Goal: Task Accomplishment & Management: Use online tool/utility

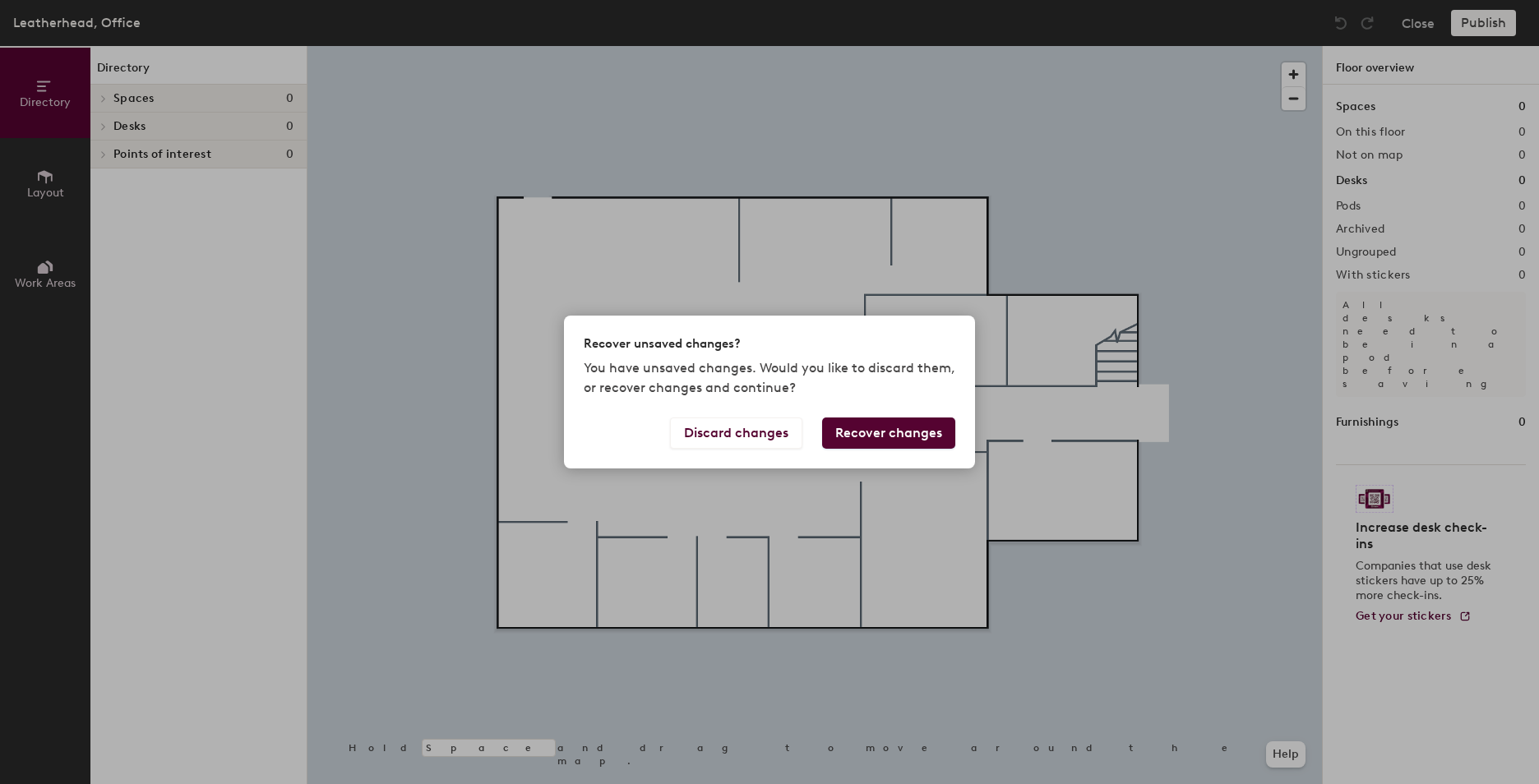
click at [854, 432] on button "Recover changes" at bounding box center [888, 433] width 133 height 31
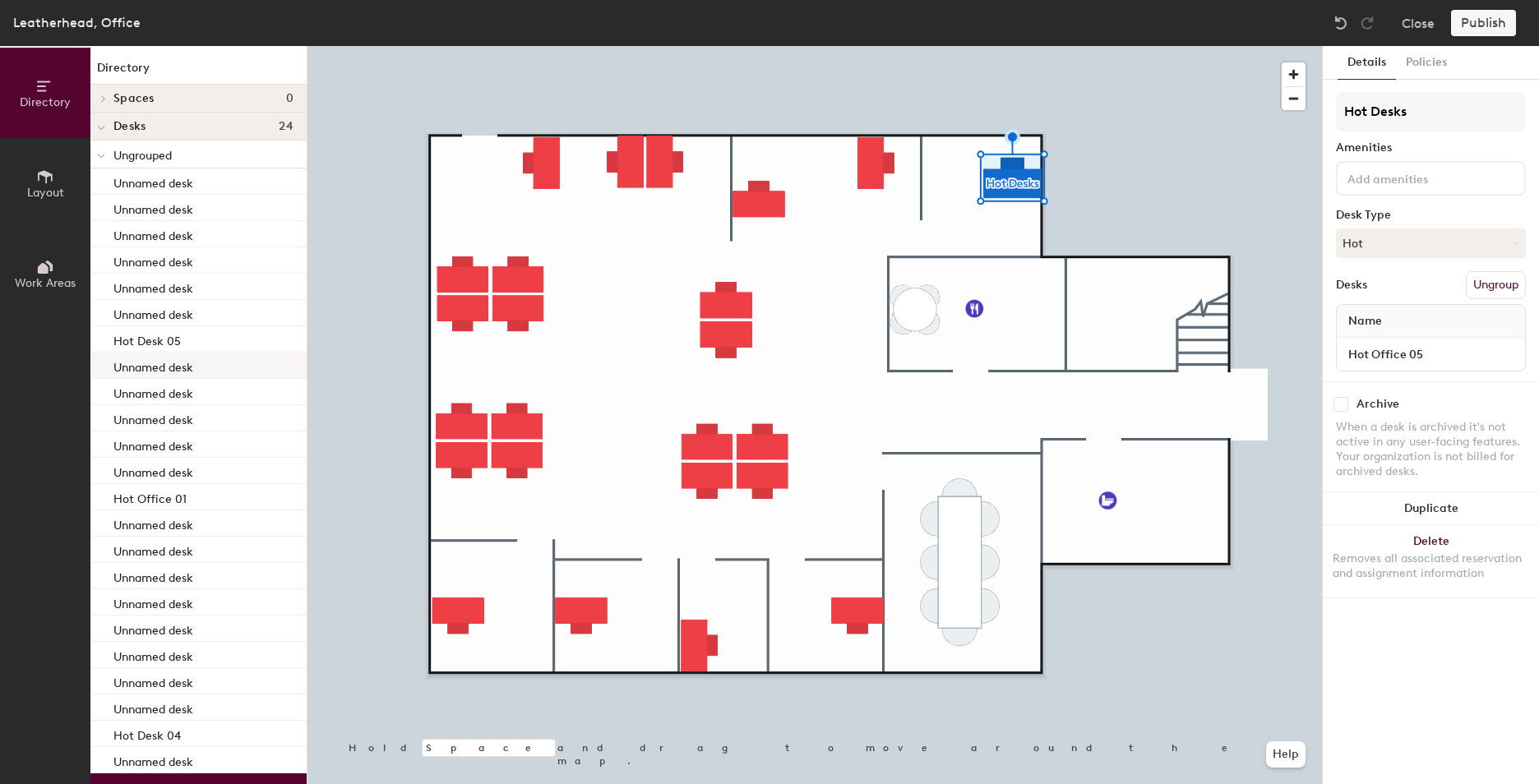
scroll to position [85, 0]
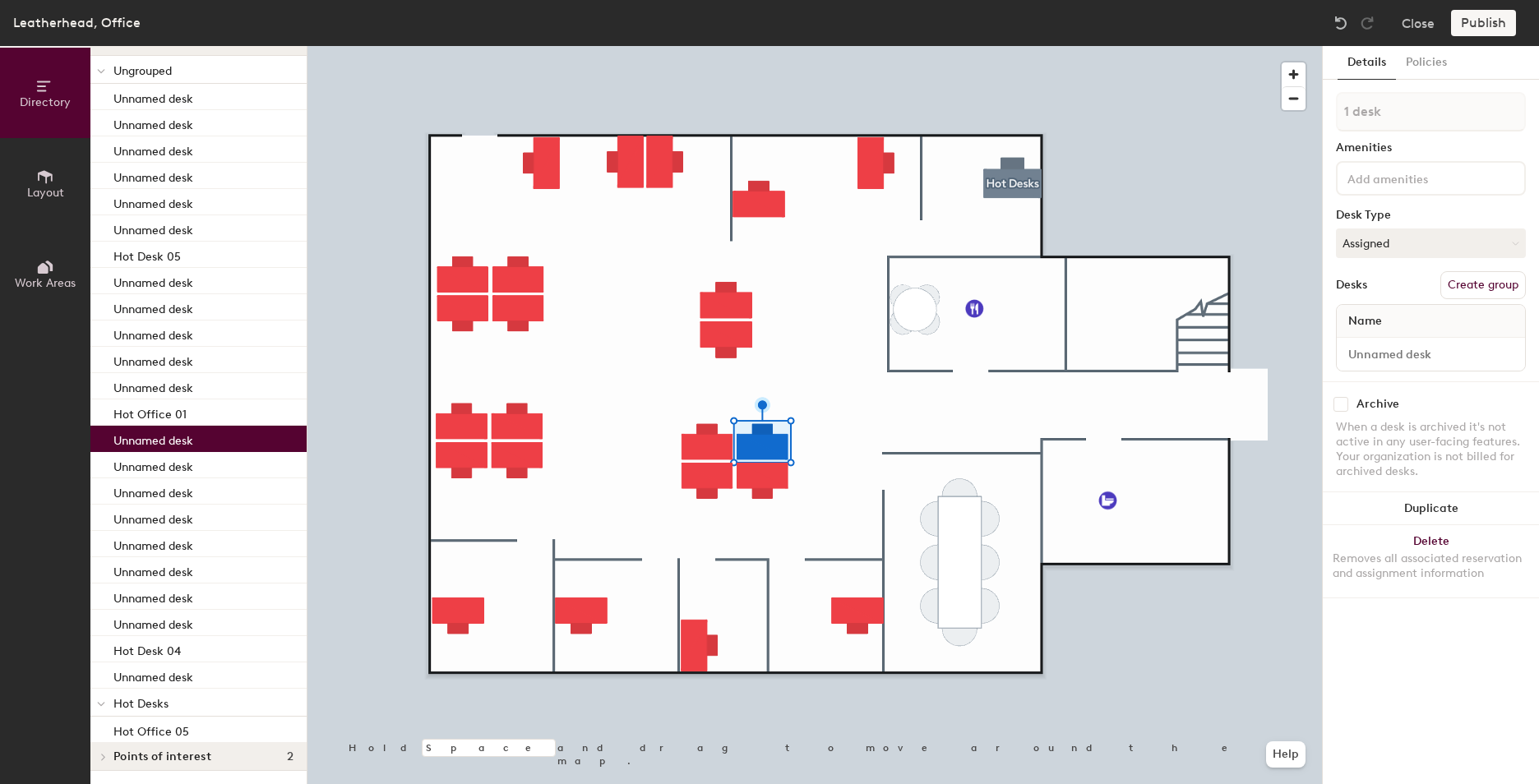
click at [138, 698] on span "Hot Desks" at bounding box center [140, 704] width 55 height 14
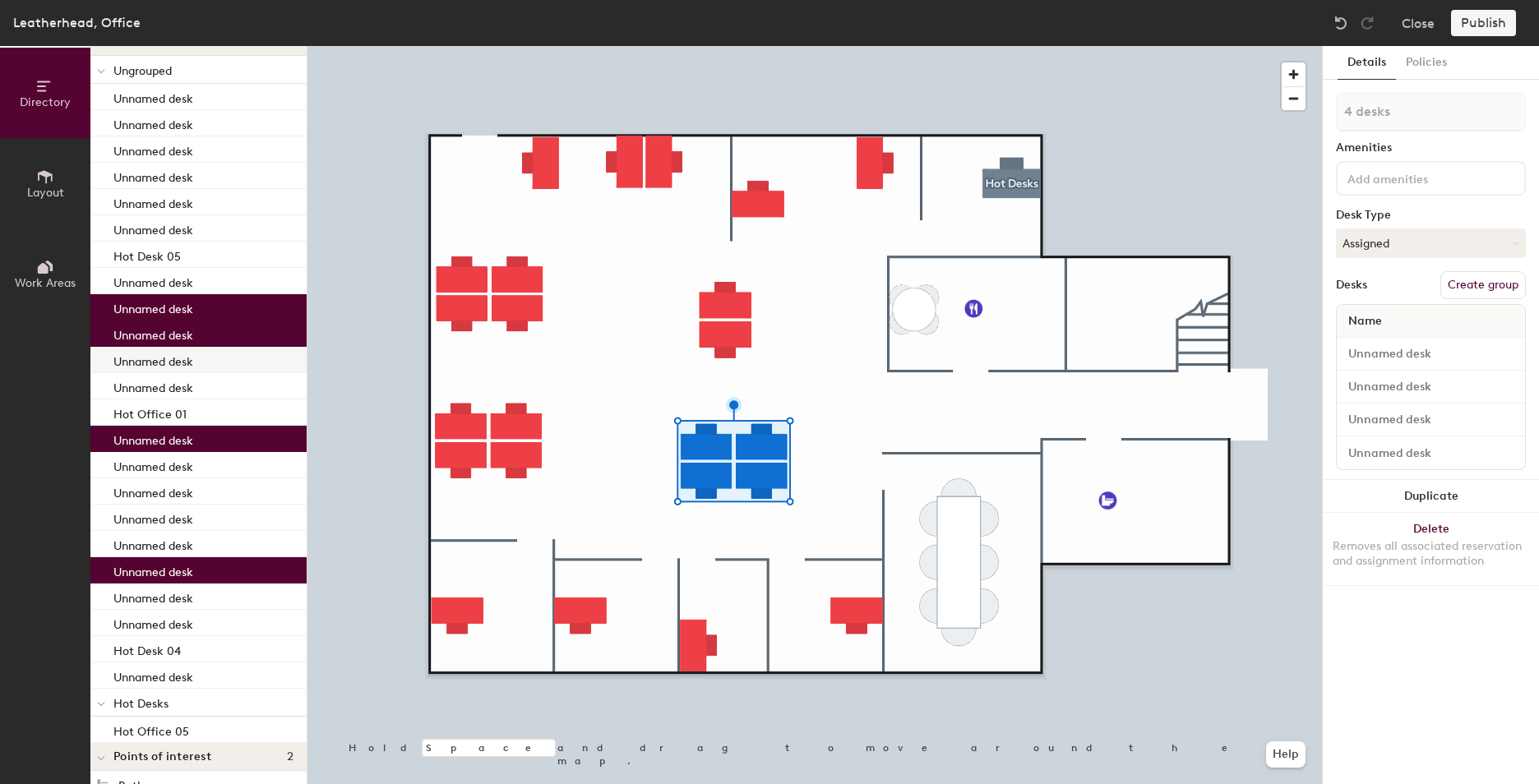
type input "1 desk"
click at [236, 362] on div "Unnamed desk" at bounding box center [198, 360] width 216 height 26
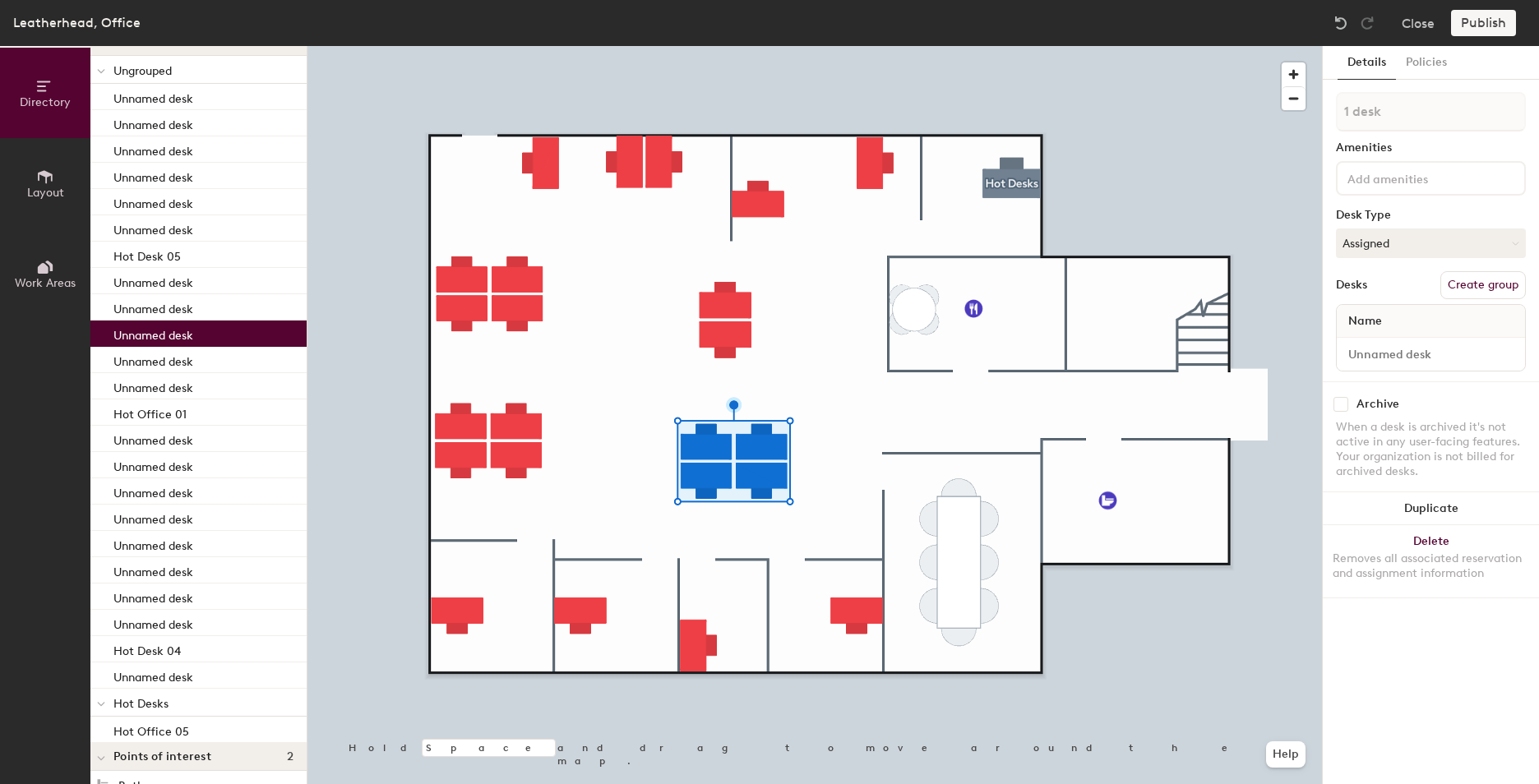
click at [244, 334] on div "Unnamed desk" at bounding box center [198, 334] width 216 height 26
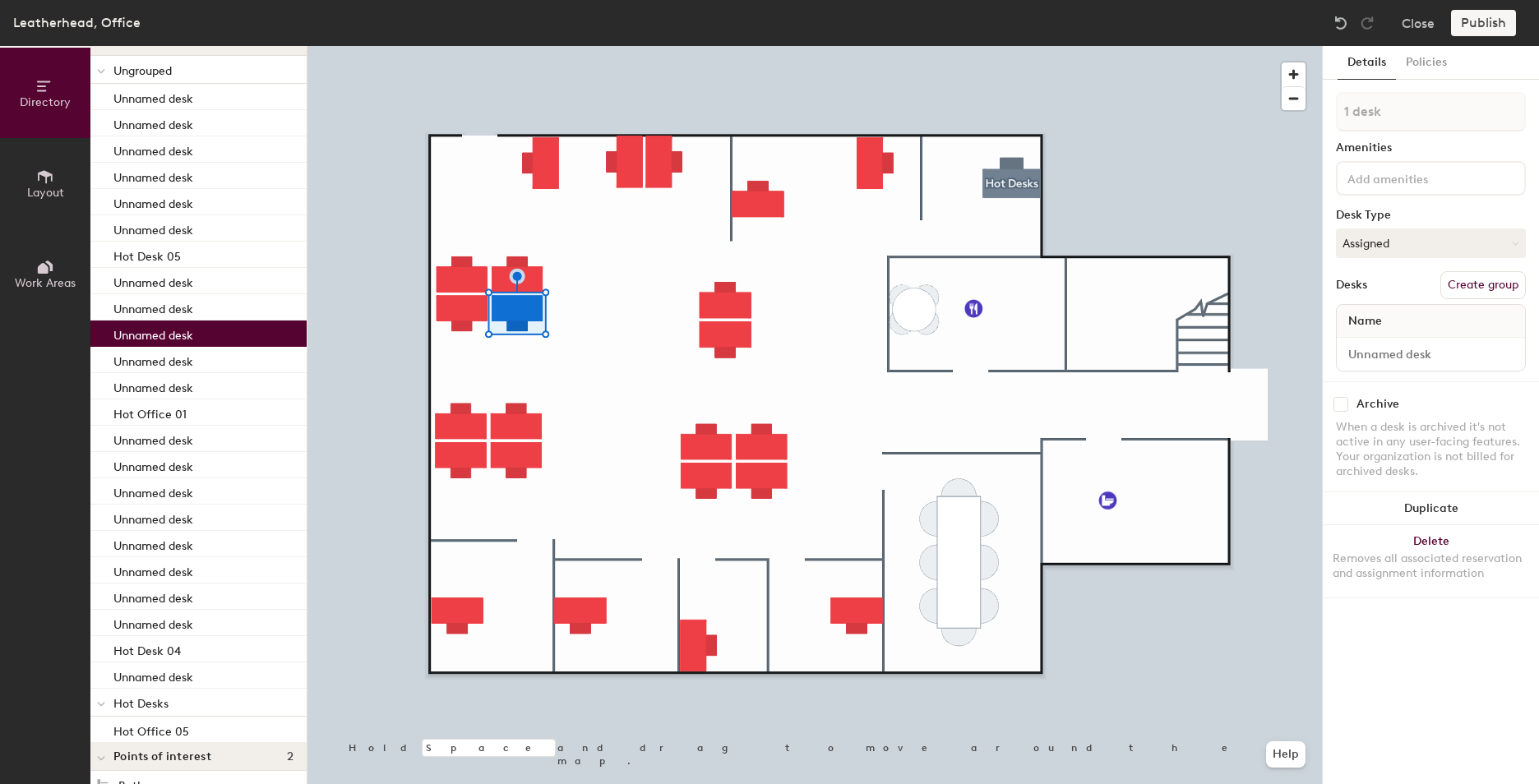
click at [244, 334] on div "Unnamed desk" at bounding box center [198, 334] width 216 height 26
click at [215, 368] on div "Unnamed desk" at bounding box center [198, 360] width 216 height 26
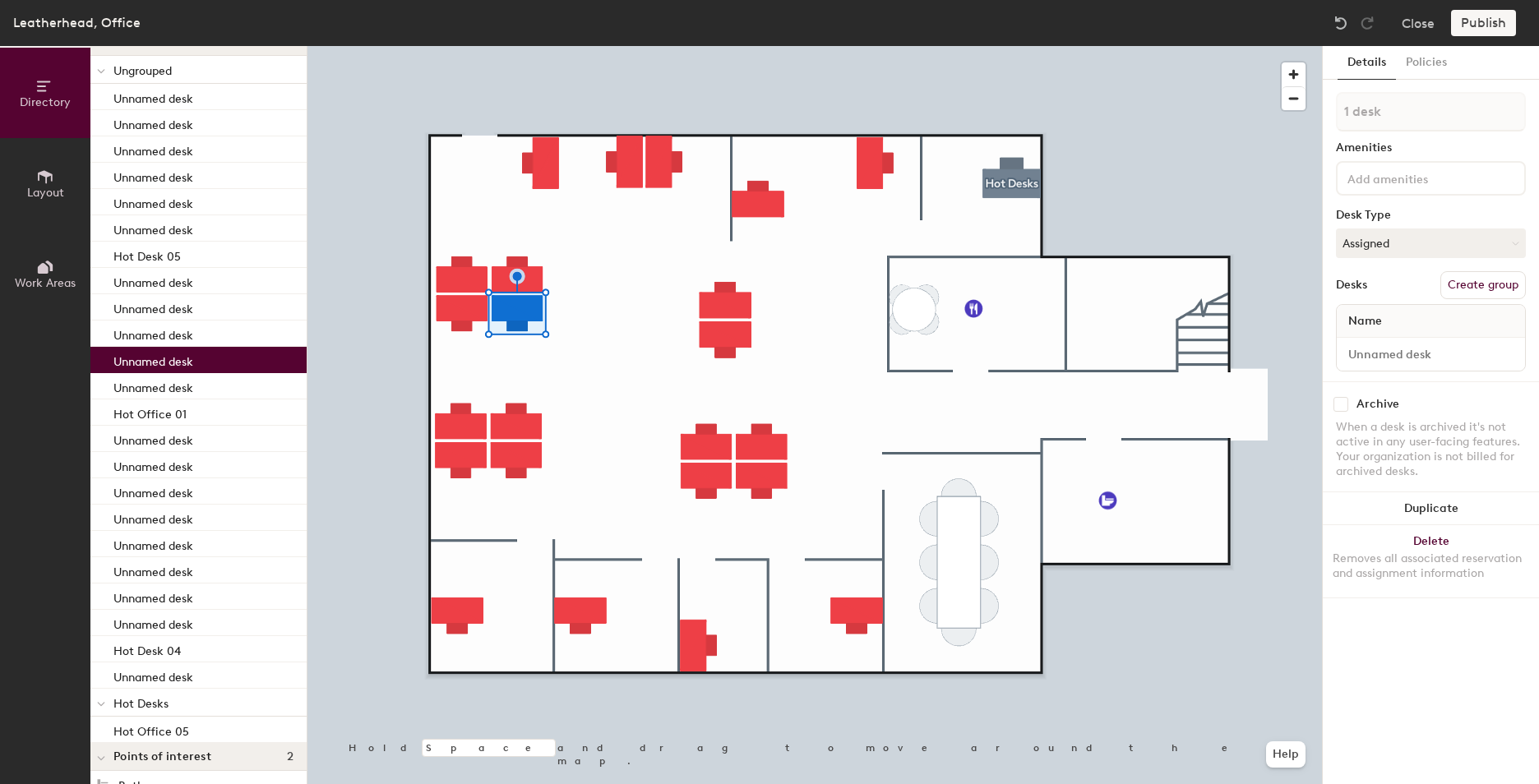
click at [222, 371] on div "Unnamed desk" at bounding box center [198, 360] width 216 height 26
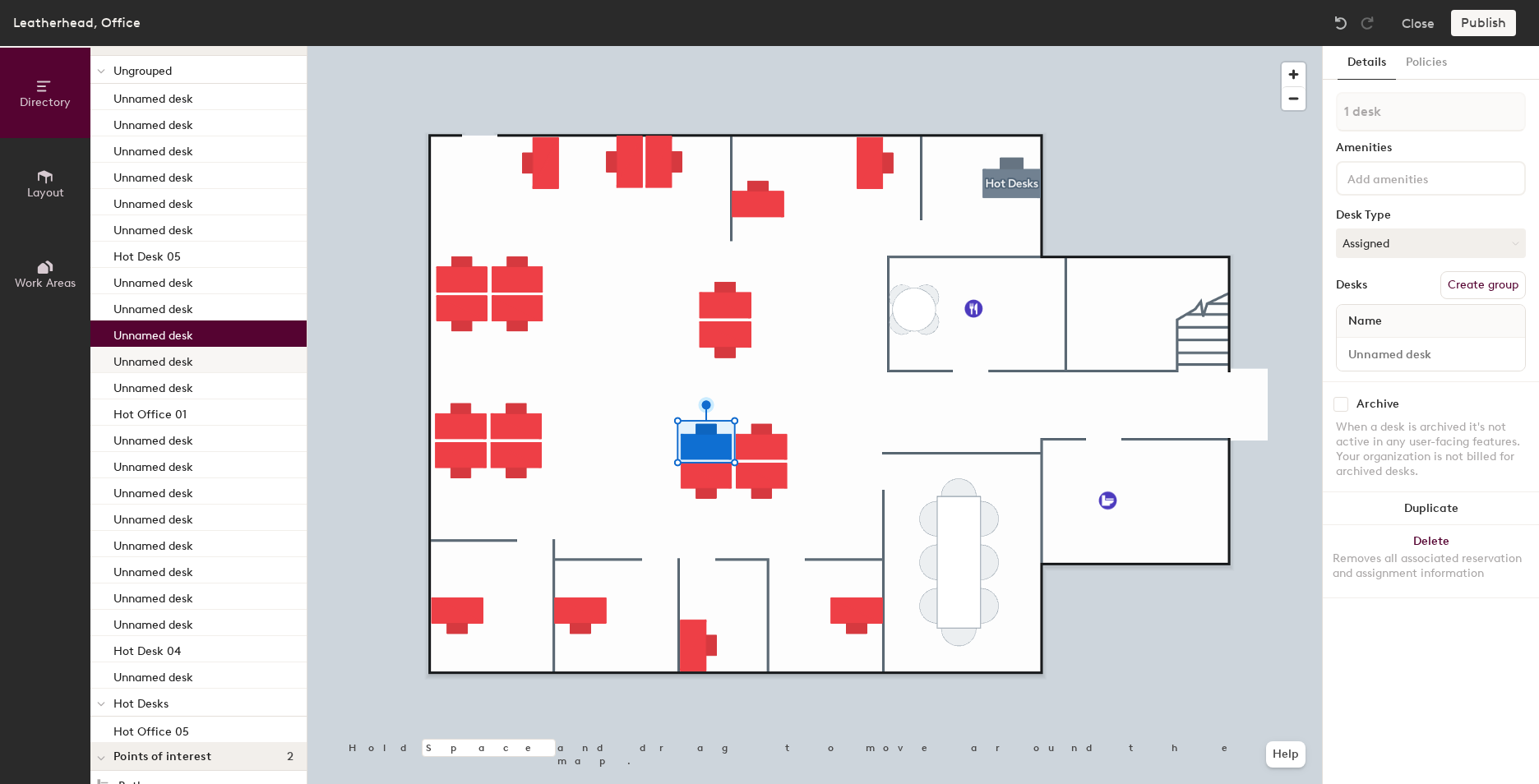
click at [753, 46] on div at bounding box center [814, 46] width 1014 height 0
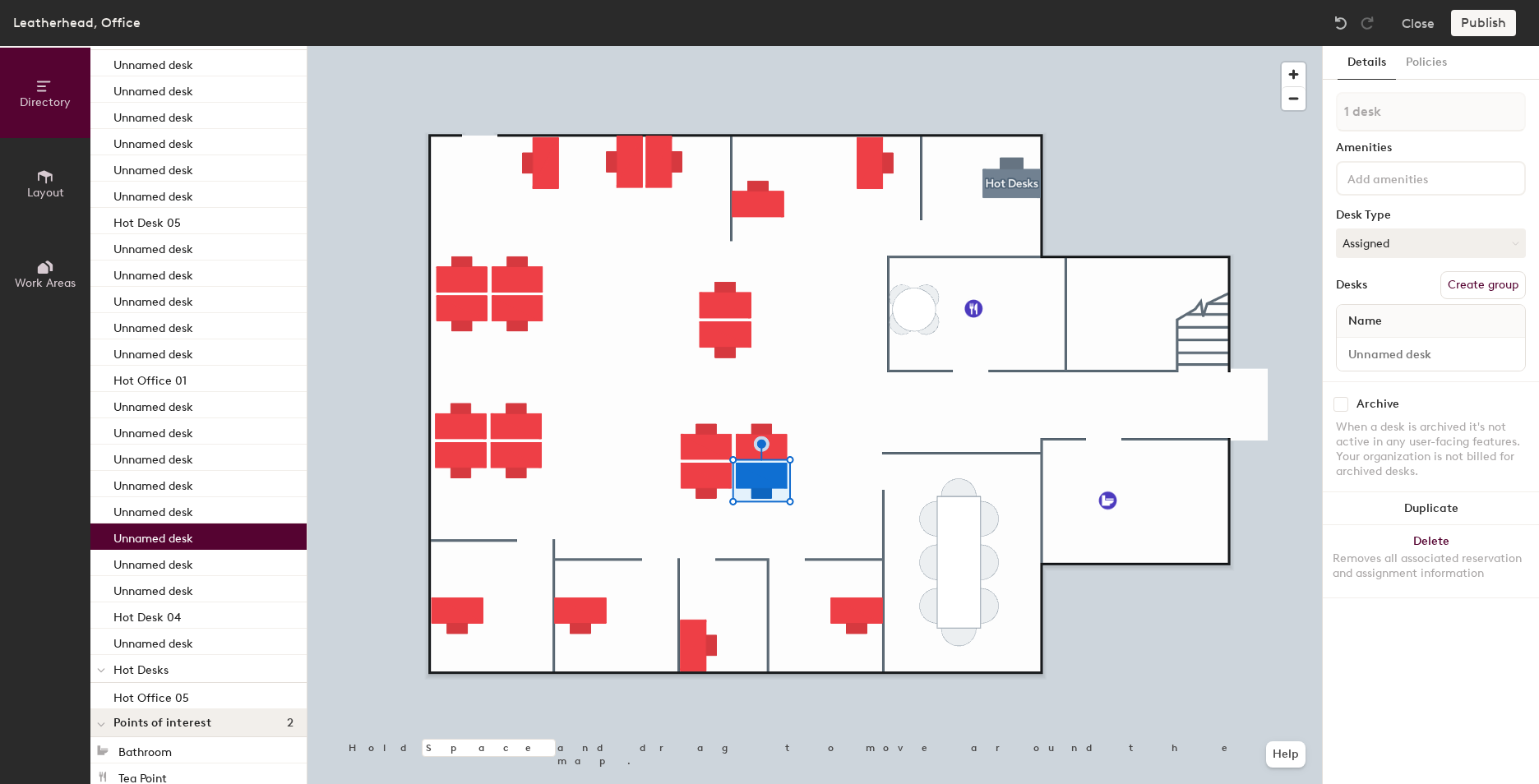
scroll to position [137, 0]
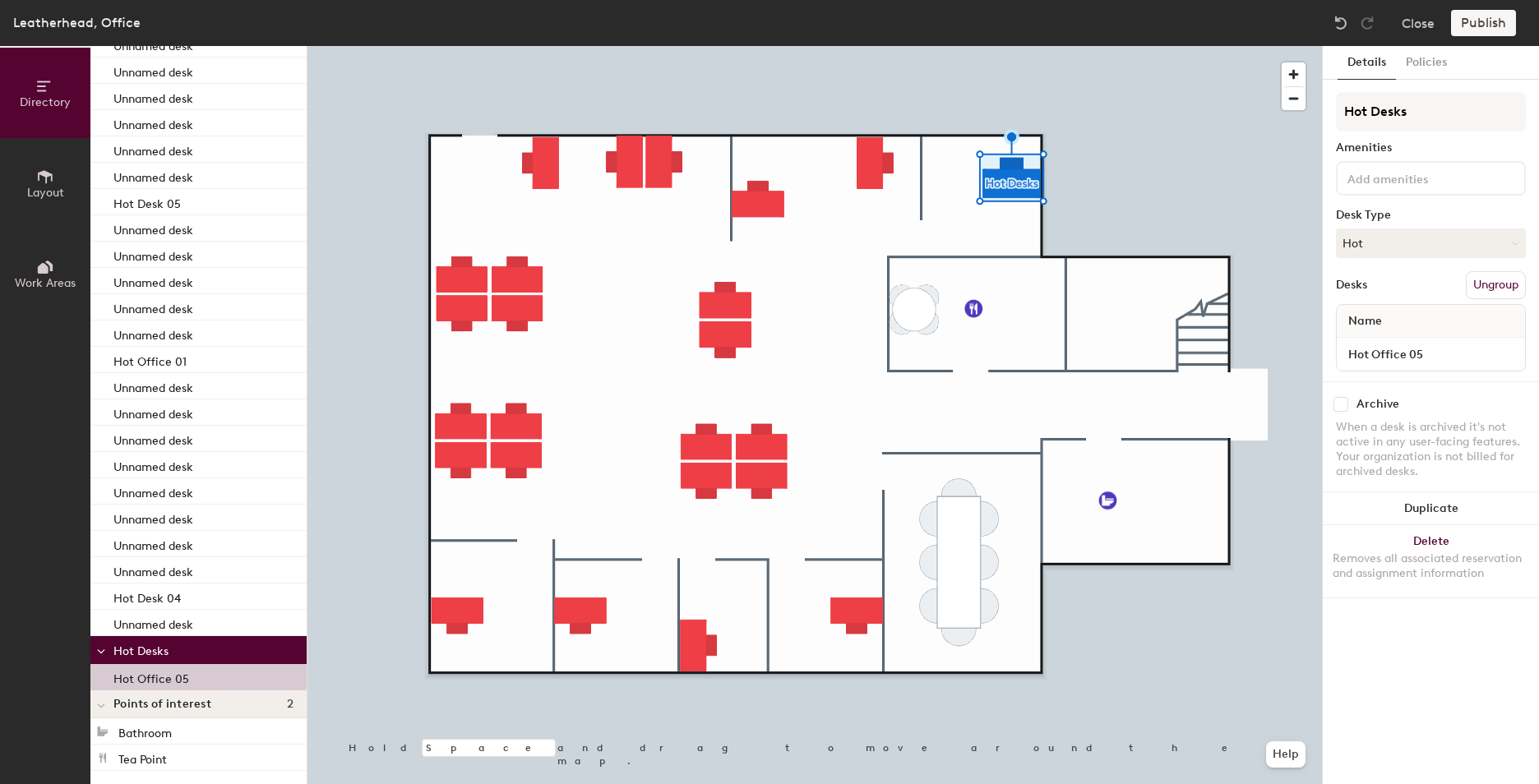
click at [1489, 290] on button "Ungroup" at bounding box center [1496, 285] width 60 height 28
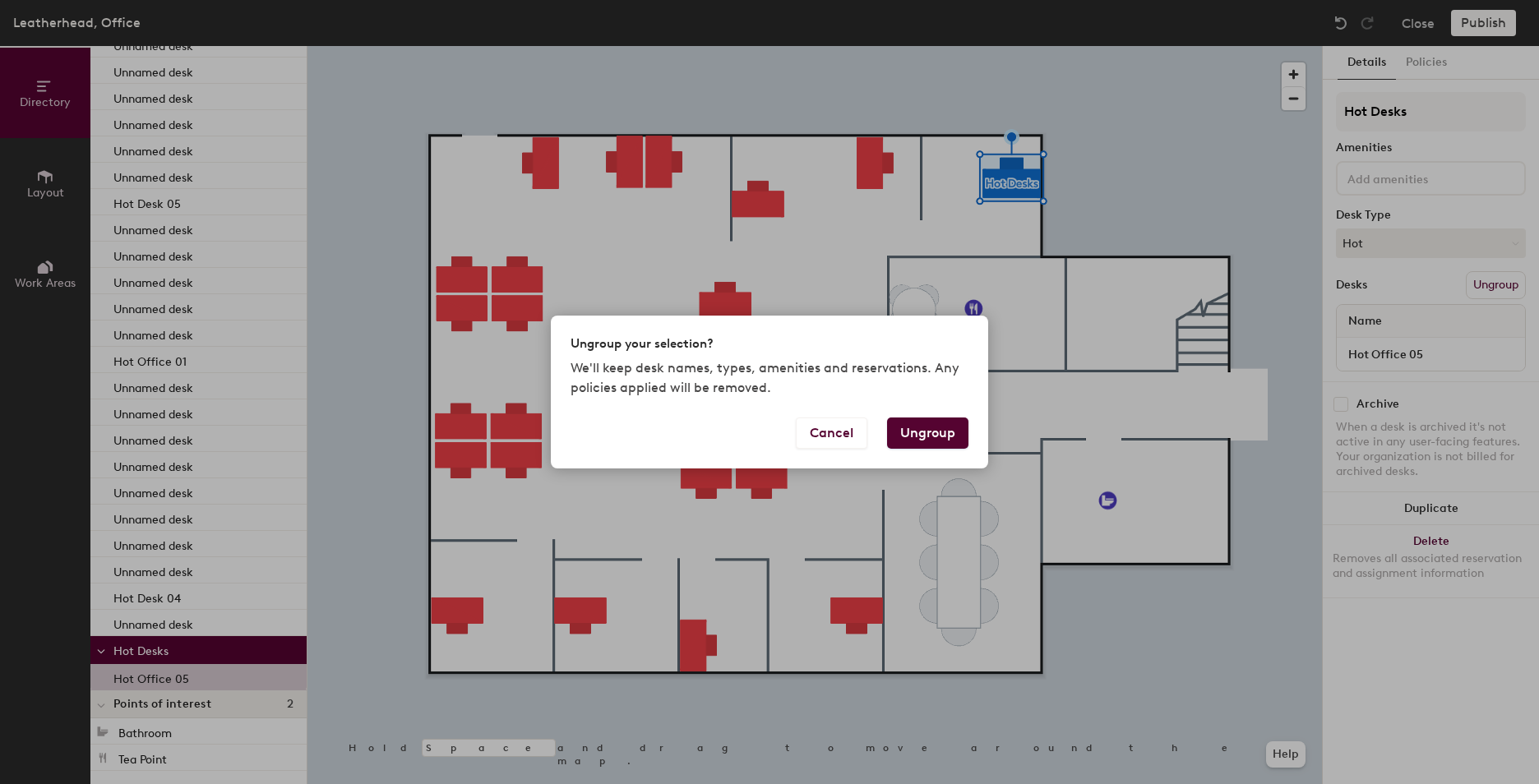
click at [918, 434] on button "Ungroup" at bounding box center [928, 433] width 81 height 31
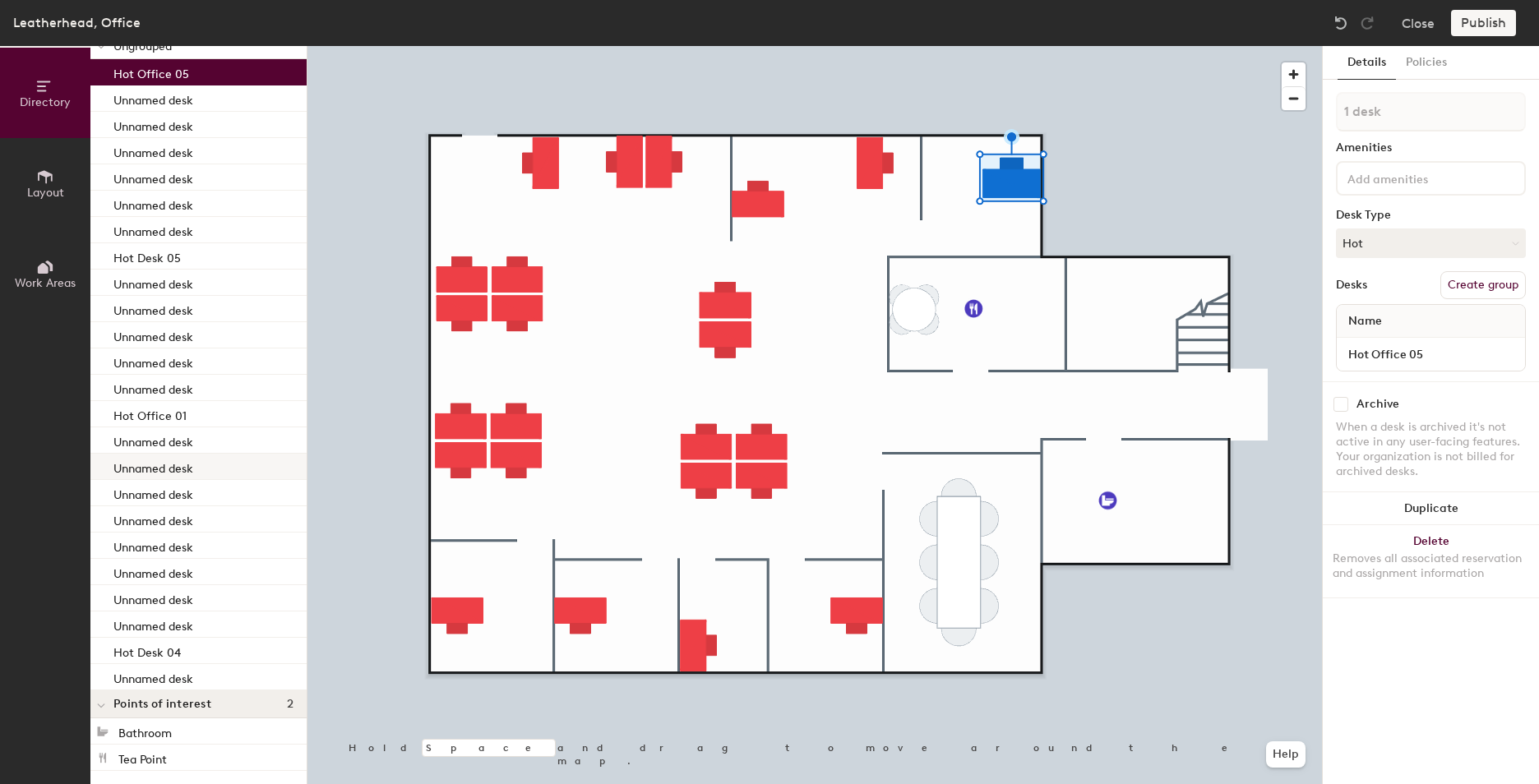
scroll to position [0, 0]
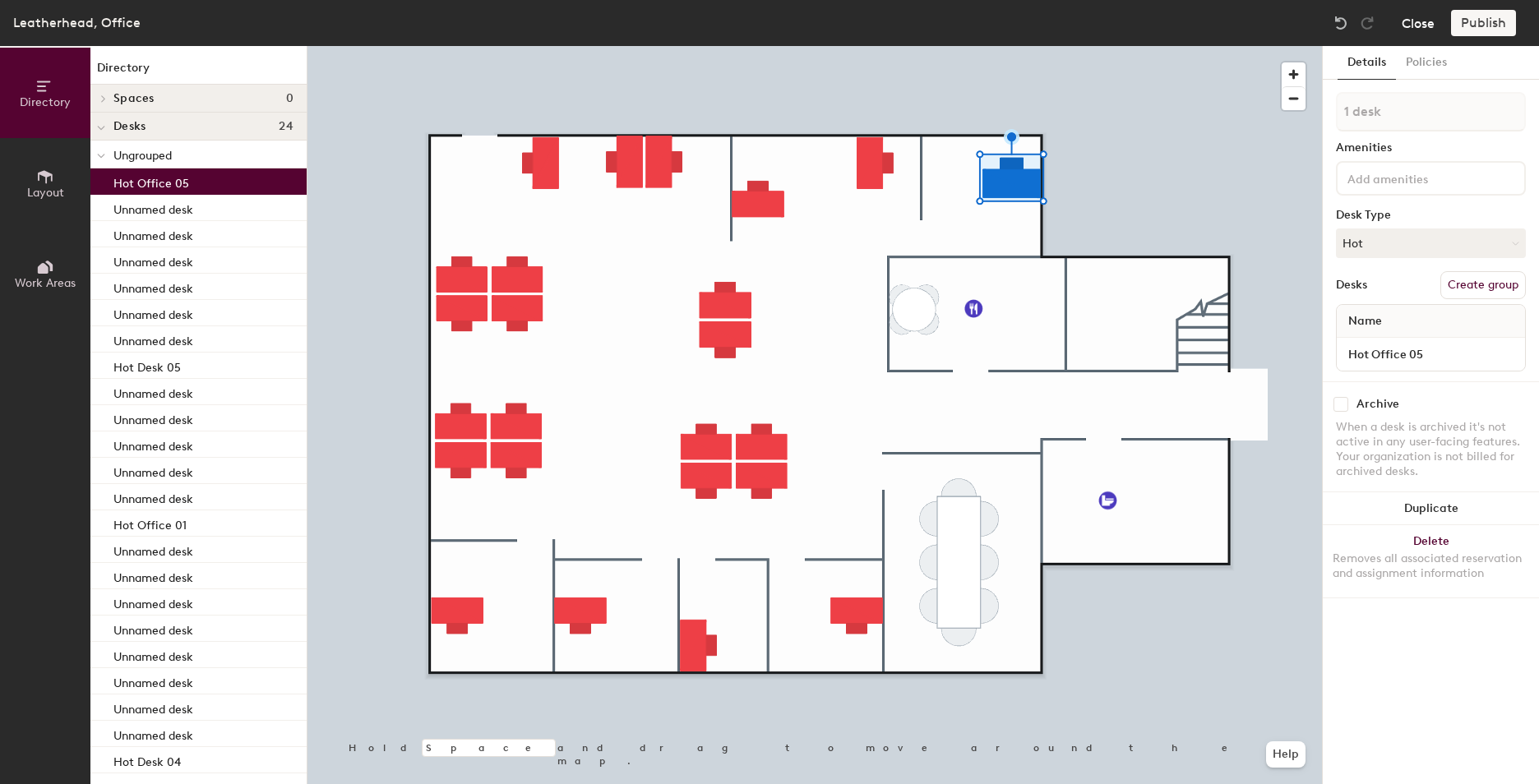
click at [1414, 24] on button "Close" at bounding box center [1417, 23] width 33 height 26
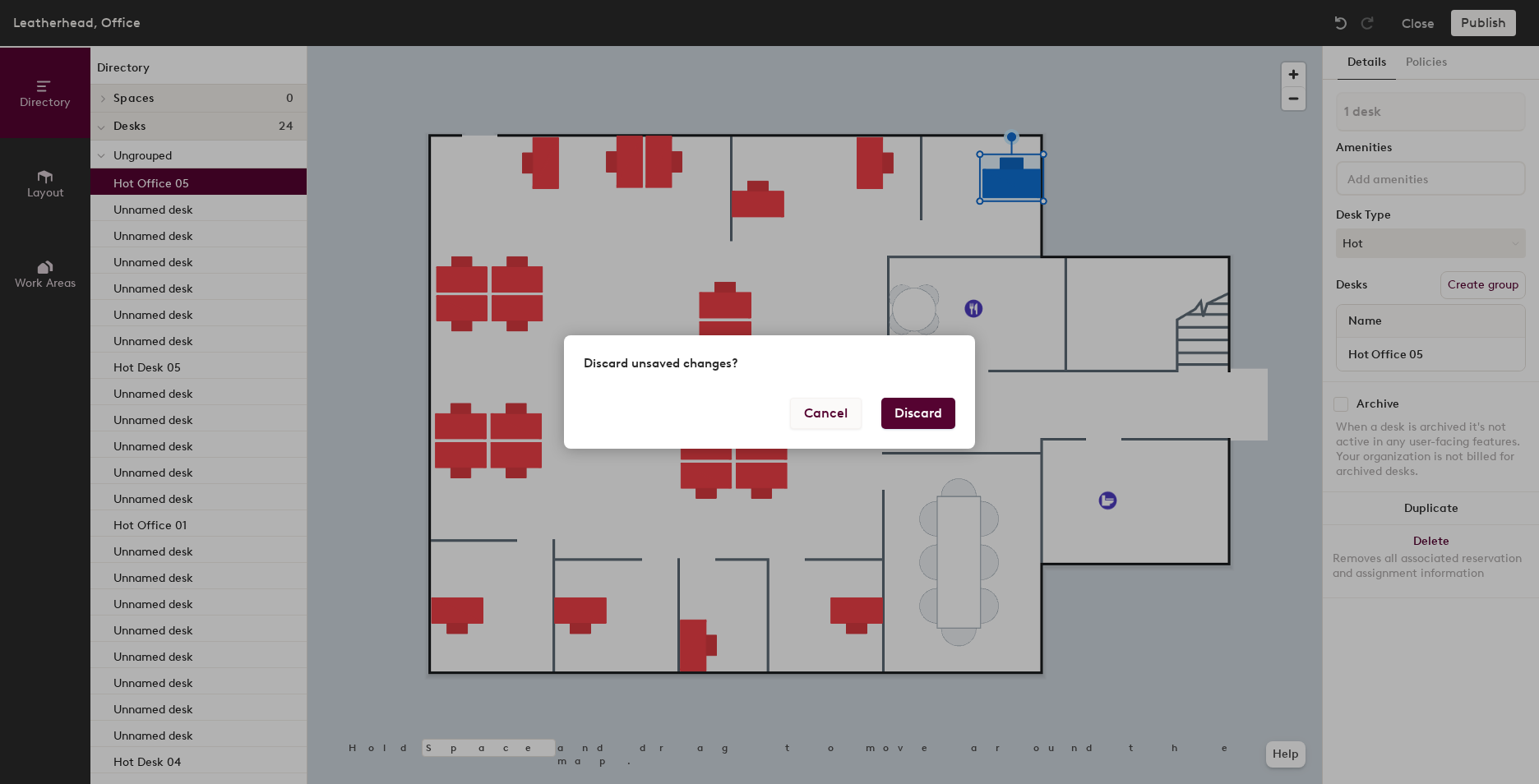
click at [844, 415] on button "Cancel" at bounding box center [826, 413] width 72 height 31
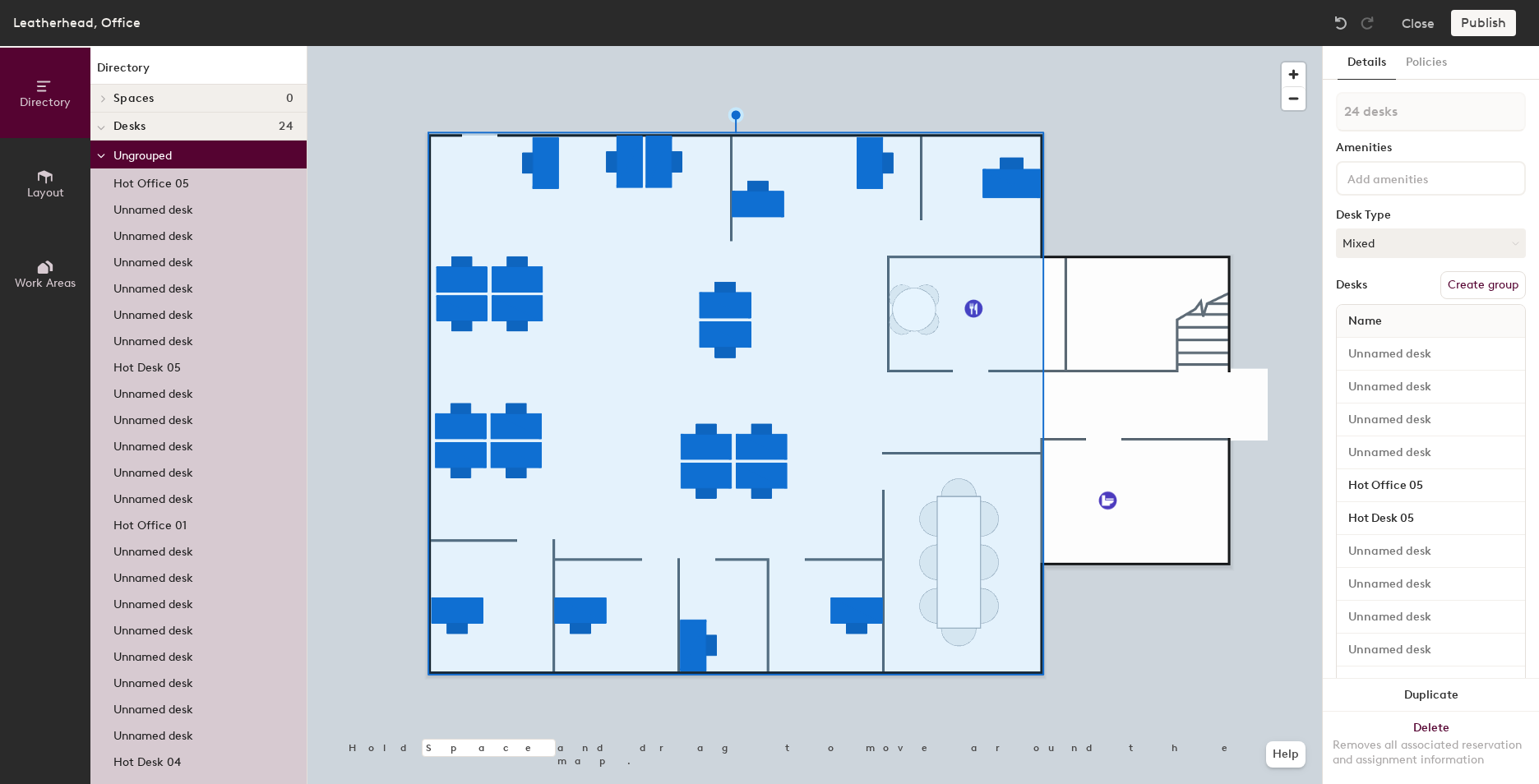
click at [1457, 284] on button "Create group" at bounding box center [1483, 285] width 85 height 28
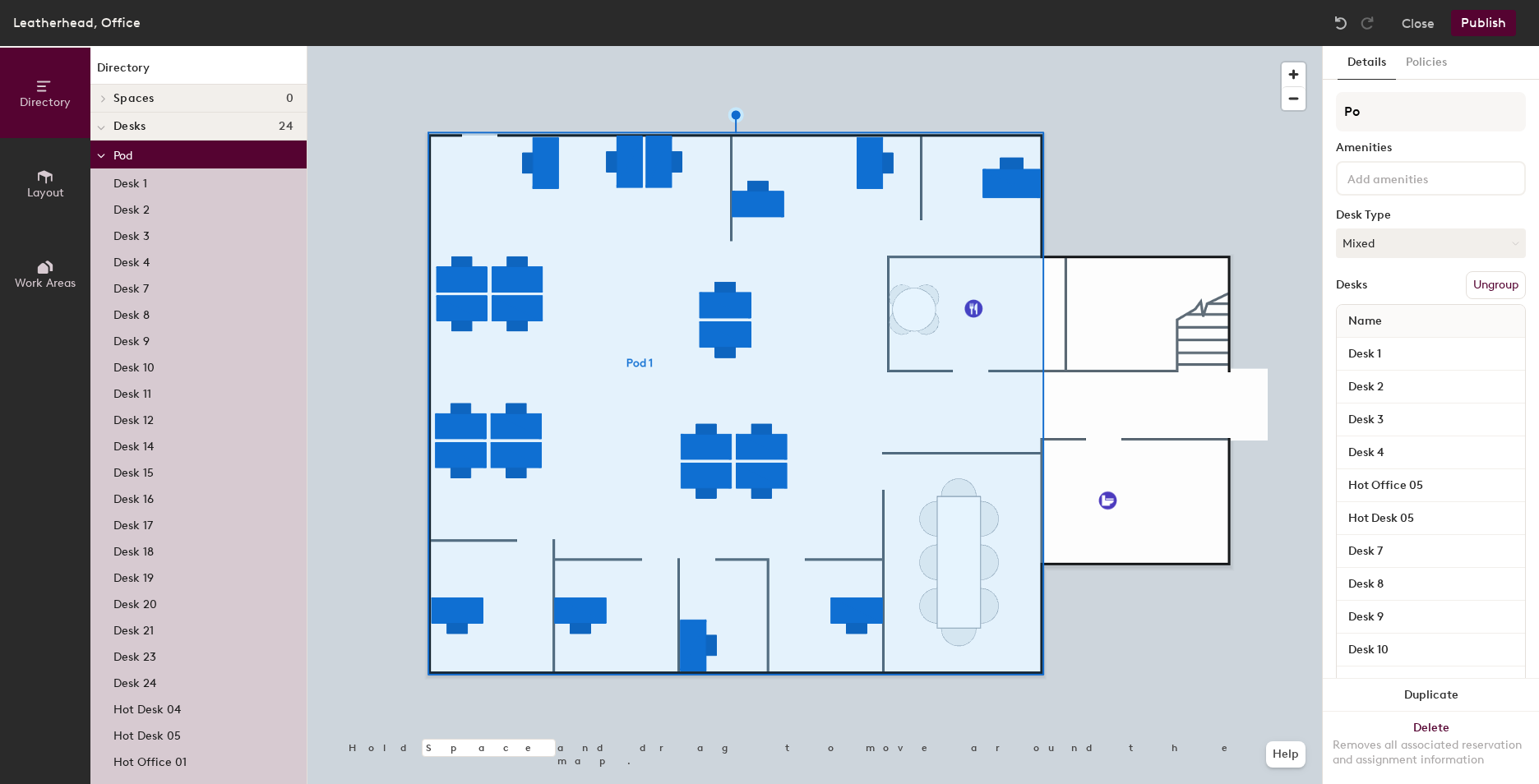
type input "P"
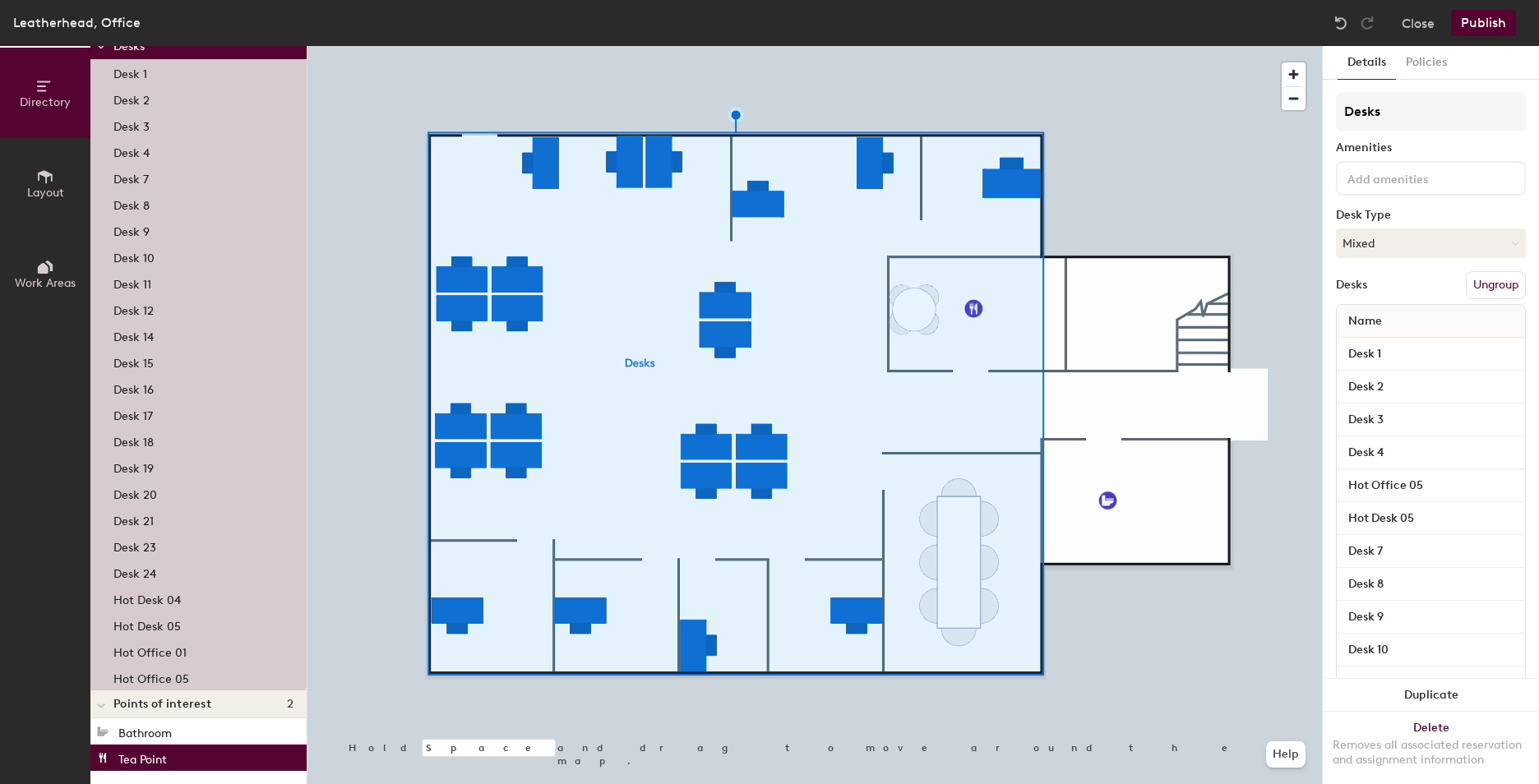
type input "Desks"
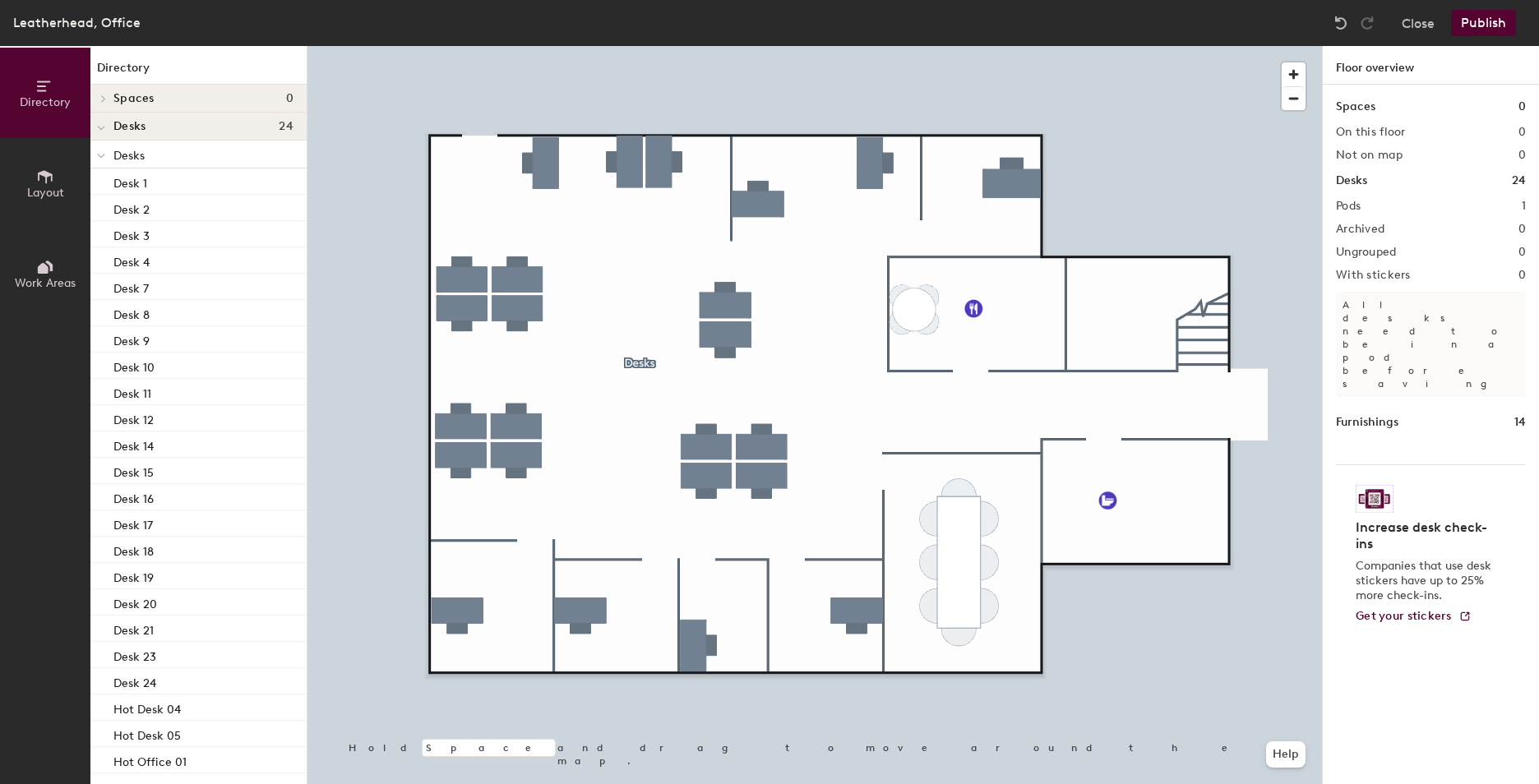
click at [94, 156] on div at bounding box center [101, 153] width 22 height 27
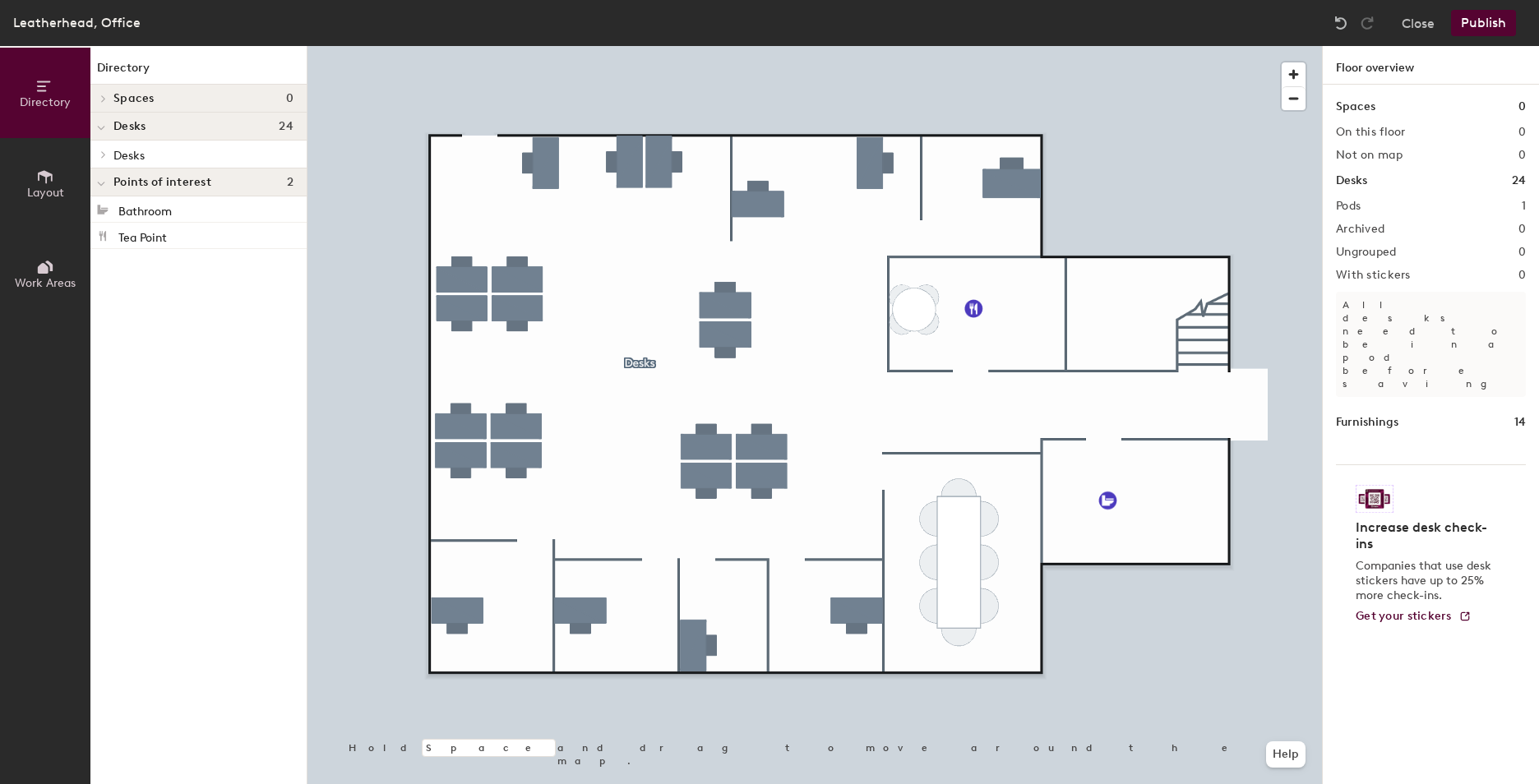
click at [104, 121] on span at bounding box center [101, 127] width 8 height 14
click at [104, 121] on div at bounding box center [101, 125] width 22 height 27
click at [103, 123] on span at bounding box center [101, 127] width 8 height 14
click at [105, 123] on icon at bounding box center [103, 126] width 7 height 8
click at [103, 158] on icon at bounding box center [103, 154] width 7 height 8
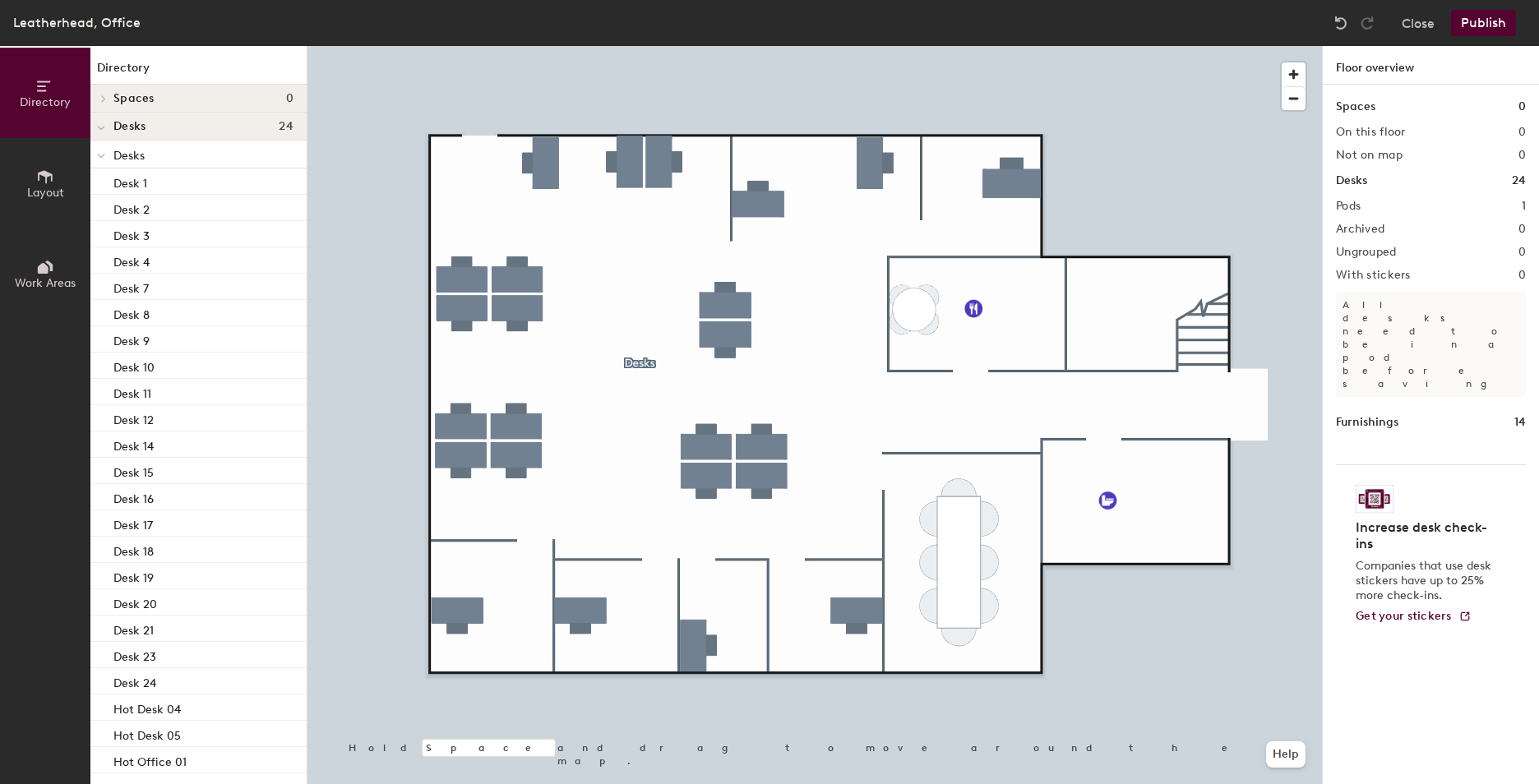
click at [103, 158] on icon at bounding box center [101, 156] width 8 height 7
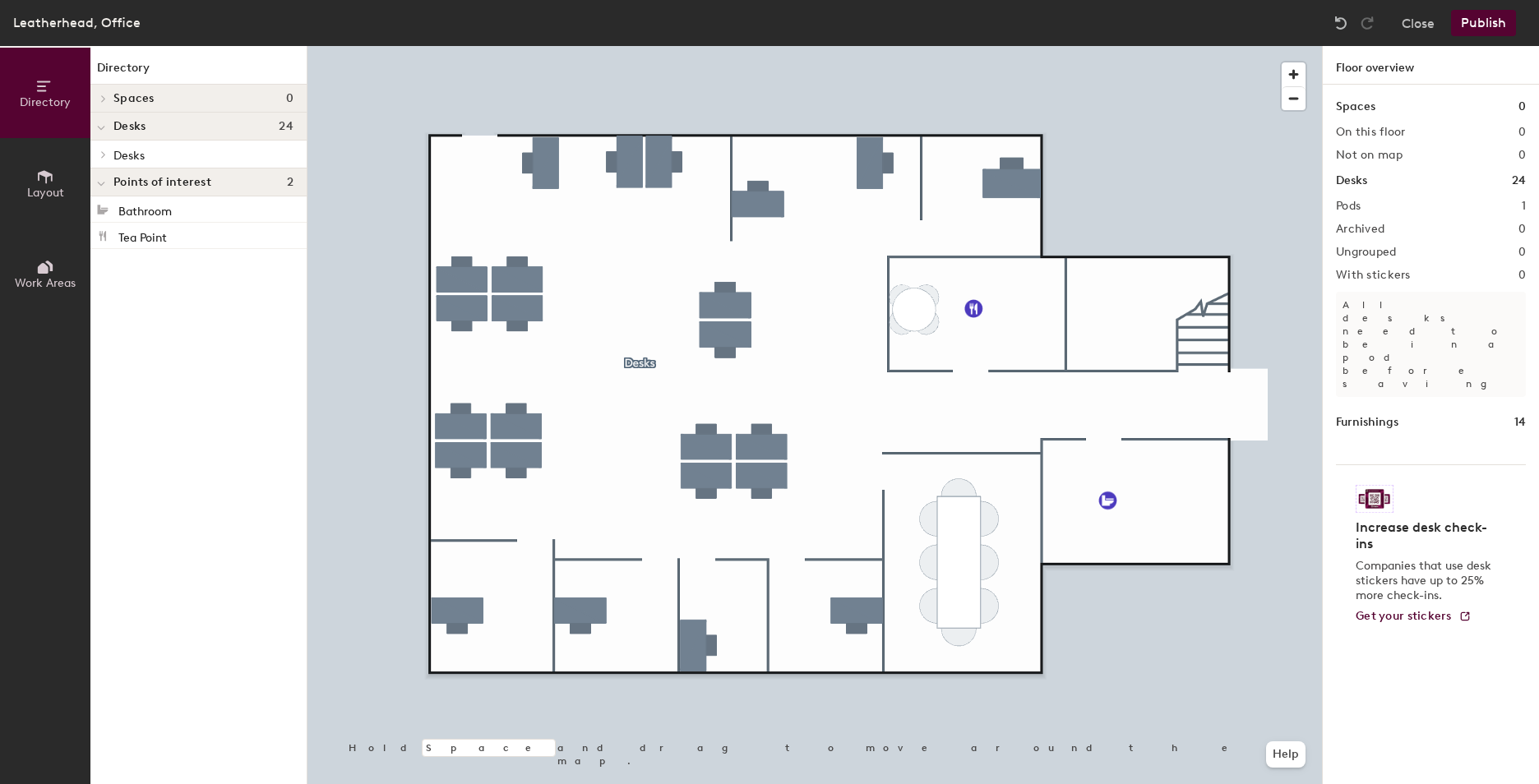
click at [1475, 15] on button "Publish" at bounding box center [1483, 23] width 65 height 26
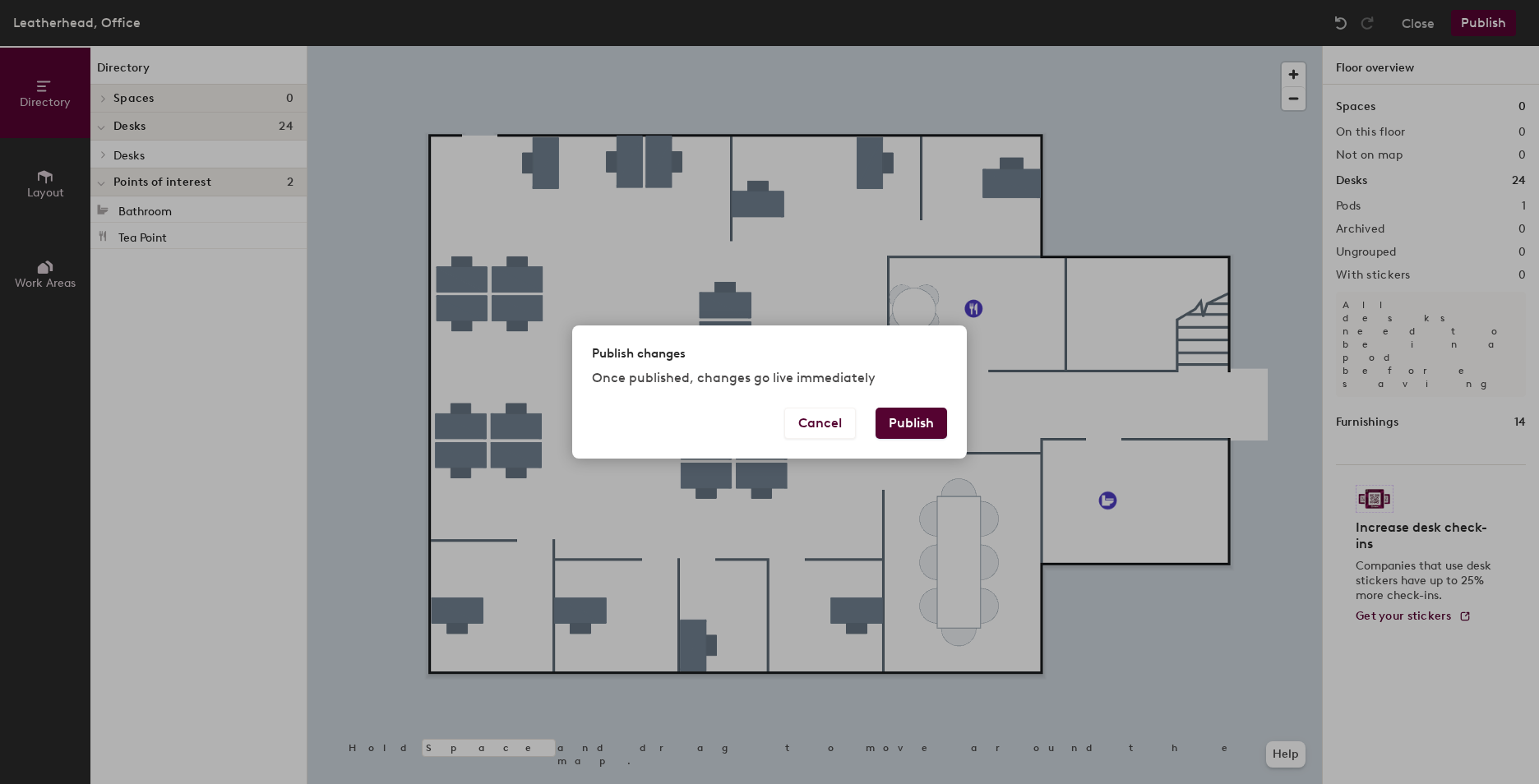
click at [920, 422] on button "Publish" at bounding box center [911, 422] width 72 height 31
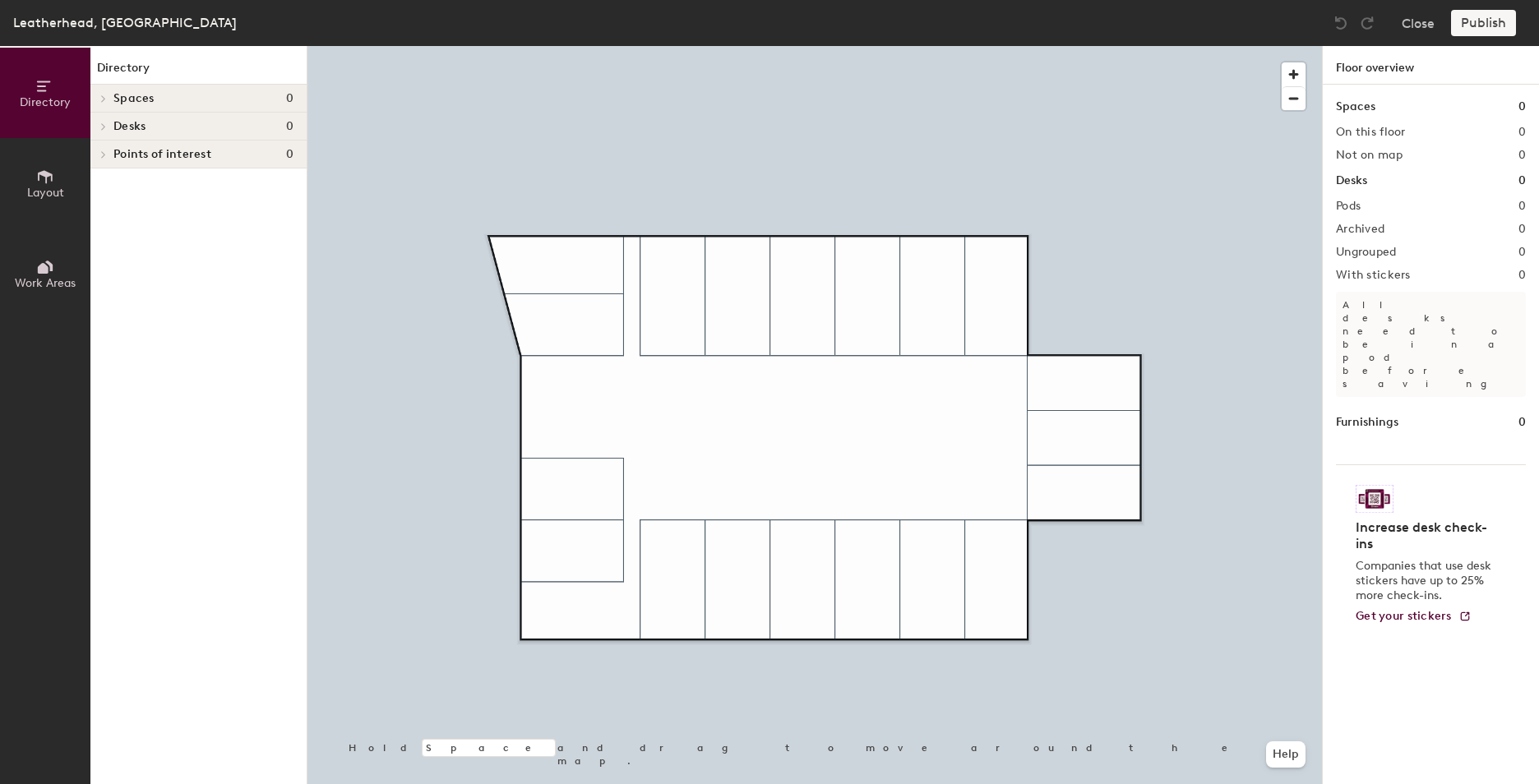
click at [69, 176] on button "Layout" at bounding box center [45, 183] width 91 height 91
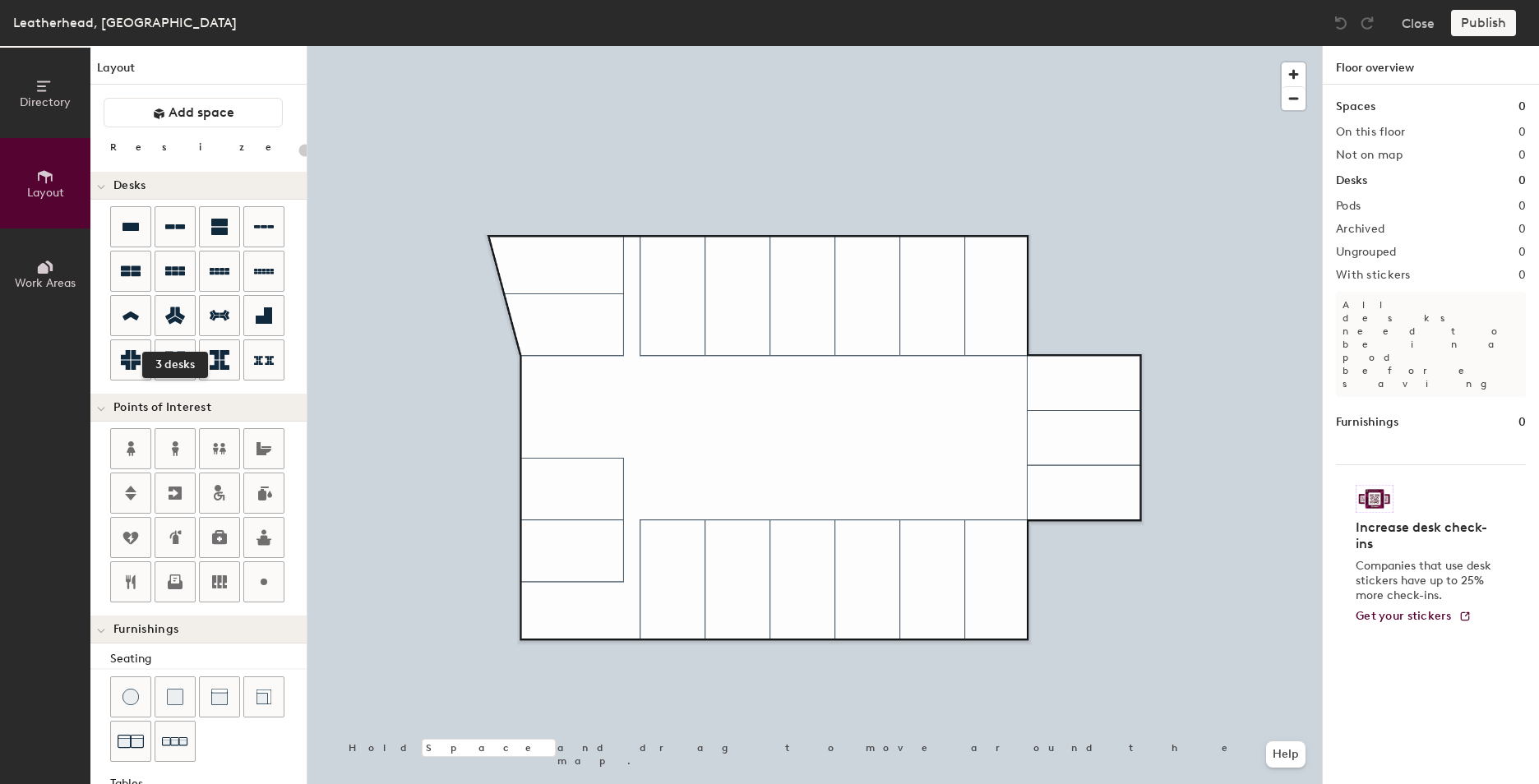
scroll to position [254, 0]
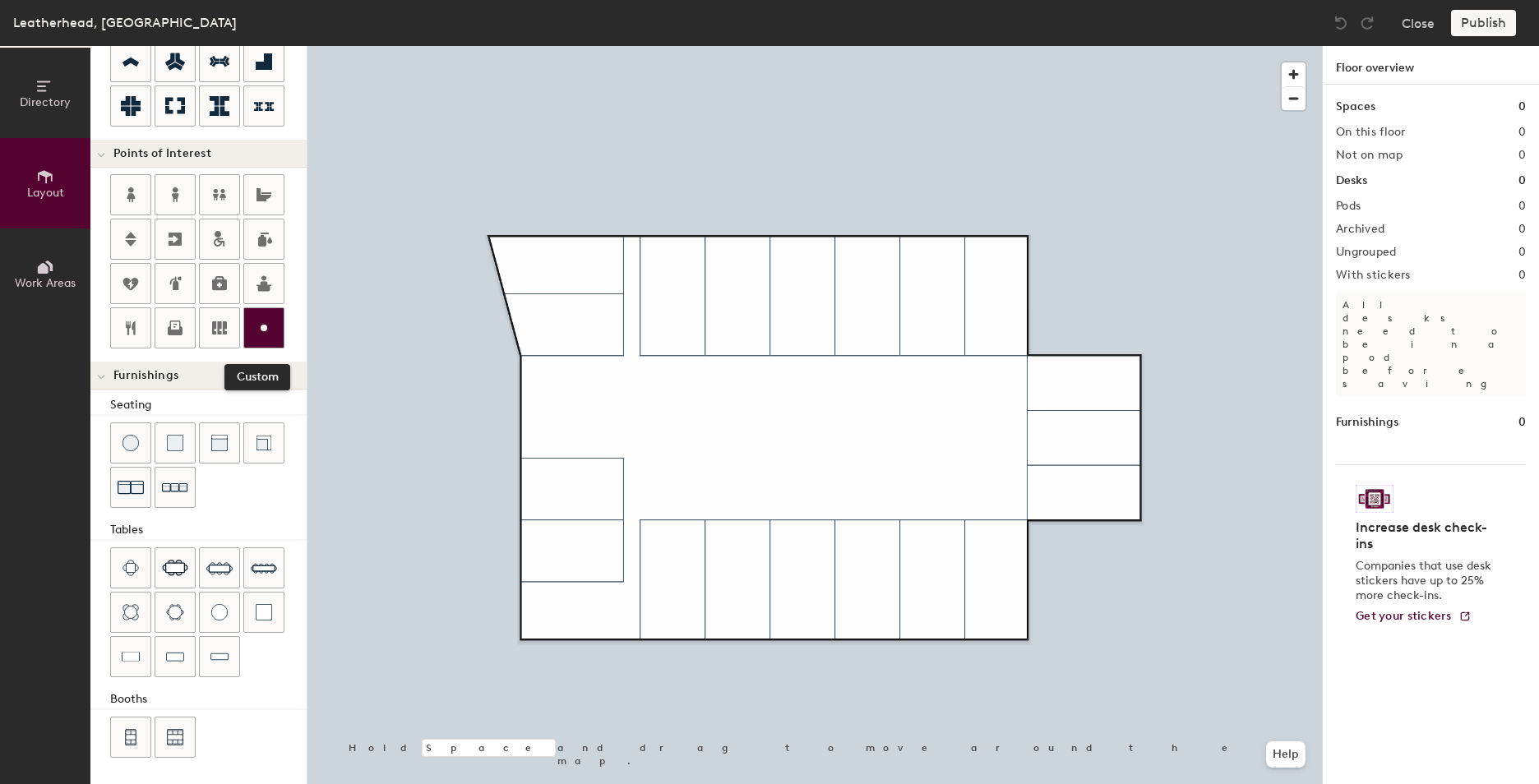
click at [275, 325] on div at bounding box center [264, 328] width 39 height 39
type input "20"
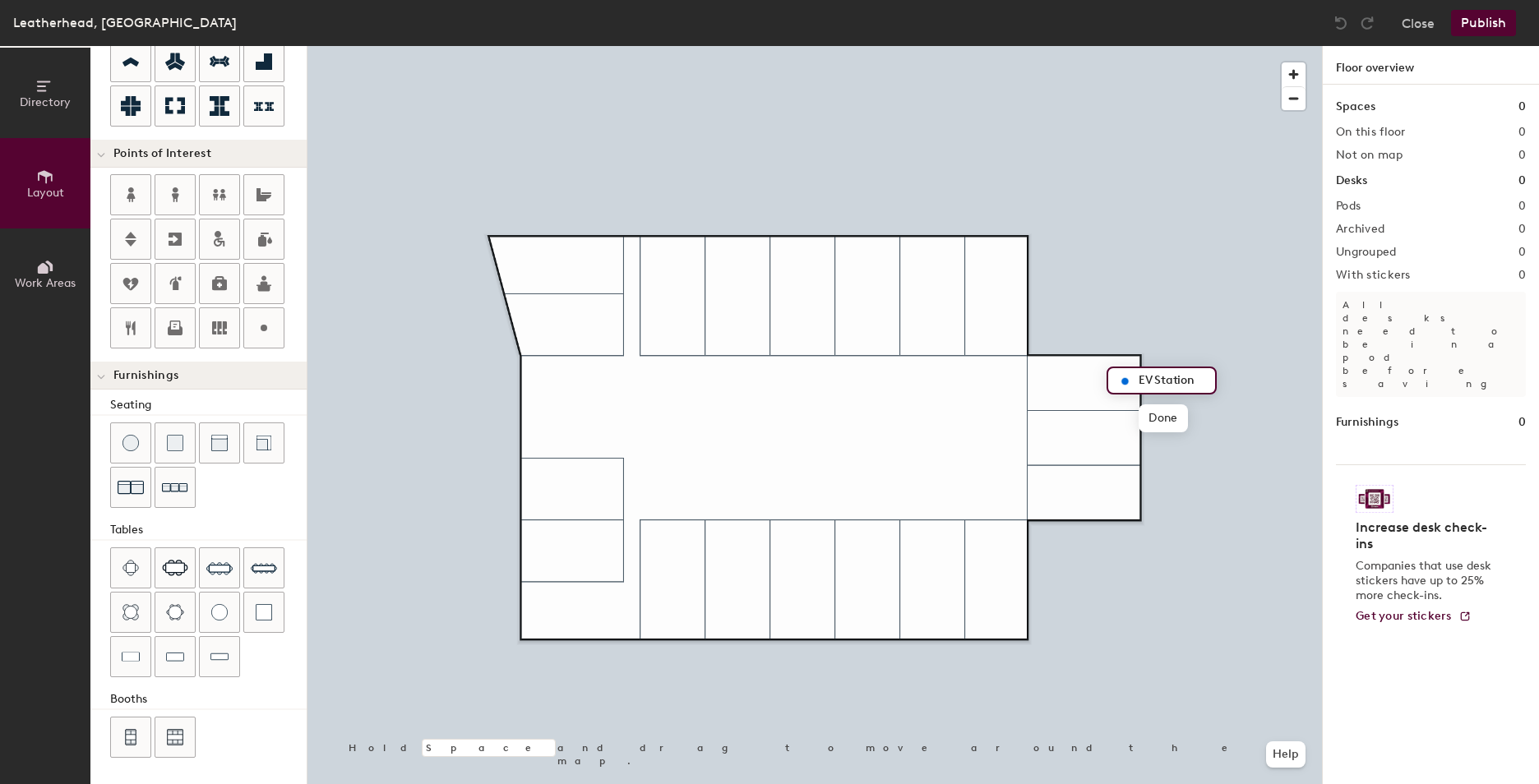
scroll to position [0, 0]
type input "EV Station"
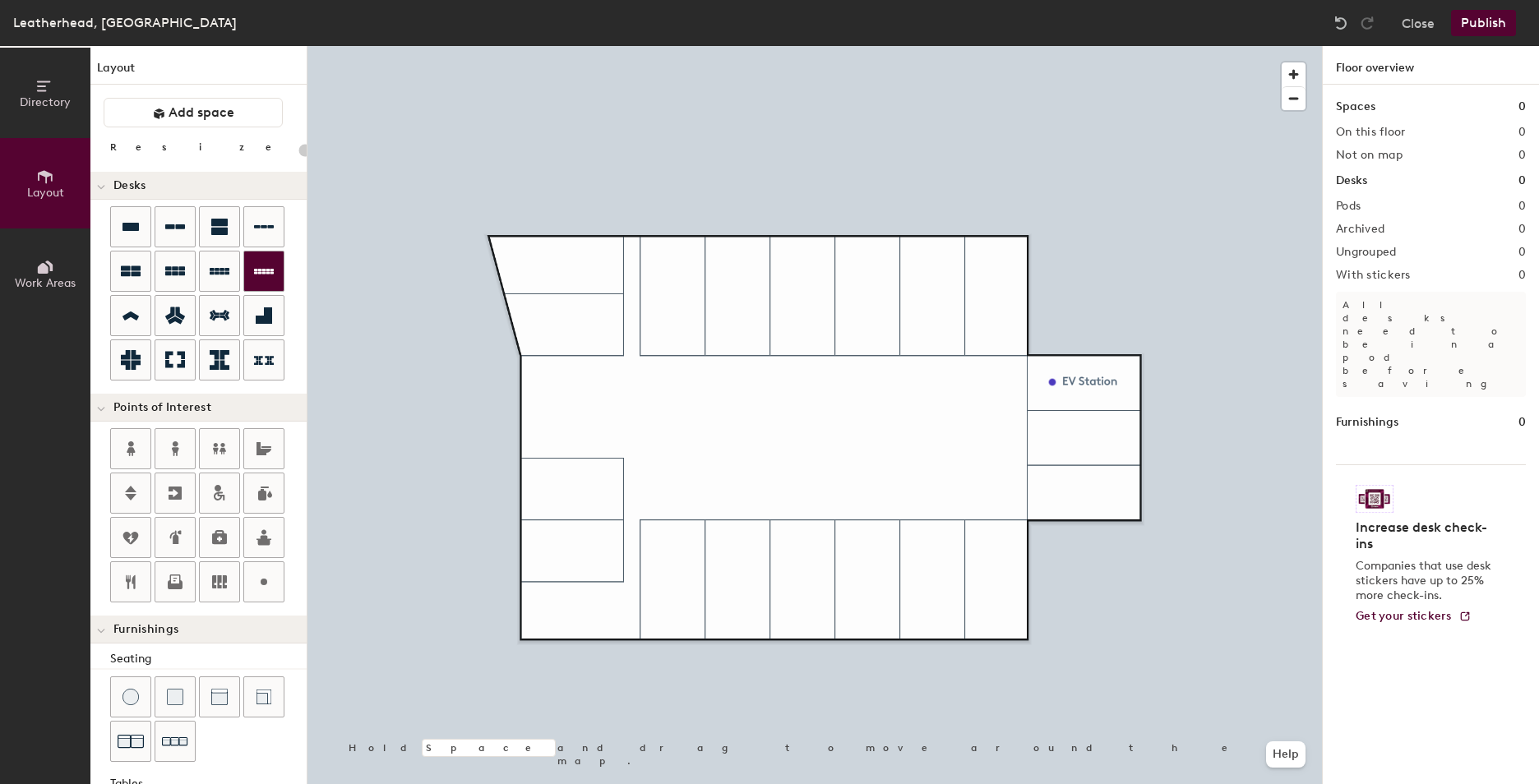
click at [659, 378] on div "Directory Layout Work Areas Layout Add space Resize Desks Points of Interest Fu…" at bounding box center [770, 415] width 1539 height 738
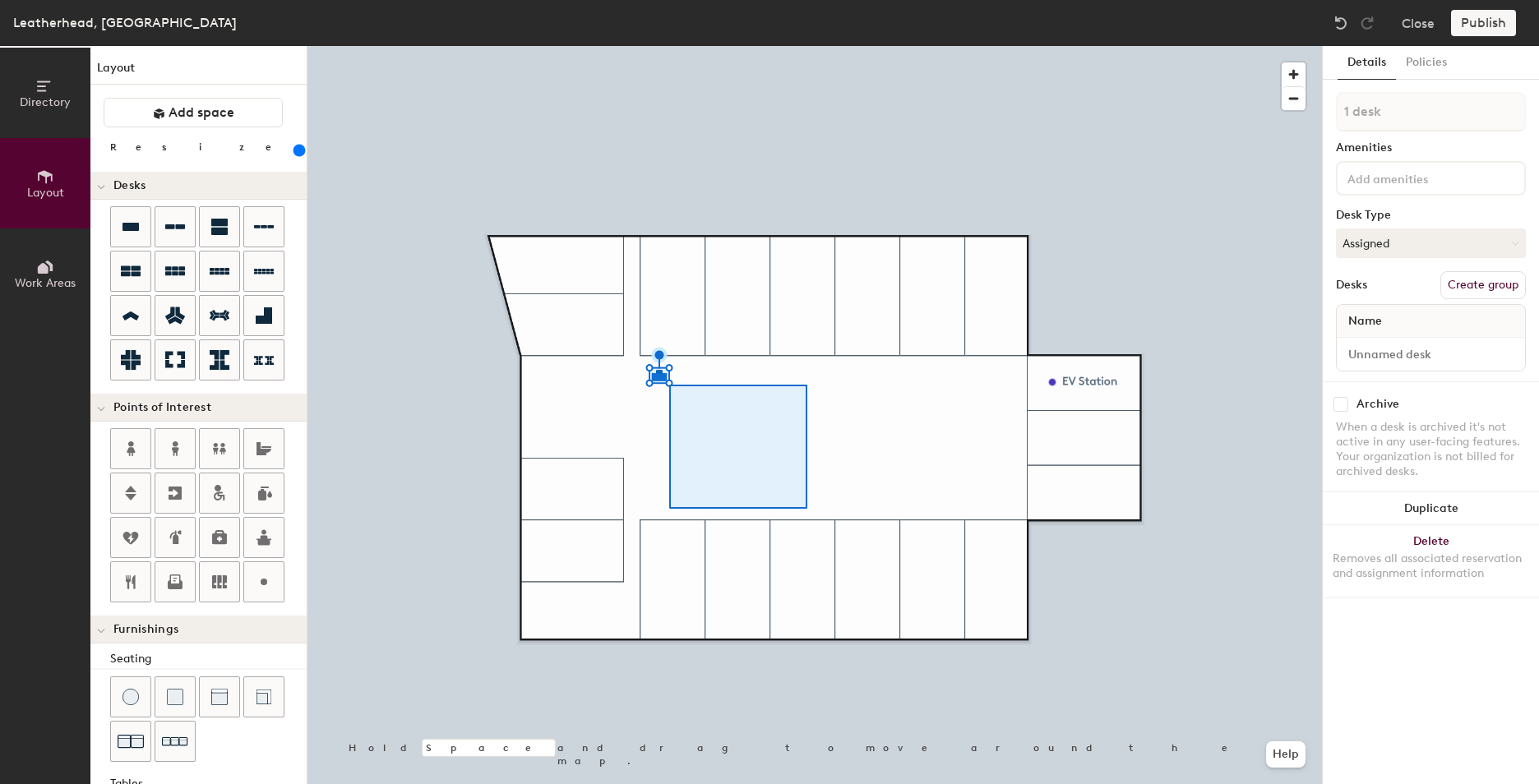
drag, startPoint x: 128, startPoint y: 221, endPoint x: 798, endPoint y: 501, distance: 726.2
click at [806, 46] on div at bounding box center [814, 46] width 1014 height 0
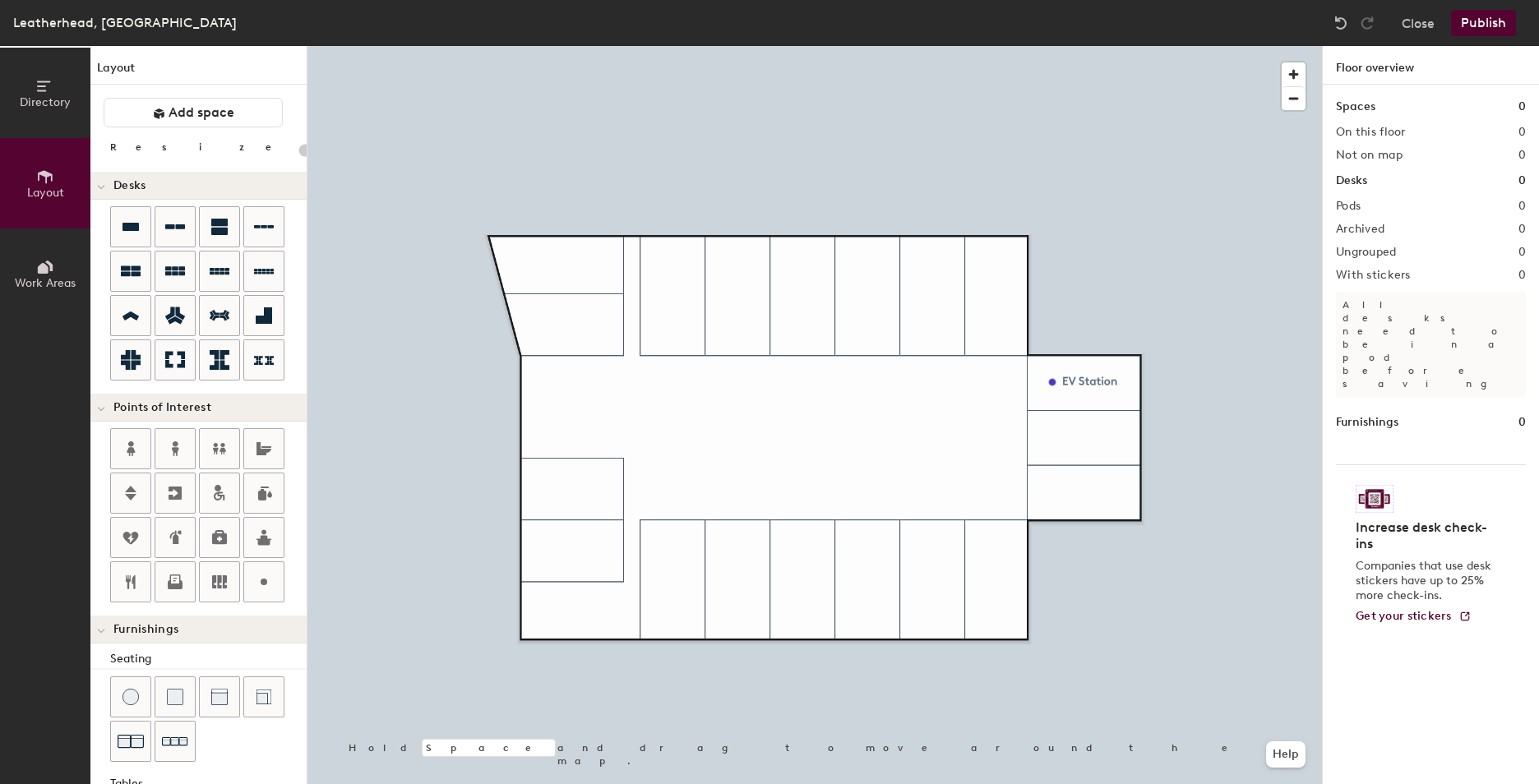
click at [1468, 26] on button "Publish" at bounding box center [1483, 23] width 65 height 26
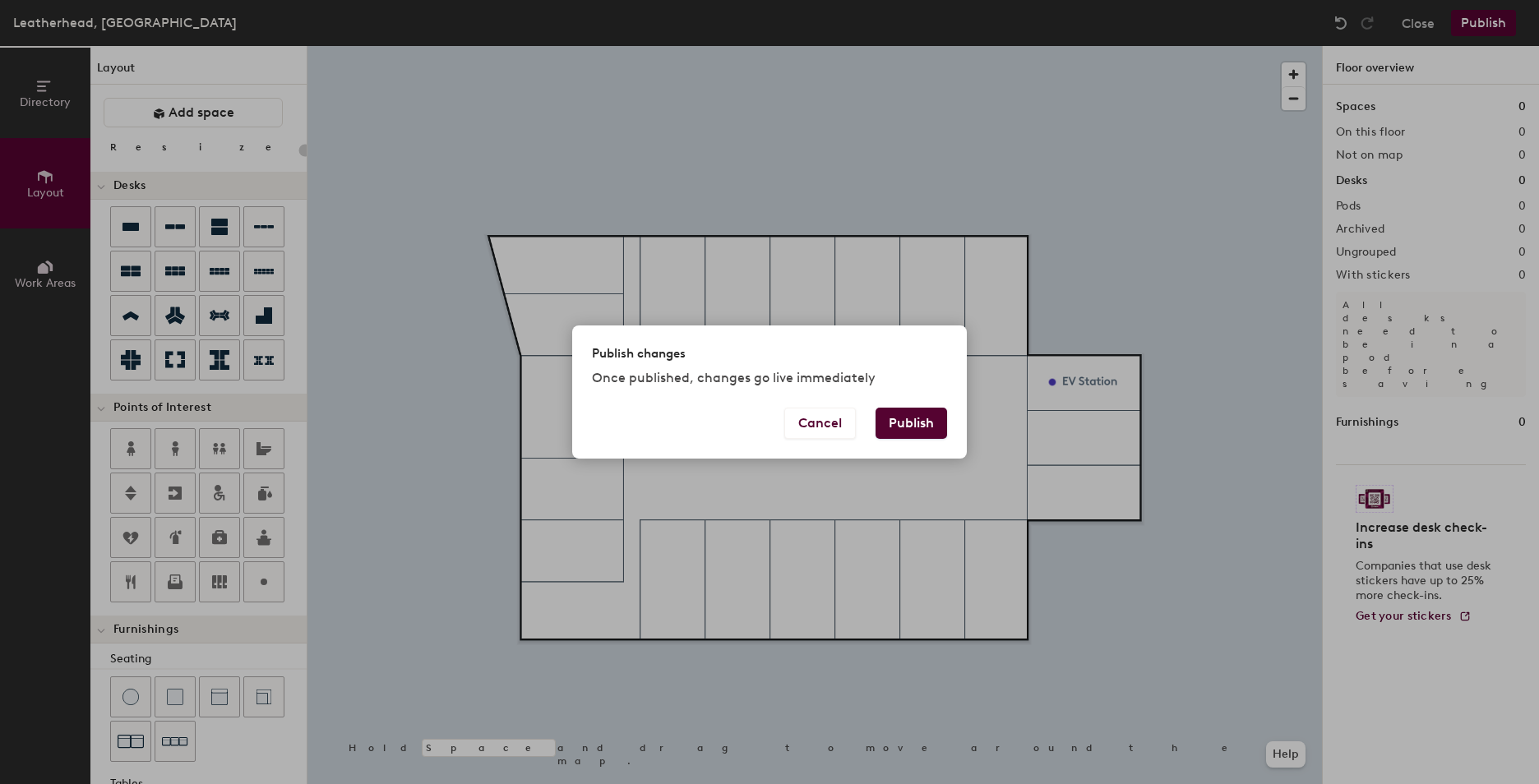
click at [902, 425] on button "Publish" at bounding box center [911, 422] width 72 height 31
type input "20"
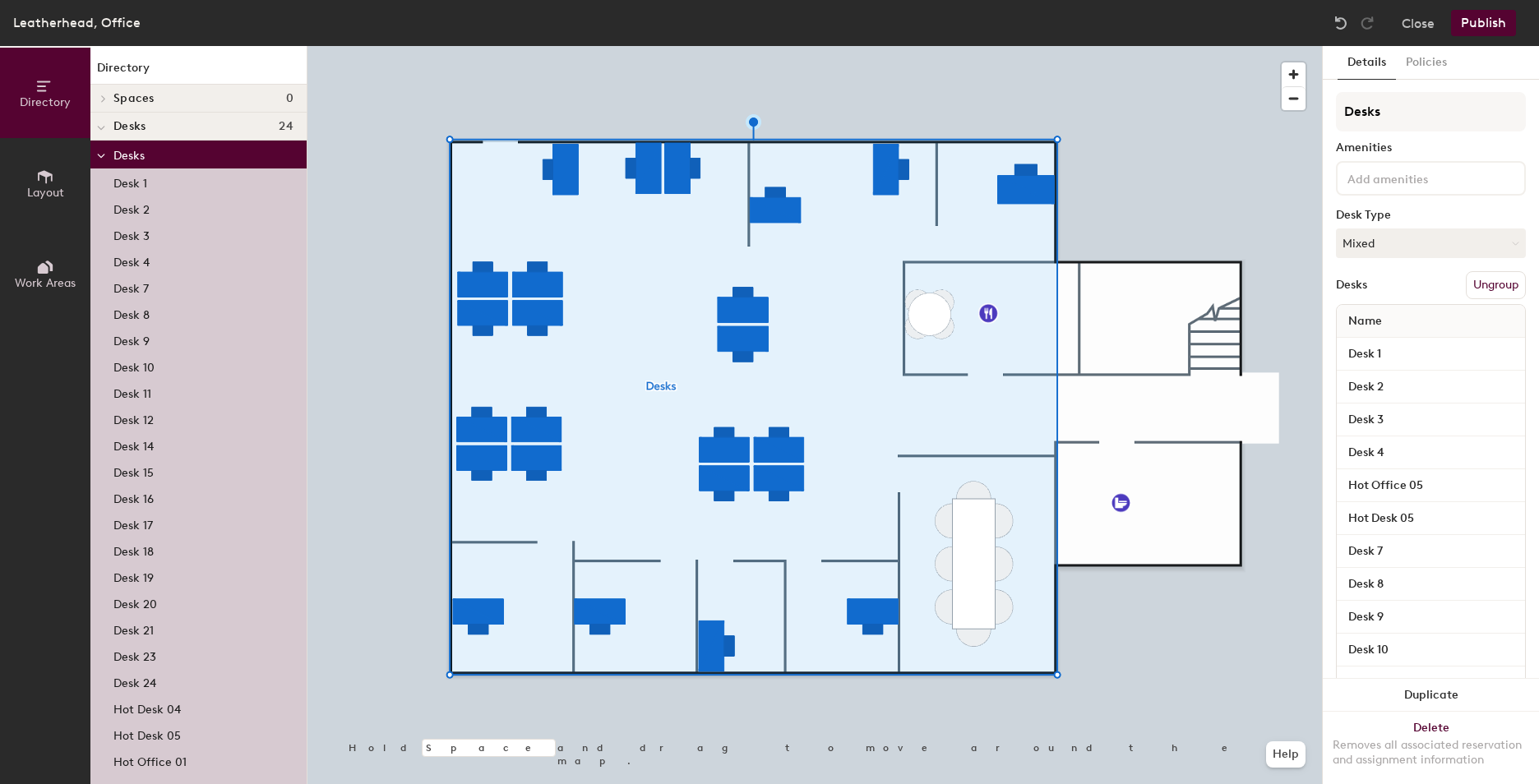
click at [108, 130] on div at bounding box center [101, 125] width 22 height 27
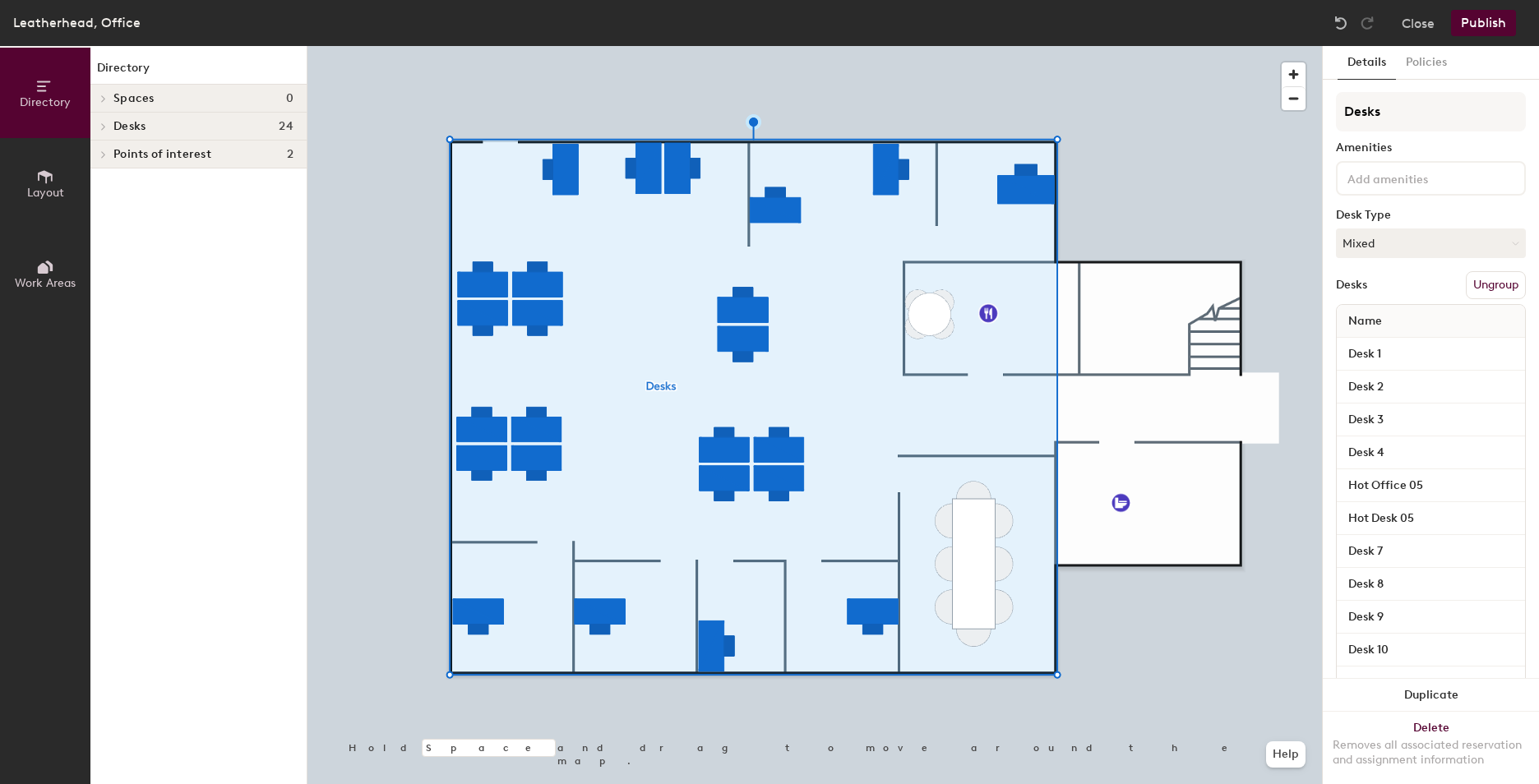
click at [105, 126] on icon at bounding box center [104, 126] width 4 height 7
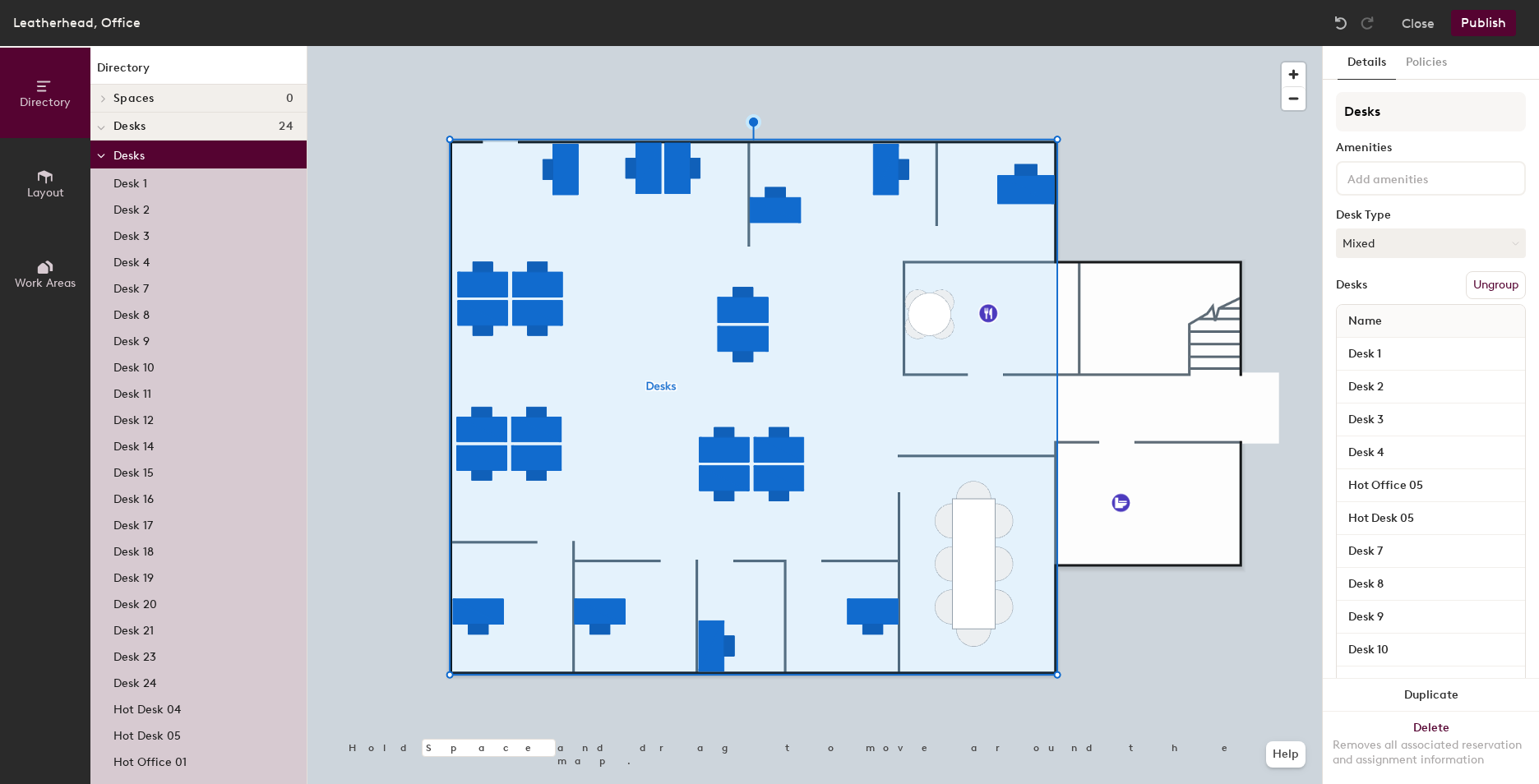
click at [101, 156] on icon at bounding box center [101, 156] width 8 height 7
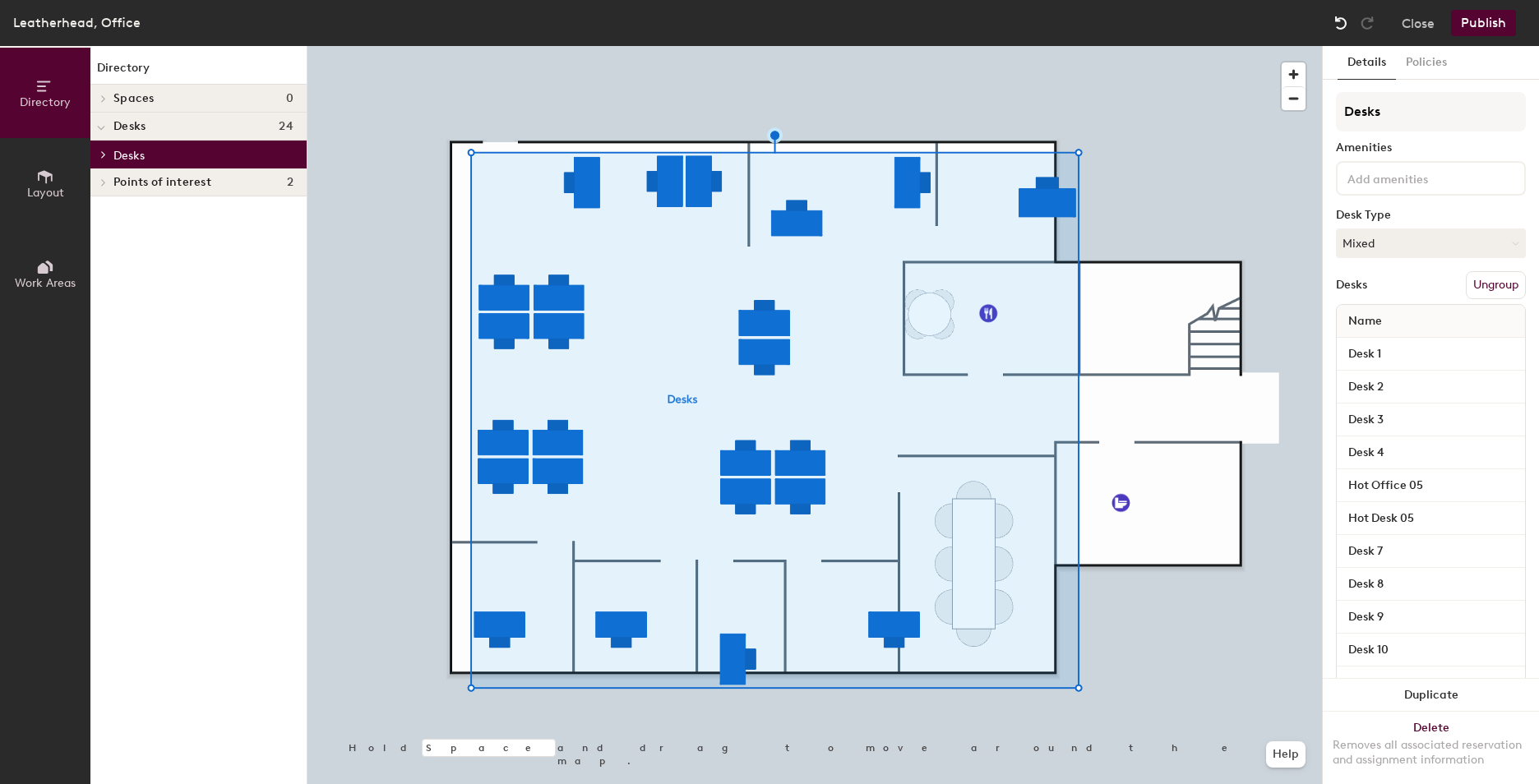
click at [1338, 21] on img at bounding box center [1341, 23] width 17 height 17
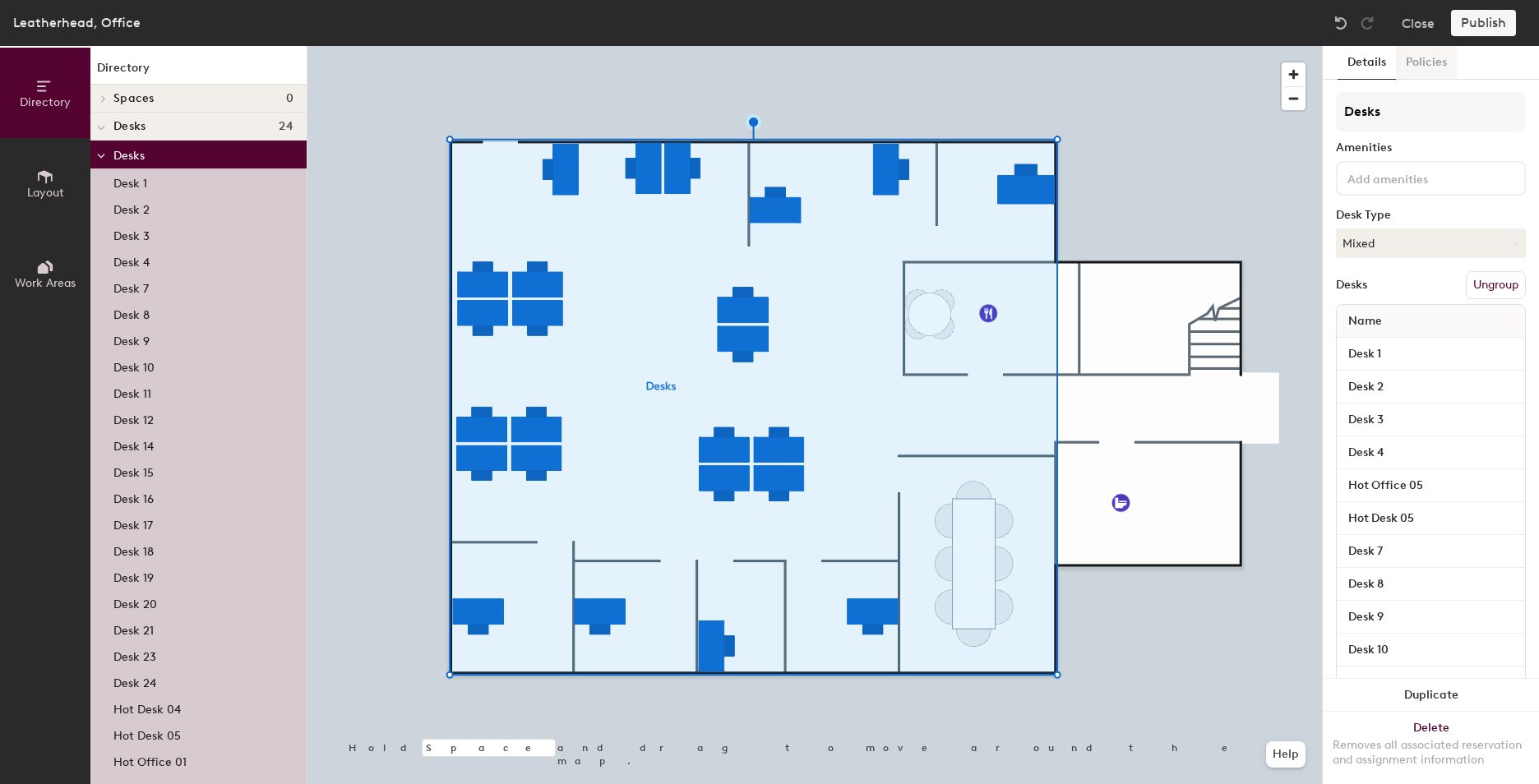
click at [1431, 64] on button "Policies" at bounding box center [1426, 63] width 61 height 34
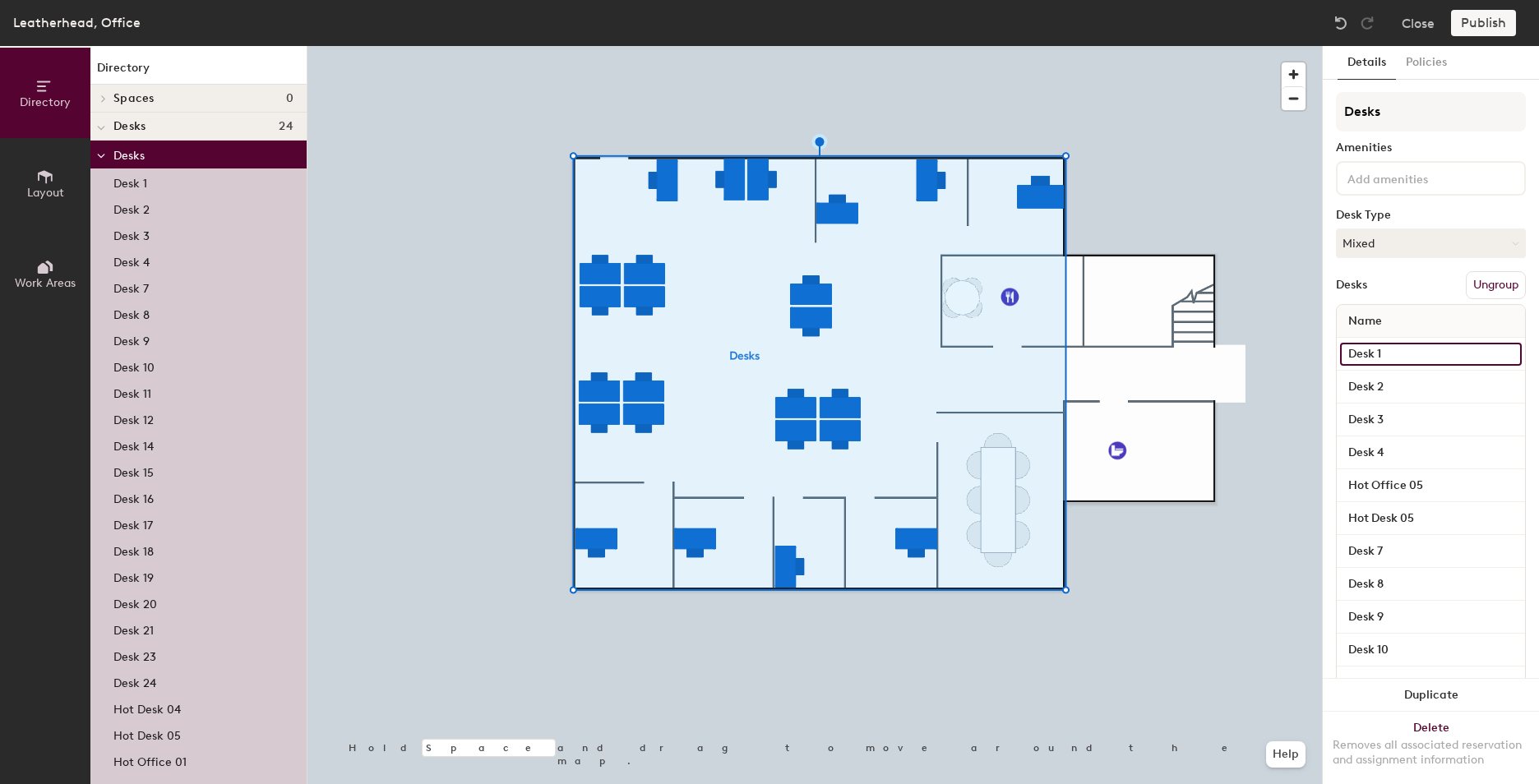
click at [1414, 358] on input "Desk 1" at bounding box center [1431, 354] width 181 height 23
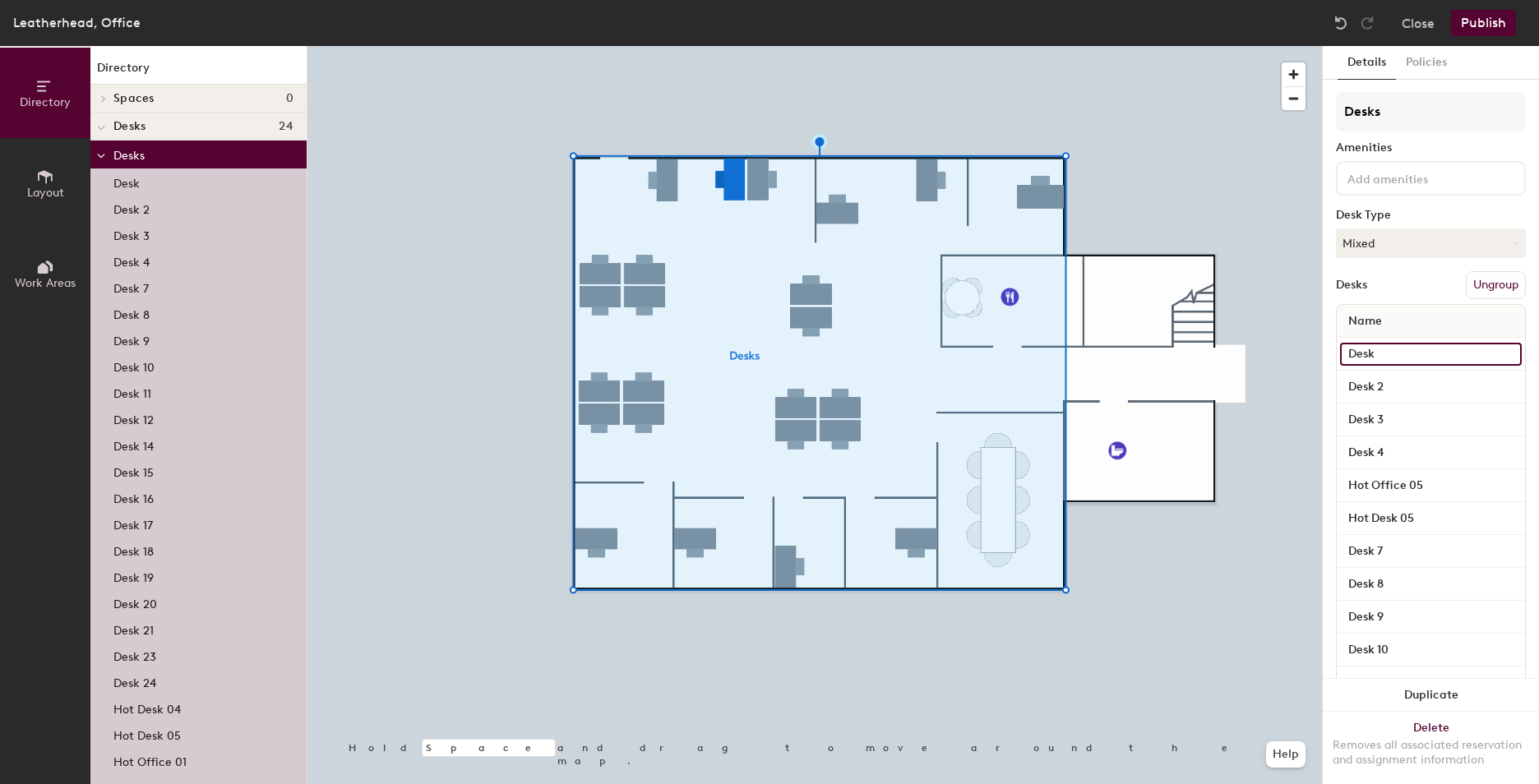
type input "Desk 1"
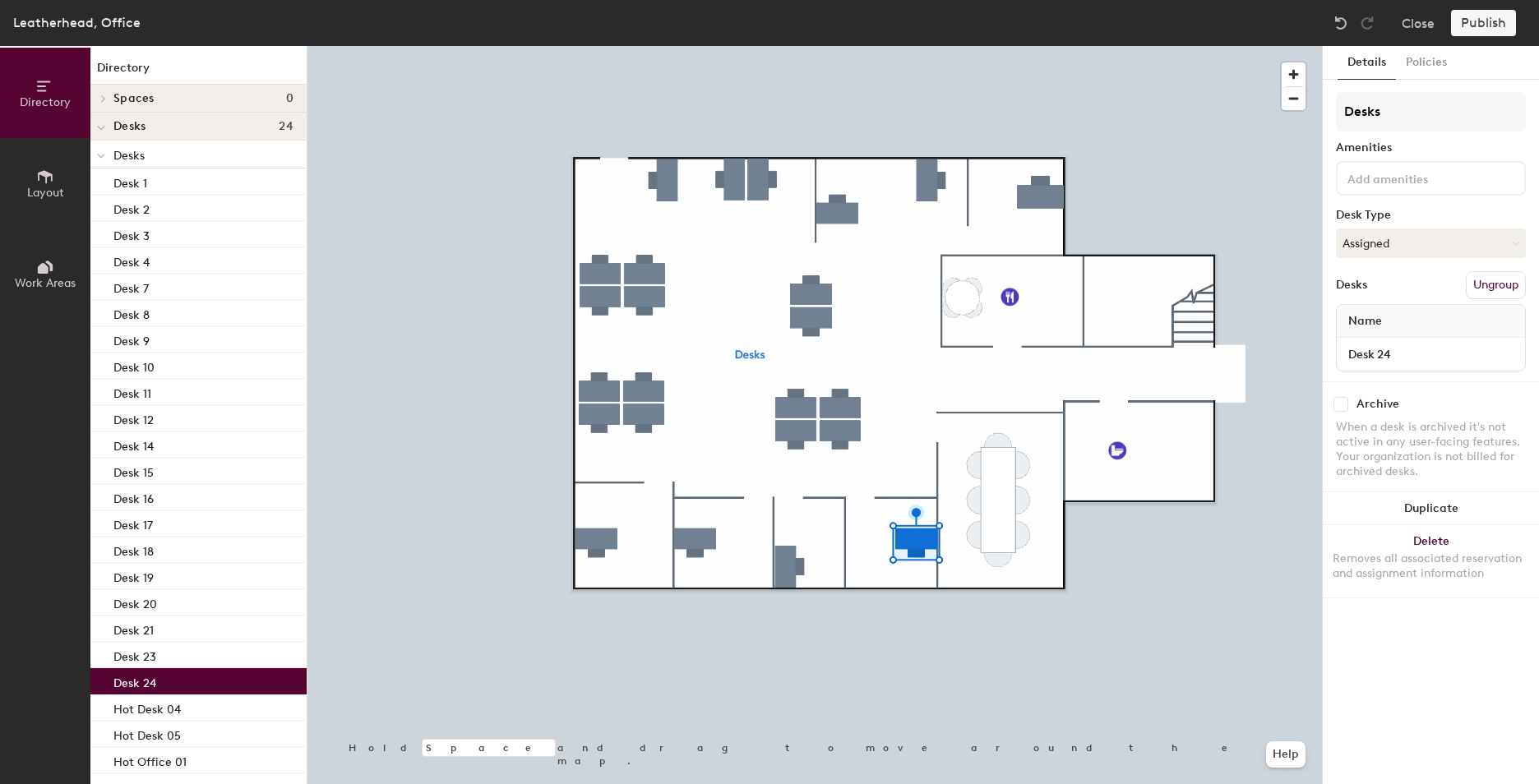
click at [1428, 372] on div "Desks Amenities Desk Type Assigned Desks Ungroup Name Desk 24" at bounding box center [1431, 236] width 190 height 290
click at [1407, 353] on input "Desk 24" at bounding box center [1431, 354] width 181 height 23
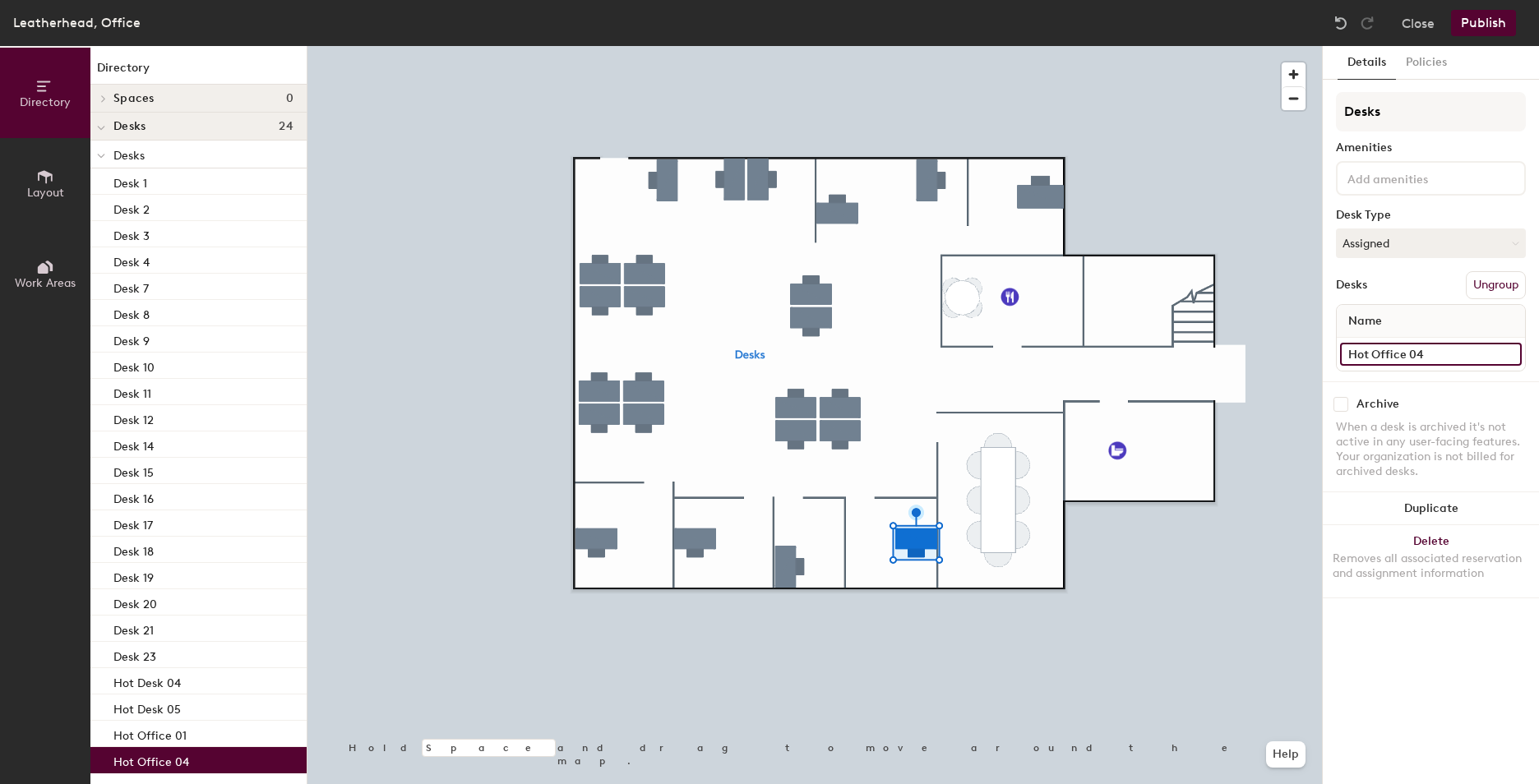
type input "Hot Office 04"
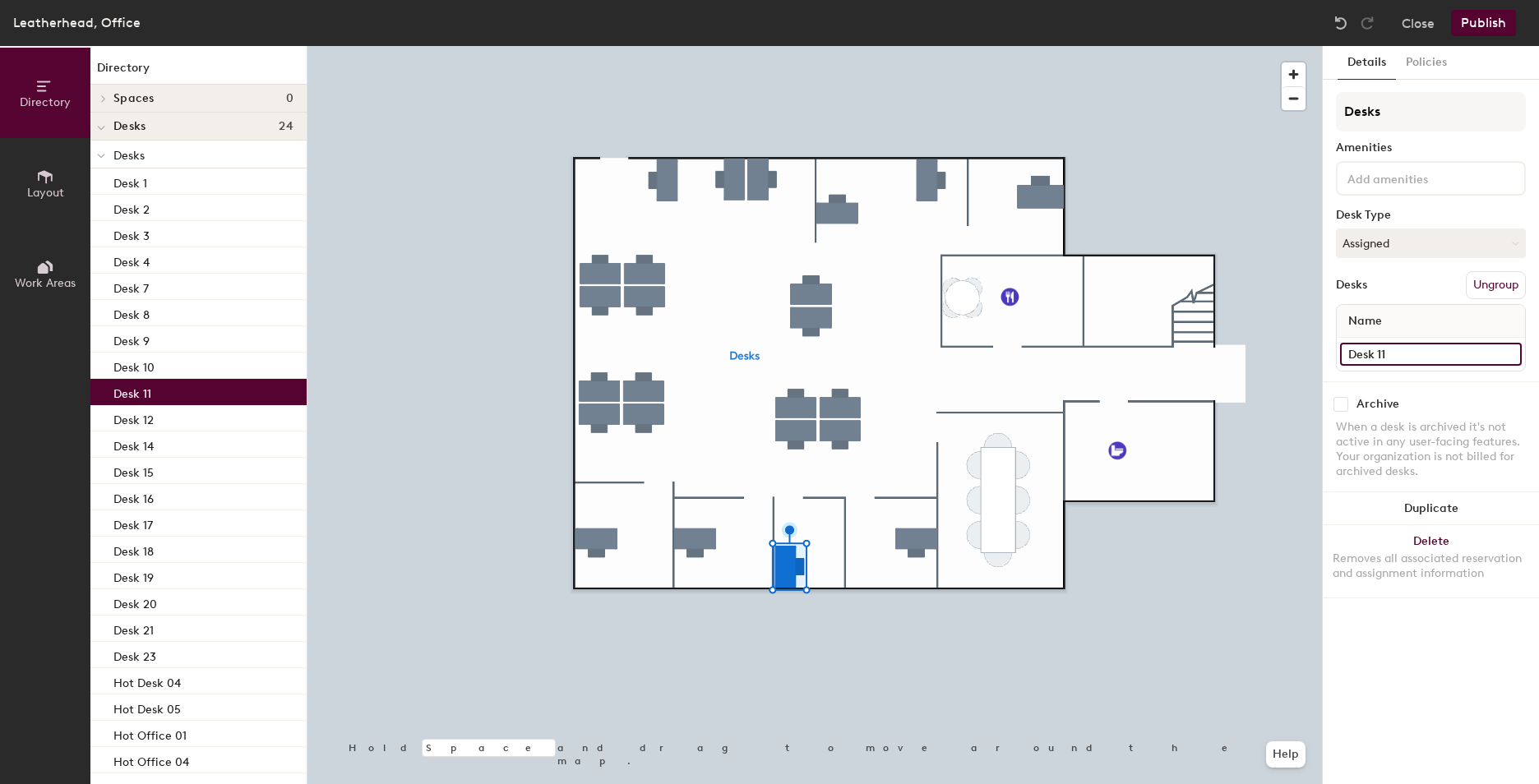
click at [1414, 358] on input "Desk 11" at bounding box center [1431, 354] width 181 height 23
type input "="
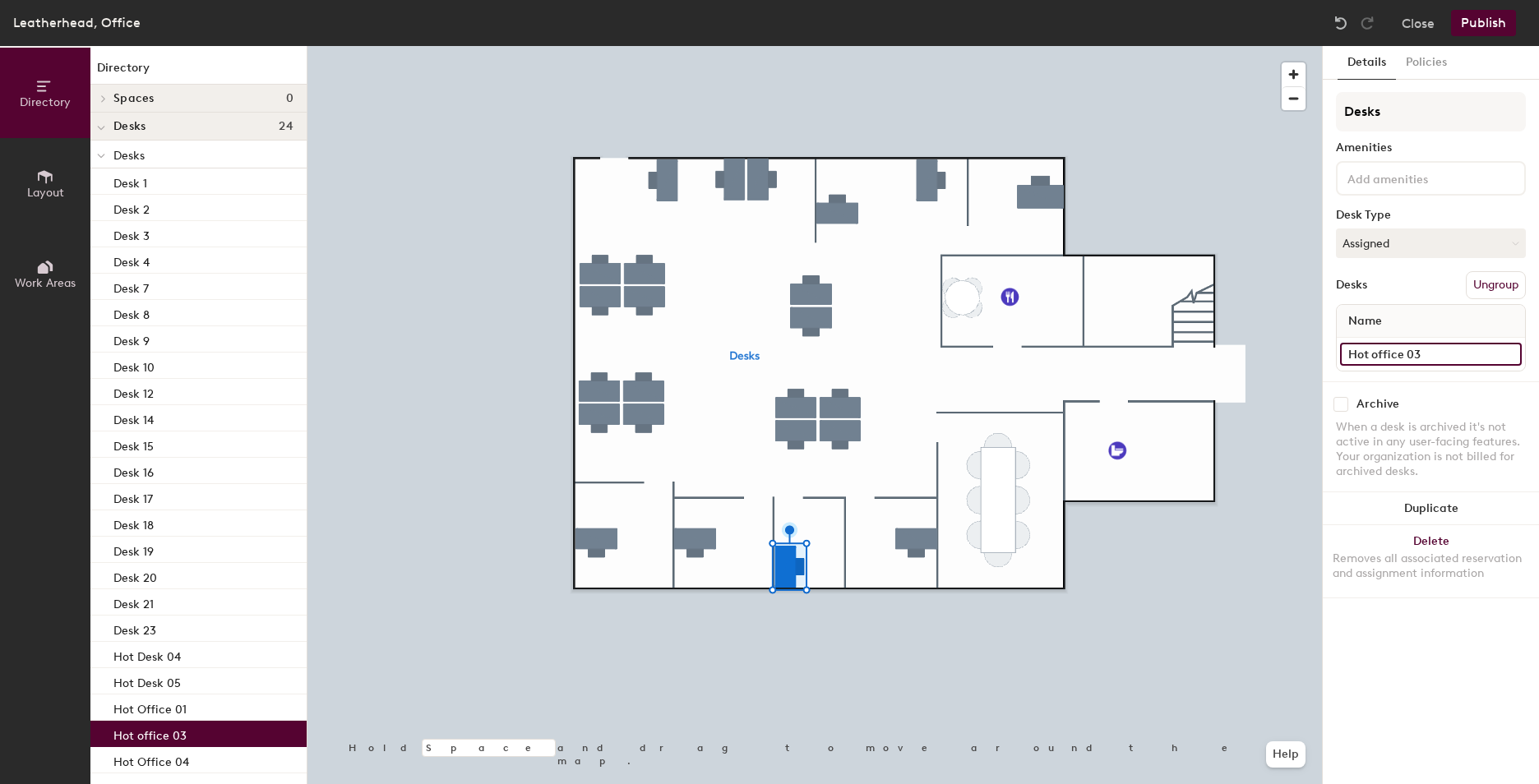
type input "Hot office 03"
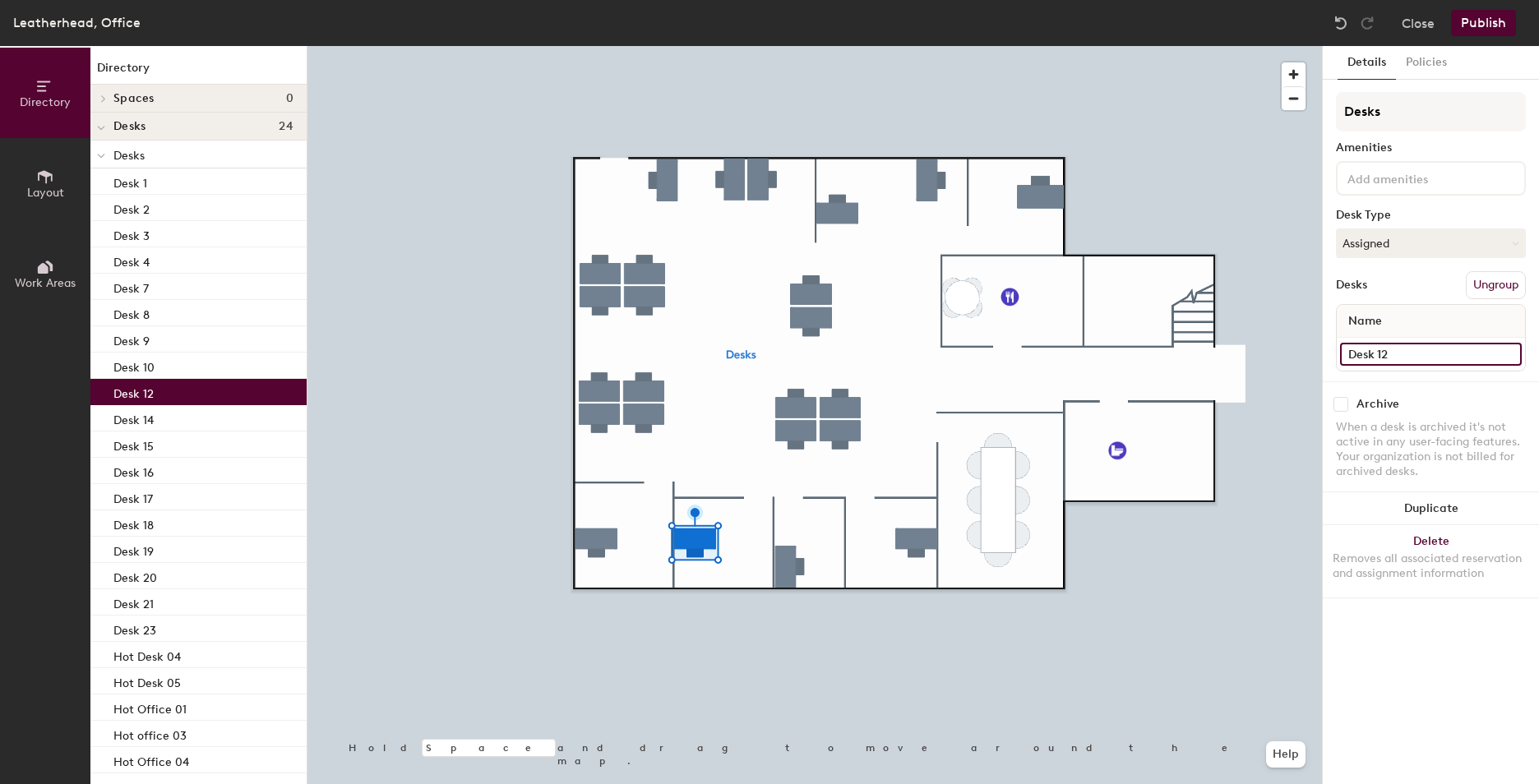
click at [1413, 355] on input "Desk 12" at bounding box center [1431, 354] width 181 height 23
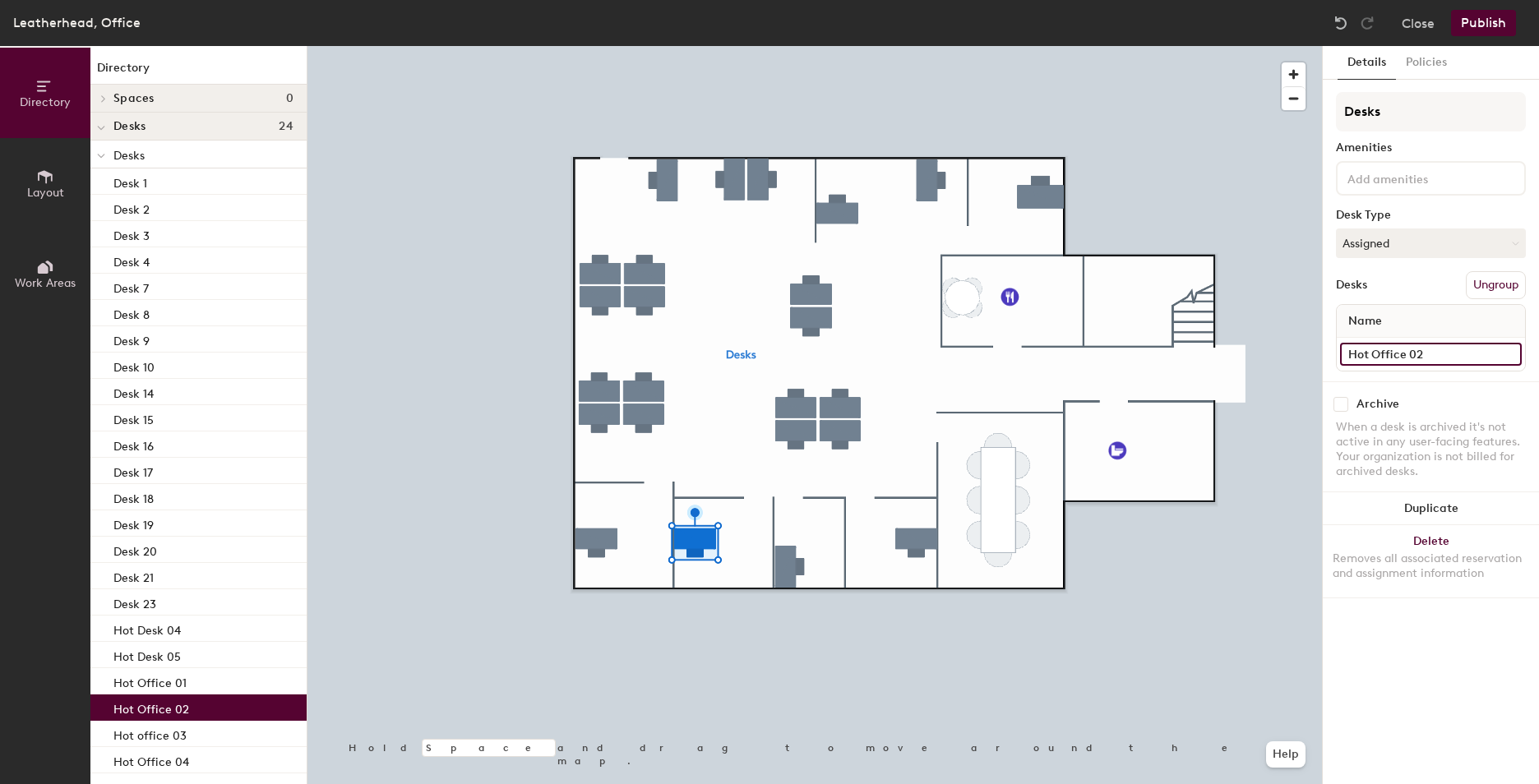
type input "Hot Office 02"
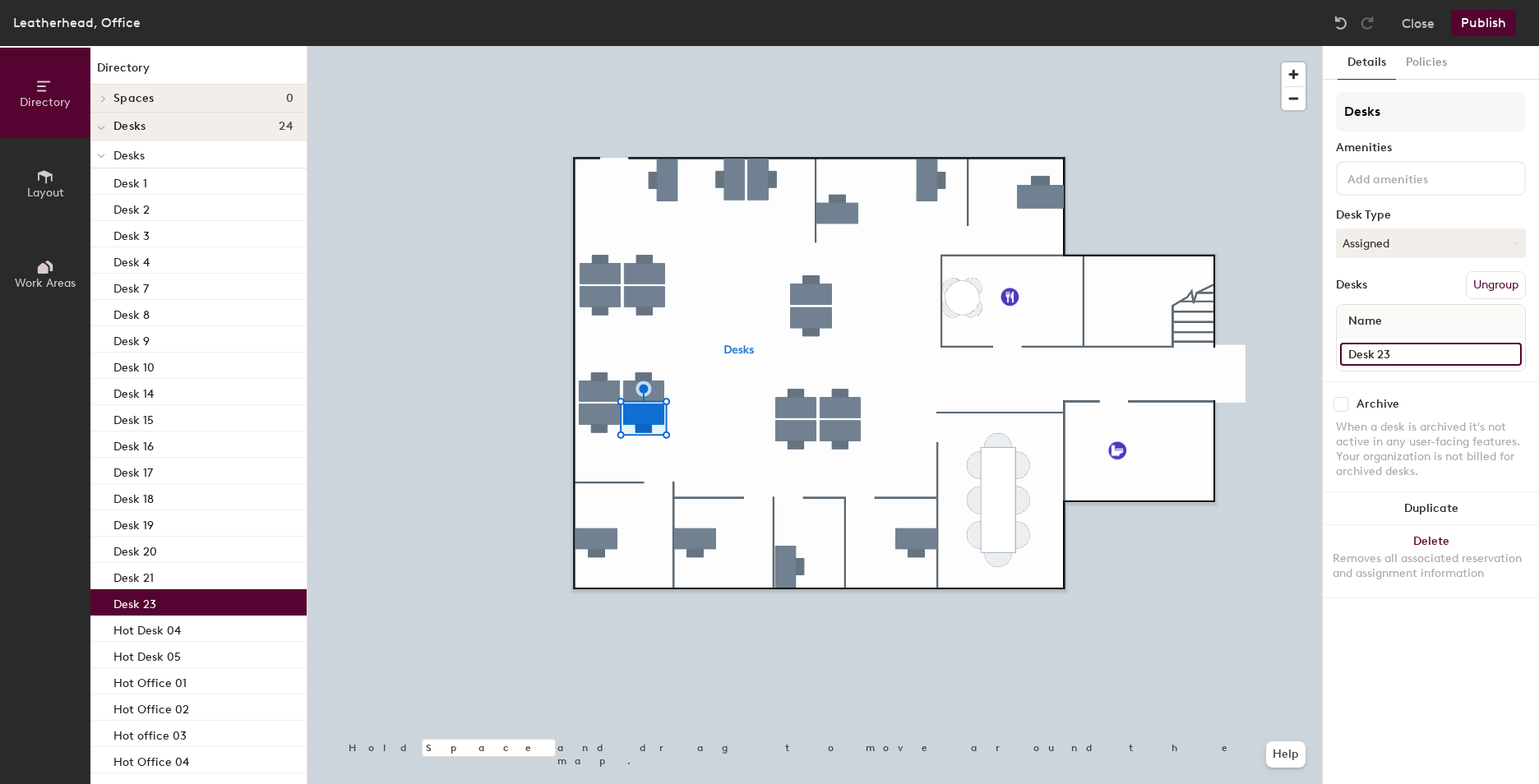
click at [1434, 363] on input "Desk 23" at bounding box center [1431, 354] width 181 height 23
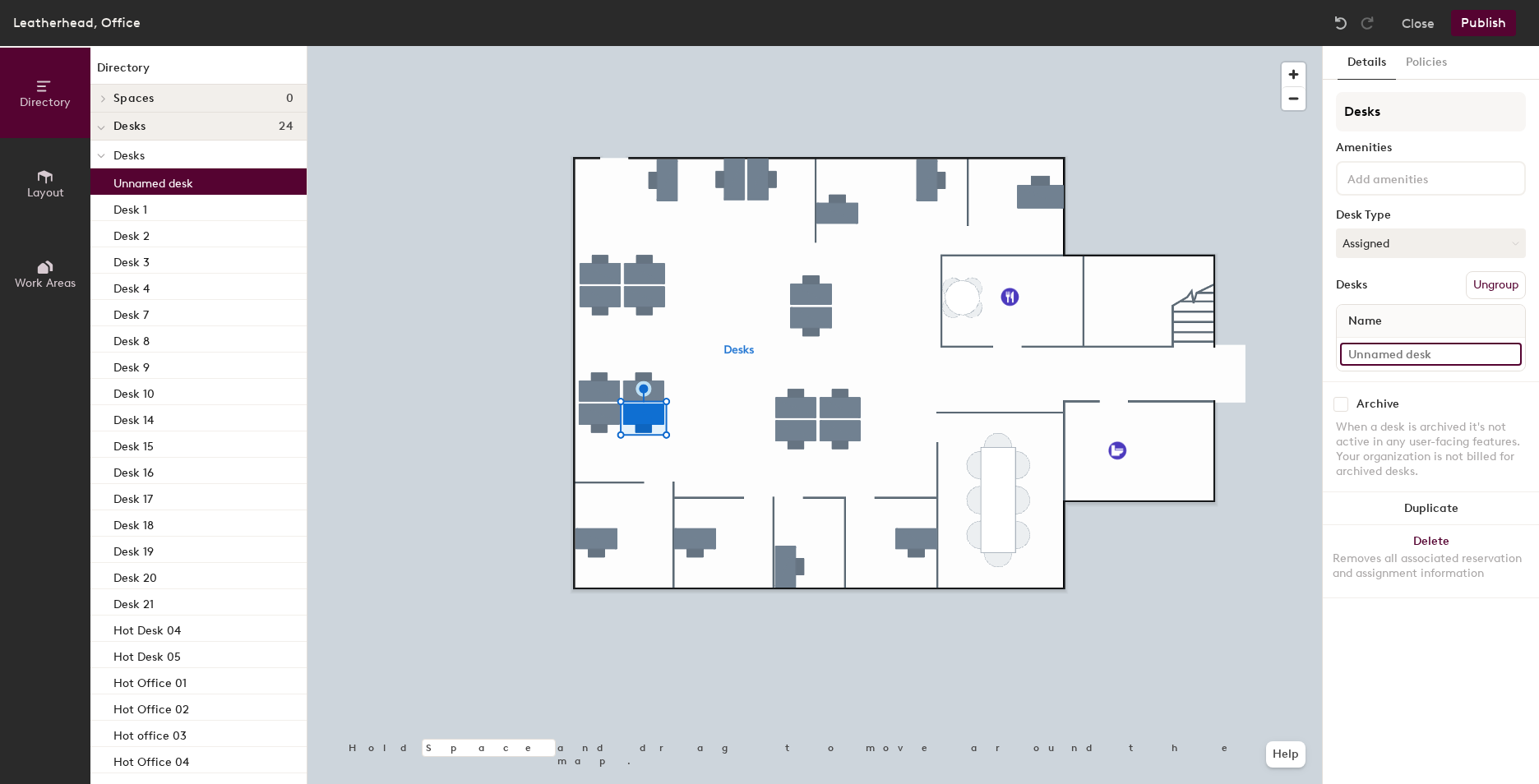
type input "J"
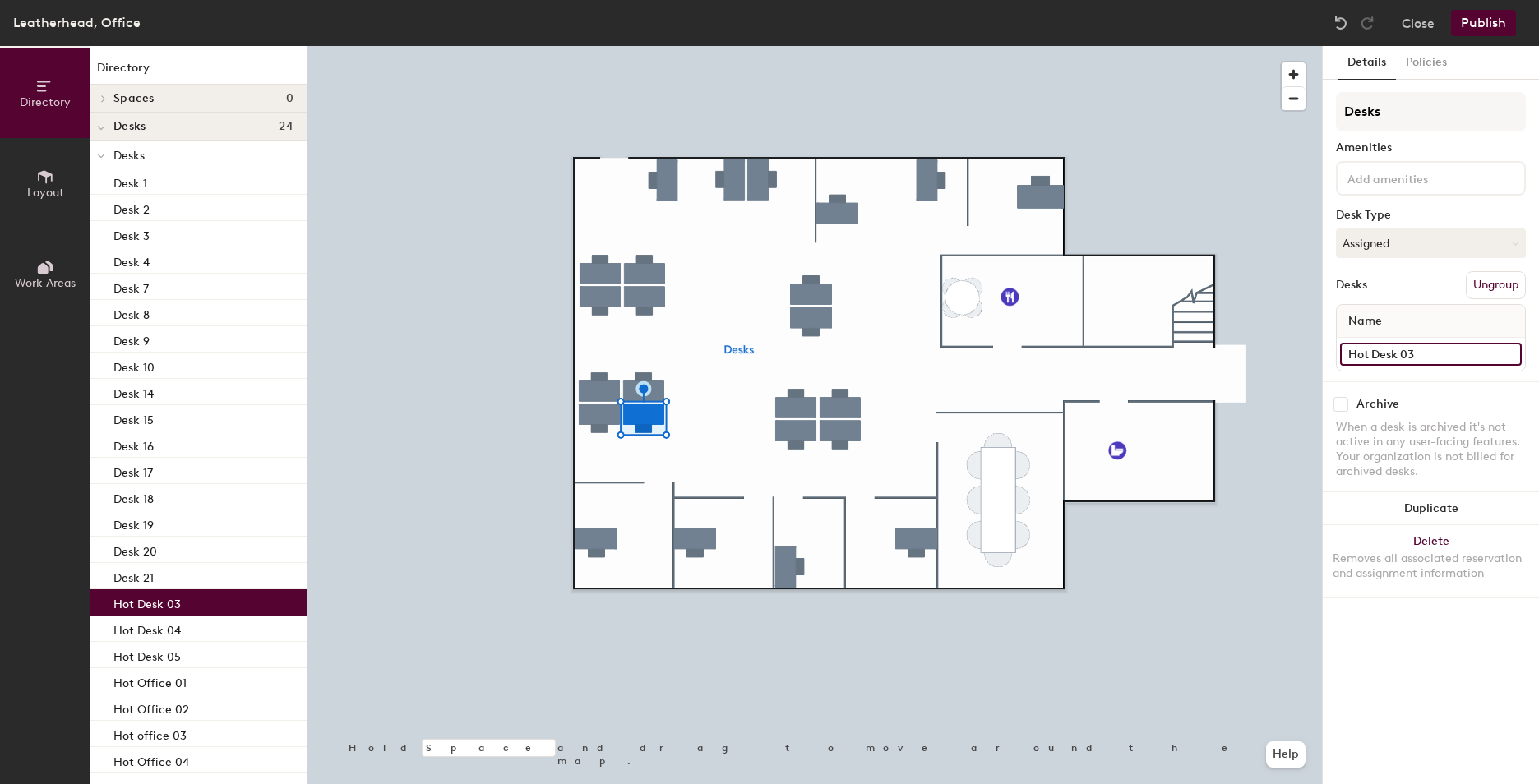
type input "Hot Desk 03"
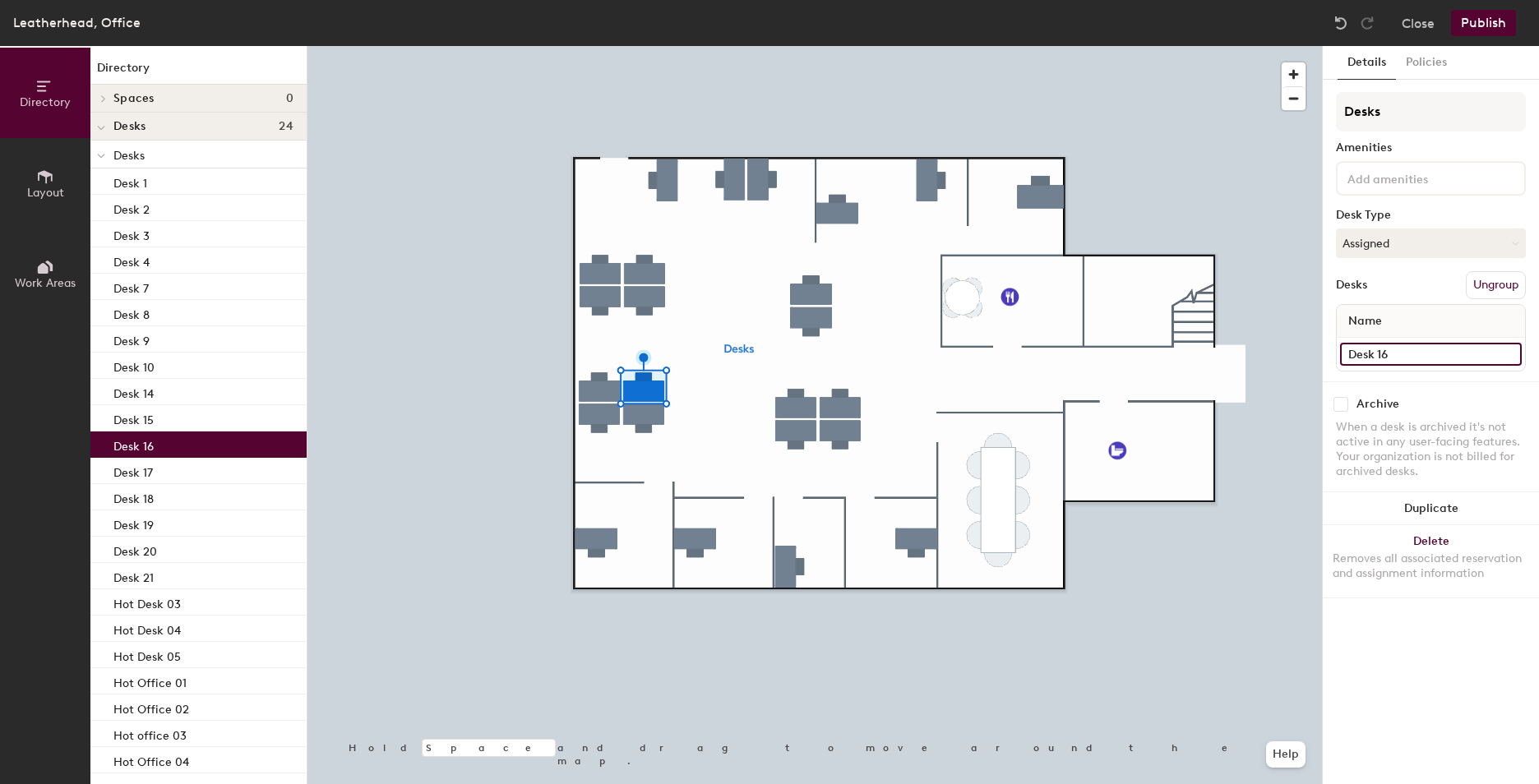
click at [1436, 358] on input "Desk 16" at bounding box center [1431, 354] width 181 height 23
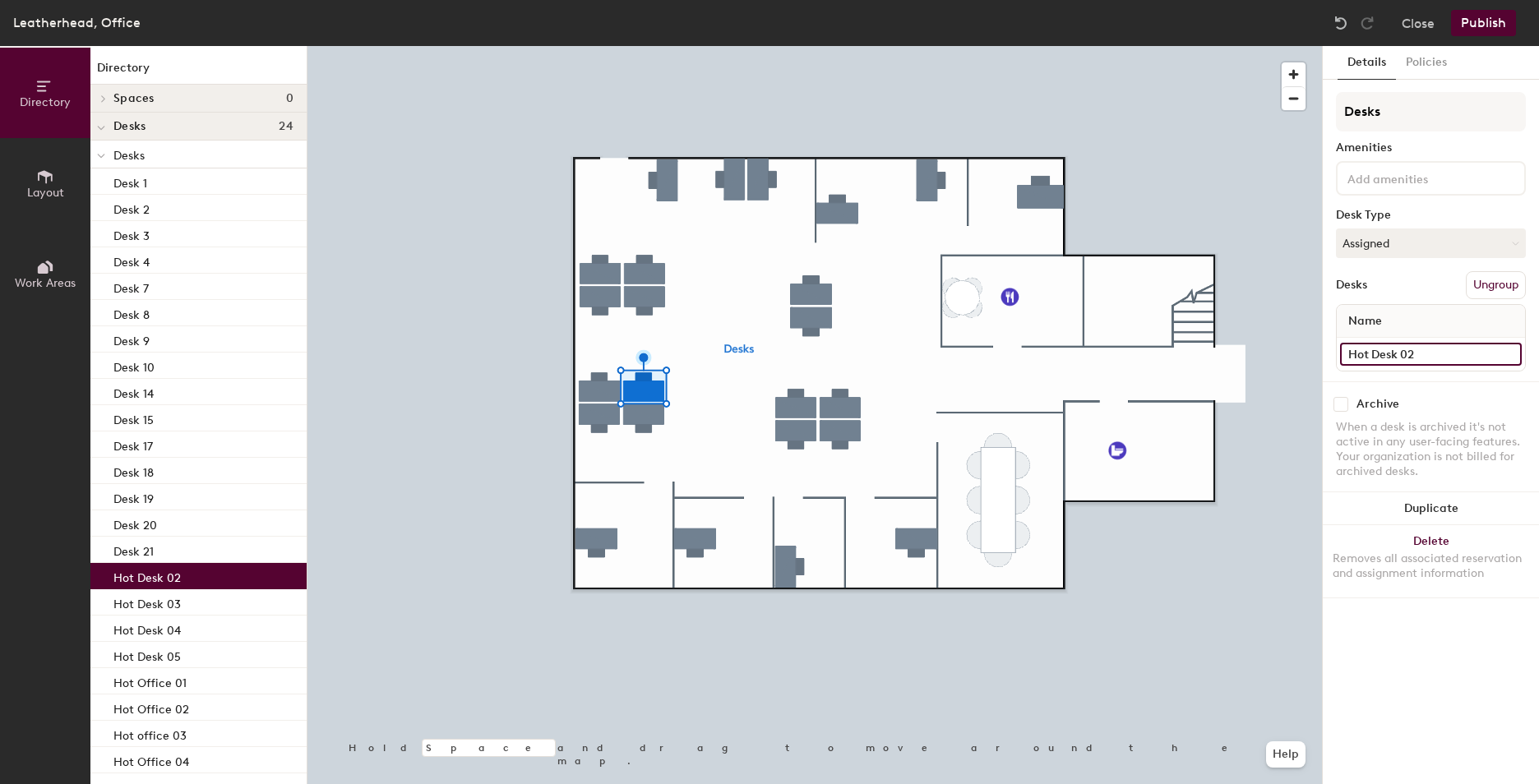
type input "Hot Desk 02"
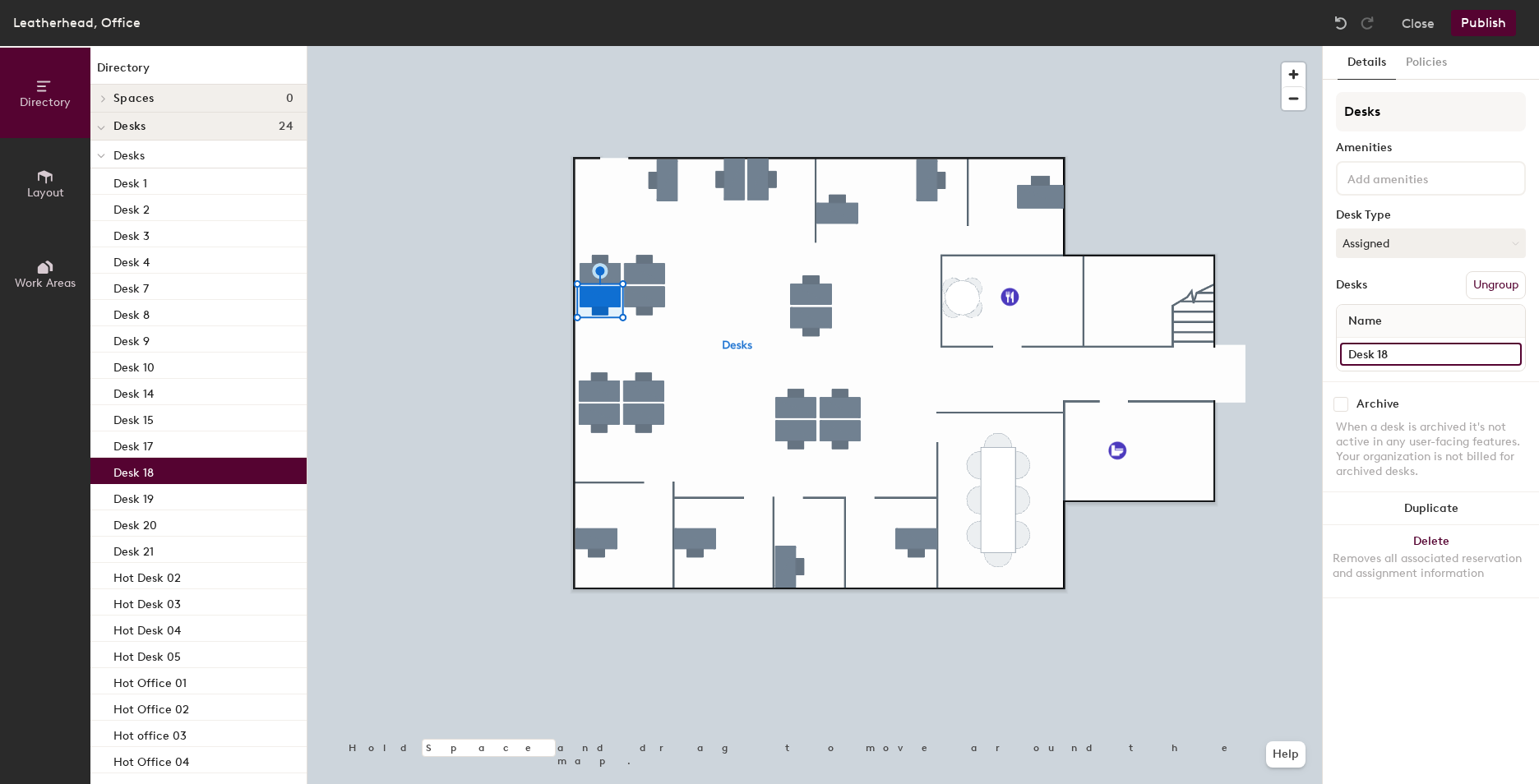
click at [1393, 351] on input "Desk 18" at bounding box center [1431, 354] width 181 height 23
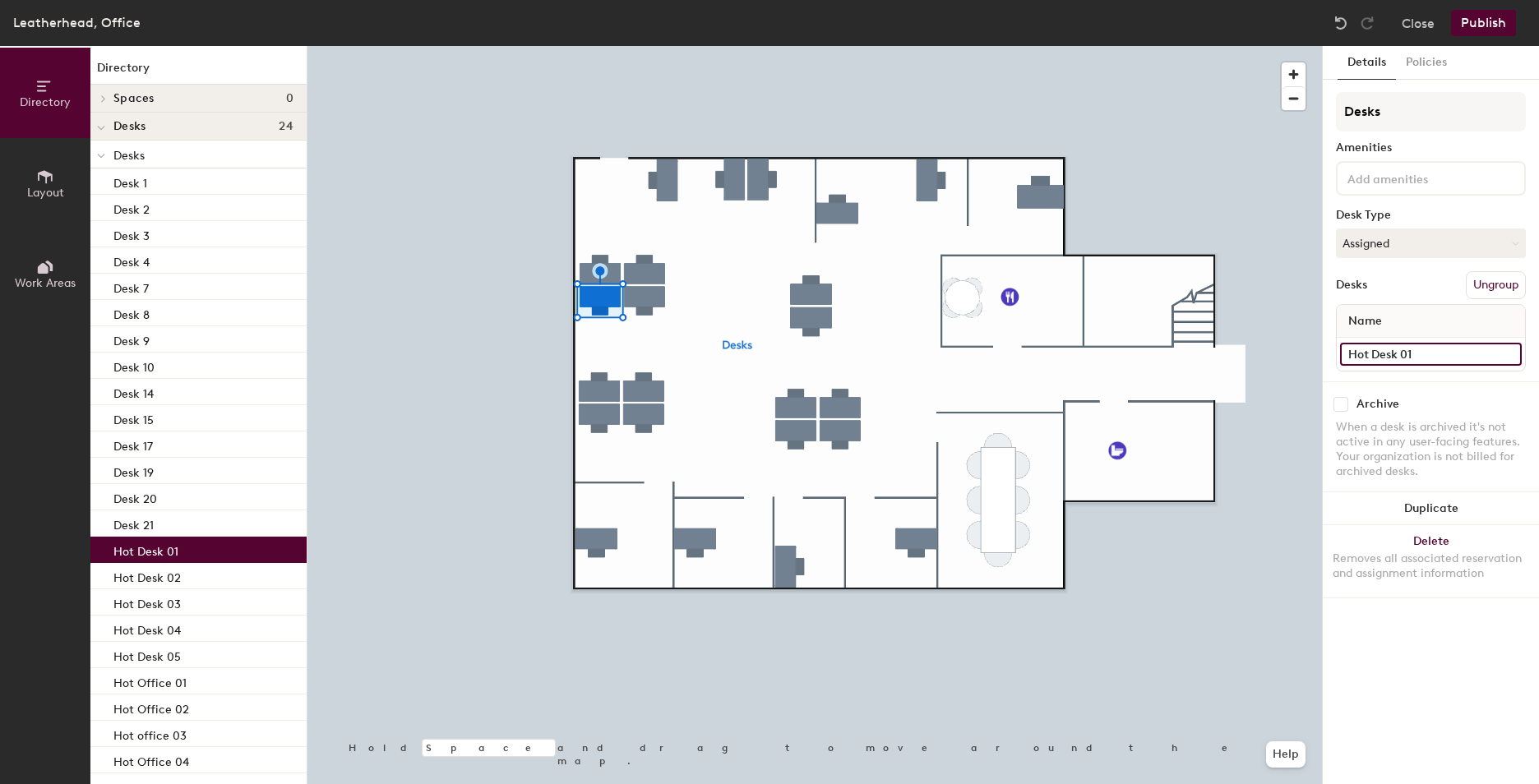
type input "Hot Desk 01"
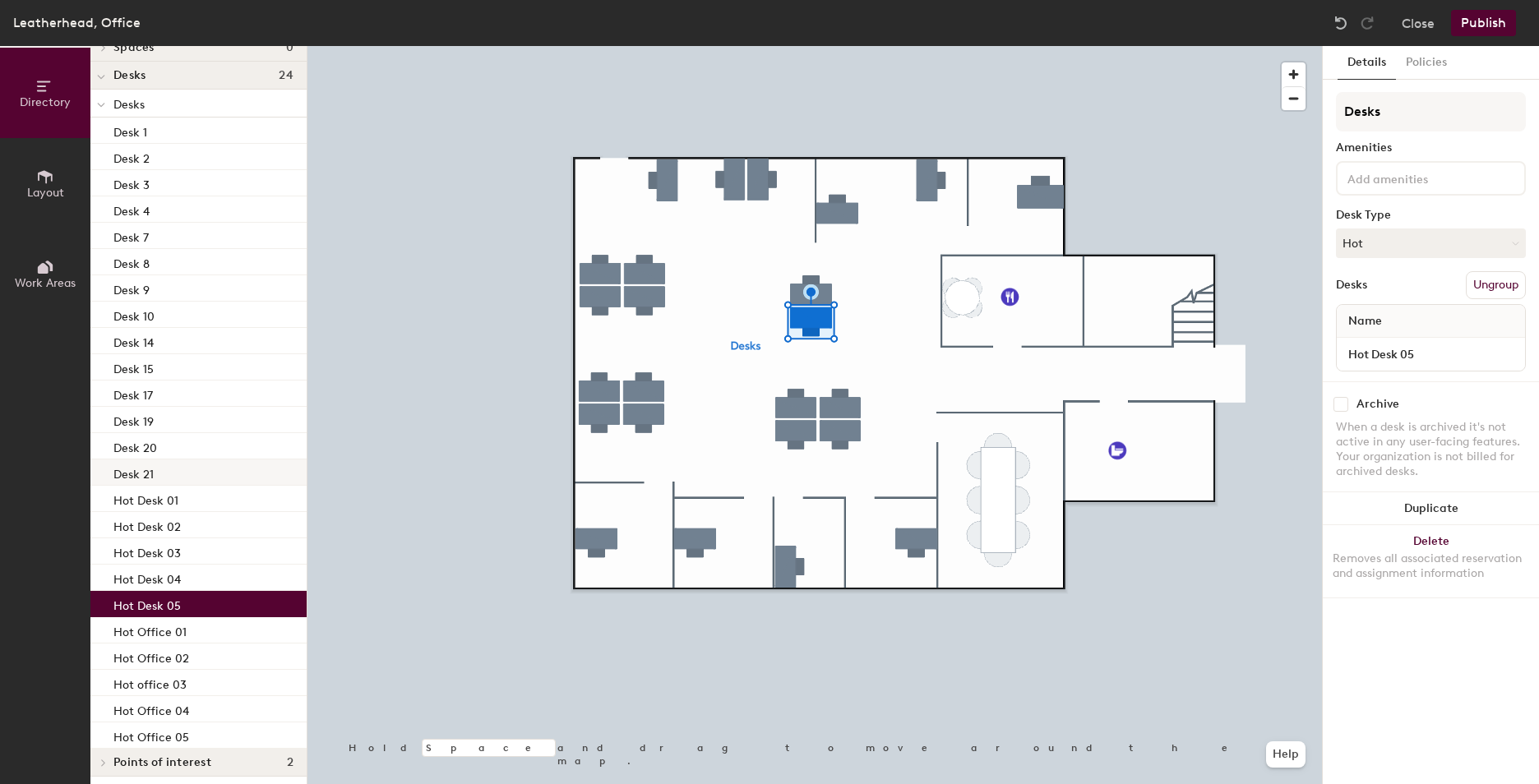
scroll to position [57, 0]
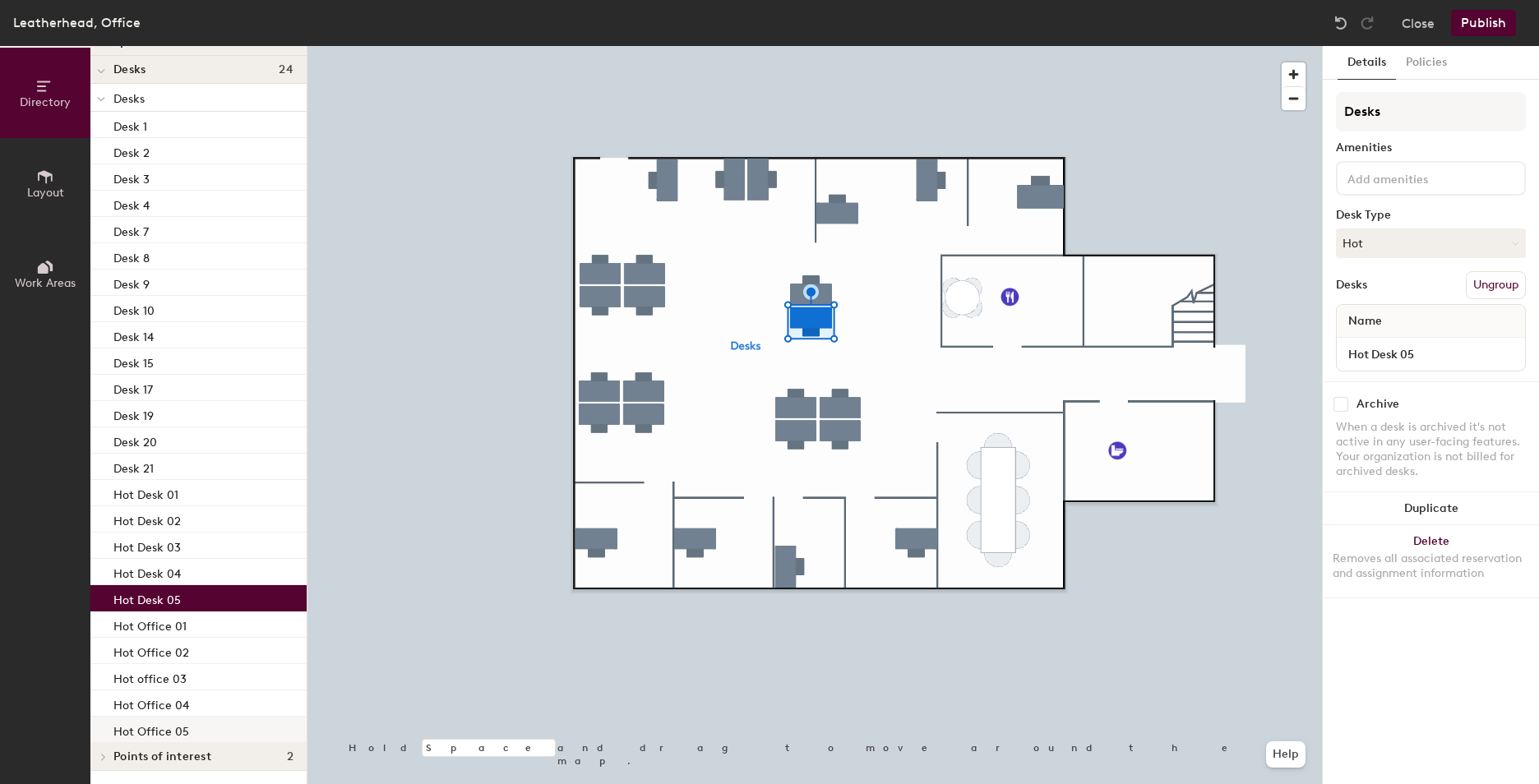
click at [201, 720] on div "Hot Office 05" at bounding box center [198, 730] width 216 height 26
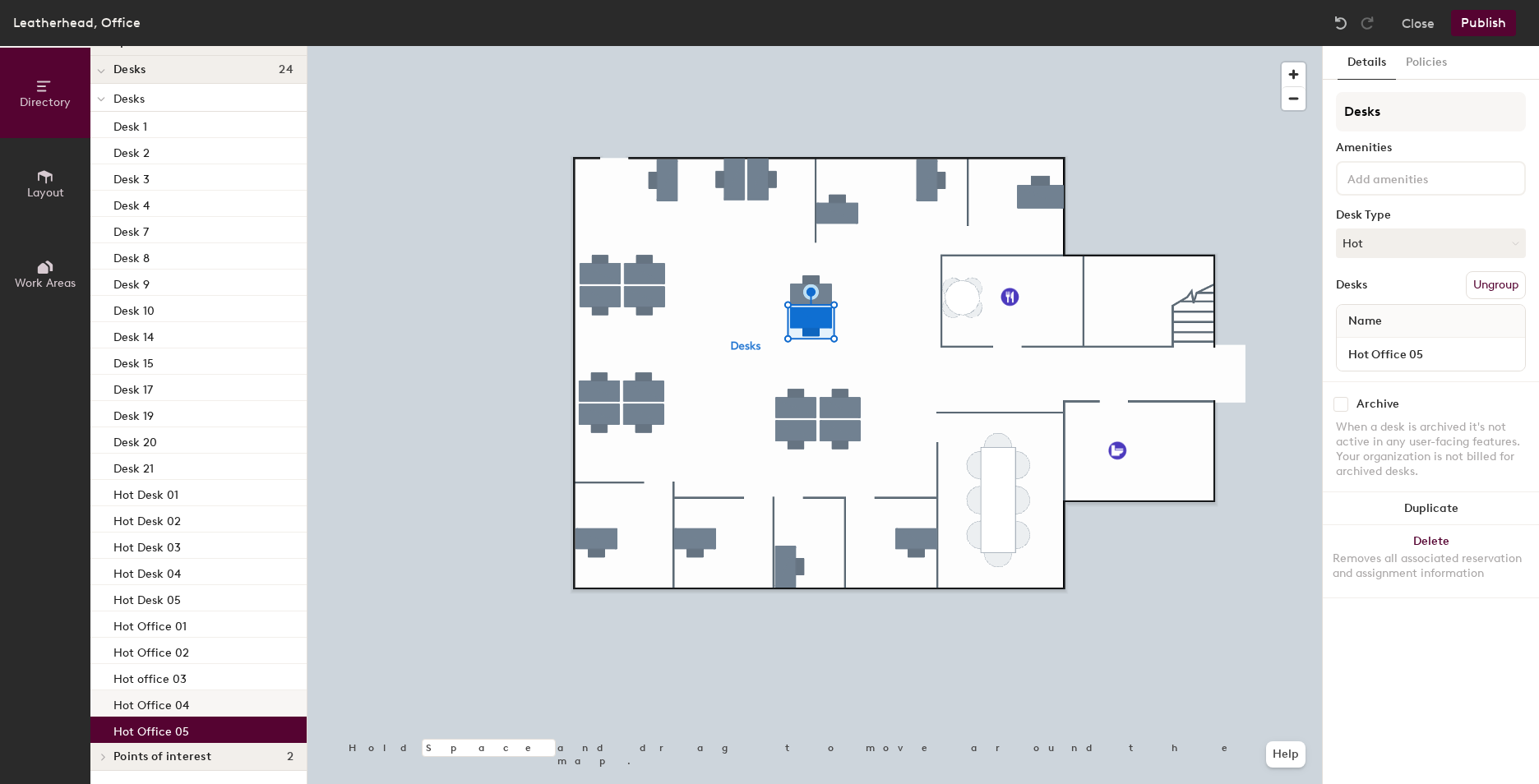
click at [203, 707] on div "Hot Office 04" at bounding box center [198, 704] width 216 height 26
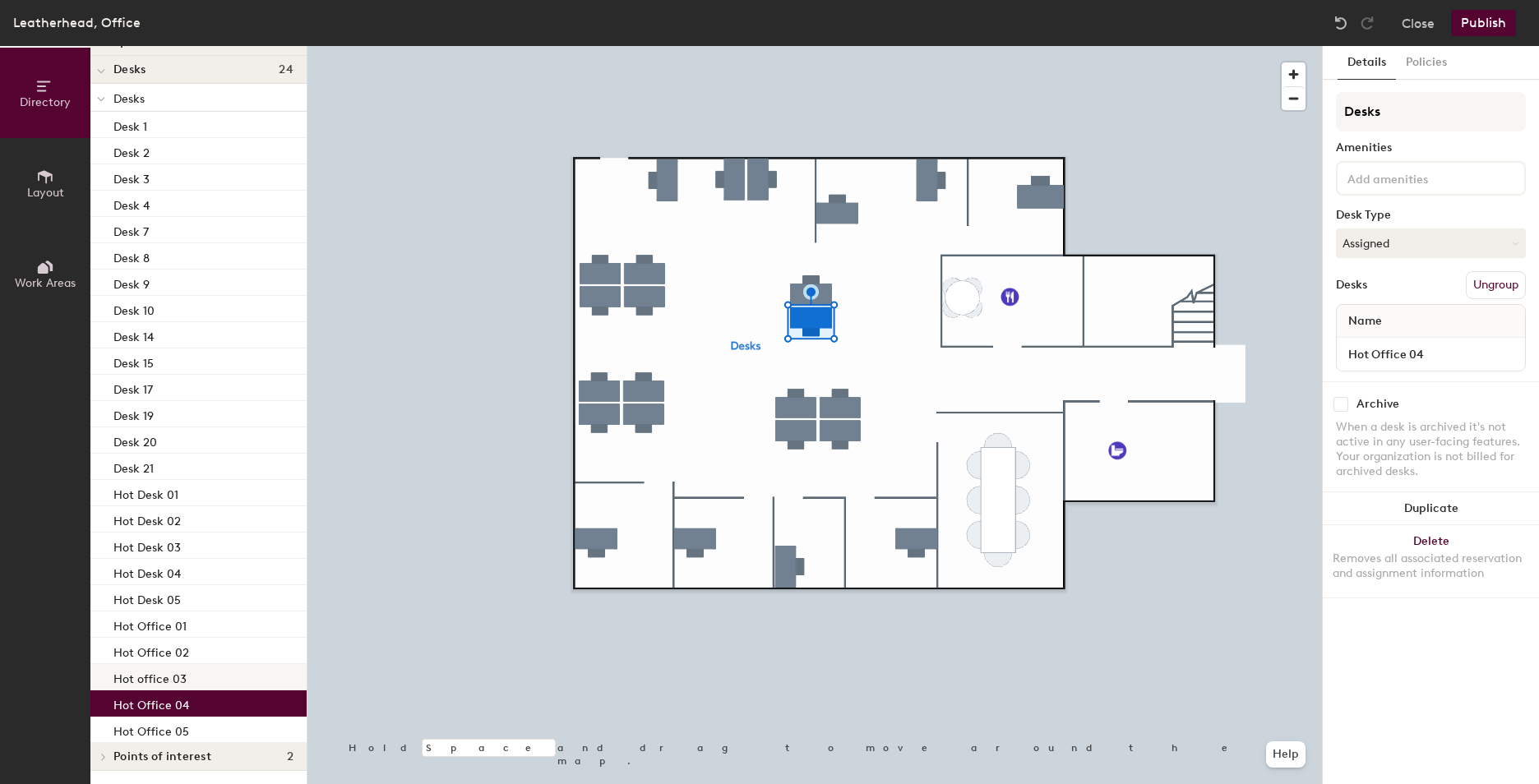
click at [206, 681] on div "Hot office 03" at bounding box center [198, 677] width 216 height 26
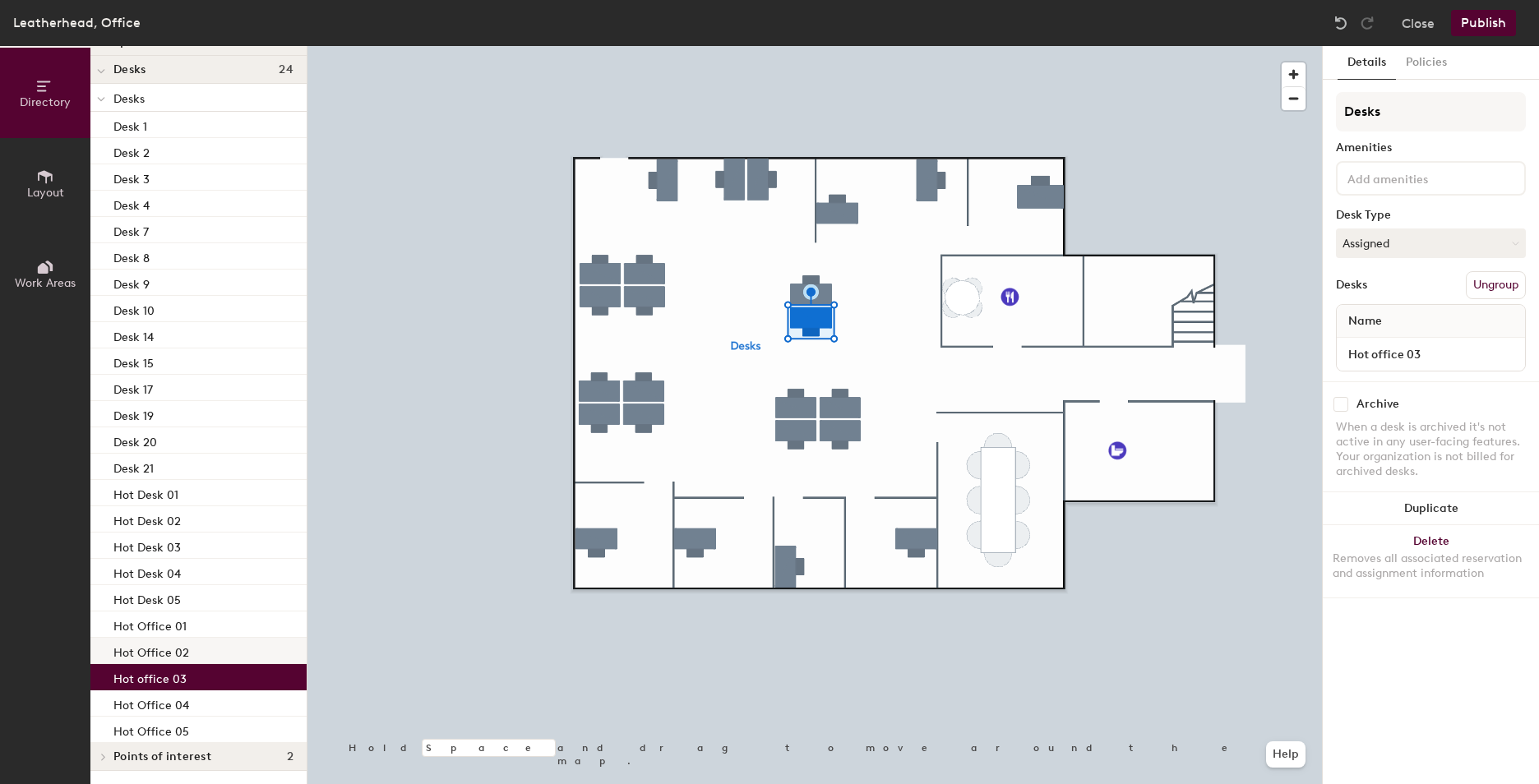
click at [210, 652] on div "Hot Office 02" at bounding box center [198, 650] width 216 height 26
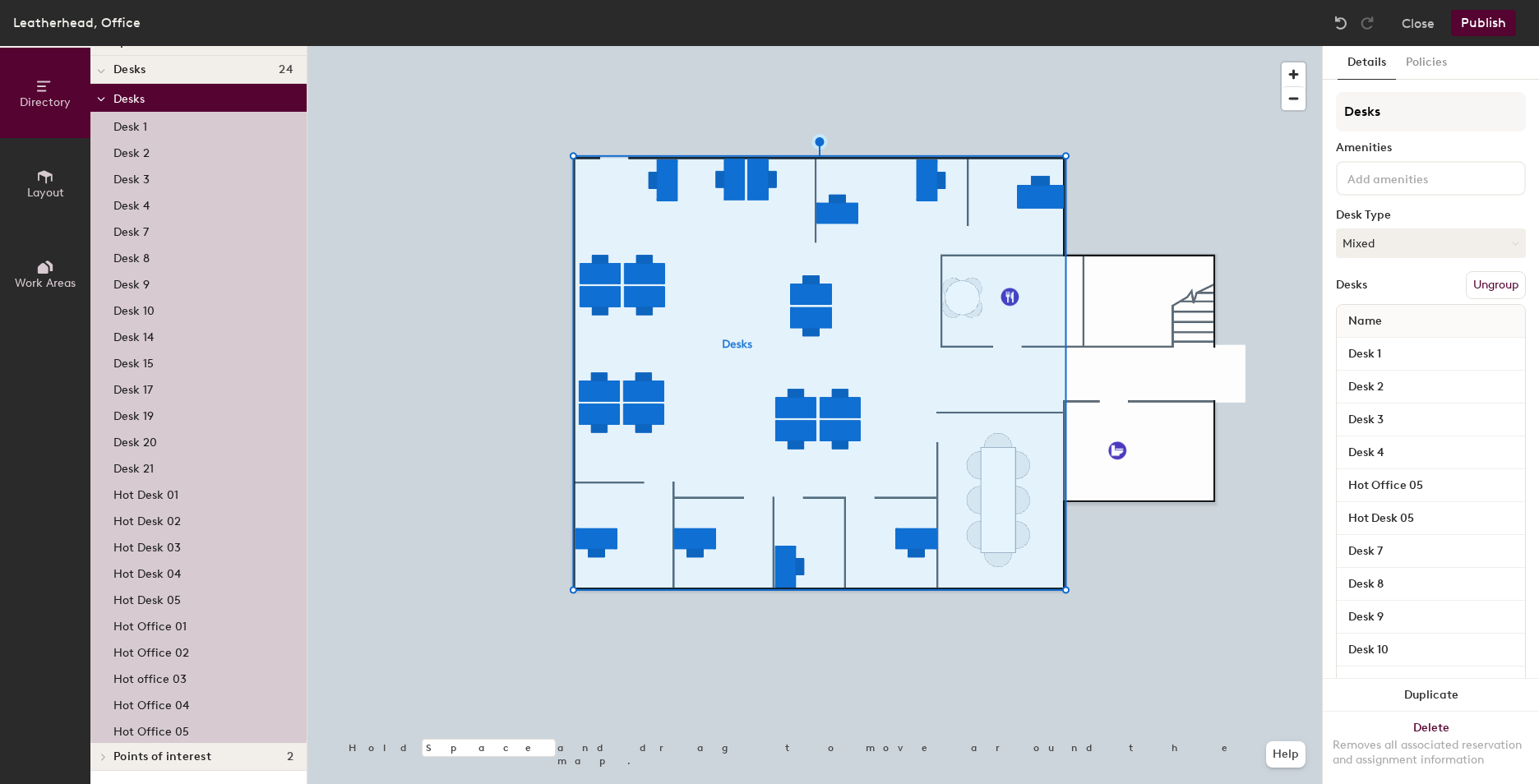
click at [1425, 501] on div "Hot Office 05" at bounding box center [1431, 485] width 188 height 33
drag, startPoint x: 1455, startPoint y: 464, endPoint x: 1443, endPoint y: 315, distance: 149.5
click at [1443, 315] on div "Name Desk 1 Desk 2 Desk 3 Desk 4 Hot Office 05 Hot Desk 05 Desk 7 Desk 8 Desk 9…" at bounding box center [1431, 715] width 190 height 823
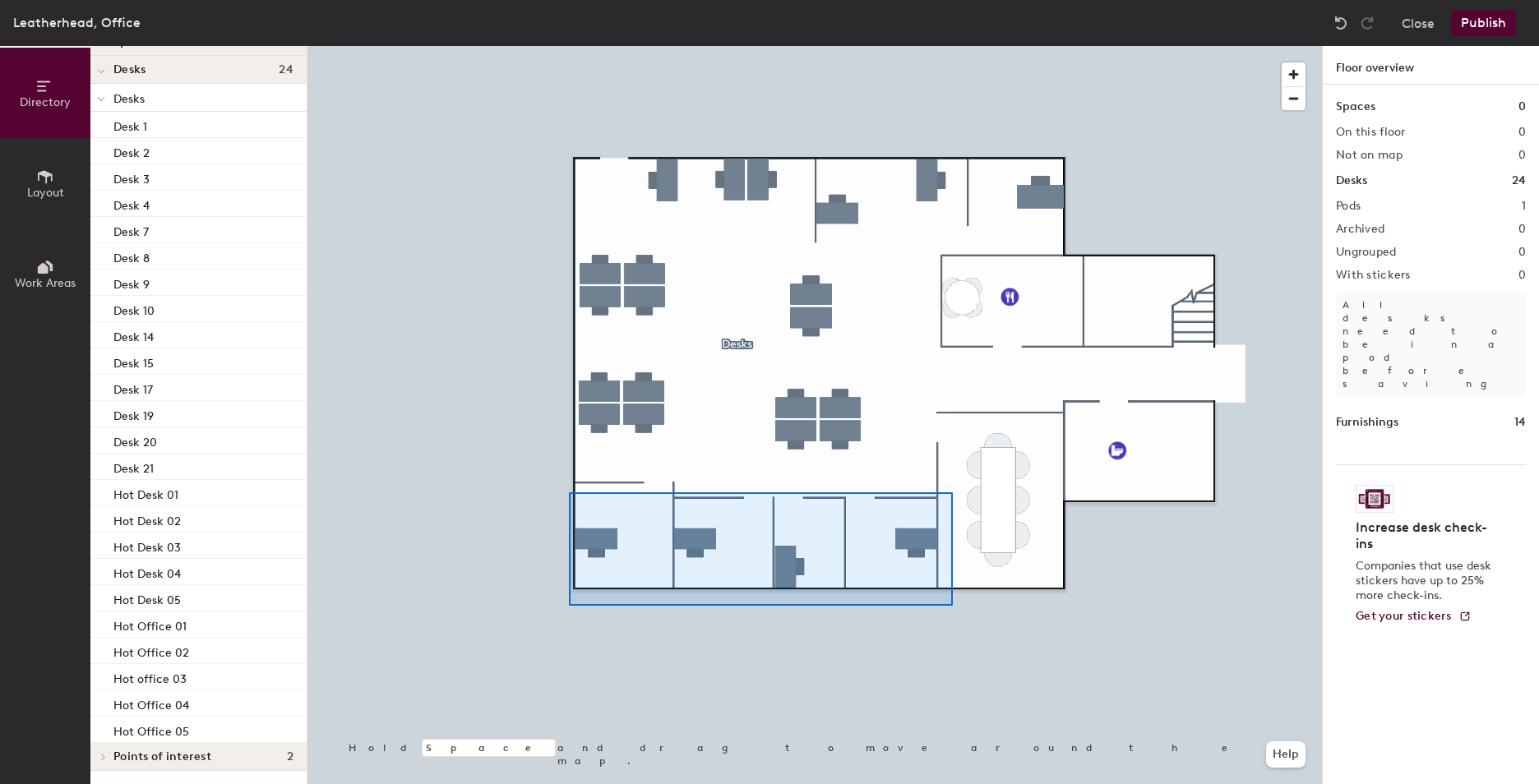
click at [568, 46] on div at bounding box center [814, 46] width 1014 height 0
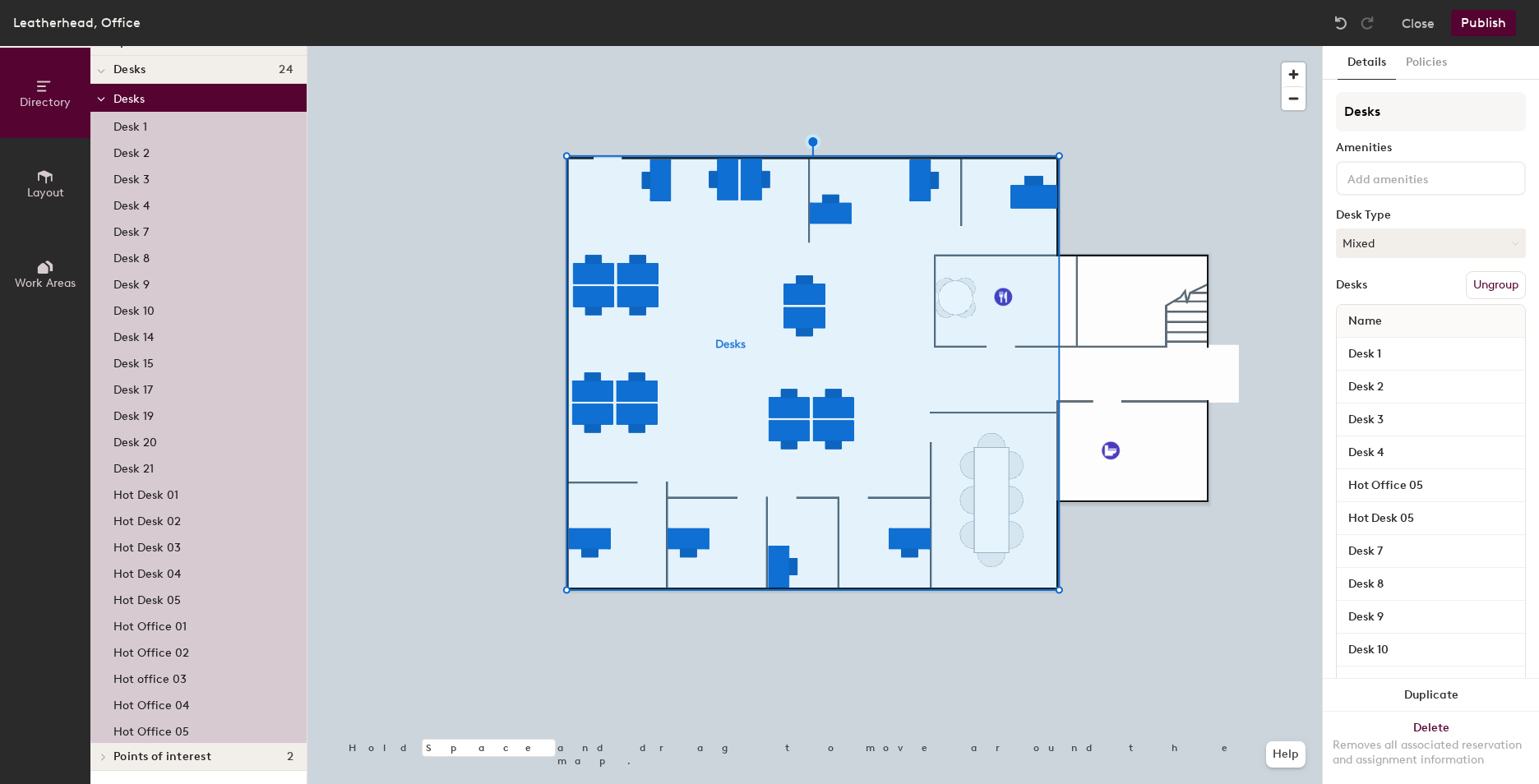
click at [1466, 285] on button "Ungroup" at bounding box center [1496, 285] width 60 height 28
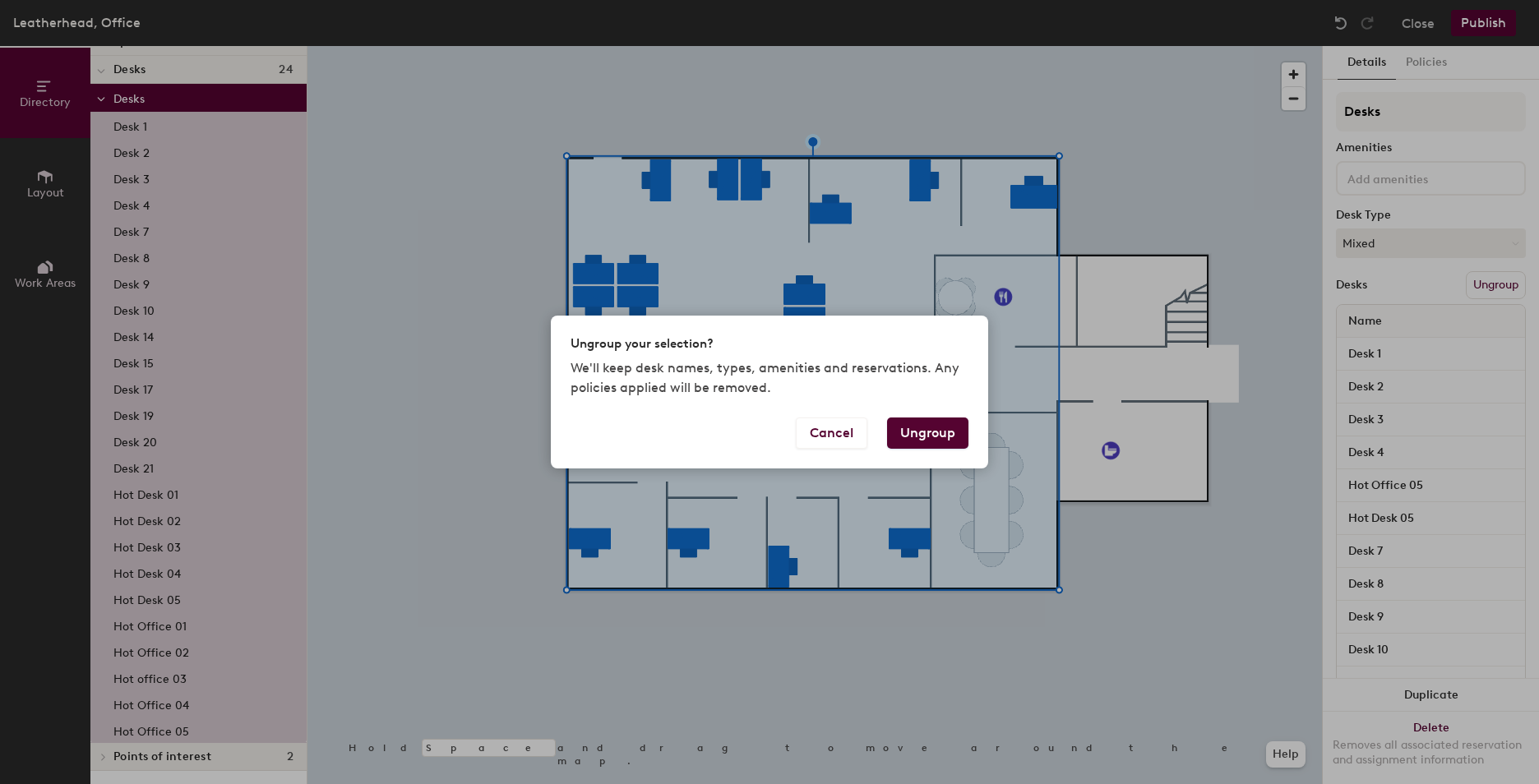
click at [949, 430] on button "Ungroup" at bounding box center [928, 433] width 81 height 31
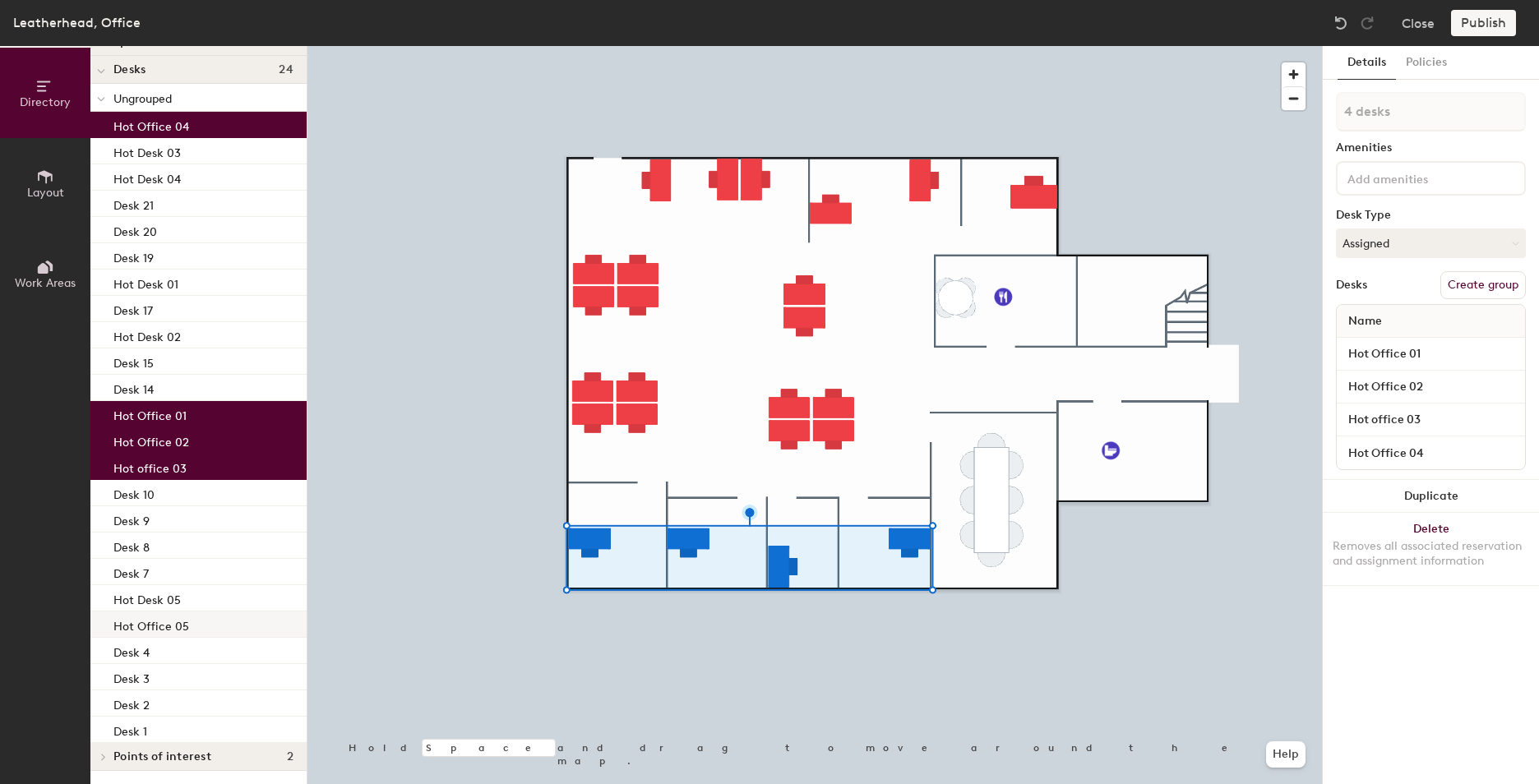
type input "1 desk"
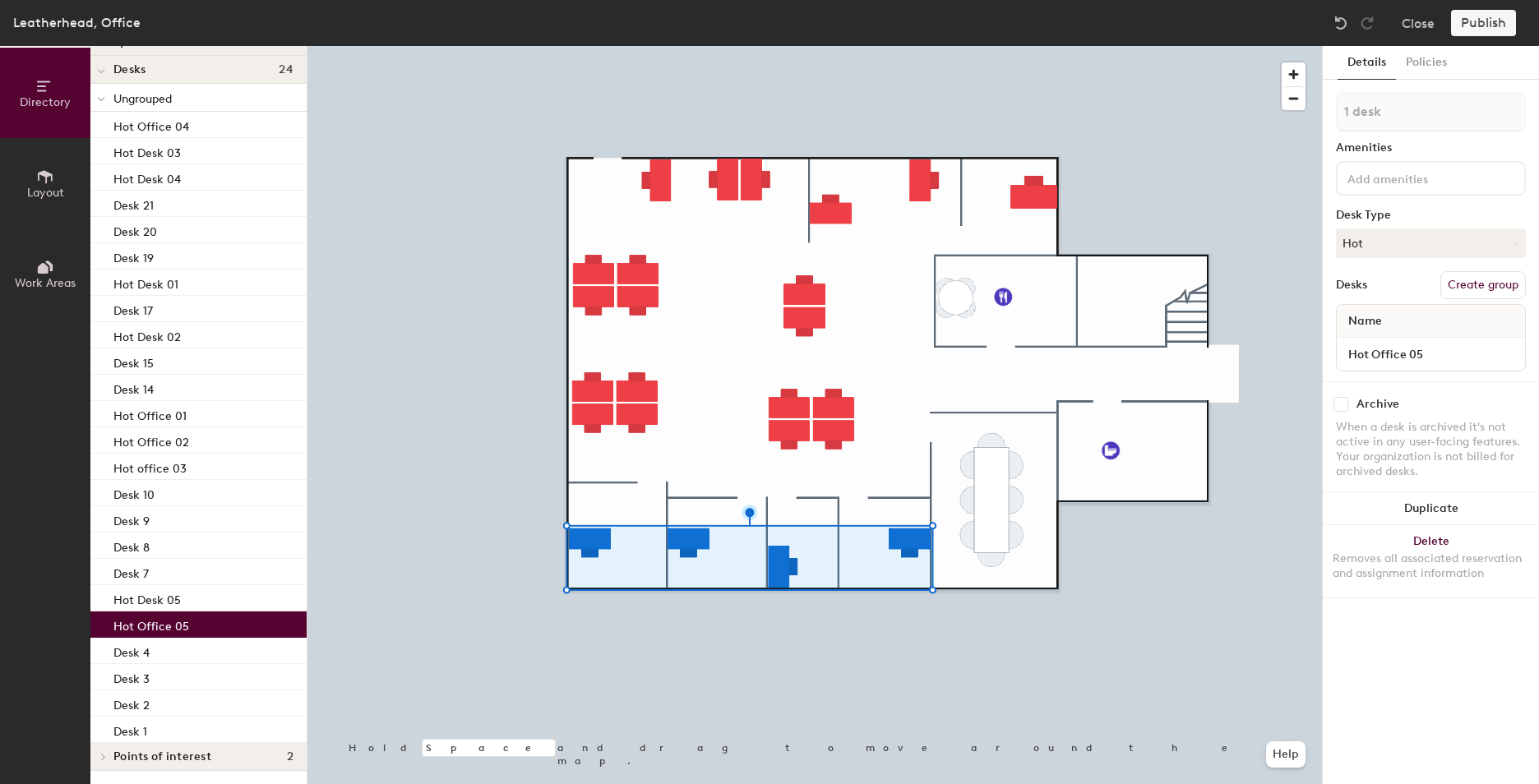
click at [201, 612] on div "Hot Office 05" at bounding box center [198, 624] width 216 height 26
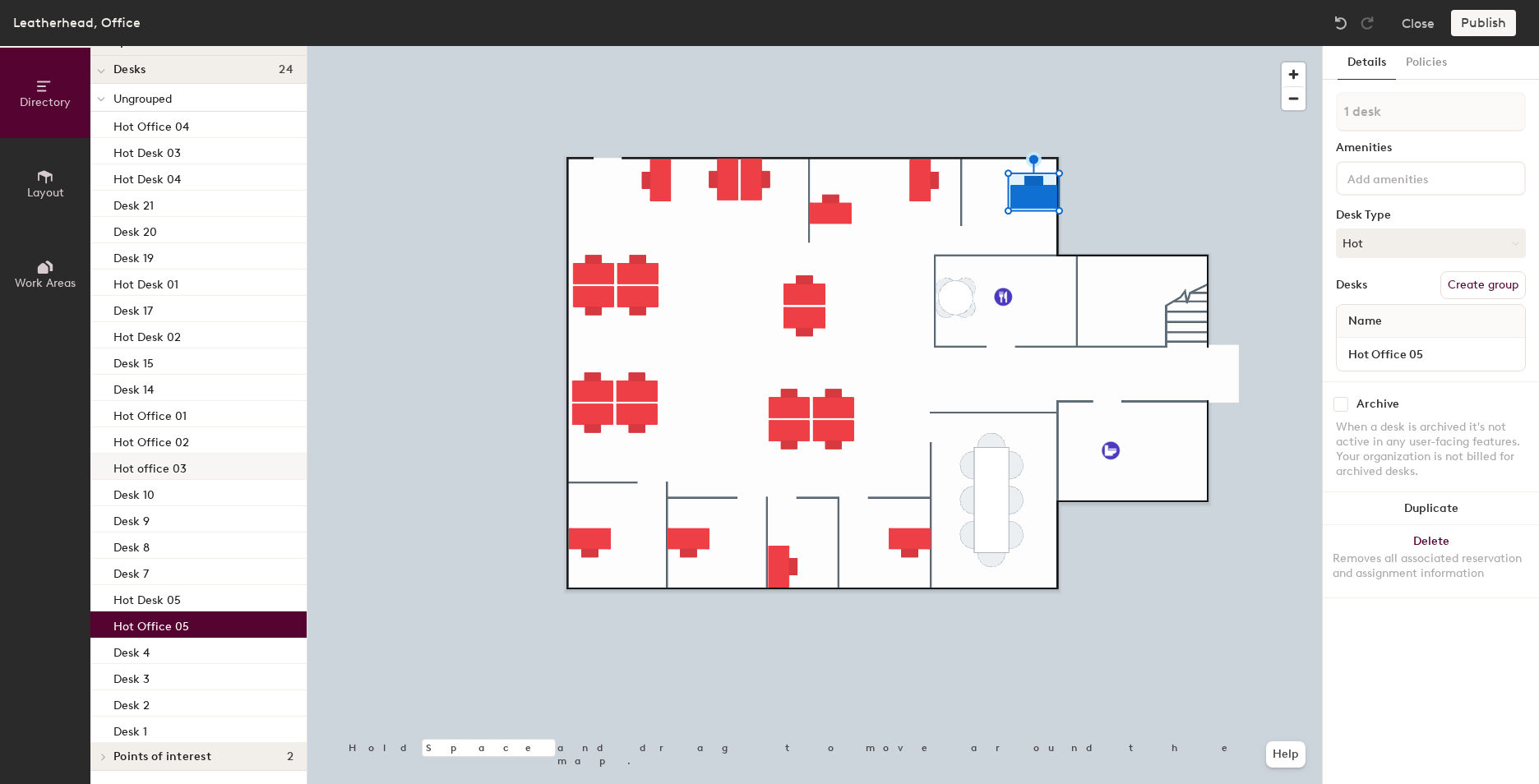
click at [217, 462] on div "Hot office 03" at bounding box center [198, 466] width 216 height 26
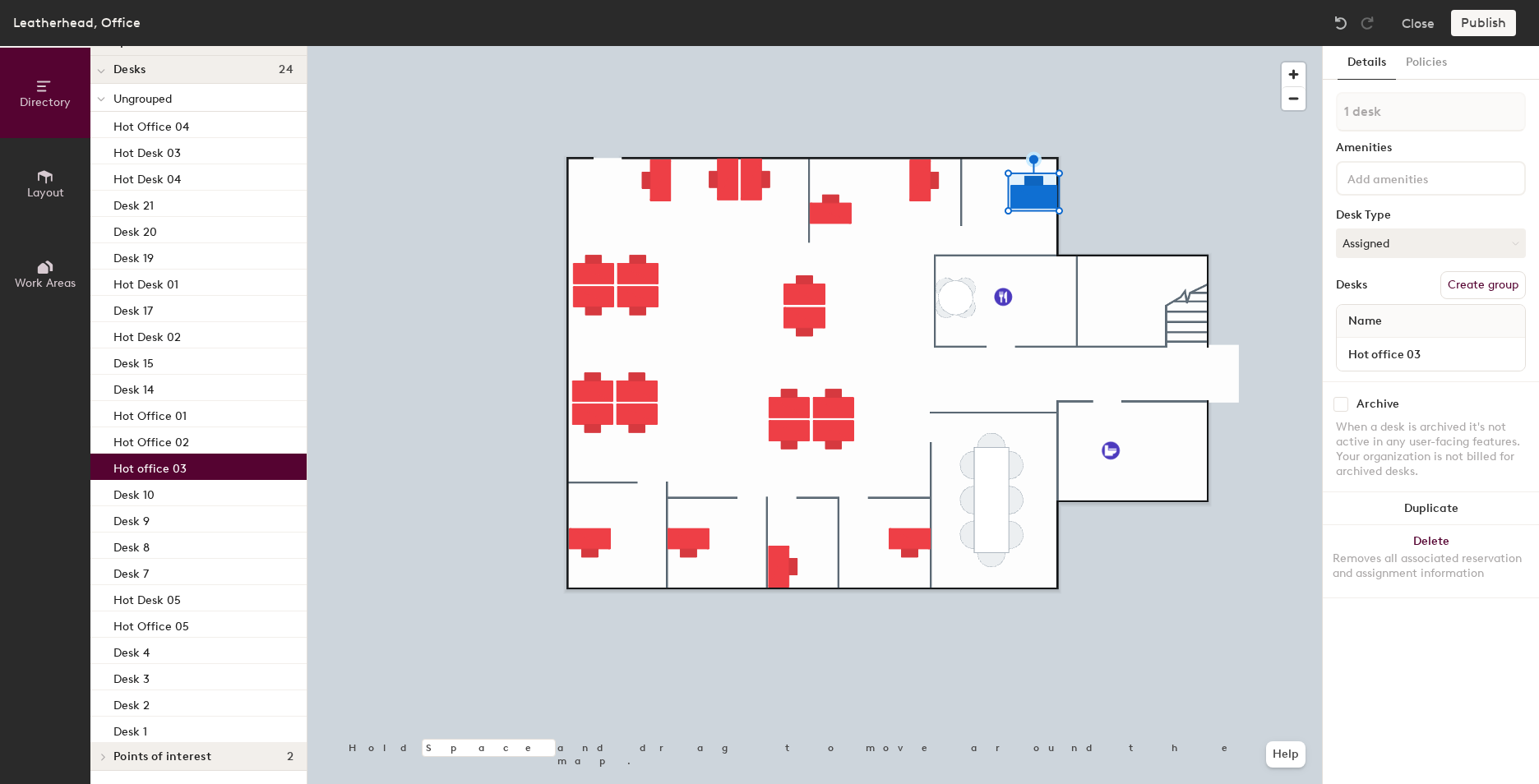
click at [217, 462] on div "Hot office 03" at bounding box center [198, 466] width 216 height 26
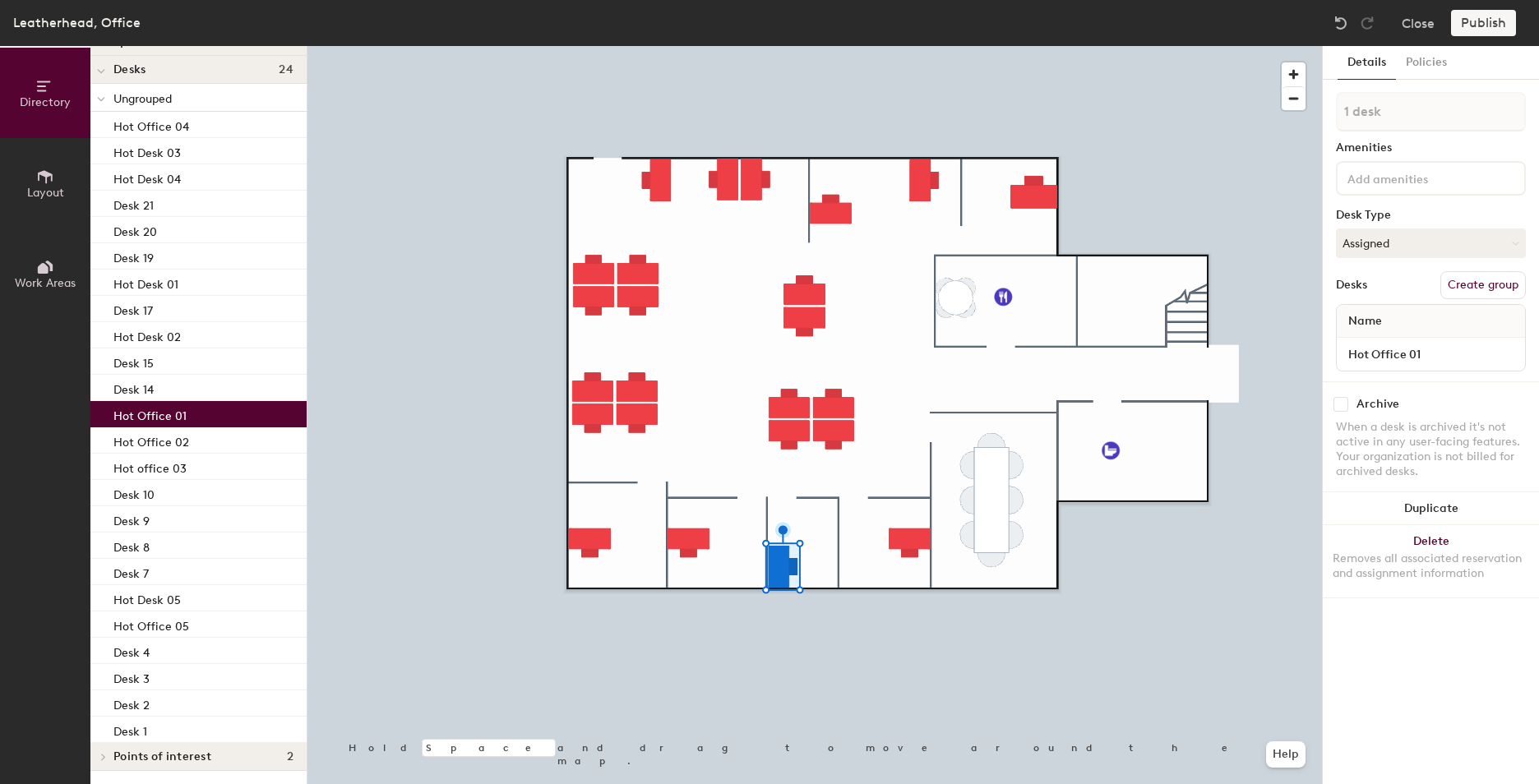
click at [213, 423] on div "Hot Office 01" at bounding box center [198, 414] width 216 height 26
click at [209, 442] on div "Hot Office 02" at bounding box center [198, 440] width 216 height 26
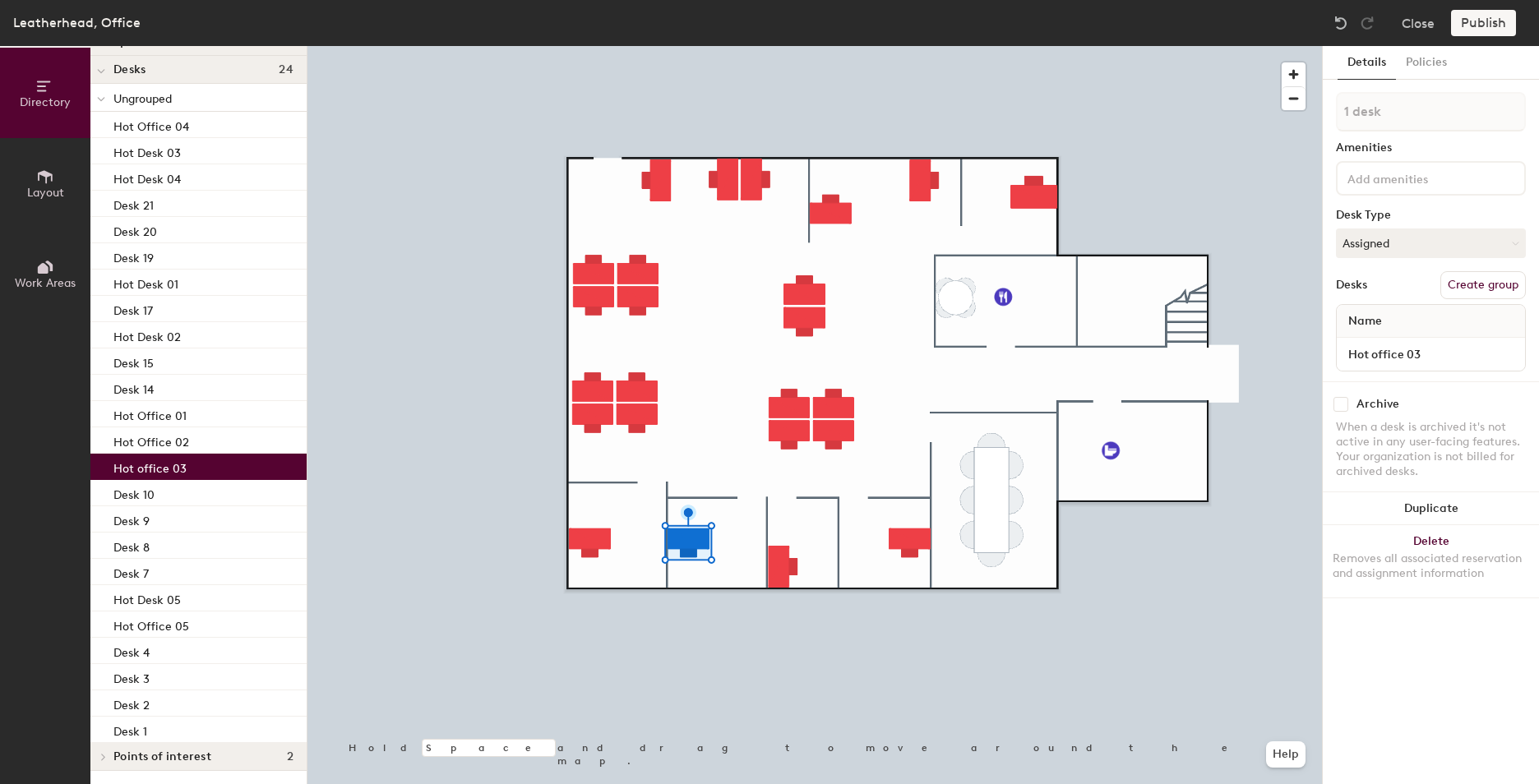
click at [203, 465] on div "Hot office 03" at bounding box center [198, 466] width 216 height 26
click at [1275, 752] on button "Help" at bounding box center [1286, 754] width 39 height 26
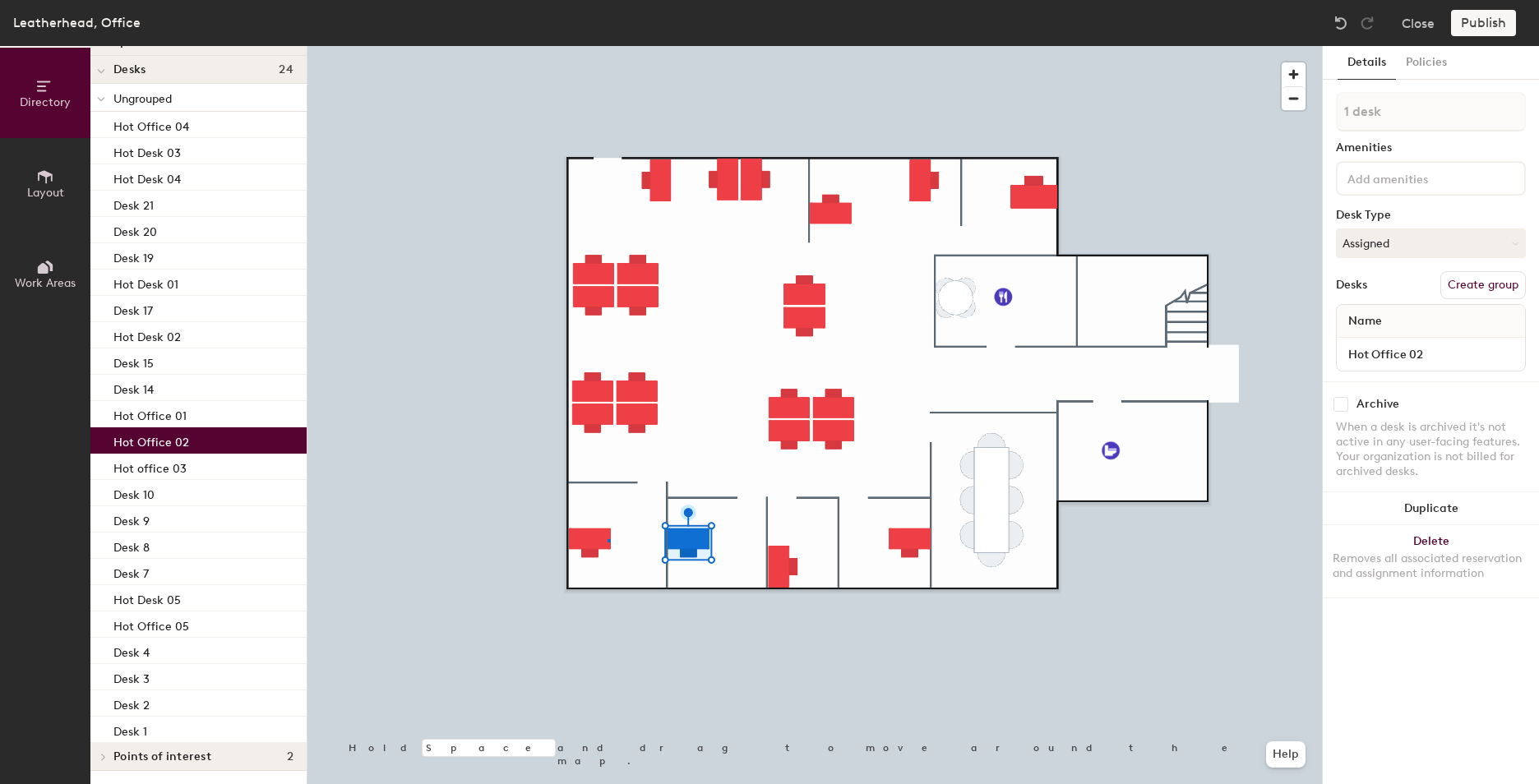
click at [608, 46] on div at bounding box center [814, 46] width 1014 height 0
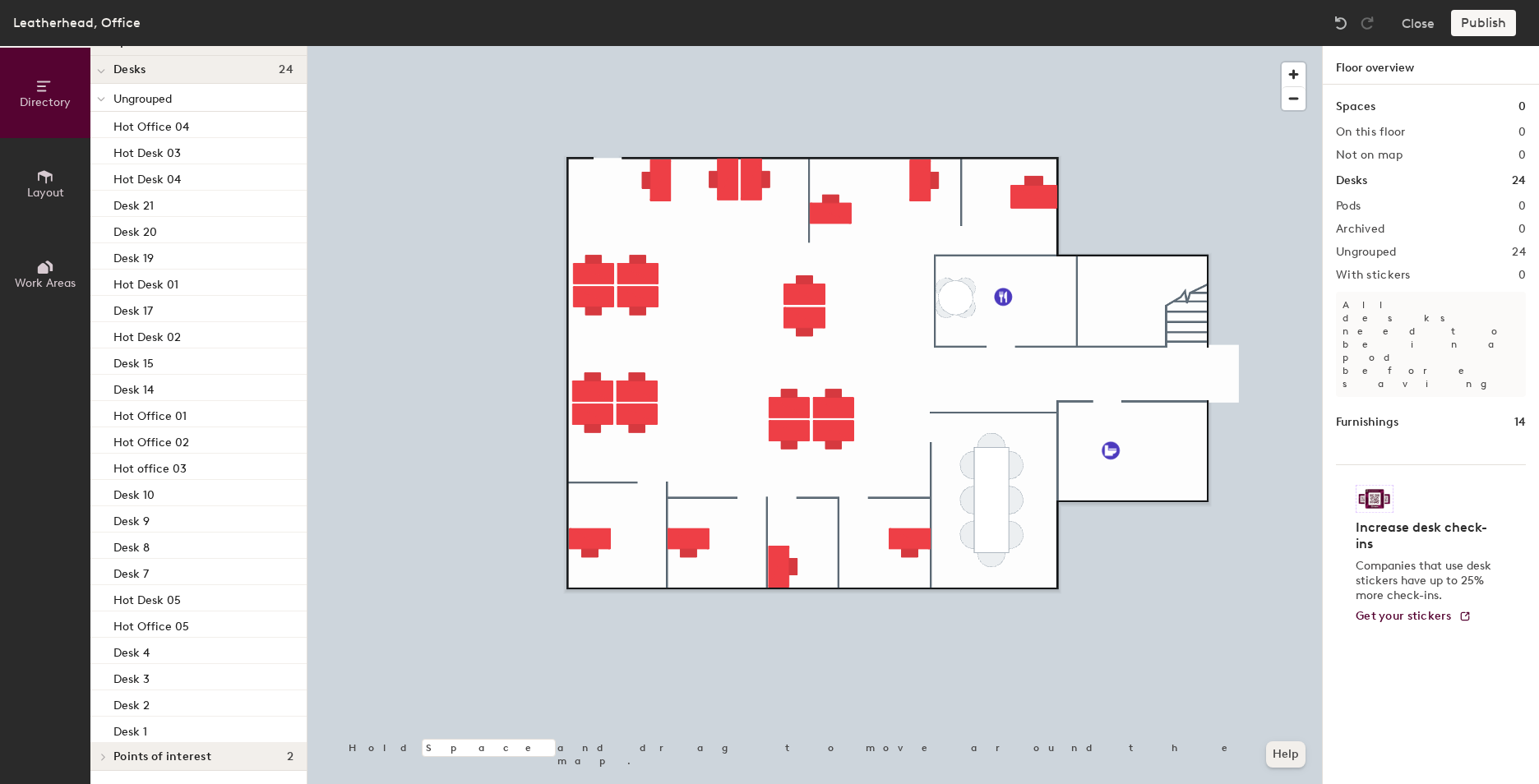
click at [1268, 760] on button "Help" at bounding box center [1286, 754] width 39 height 26
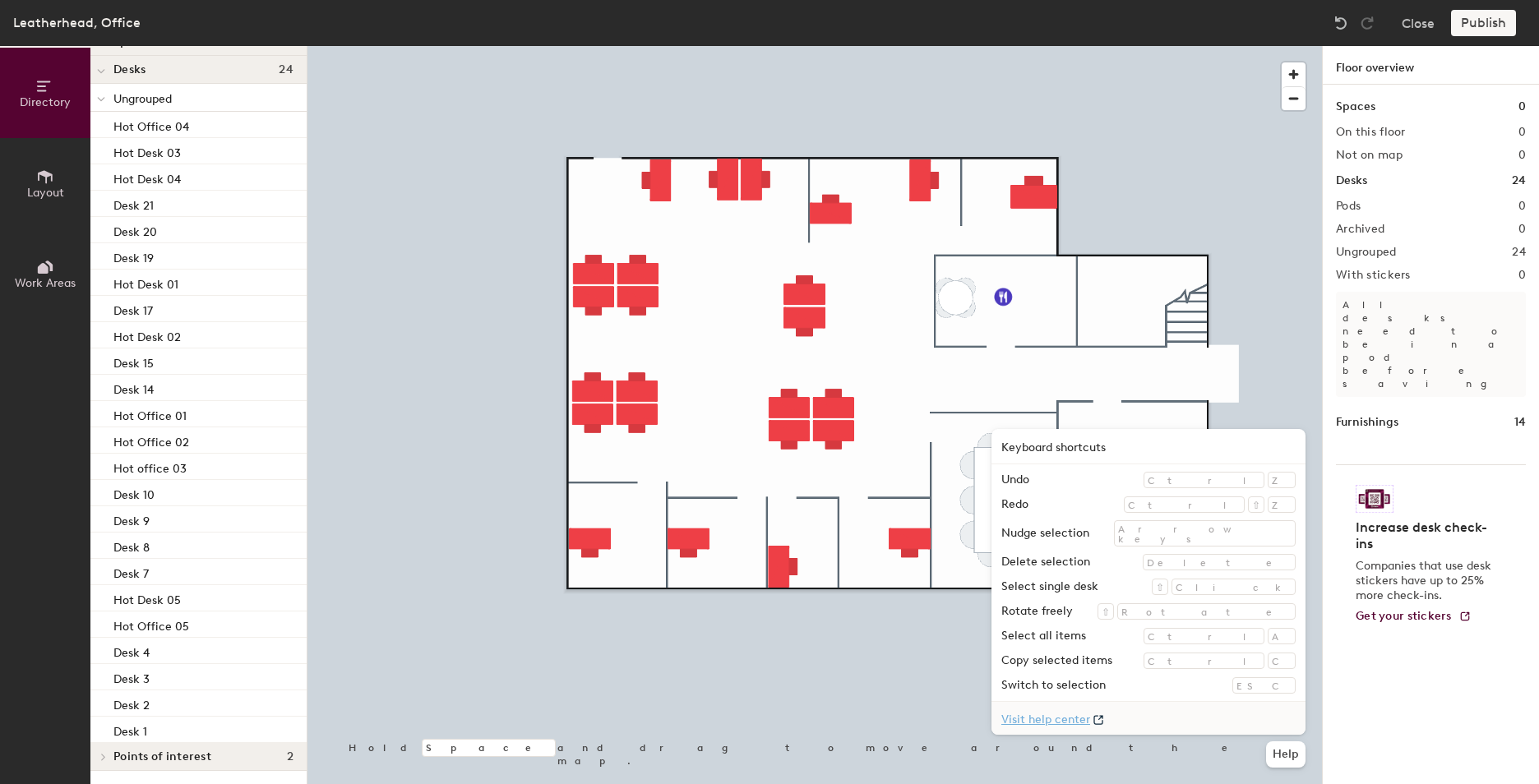
click at [1244, 716] on link "Visit help center" at bounding box center [1148, 718] width 314 height 33
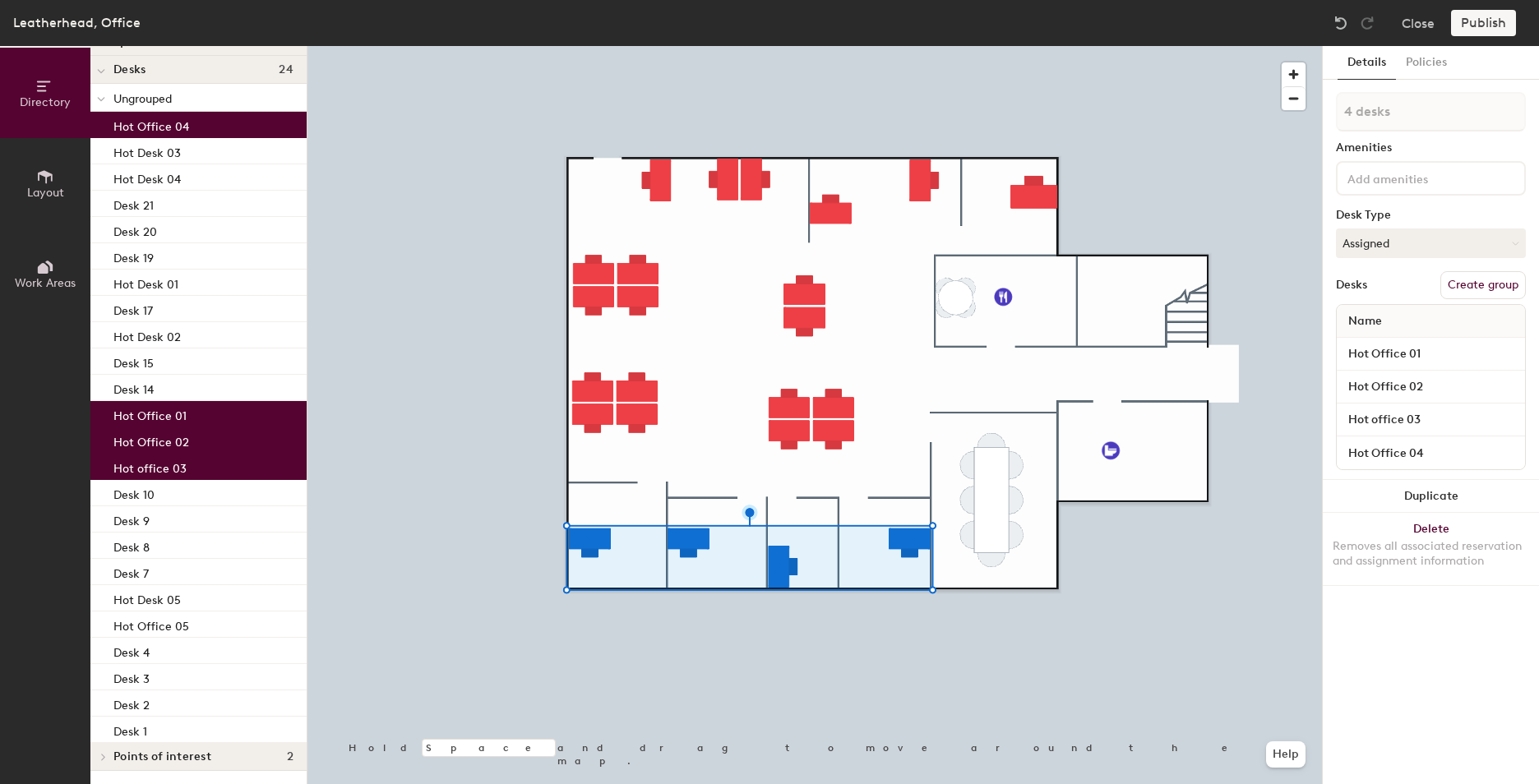
type input "5 desks"
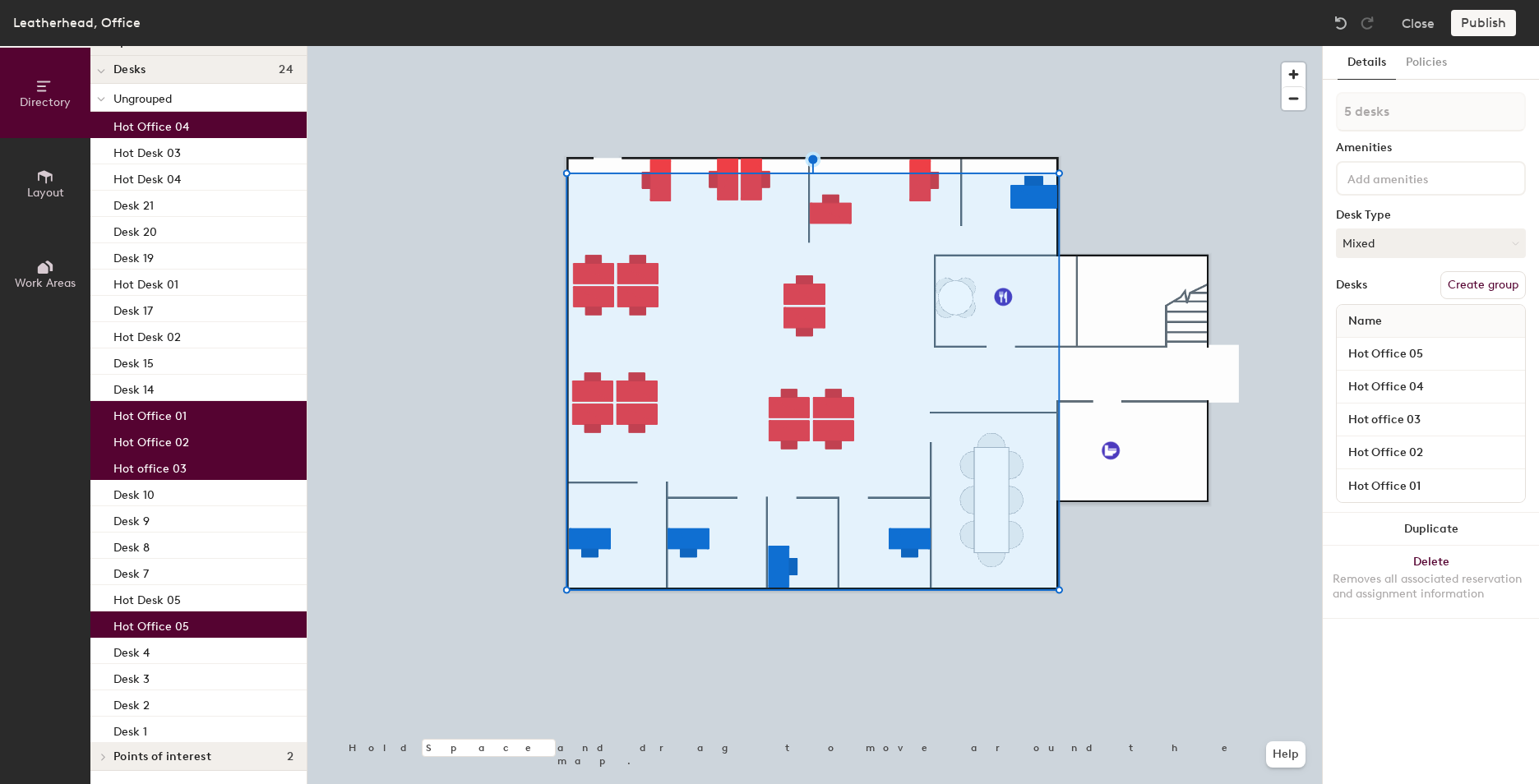
click at [1491, 290] on button "Create group" at bounding box center [1483, 285] width 85 height 28
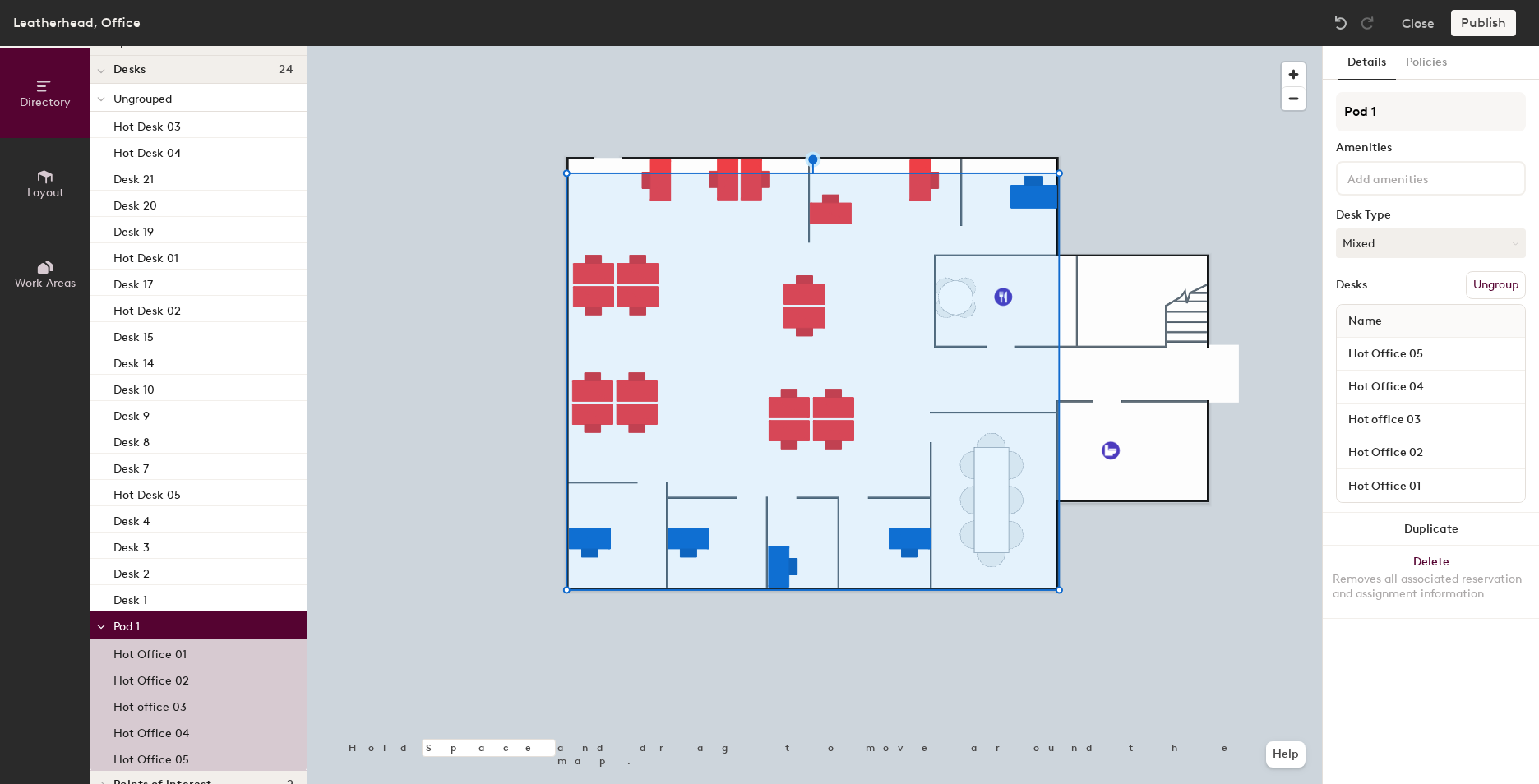
scroll to position [0, 0]
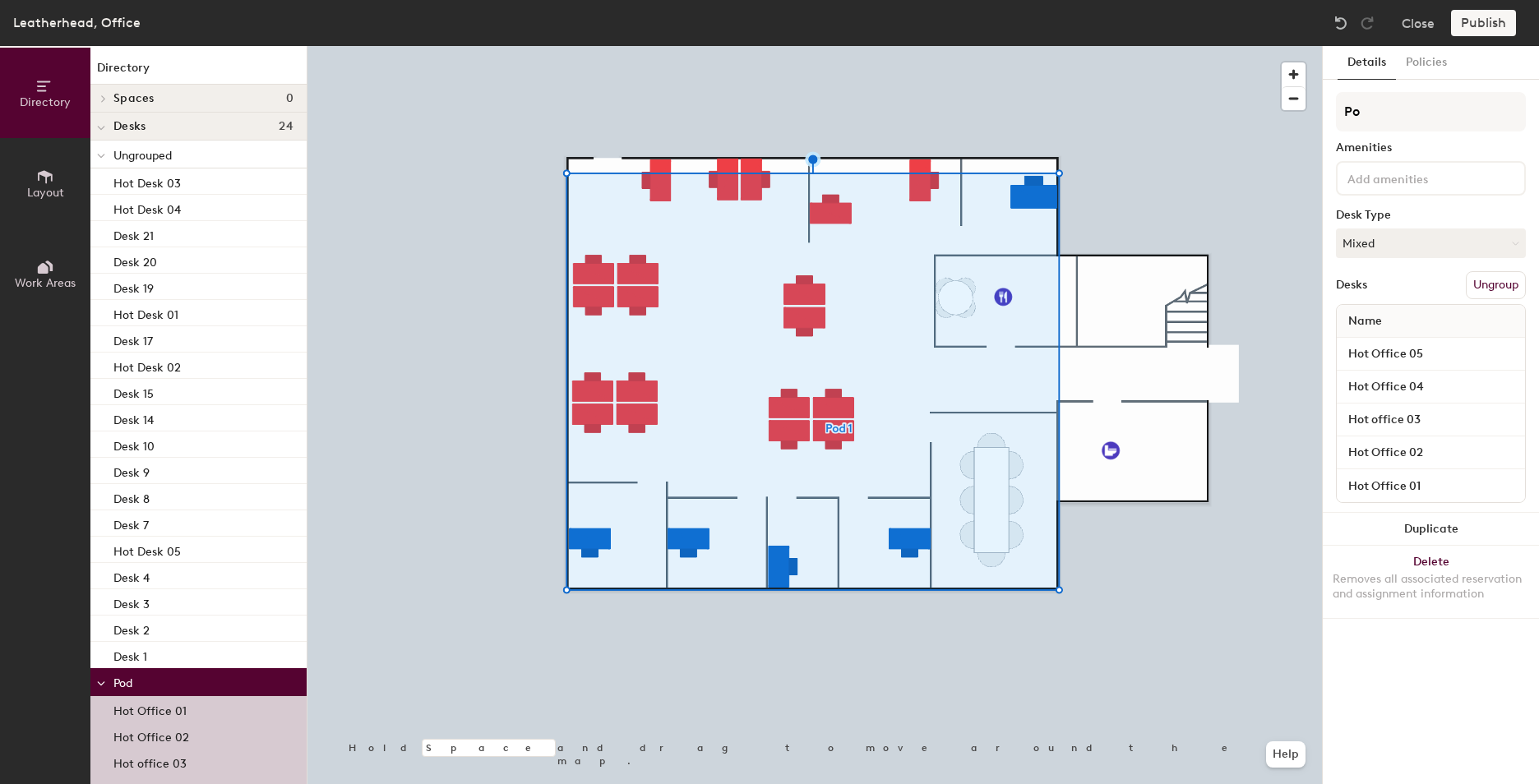
type input "P"
type input "Hot Offices"
click at [1413, 238] on button "Mixed" at bounding box center [1431, 243] width 190 height 30
click at [1385, 319] on div "Hot" at bounding box center [1419, 319] width 165 height 24
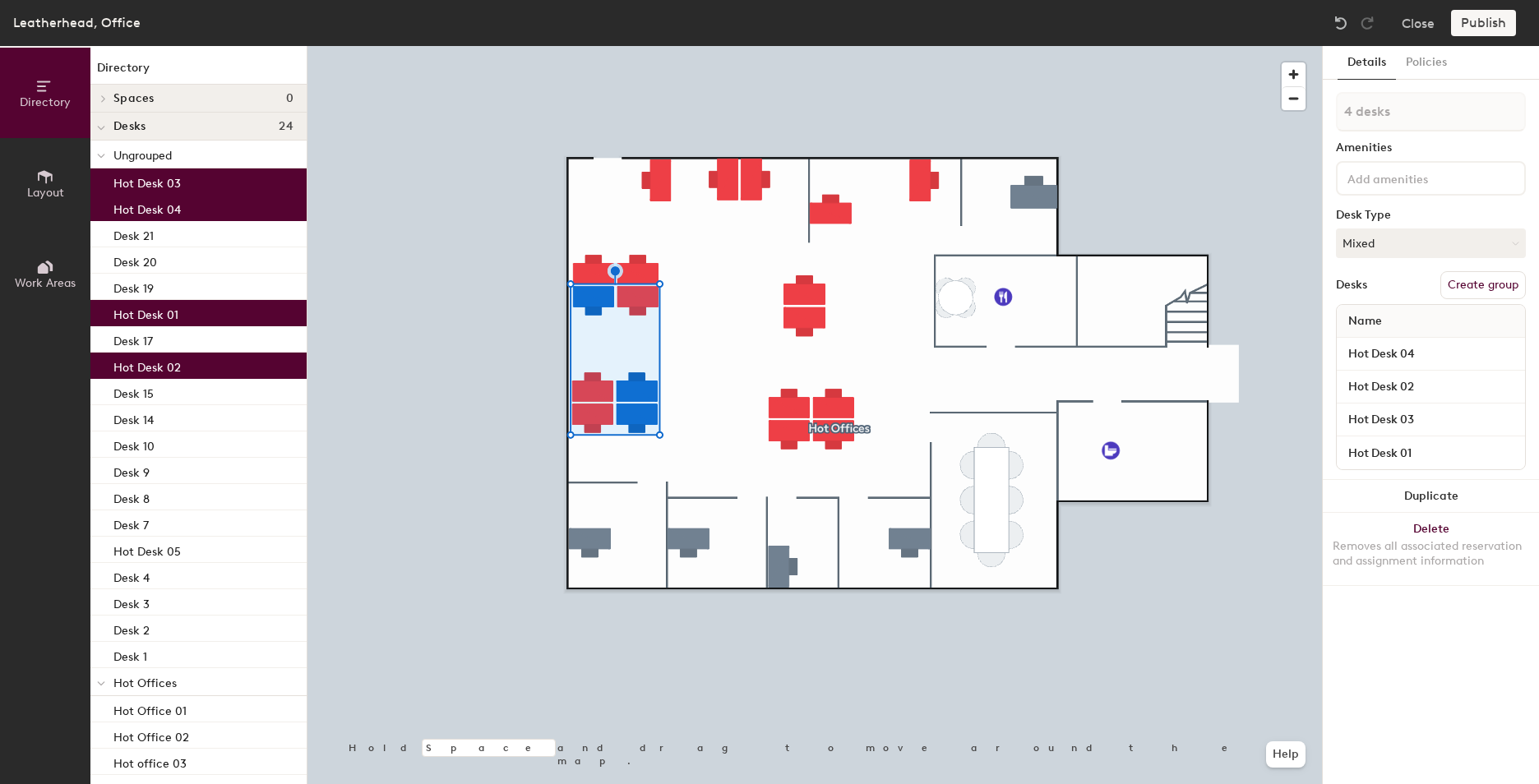
type input "5 desks"
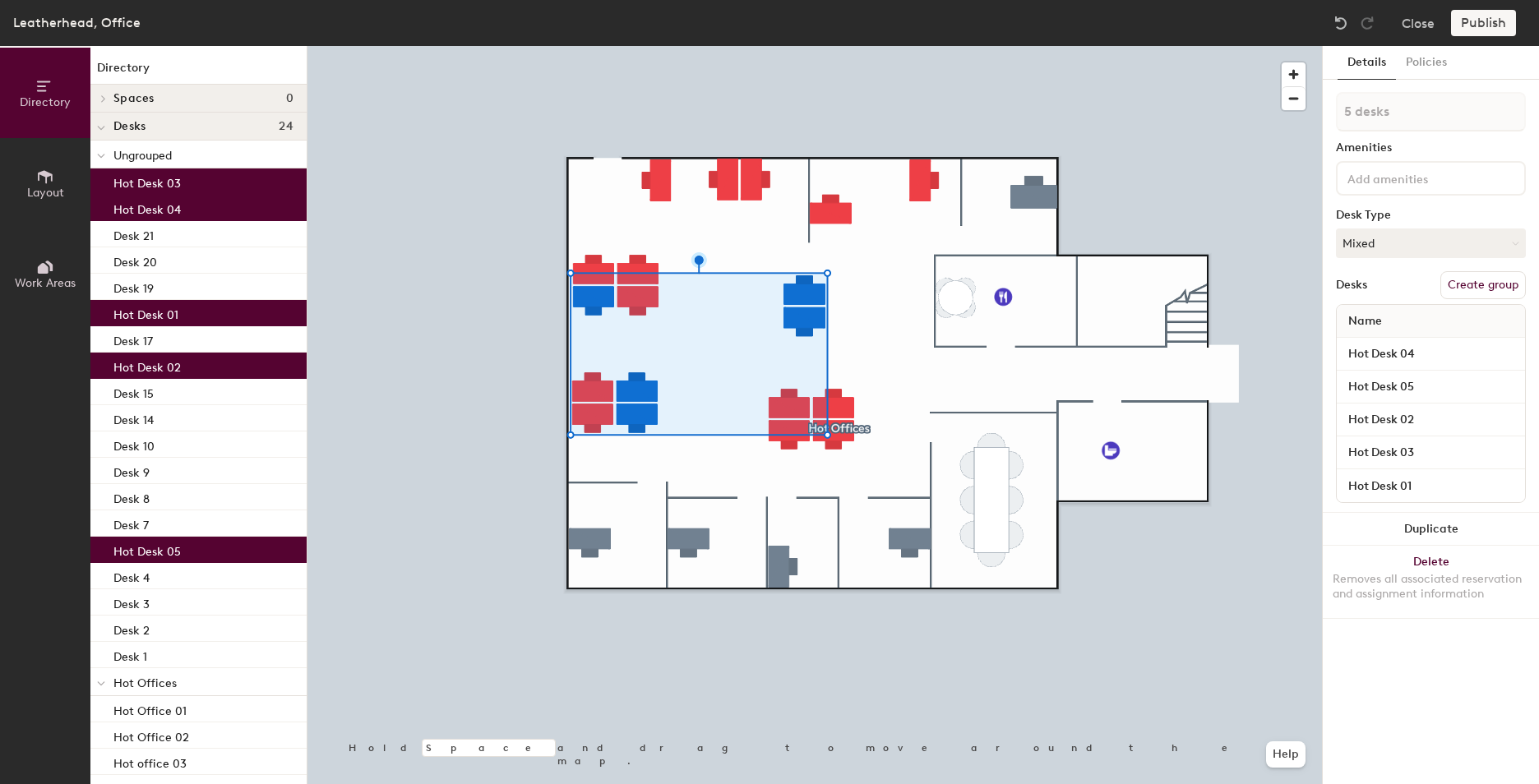
click at [1462, 291] on button "Create group" at bounding box center [1483, 285] width 85 height 28
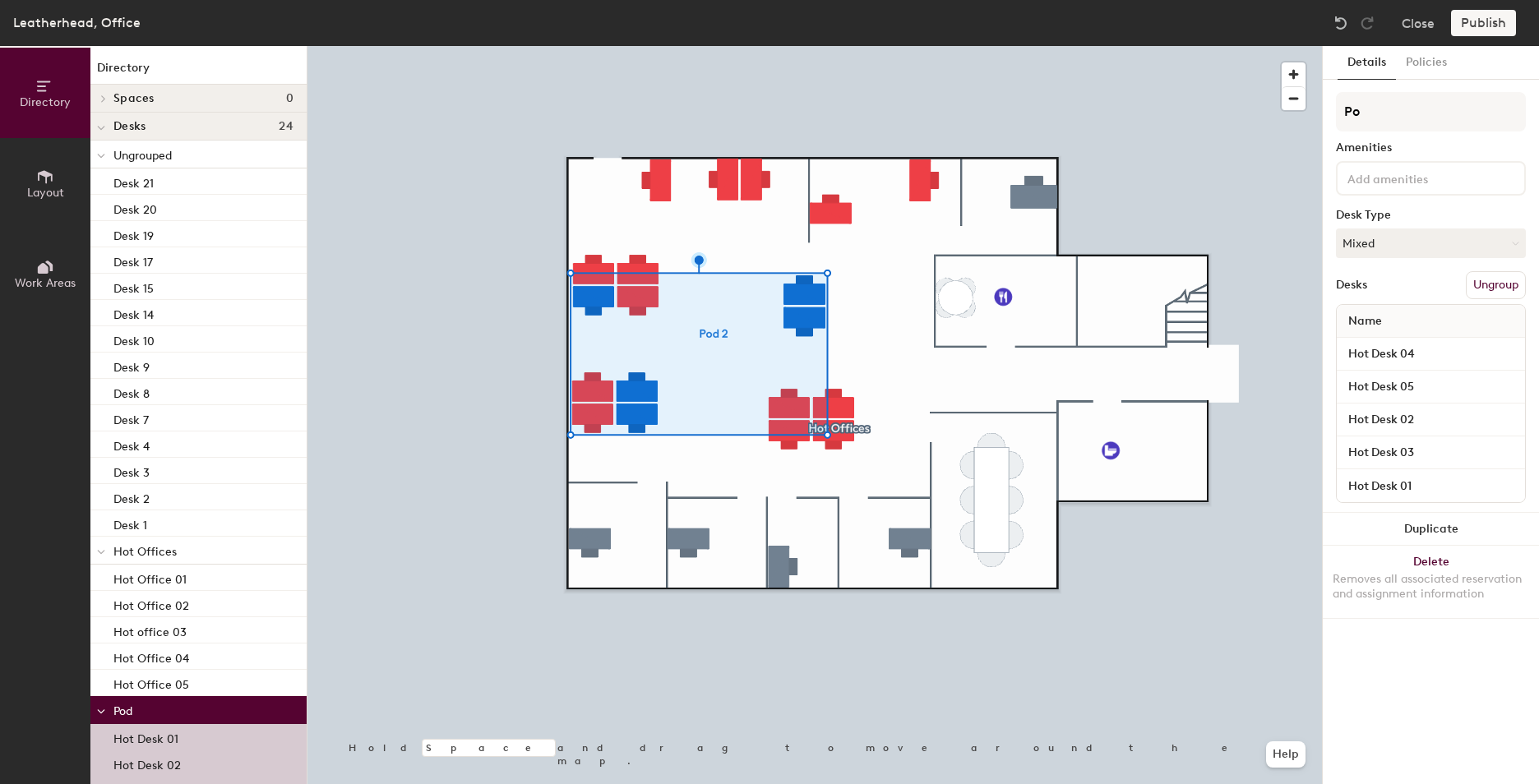
type input "P"
type input "Hot Desks"
click at [1382, 251] on button "Mixed" at bounding box center [1431, 243] width 190 height 30
click at [1366, 316] on div "Hot" at bounding box center [1419, 319] width 165 height 24
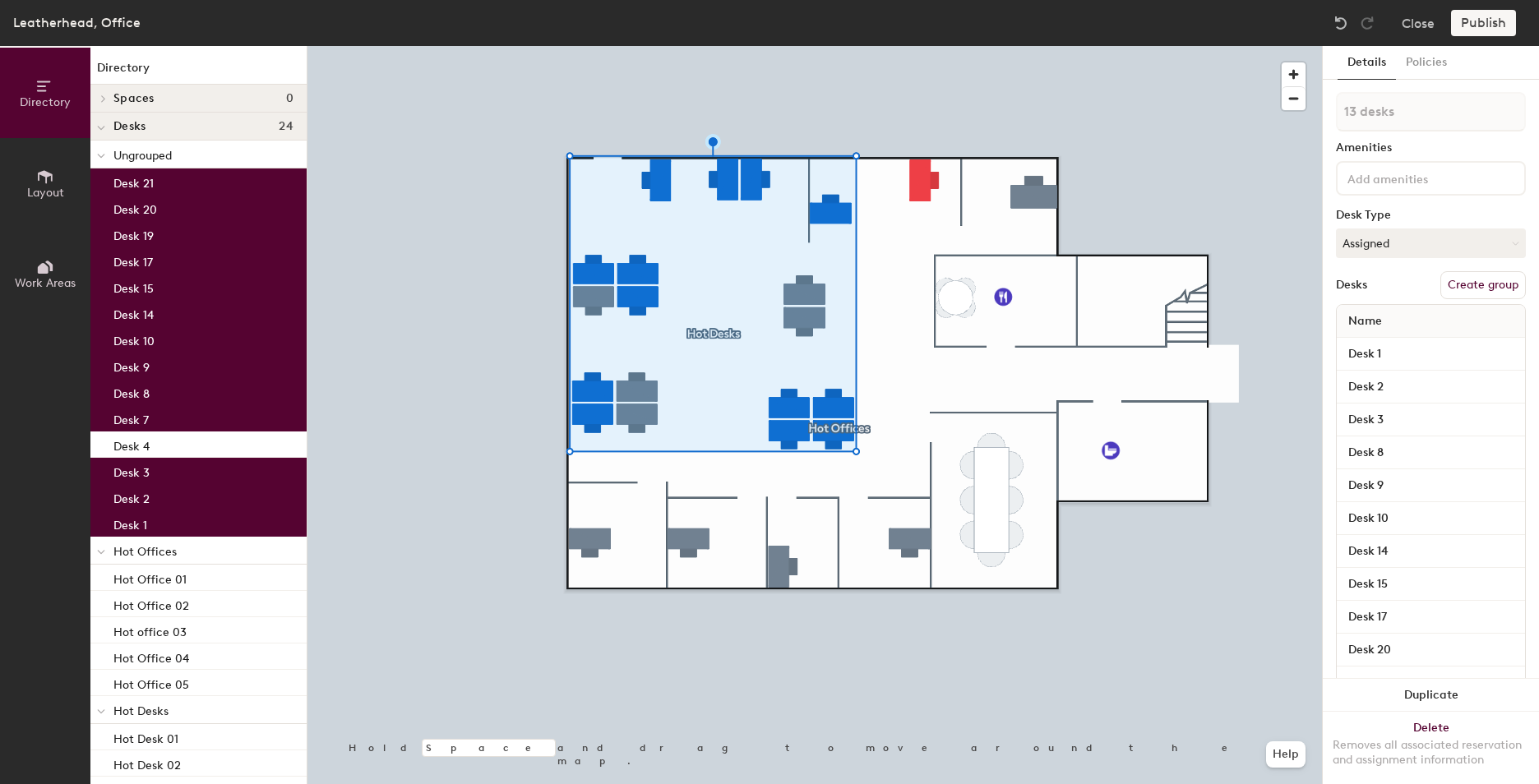
type input "14 desks"
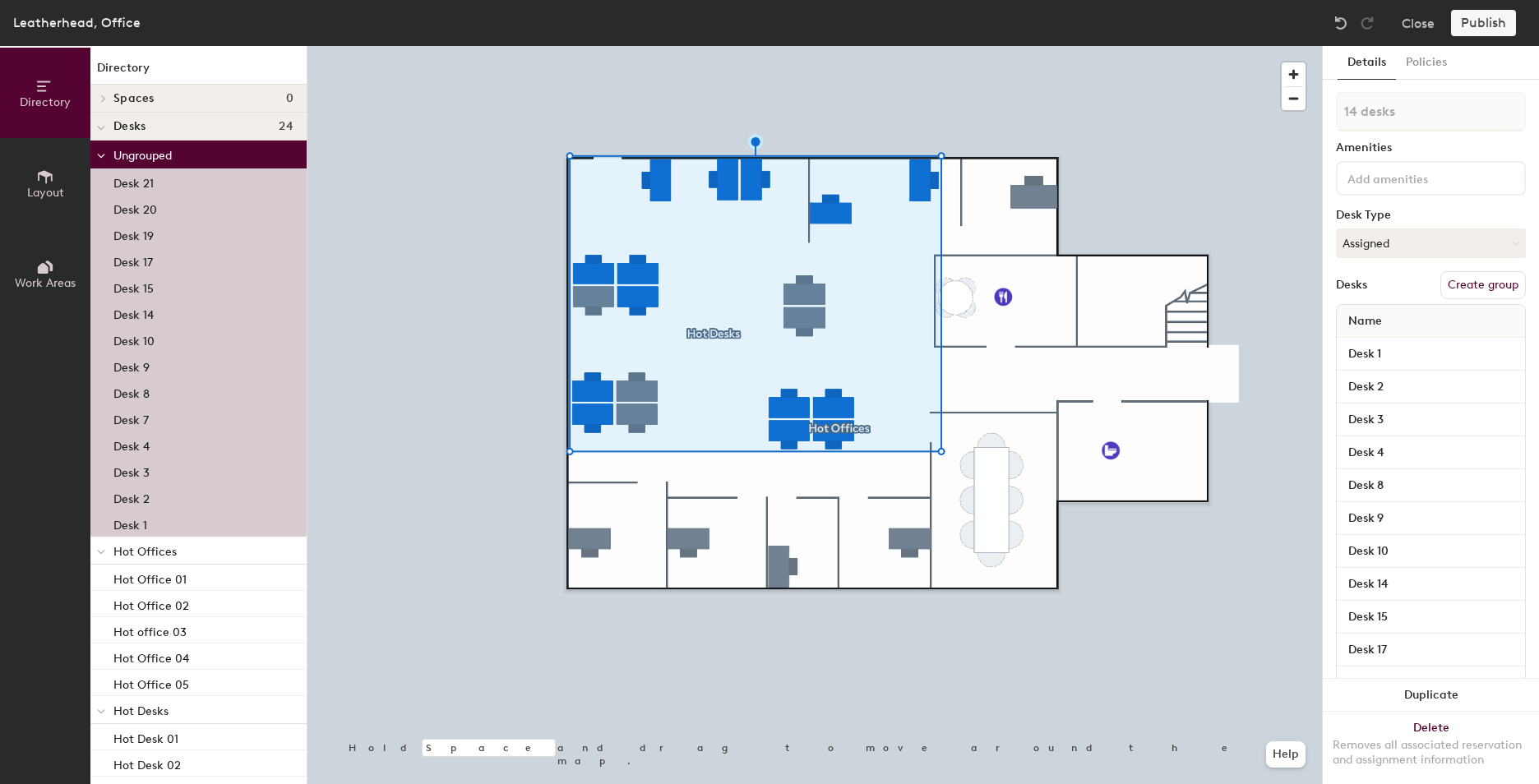
click at [1456, 296] on button "Create group" at bounding box center [1483, 285] width 85 height 28
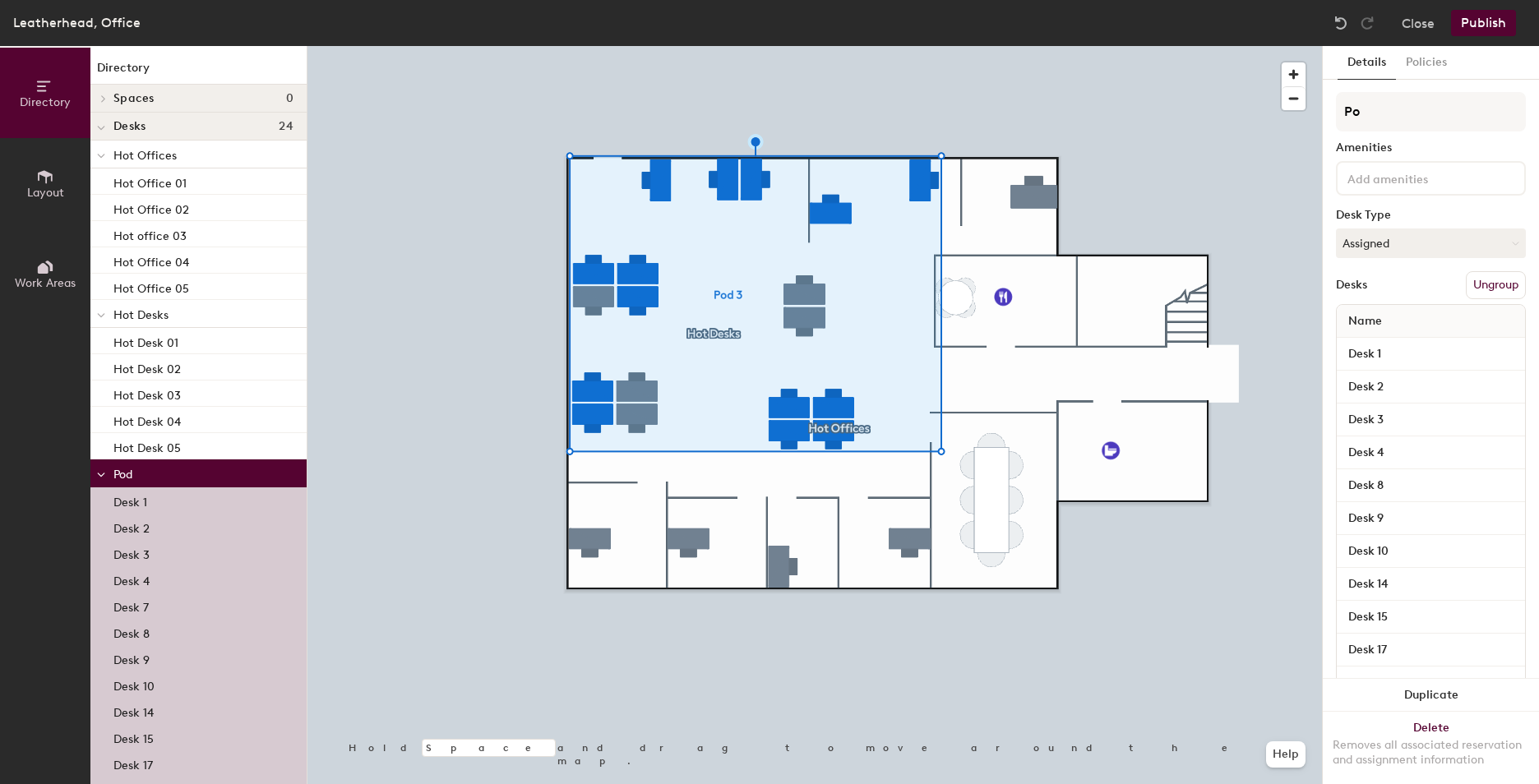
type input "P"
type input "Assigned Desk"
click at [465, 46] on div at bounding box center [814, 46] width 1014 height 0
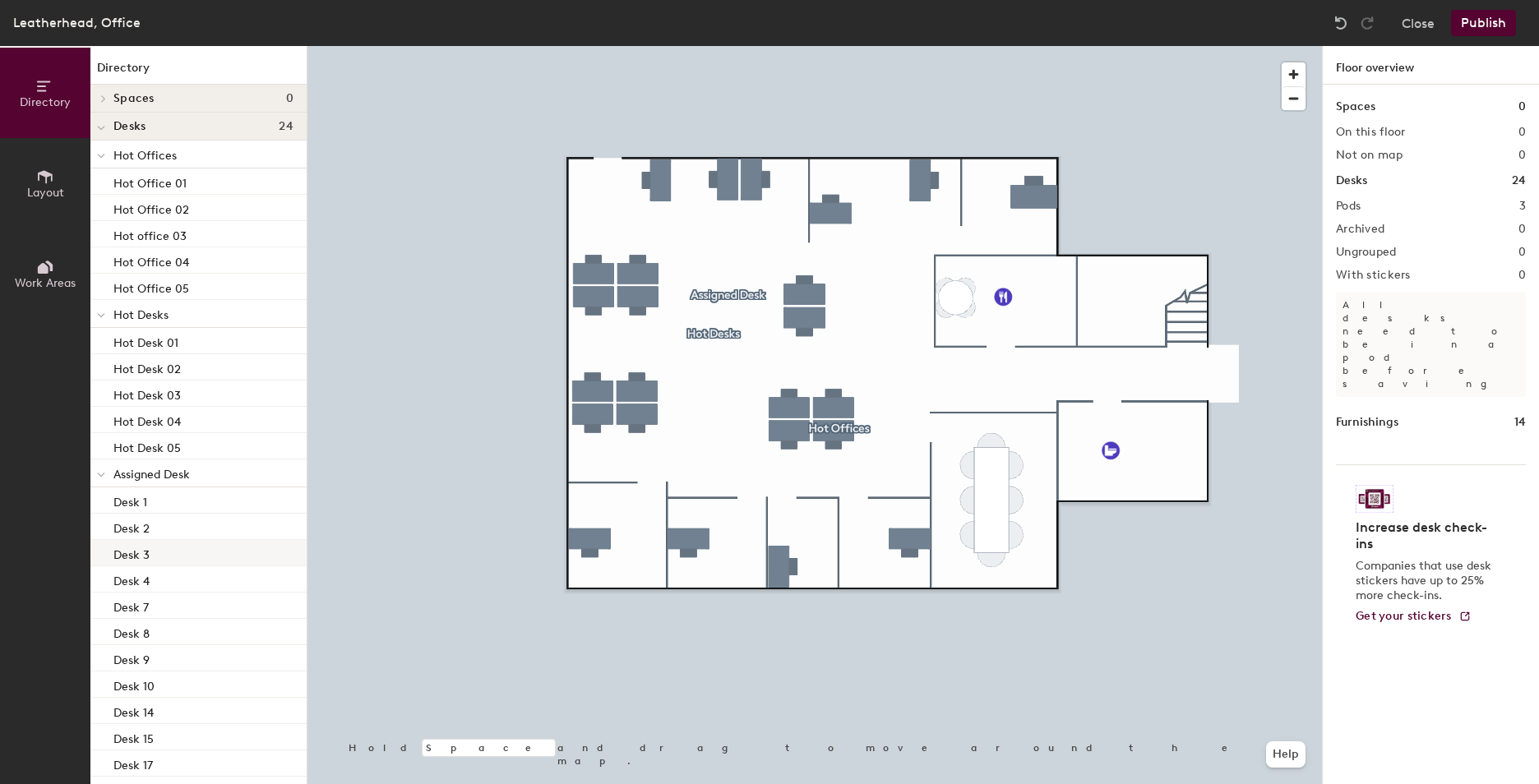
scroll to position [112, 0]
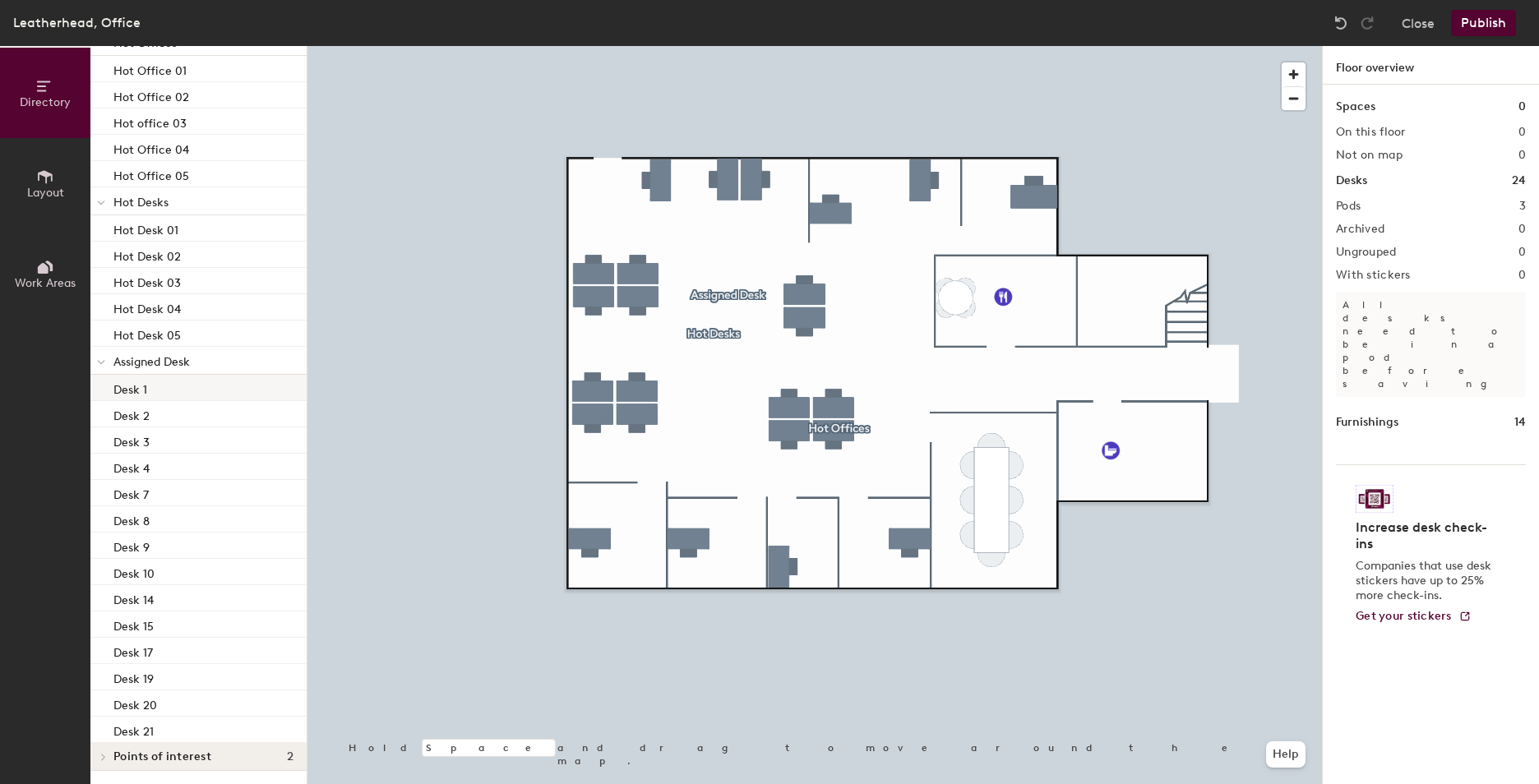
click at [190, 382] on div "Desk 1" at bounding box center [198, 388] width 216 height 26
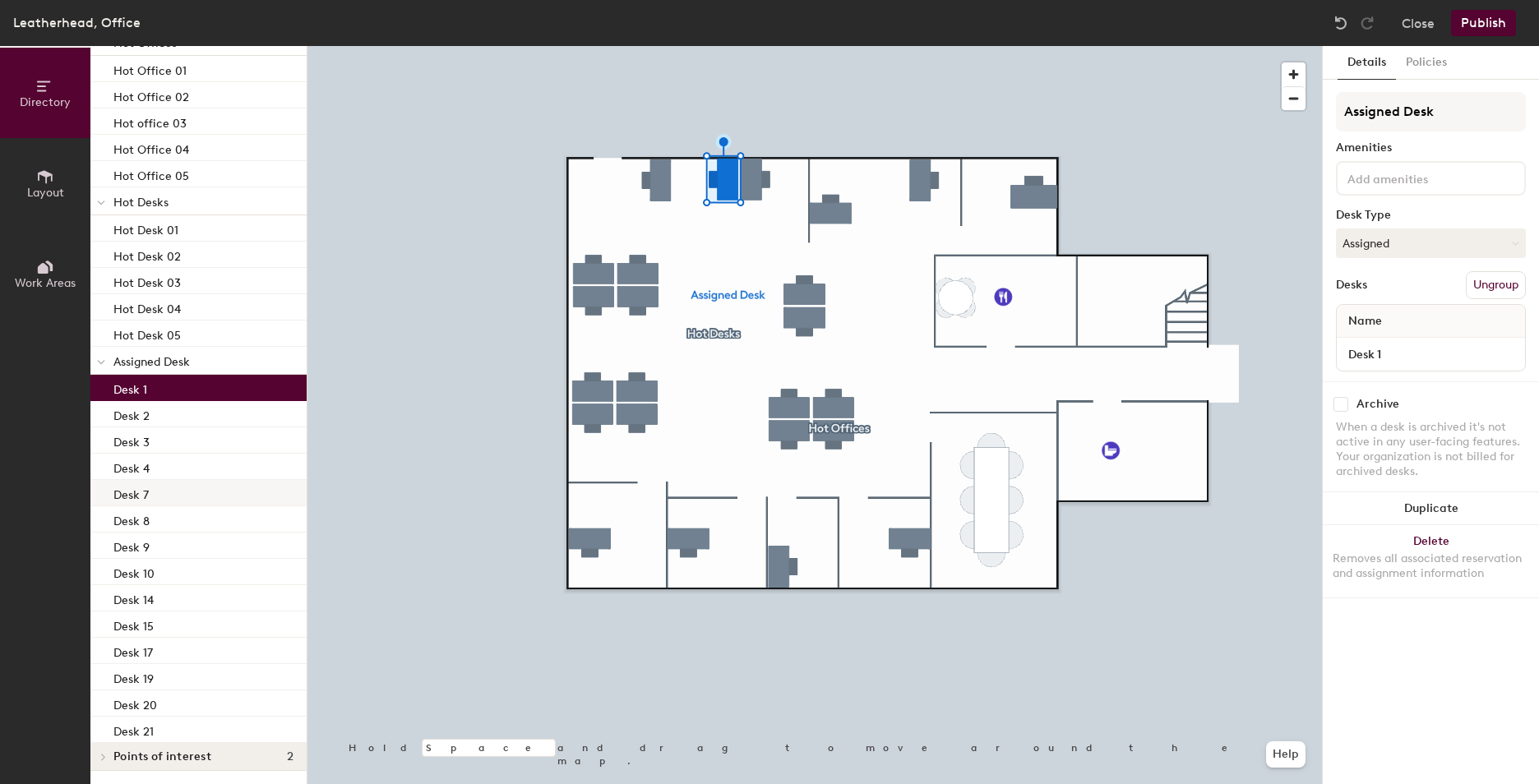
click at [180, 490] on div "Desk 7" at bounding box center [198, 493] width 216 height 26
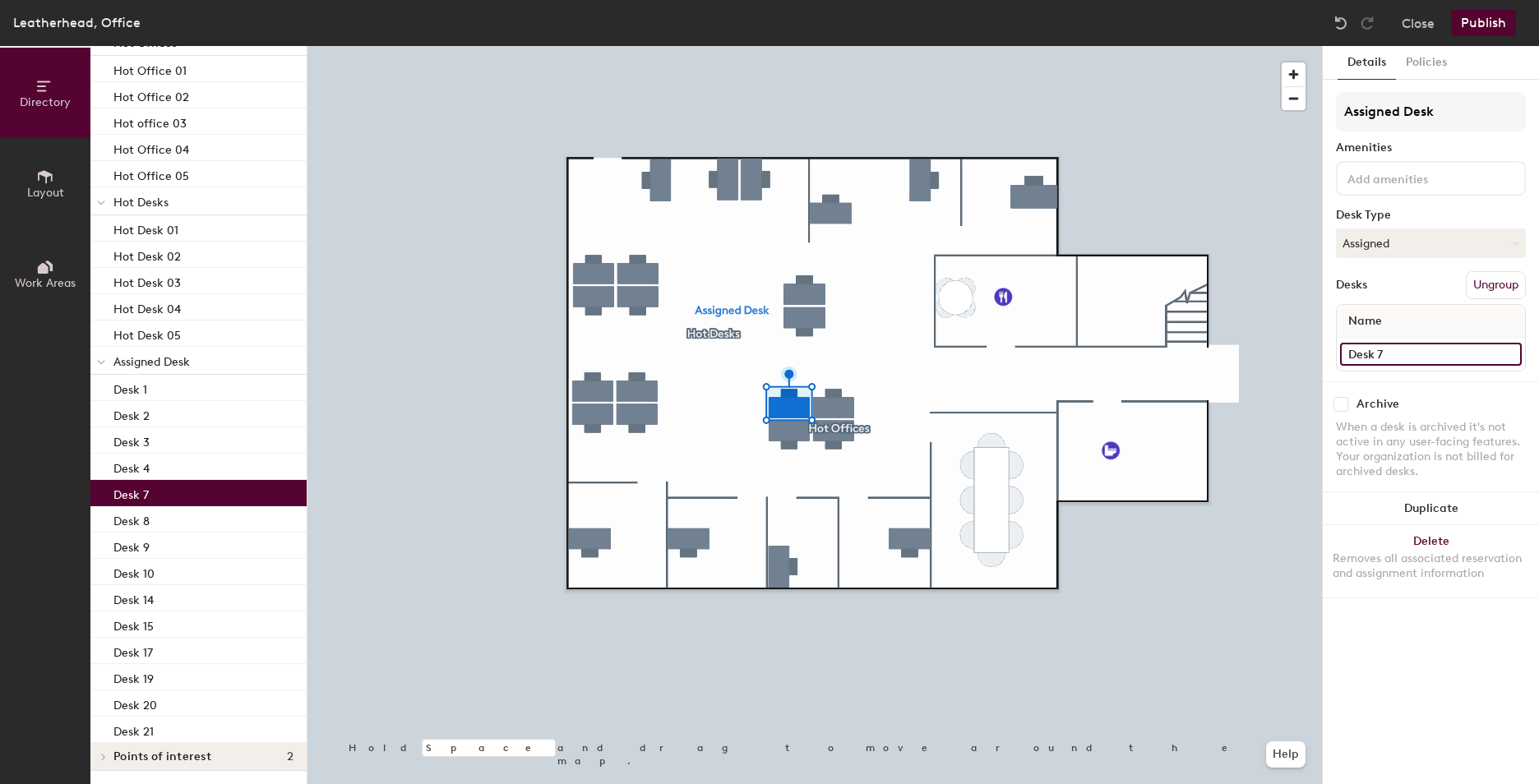
click at [1391, 351] on input "Desk 7" at bounding box center [1431, 354] width 181 height 23
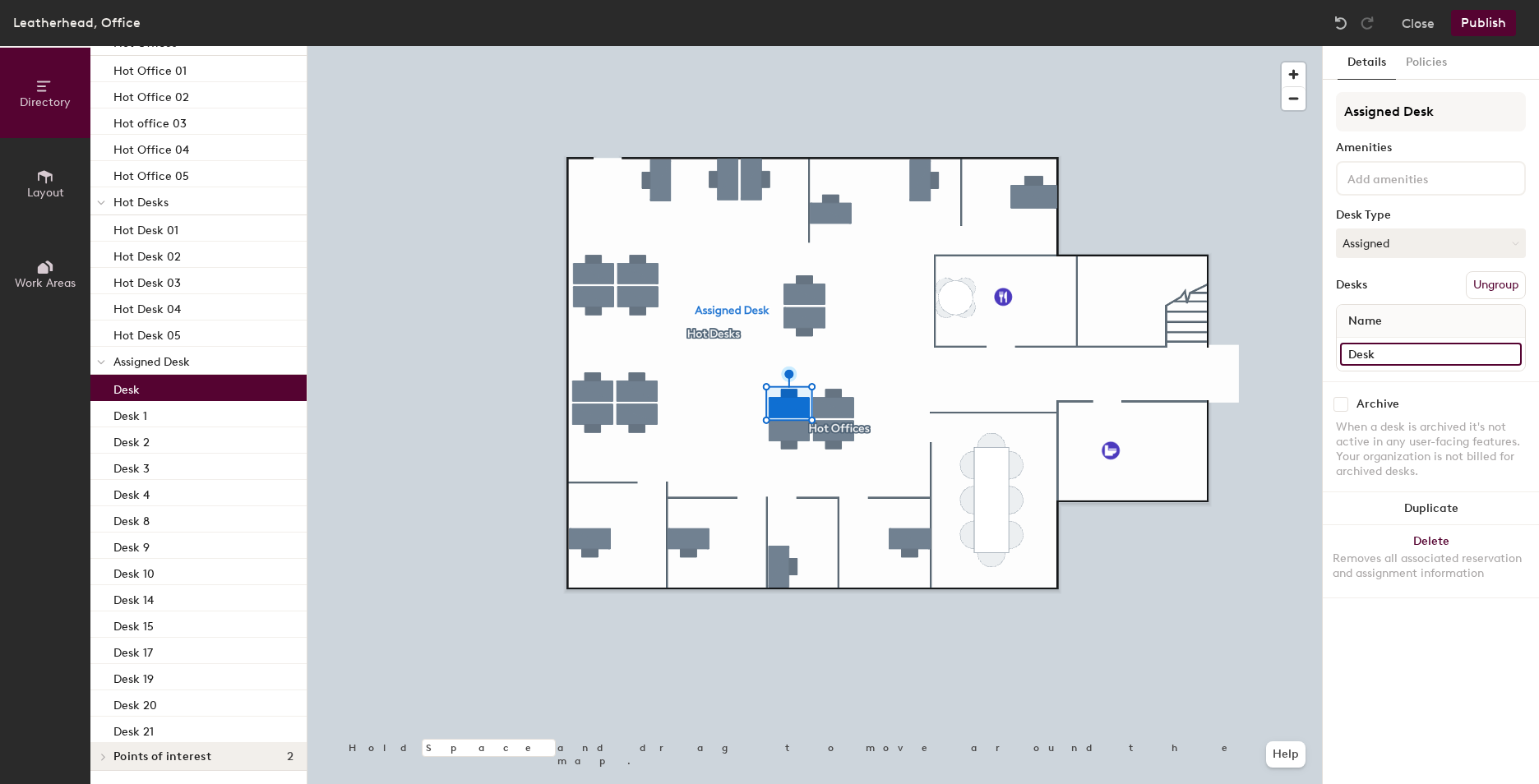
type input "Desk 5"
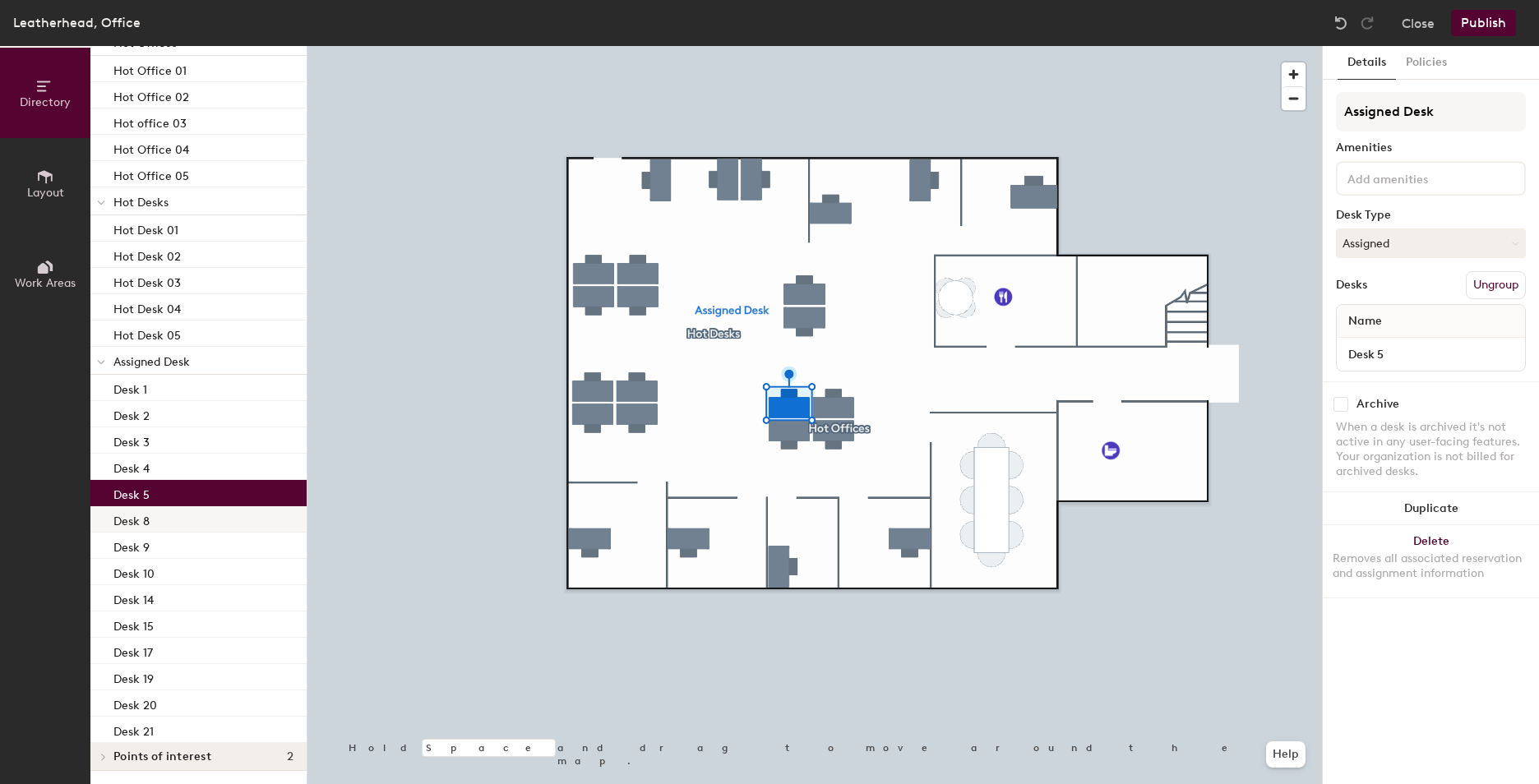
click at [144, 526] on p "Desk 8" at bounding box center [131, 519] width 36 height 19
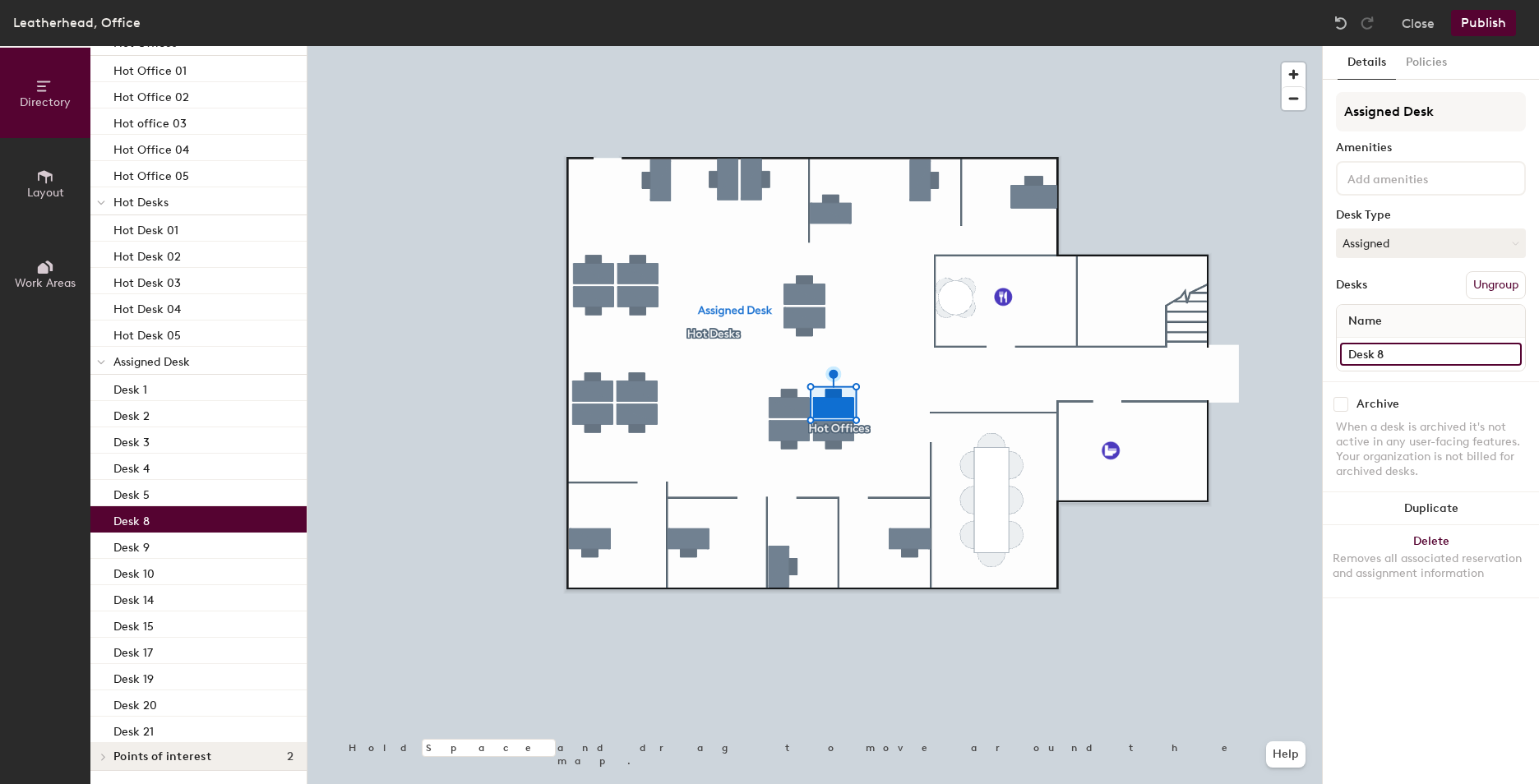
click at [1431, 350] on input "Desk 8" at bounding box center [1431, 354] width 181 height 23
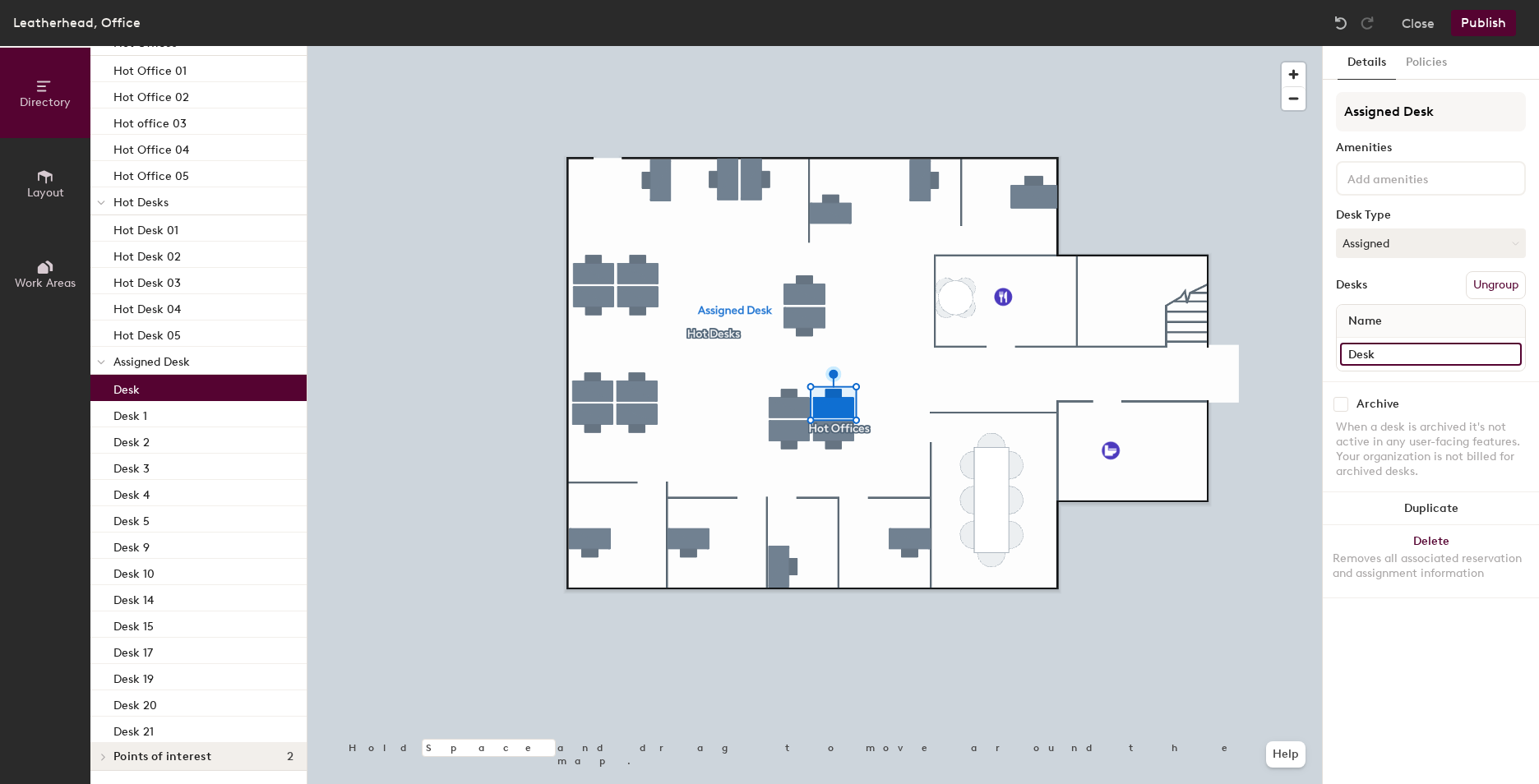
type input "Desk 6"
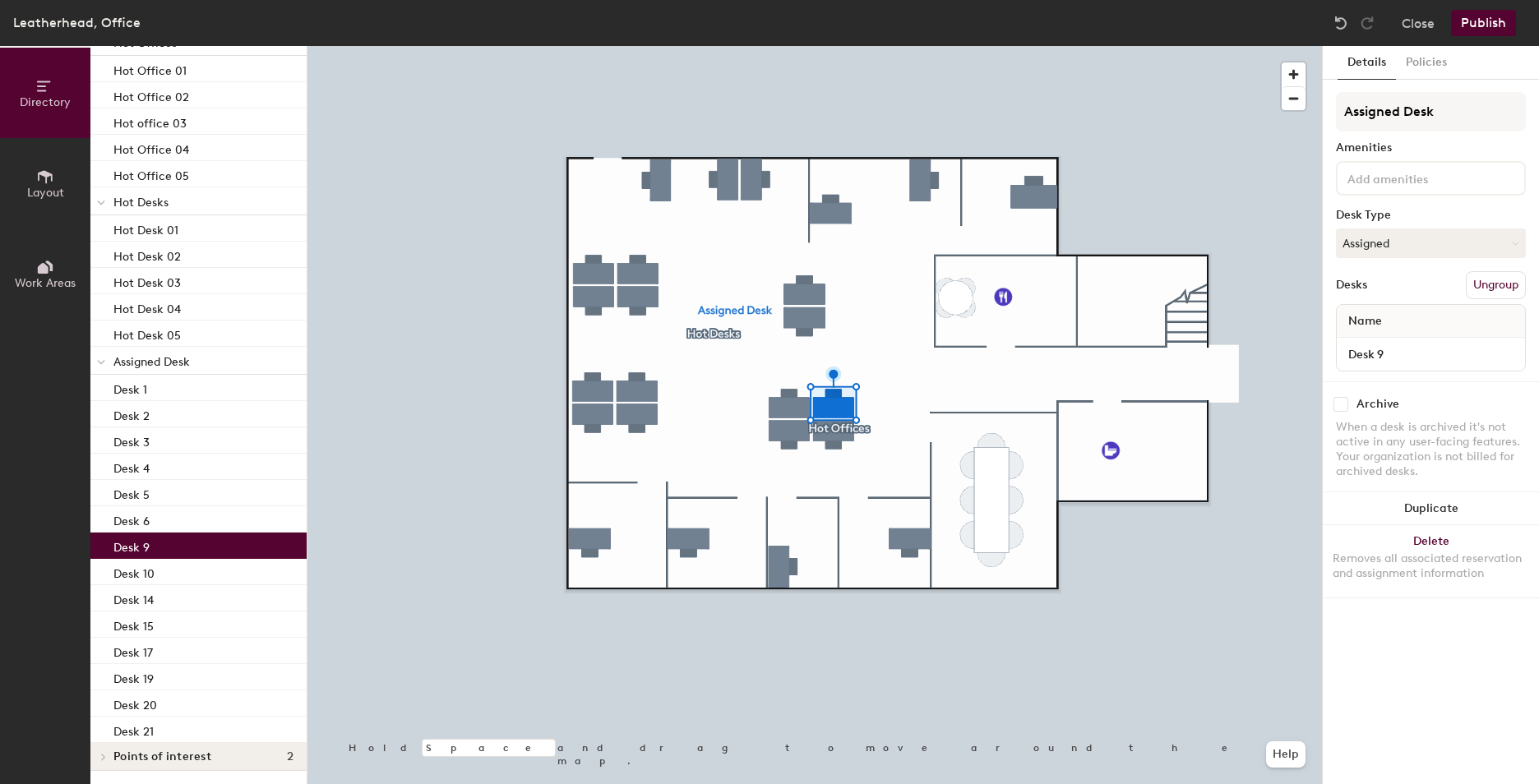
click at [211, 545] on div "Desk 9" at bounding box center [198, 546] width 216 height 26
click at [1426, 363] on input "Desk 9" at bounding box center [1431, 354] width 181 height 23
type input "="
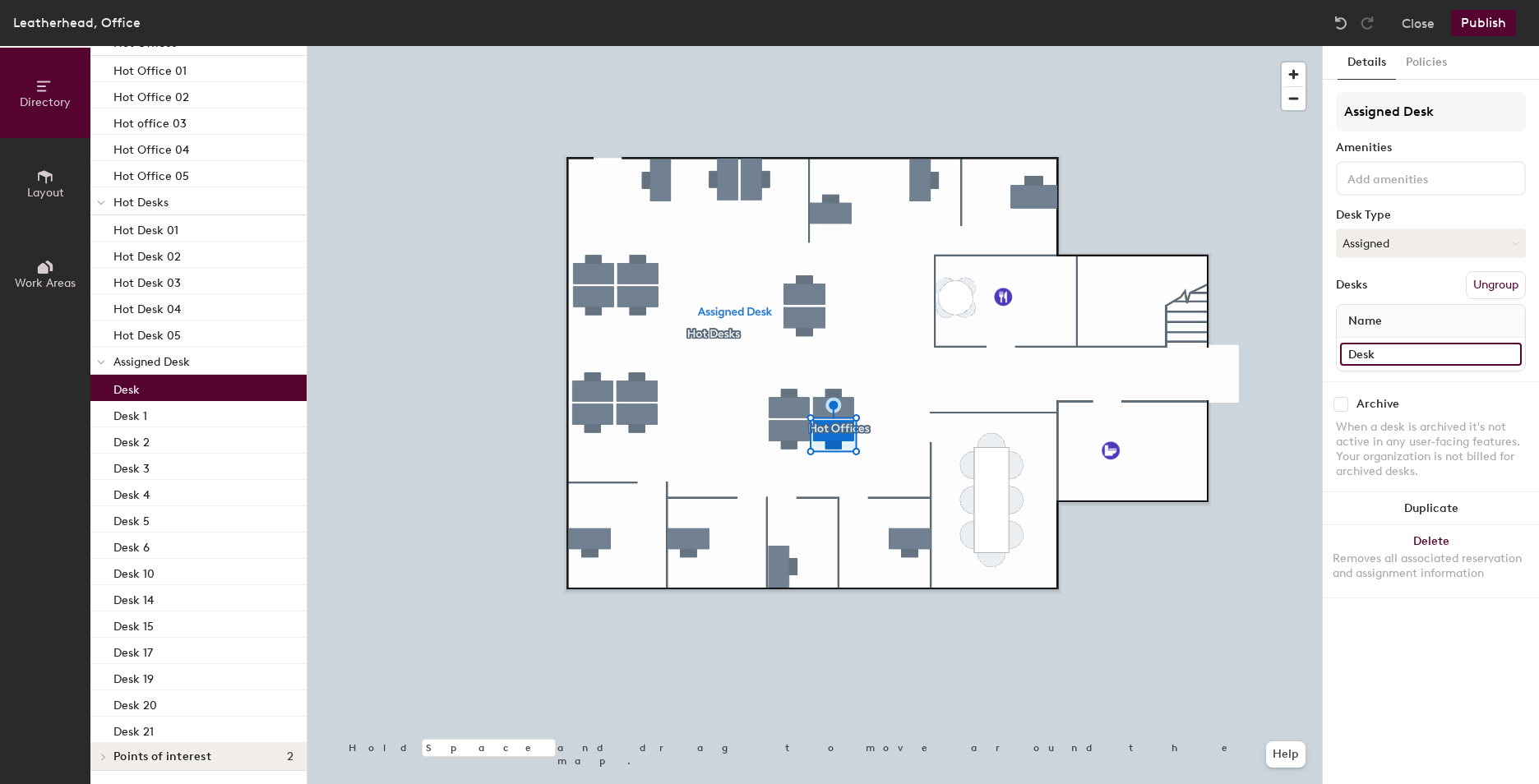
type input "Desk 7"
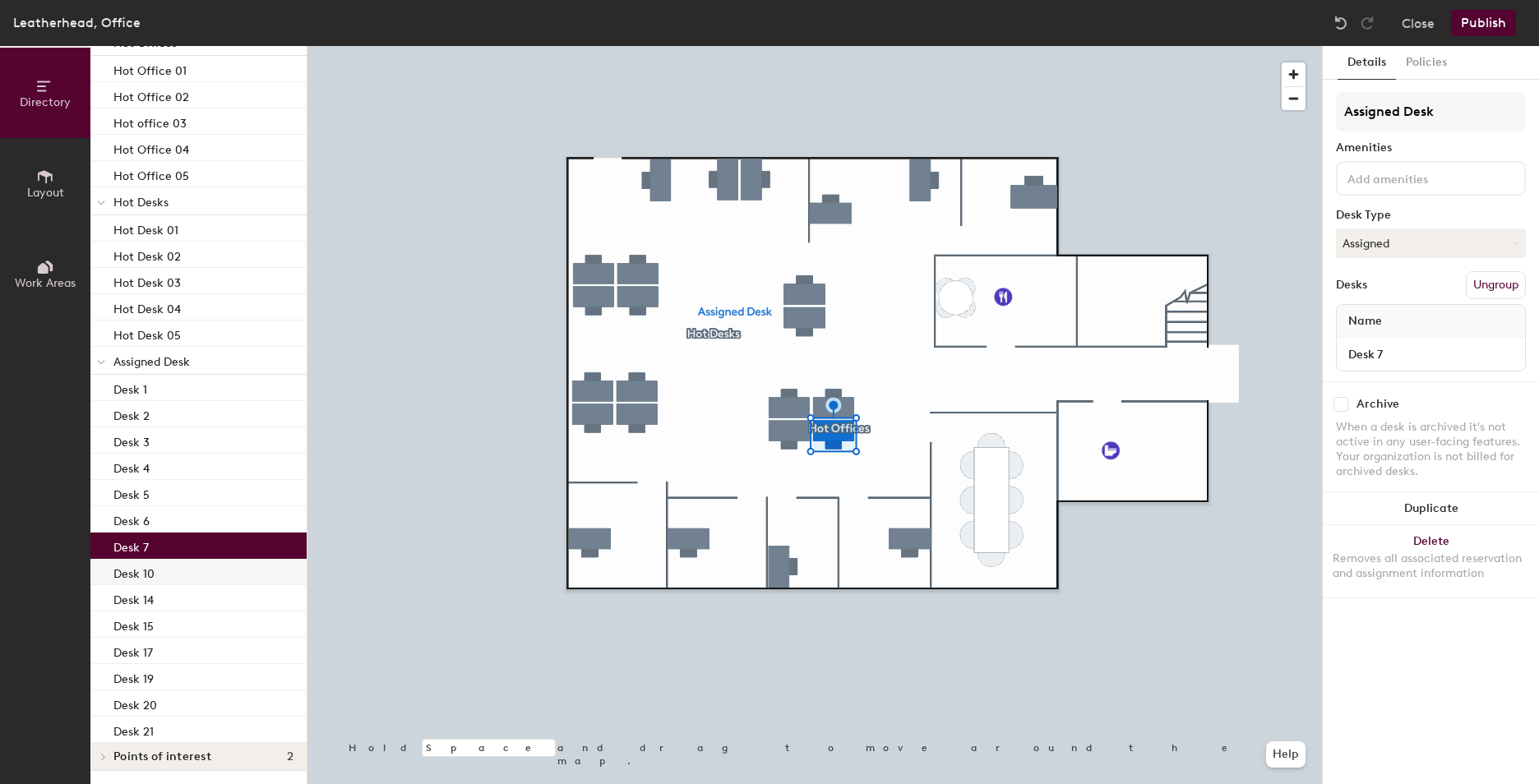
click at [140, 576] on p "Desk 10" at bounding box center [134, 571] width 41 height 19
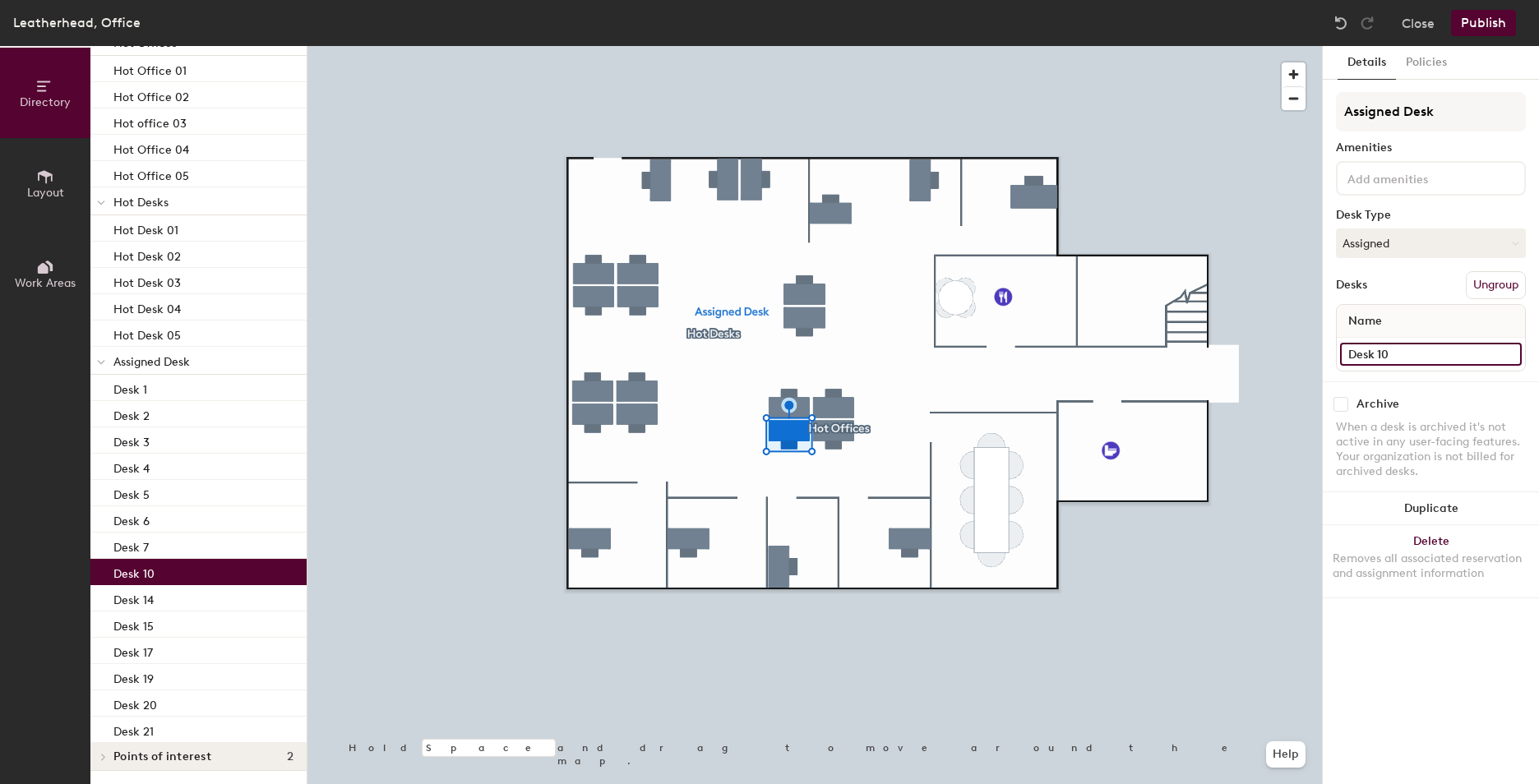
click at [1410, 360] on input "Desk 10" at bounding box center [1431, 354] width 181 height 23
type input "Desk 8"
click at [1420, 375] on div "Assigned Desk Amenities Desk Type Assigned Desks Ungroup Name Desk 8" at bounding box center [1431, 236] width 190 height 290
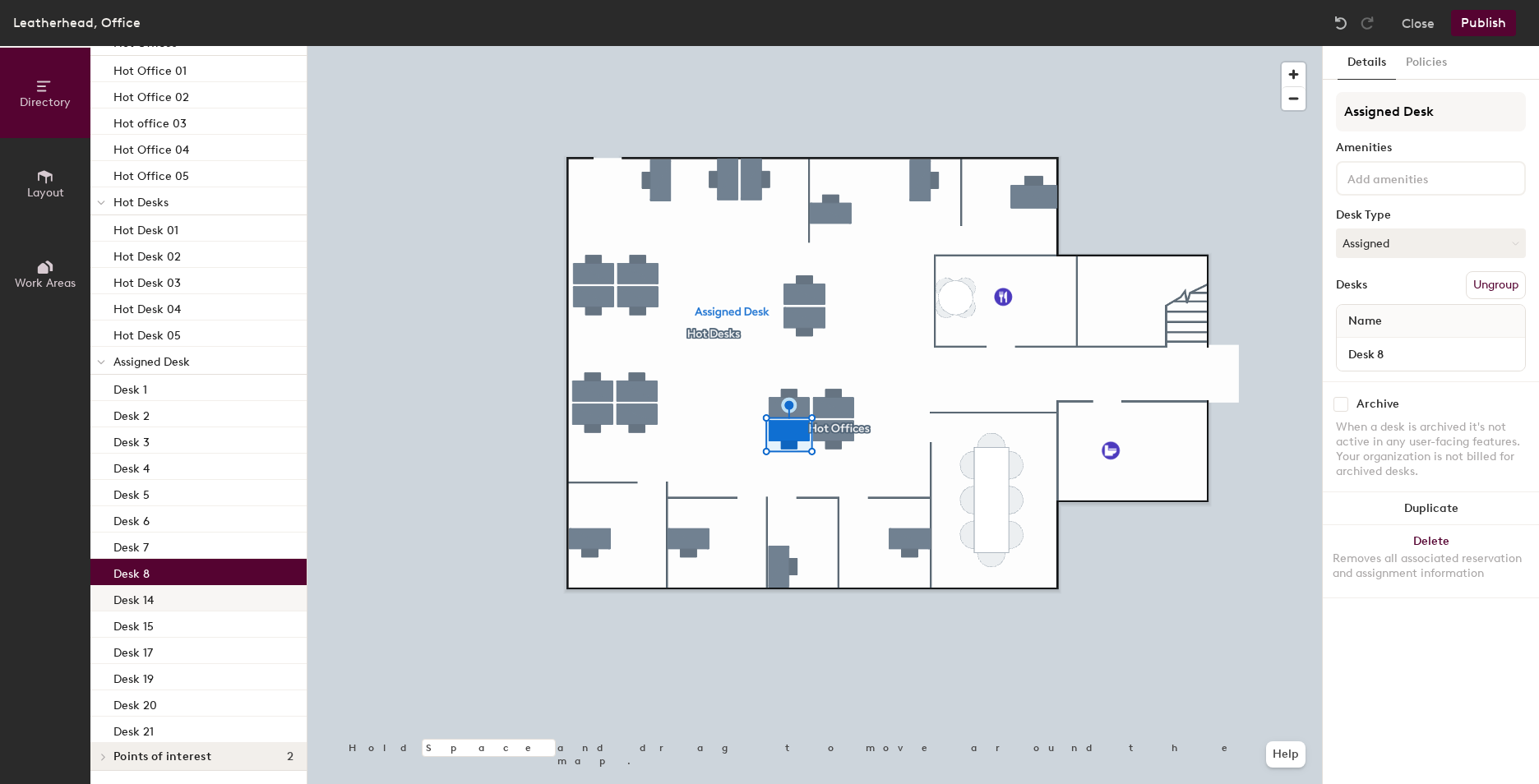
click at [164, 604] on div "Desk 14" at bounding box center [198, 598] width 216 height 26
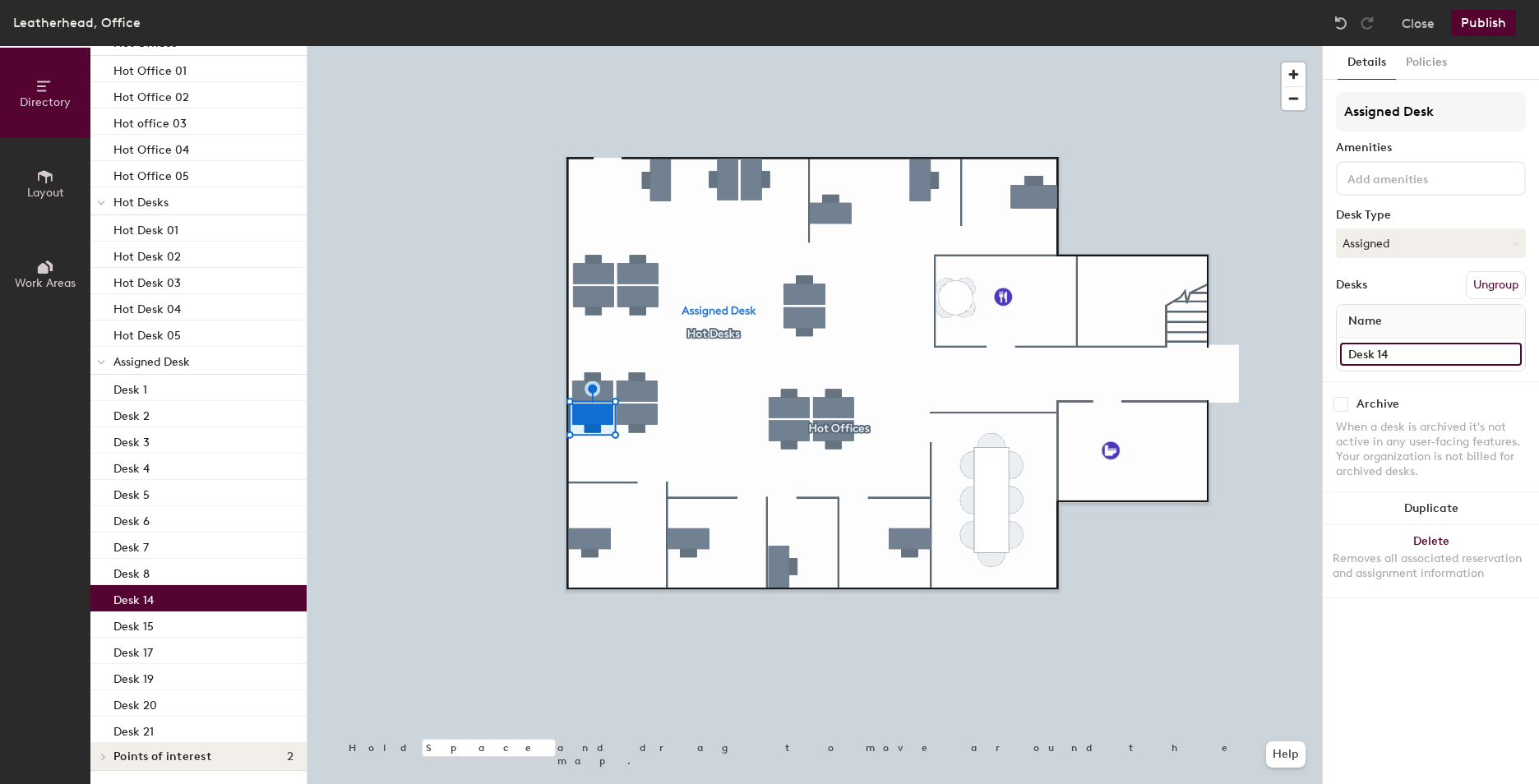
click at [1431, 360] on input "Desk 14" at bounding box center [1431, 354] width 181 height 23
click at [1427, 357] on input "Desk 14" at bounding box center [1431, 354] width 181 height 23
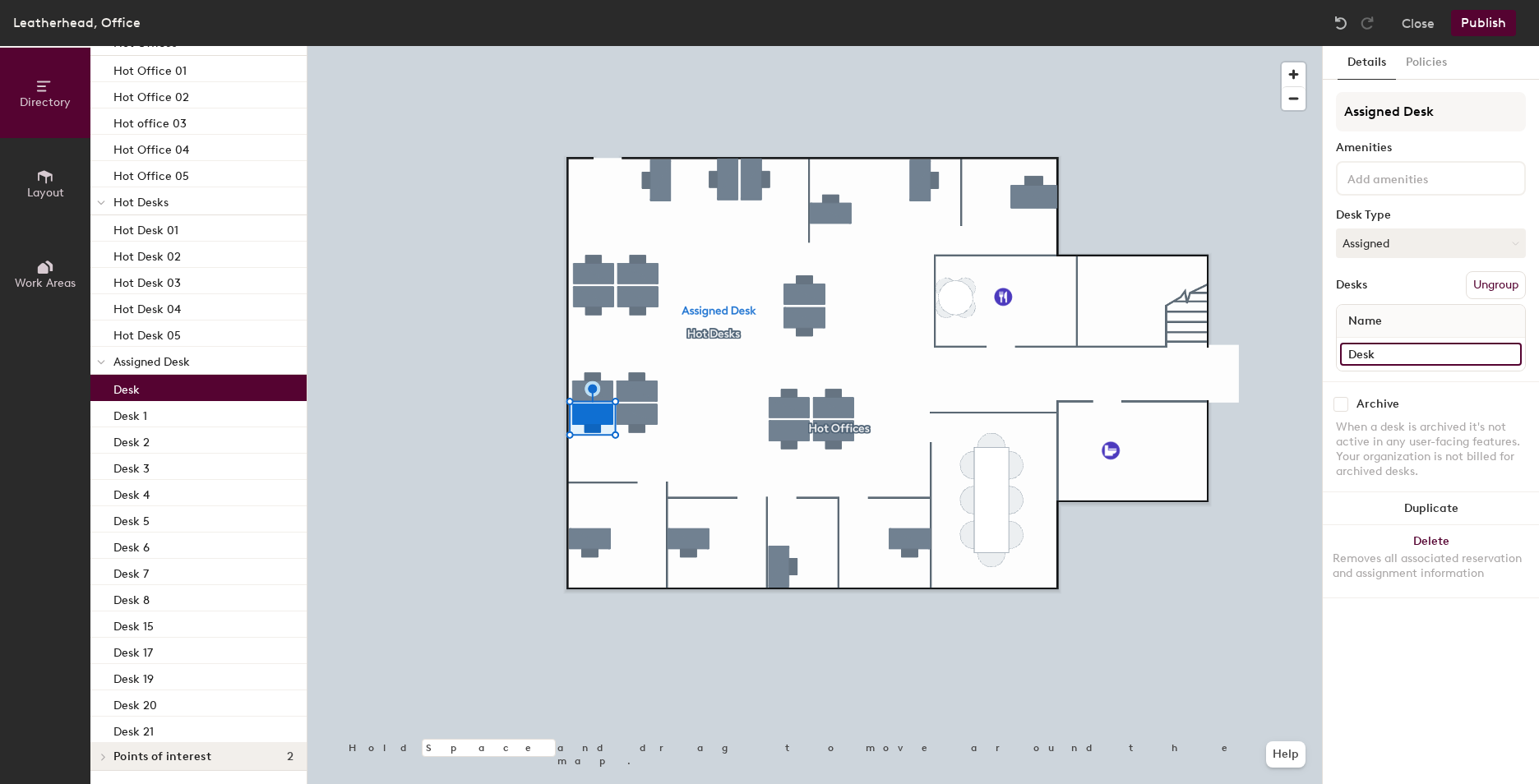
type input "Desk 8"
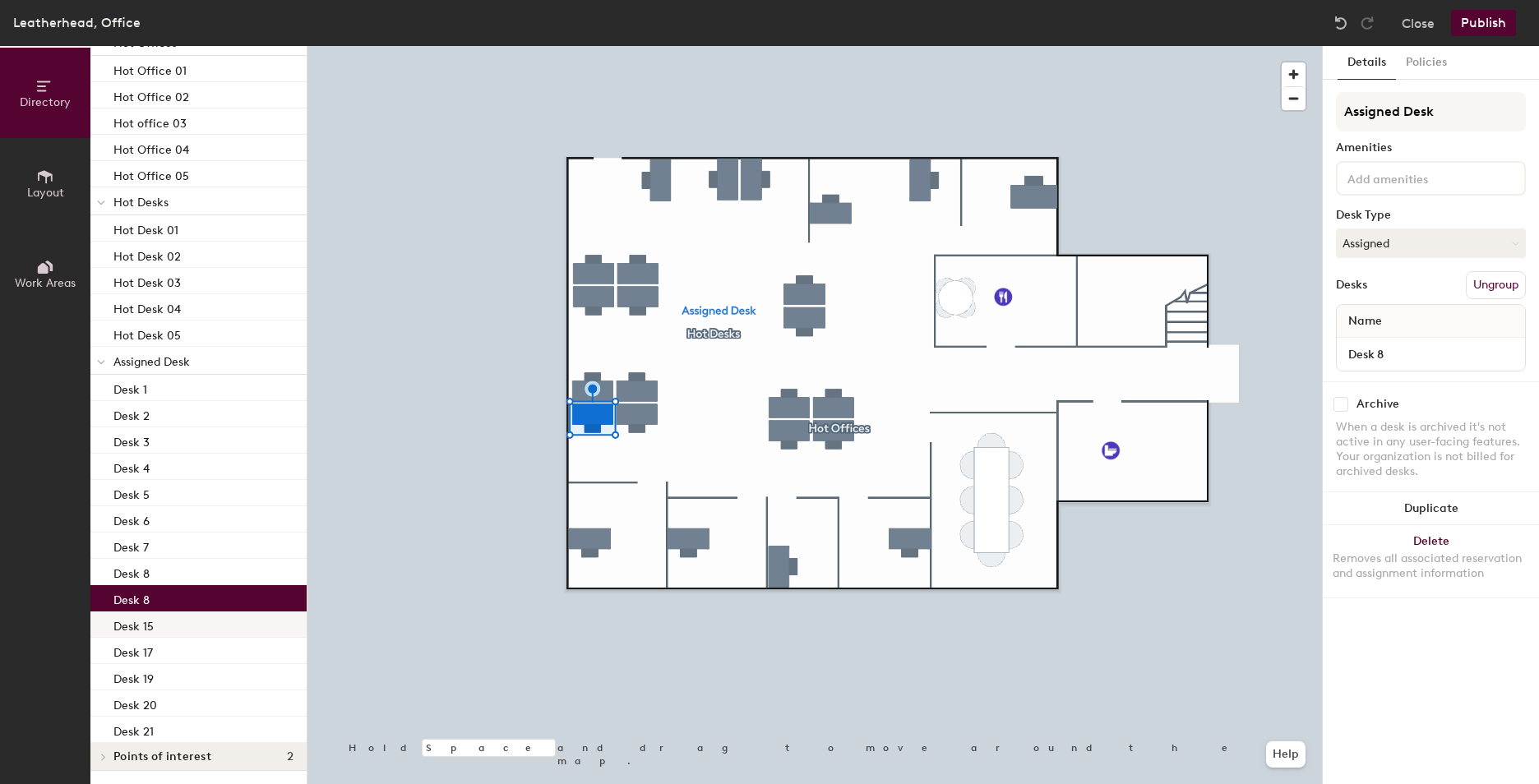
click at [172, 623] on div "Desk 15" at bounding box center [198, 624] width 216 height 26
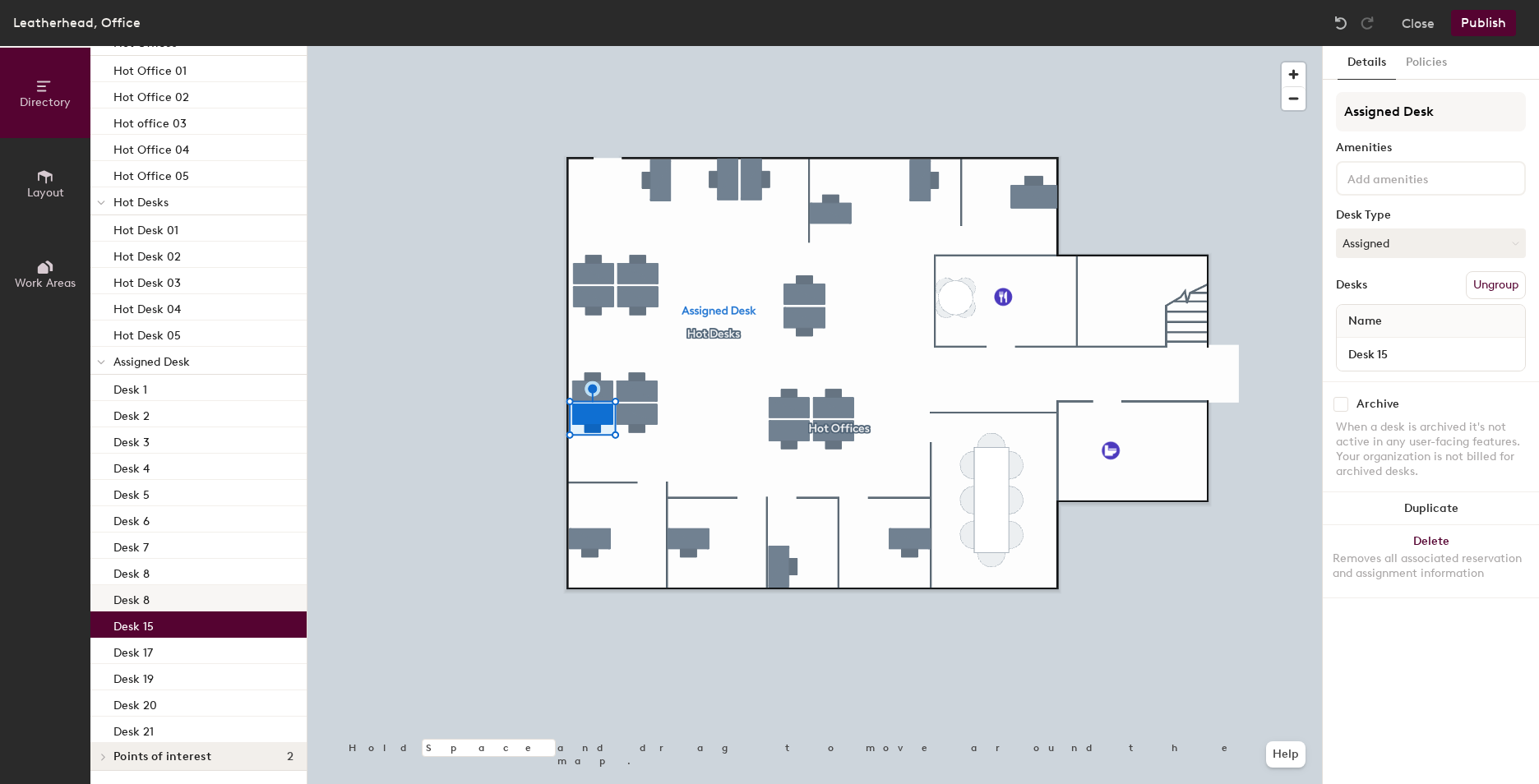
click at [171, 608] on div "Desk 8" at bounding box center [198, 598] width 216 height 26
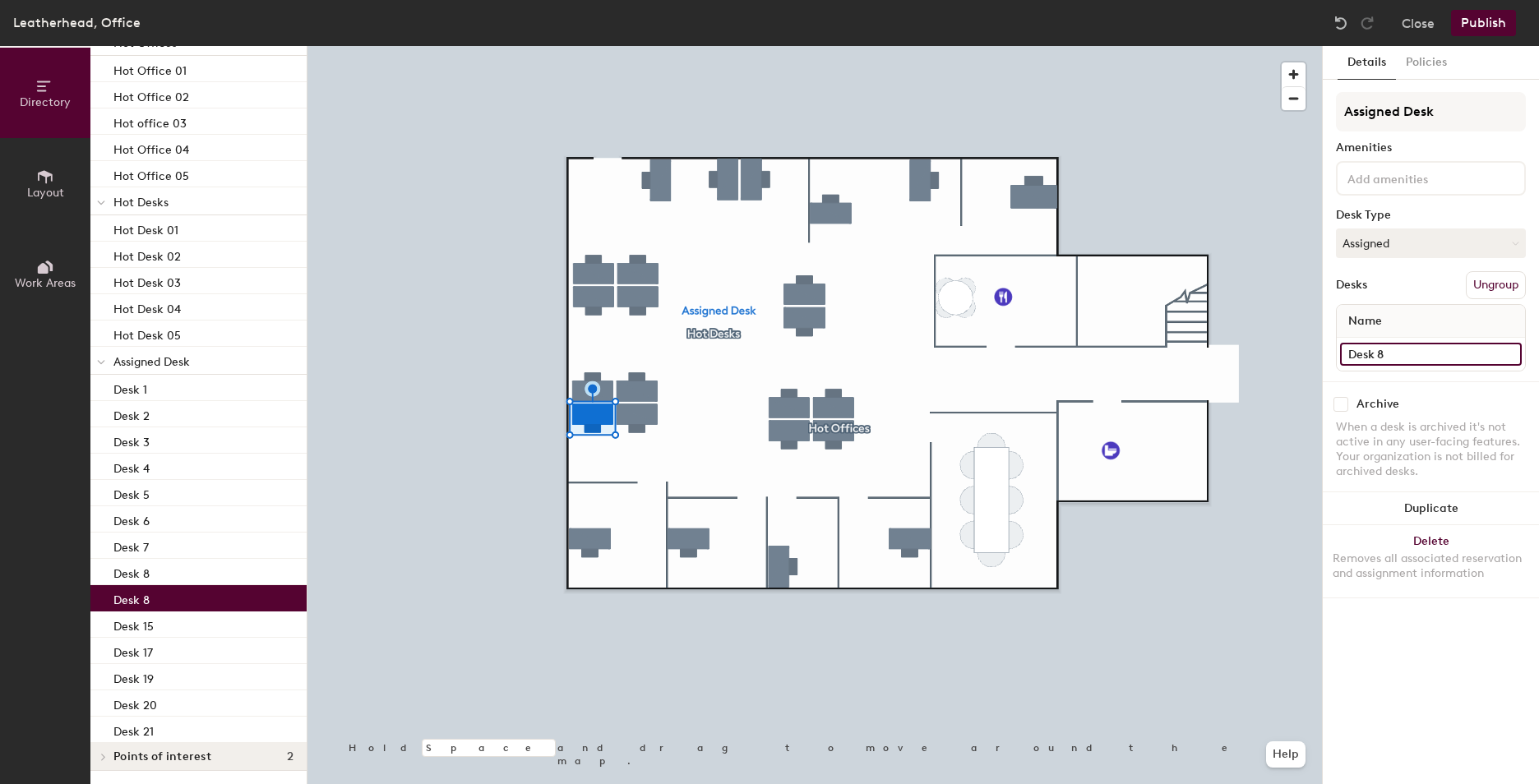
click at [1464, 358] on input "Desk 8" at bounding box center [1431, 354] width 181 height 23
click at [1456, 354] on input "Desk 8" at bounding box center [1431, 354] width 181 height 23
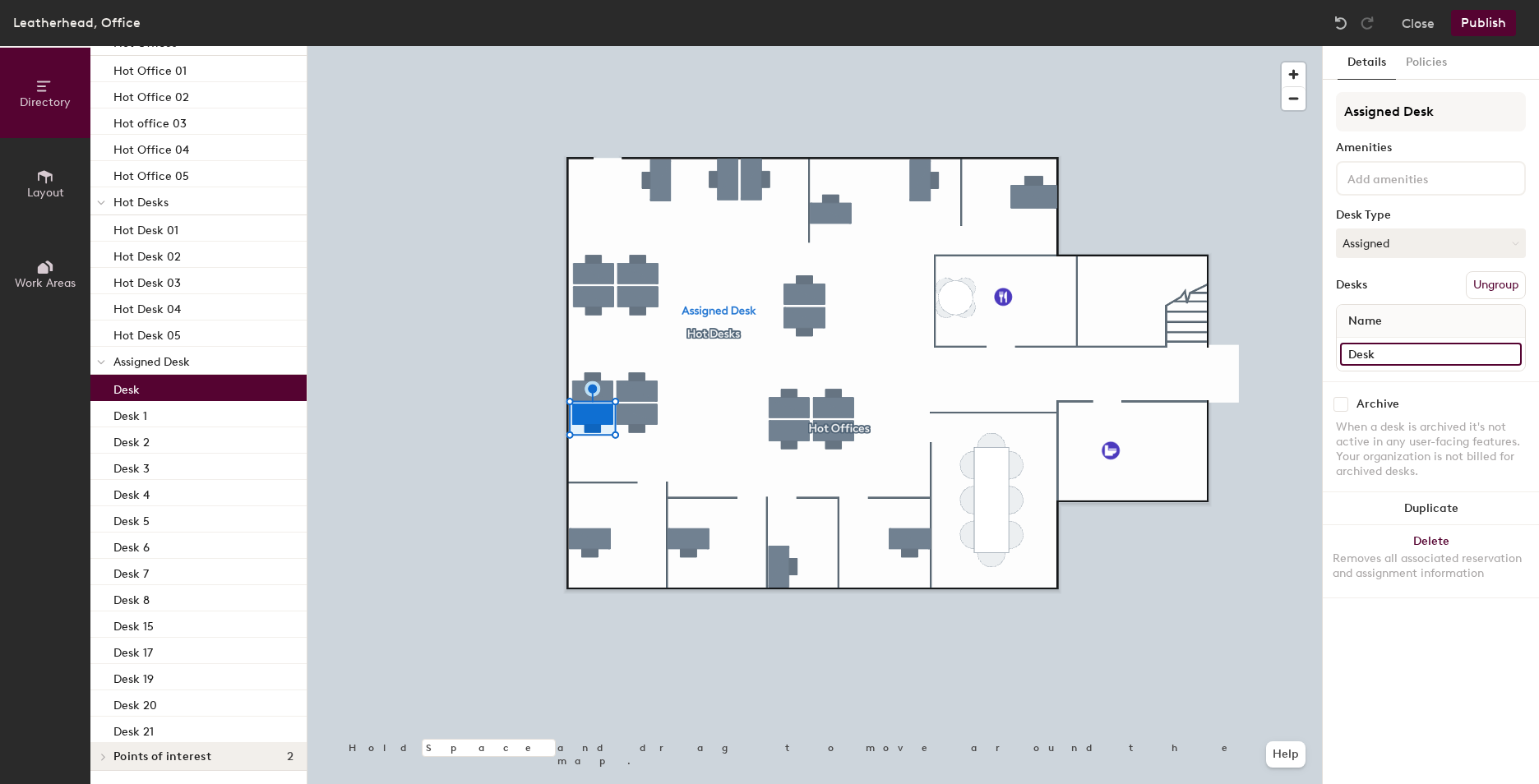
type input "Desk 9"
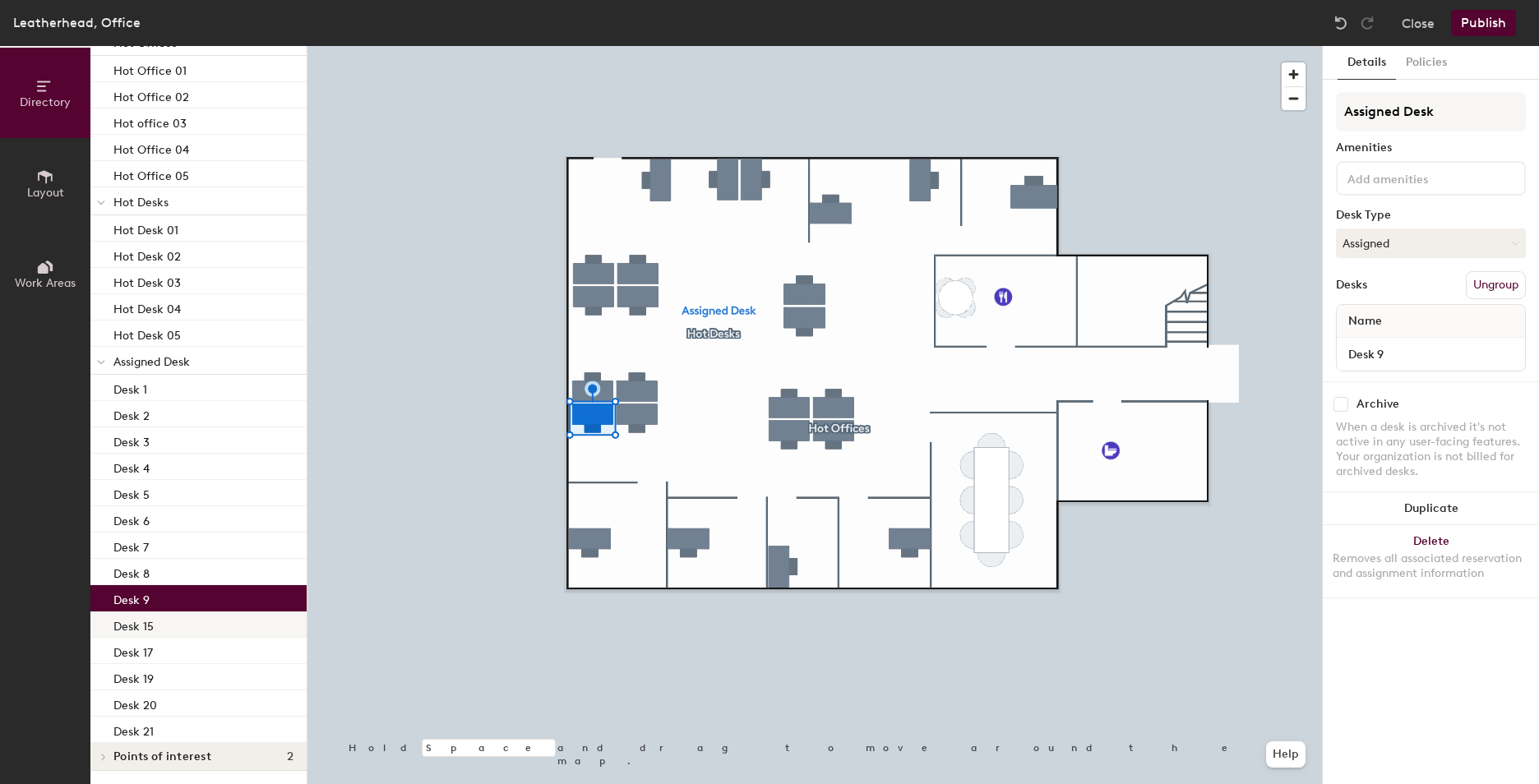
click at [139, 630] on p "Desk 15" at bounding box center [133, 624] width 40 height 19
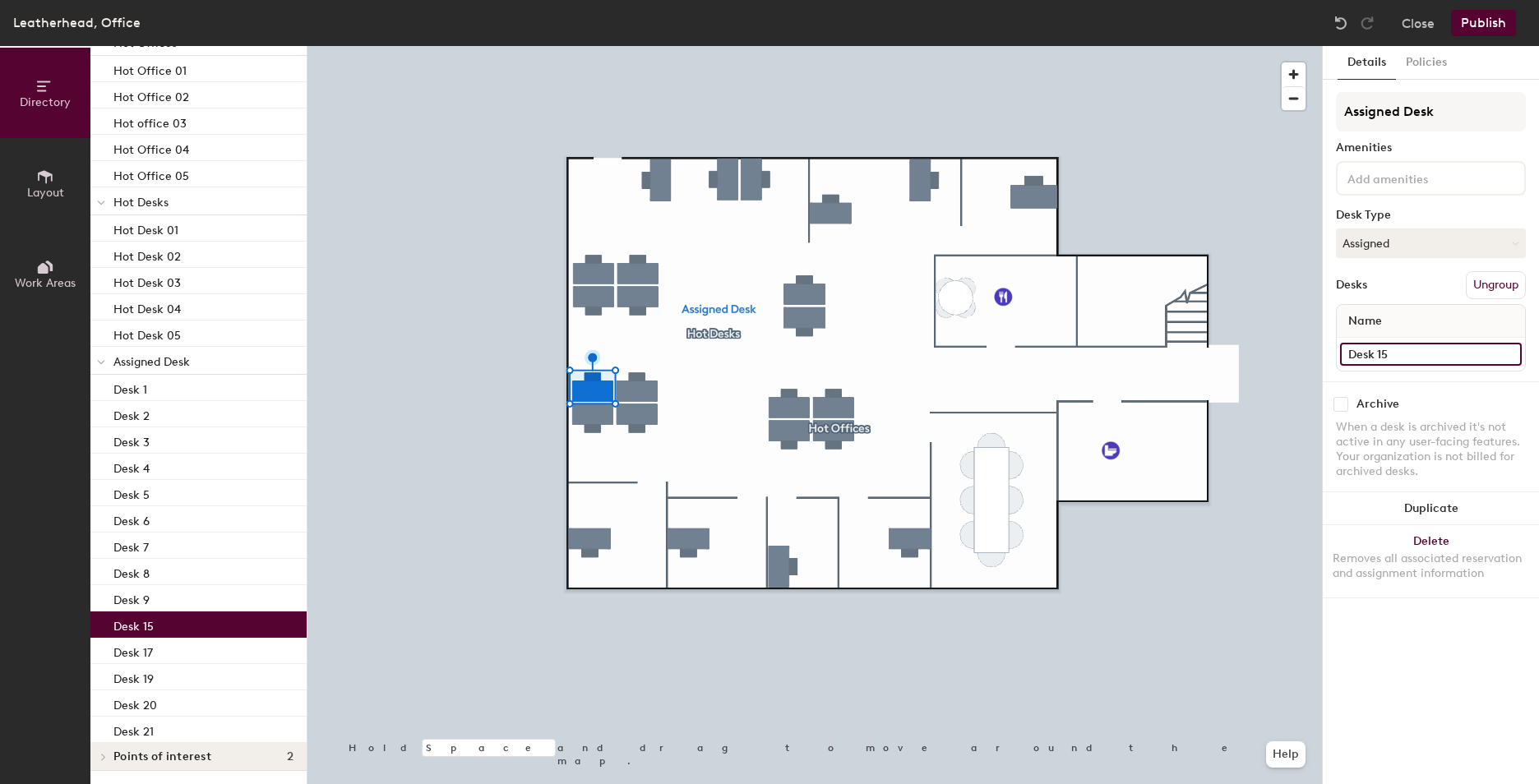
click at [1434, 348] on input "Desk 15" at bounding box center [1431, 354] width 181 height 23
click at [1434, 349] on input "Desk 15" at bounding box center [1431, 354] width 181 height 23
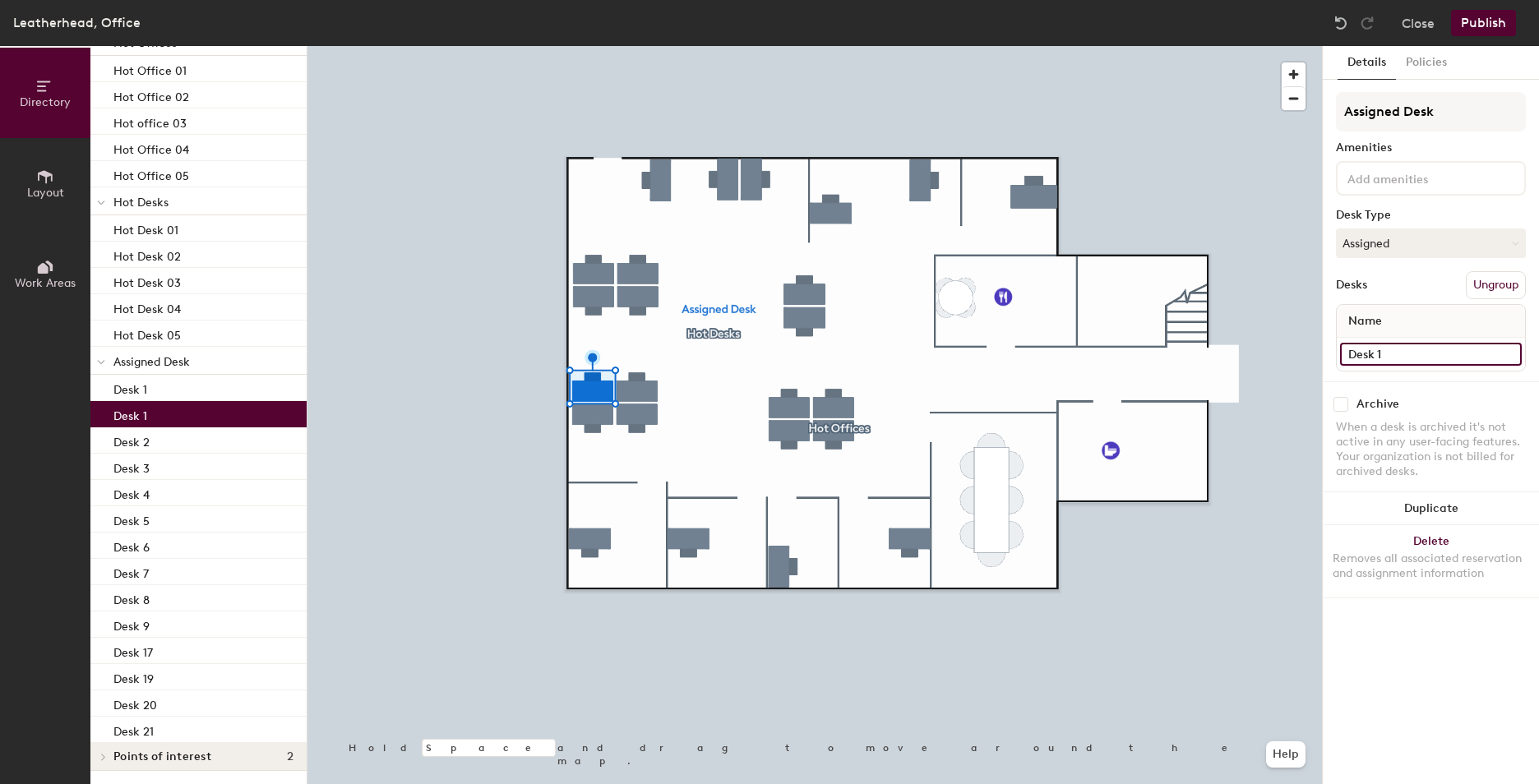
type input "Desk 10"
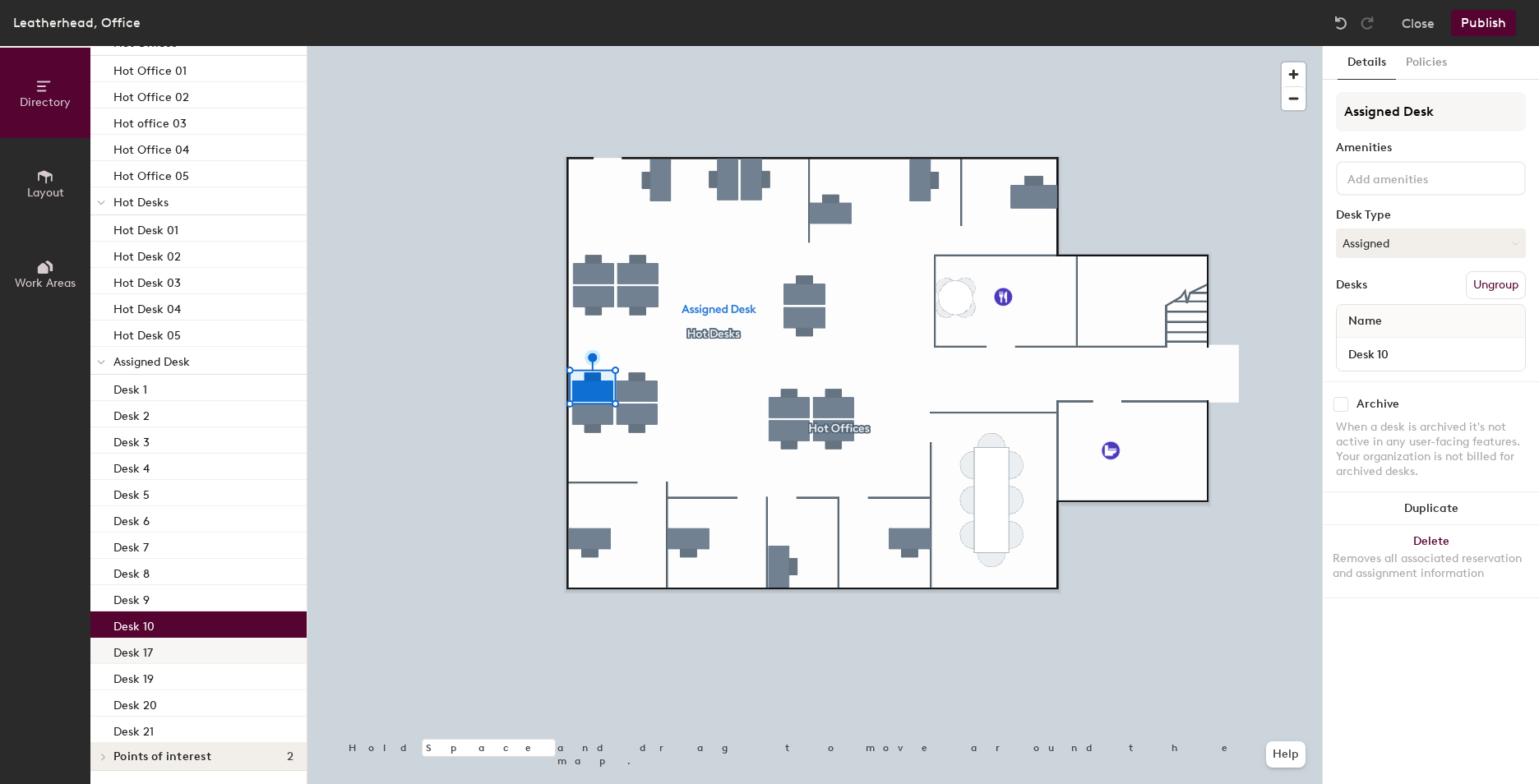
click at [194, 643] on div "Desk 17" at bounding box center [198, 650] width 216 height 26
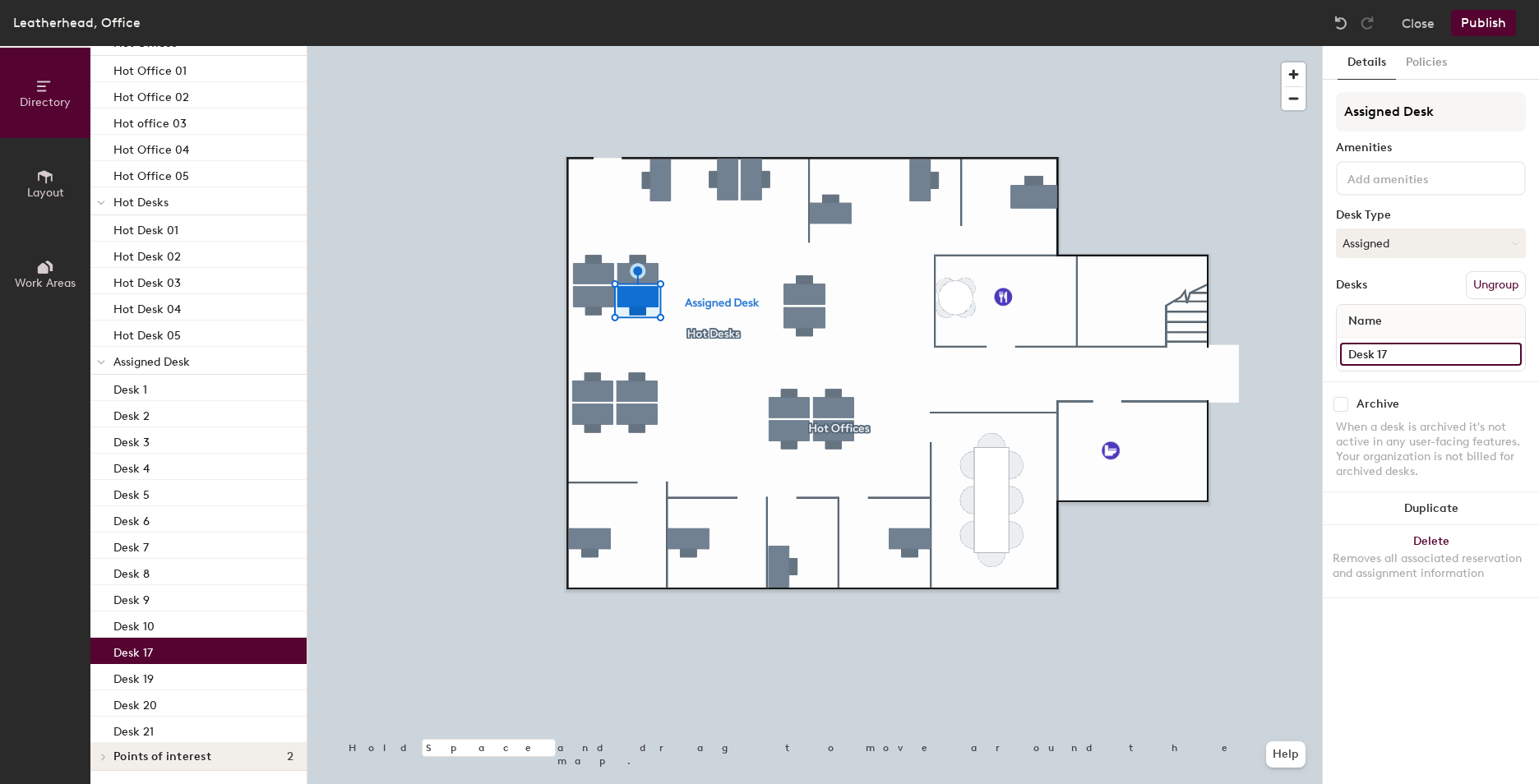
click at [1446, 346] on input "Desk 17" at bounding box center [1431, 354] width 181 height 23
click at [1441, 350] on input "Desk 17" at bounding box center [1431, 354] width 181 height 23
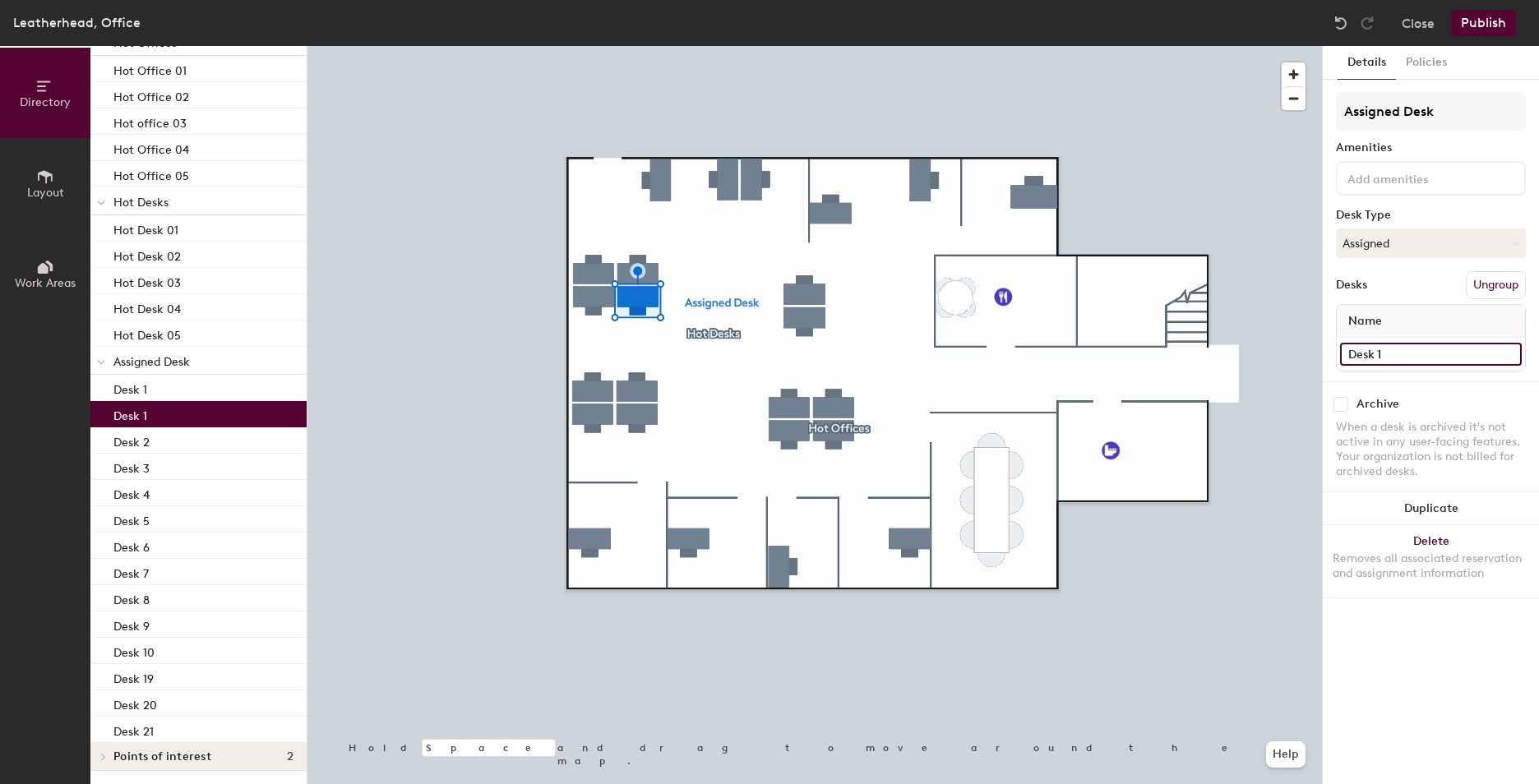
type input "Desk 11"
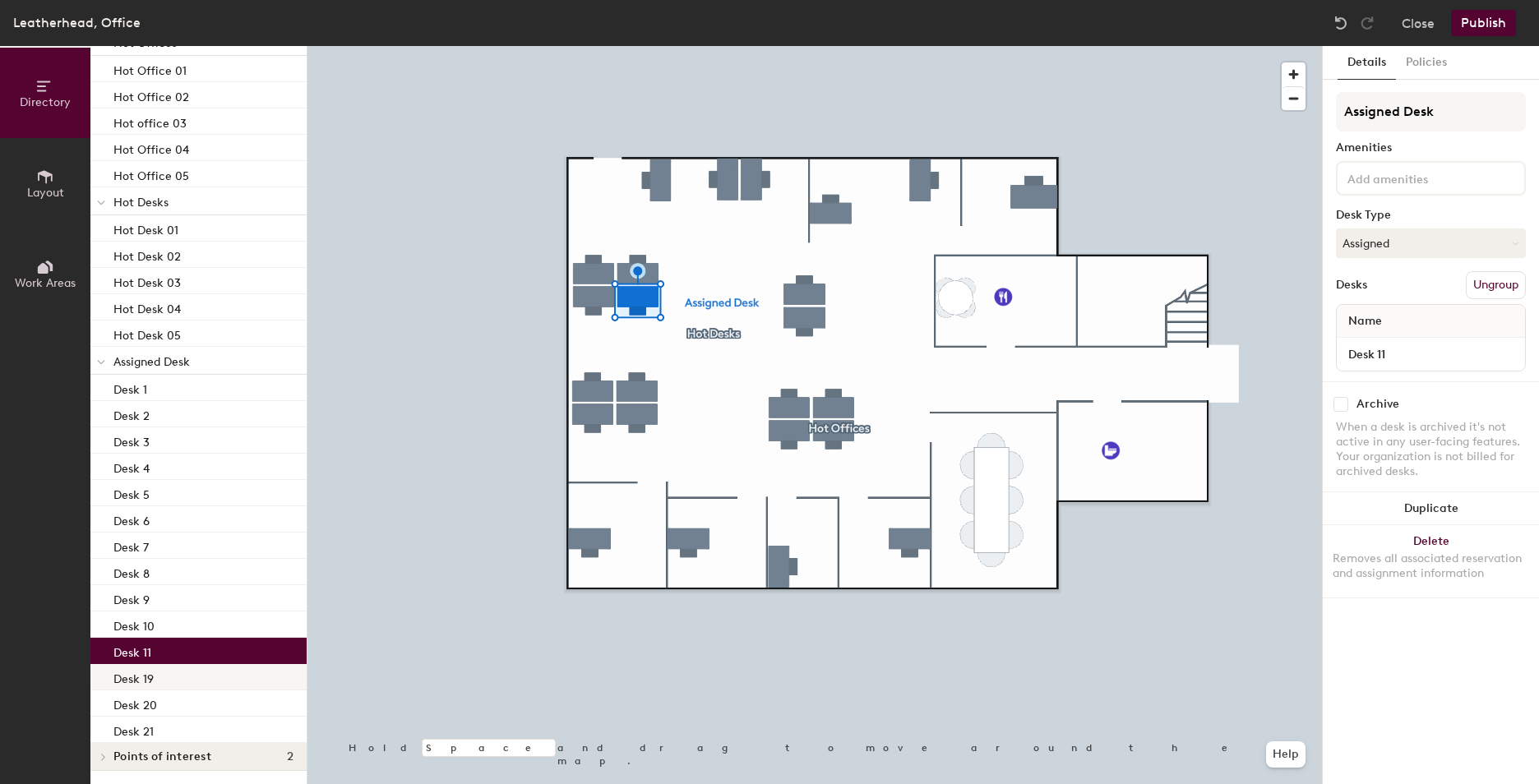
click at [157, 673] on div "Desk 19" at bounding box center [198, 677] width 216 height 26
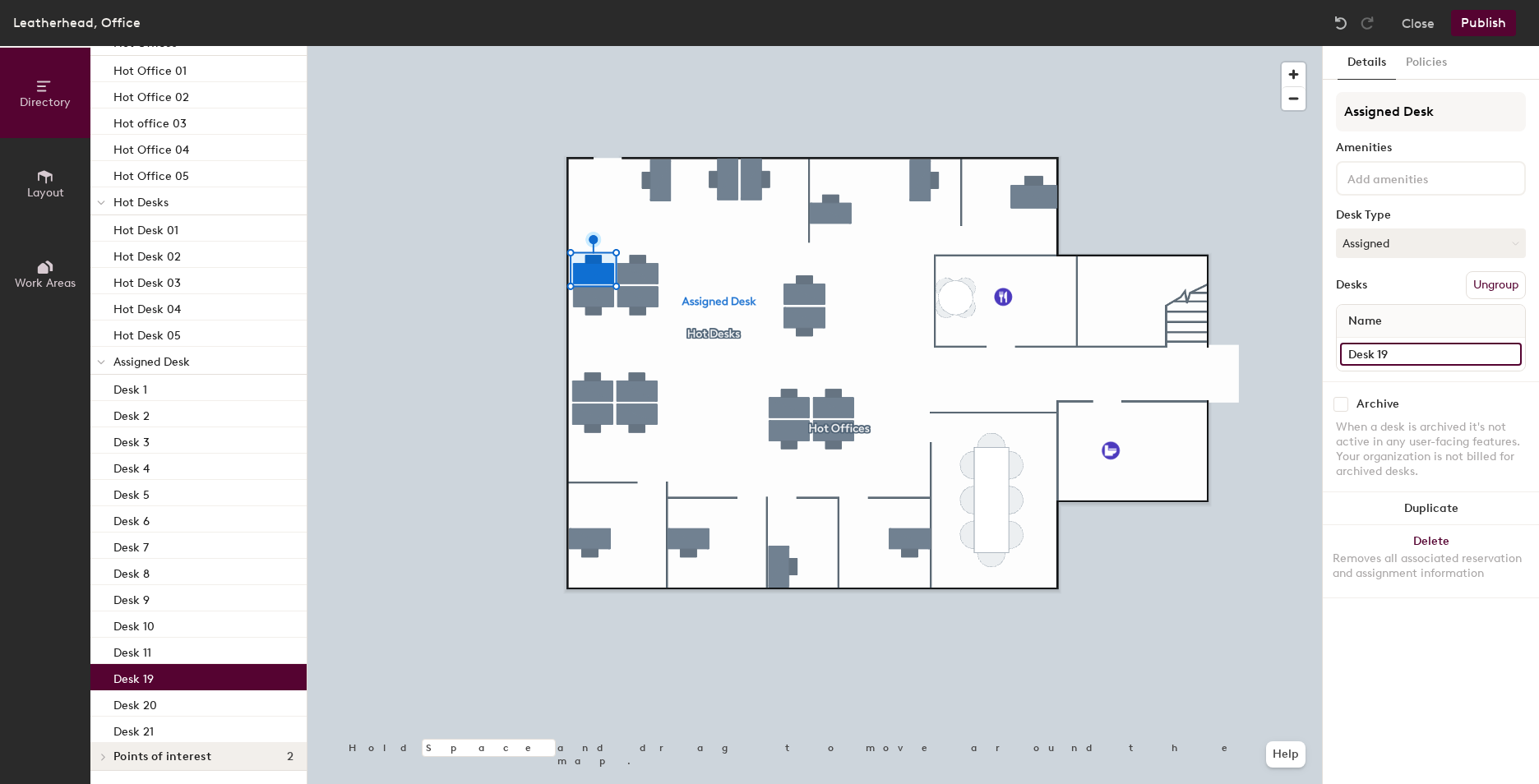
click at [1423, 363] on input "Desk 19" at bounding box center [1431, 354] width 181 height 23
click at [1419, 358] on input "Desk 19" at bounding box center [1431, 354] width 181 height 23
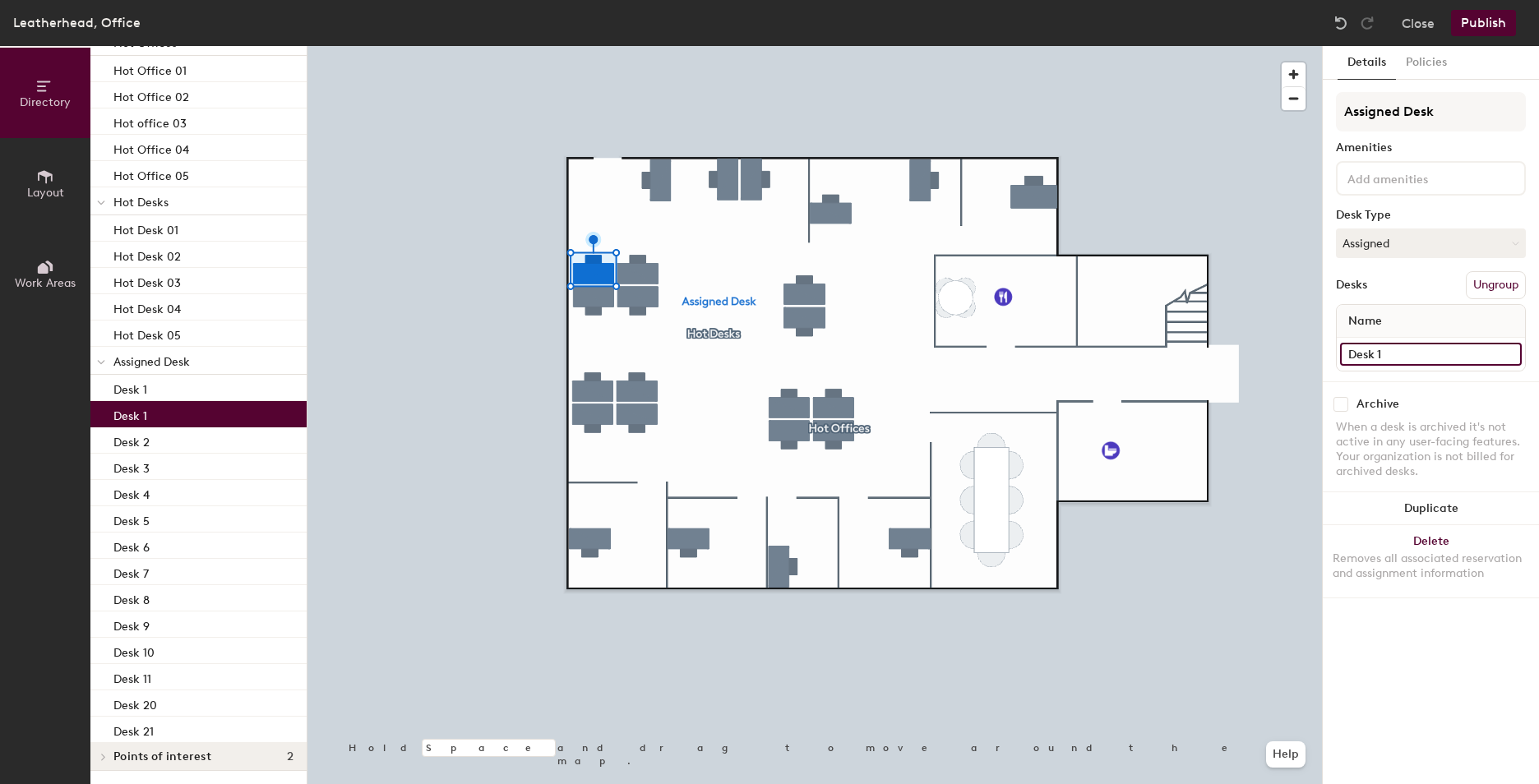
type input "Desk 12"
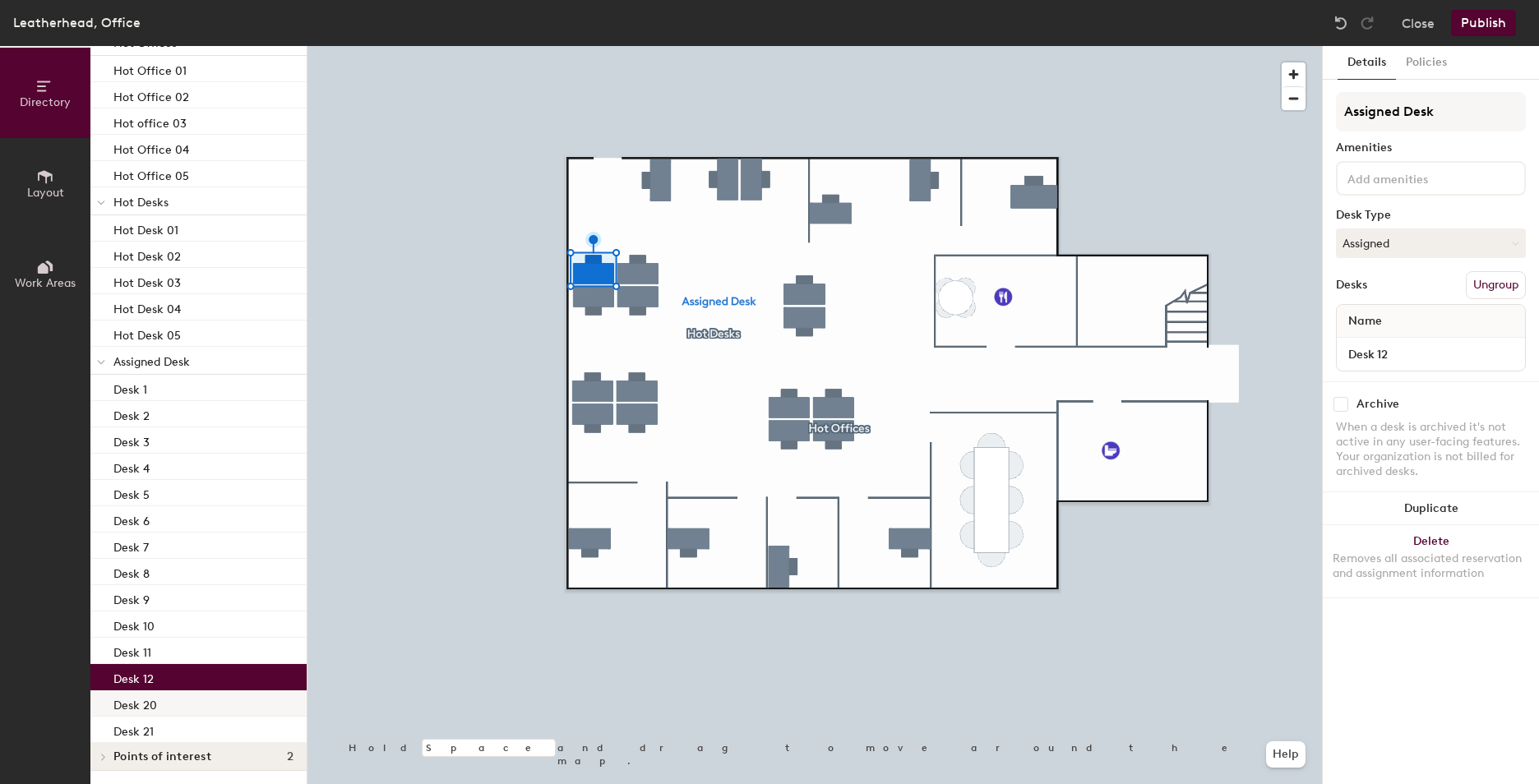
click at [160, 706] on div "Desk 20" at bounding box center [198, 704] width 216 height 26
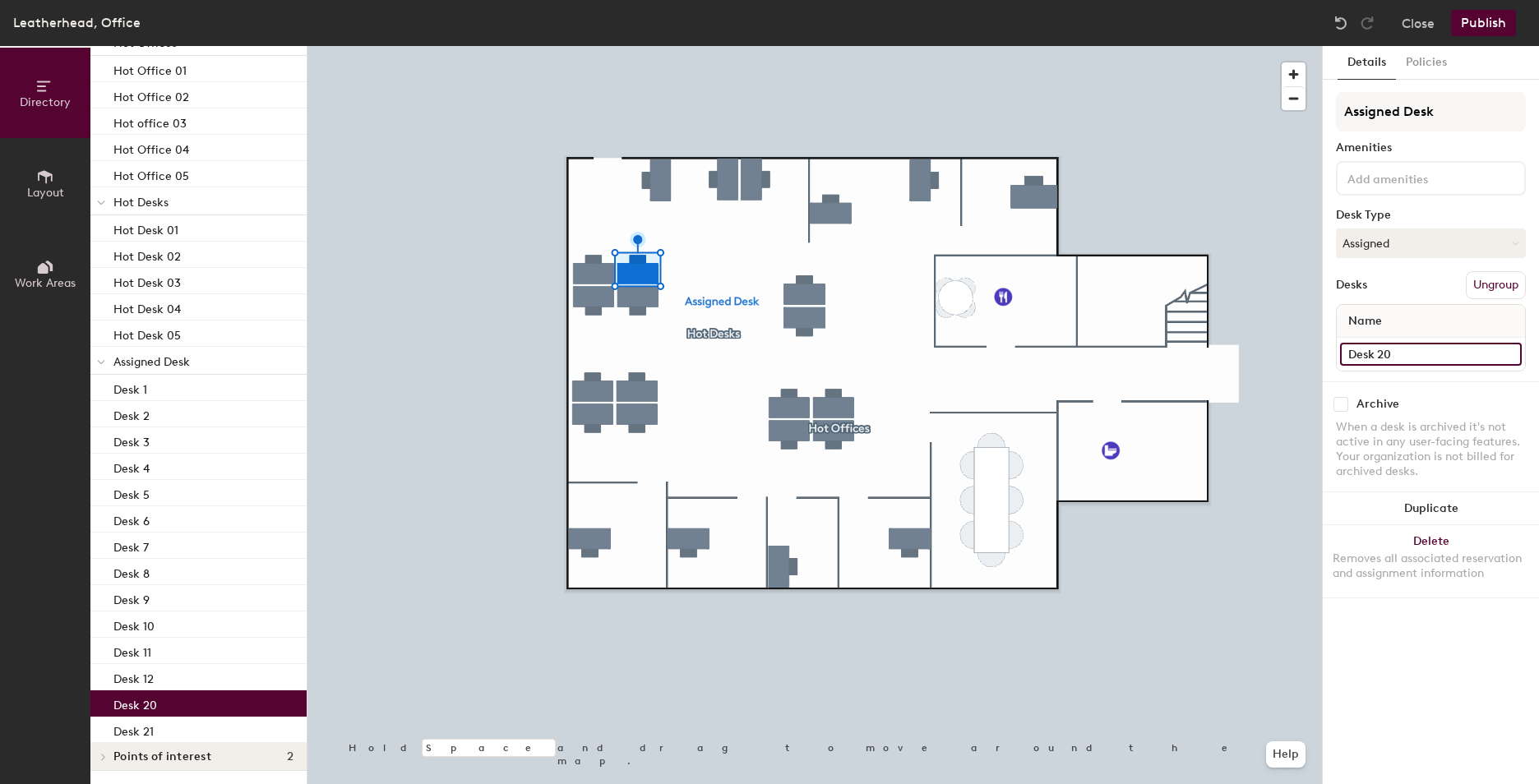
click at [1427, 345] on input "Desk 20" at bounding box center [1431, 354] width 181 height 23
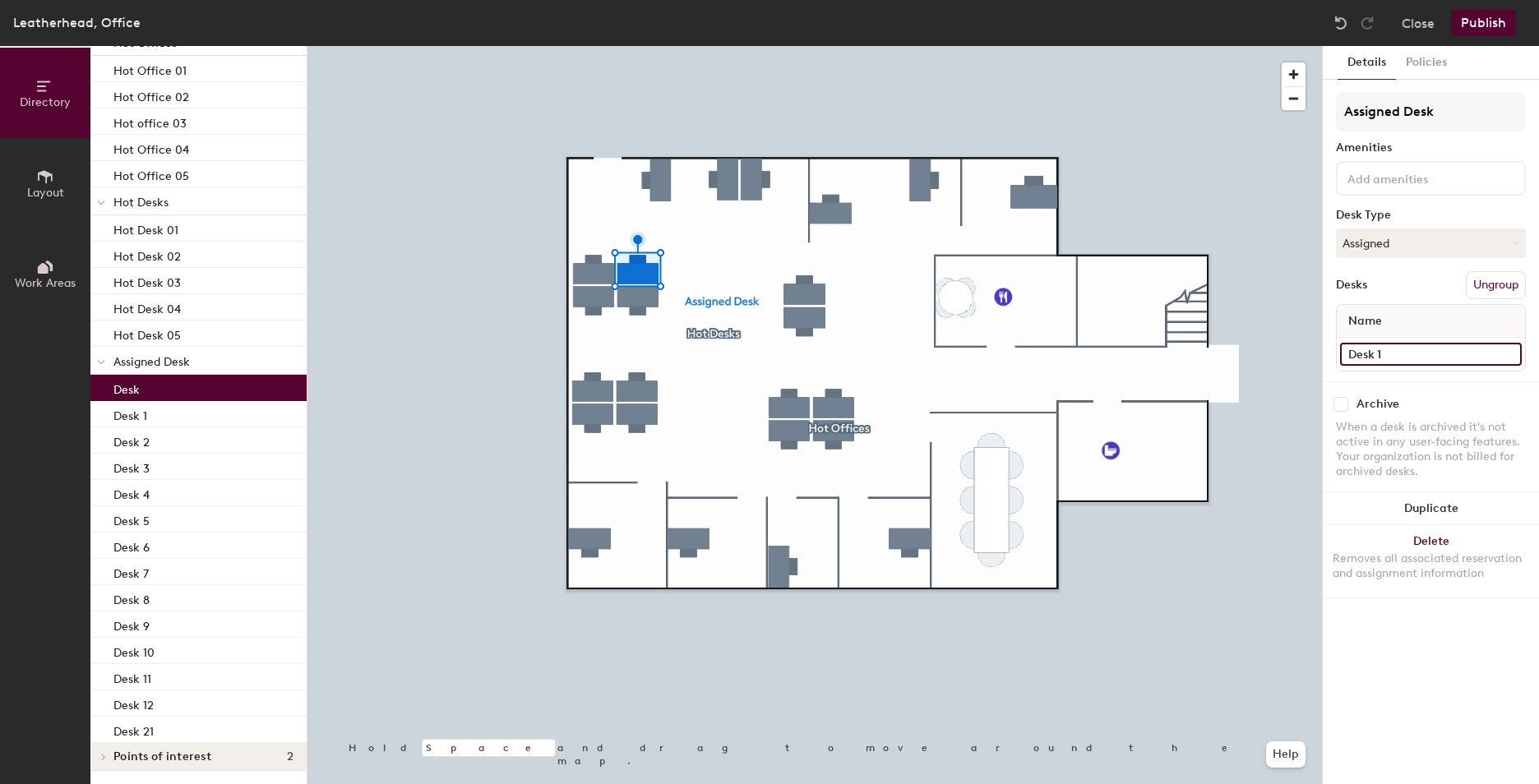
type input "Desk 13"
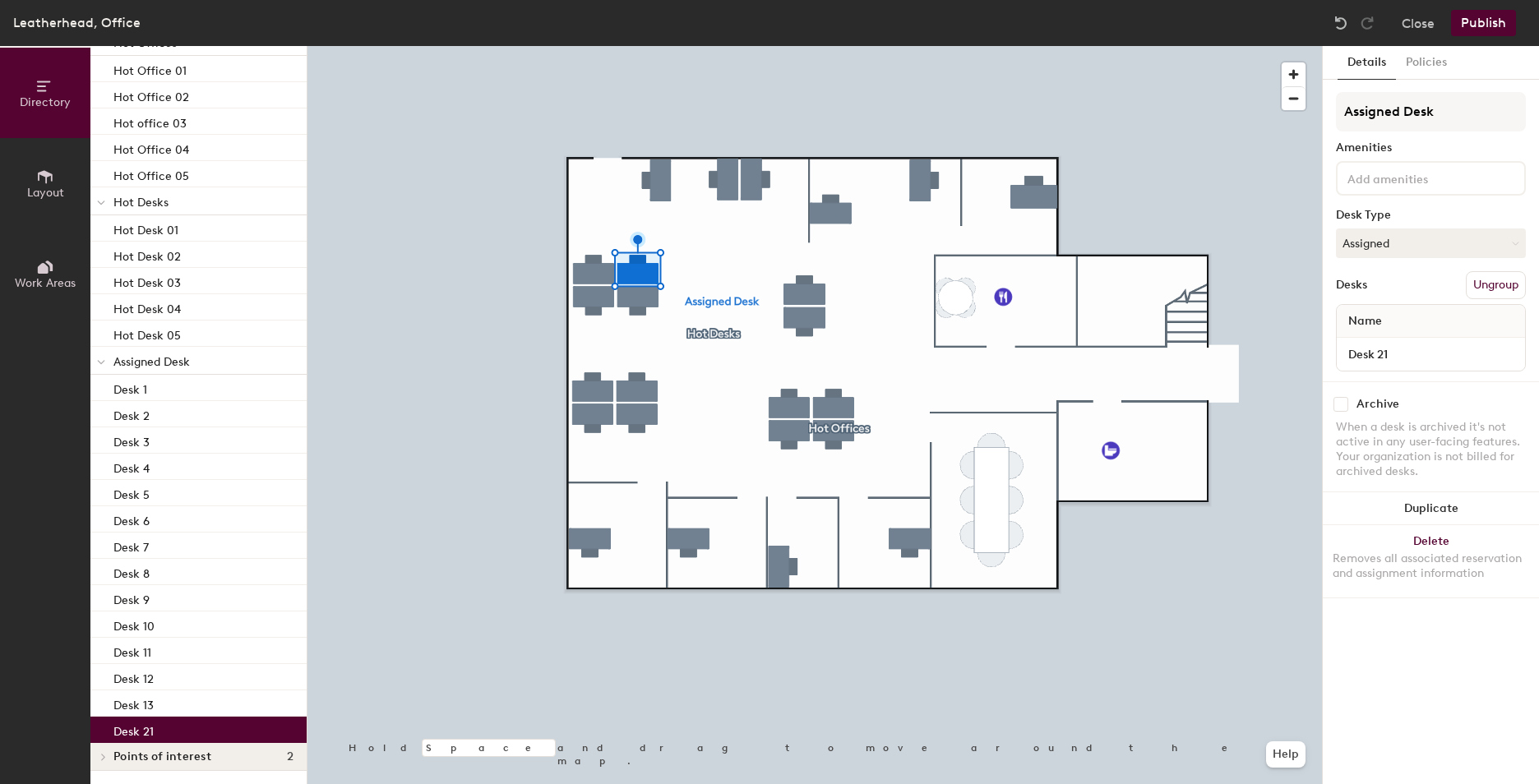
click at [169, 727] on div "Desk 21" at bounding box center [198, 730] width 216 height 26
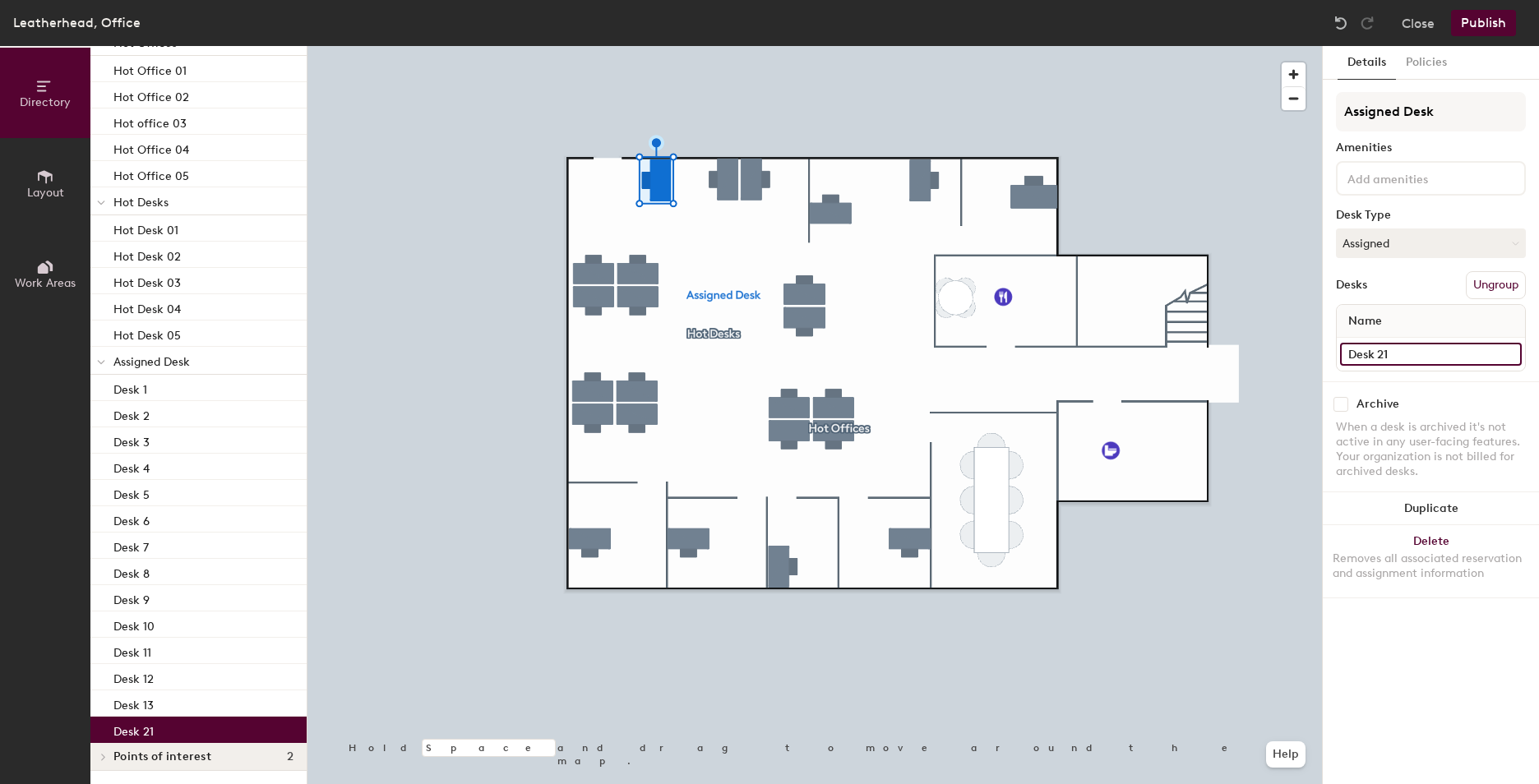
click at [1408, 359] on input "Desk 21" at bounding box center [1431, 354] width 181 height 23
click at [1405, 356] on input "Desk 21" at bounding box center [1431, 354] width 181 height 23
type input "Desk 14"
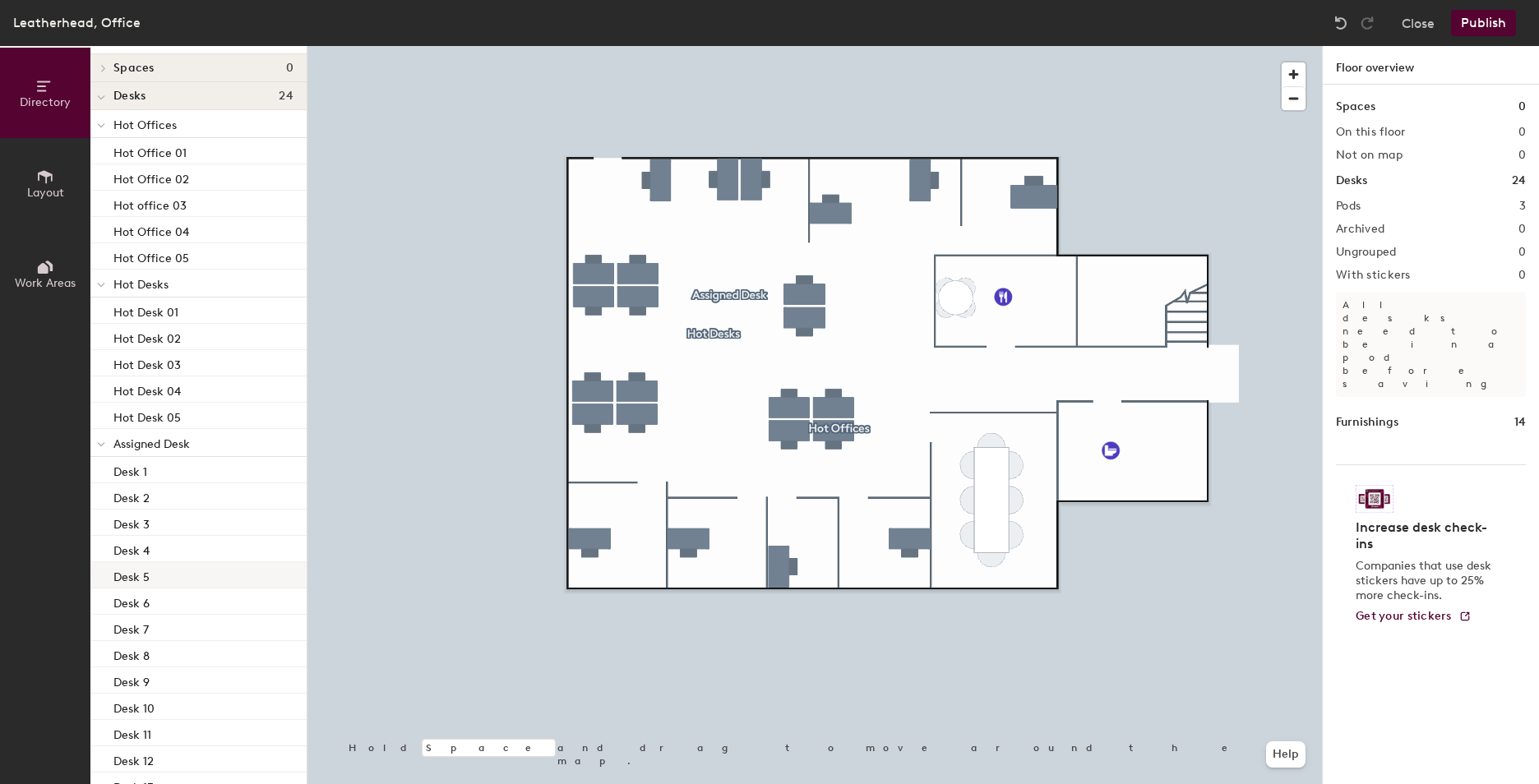
scroll to position [0, 0]
click at [106, 317] on div at bounding box center [101, 313] width 22 height 27
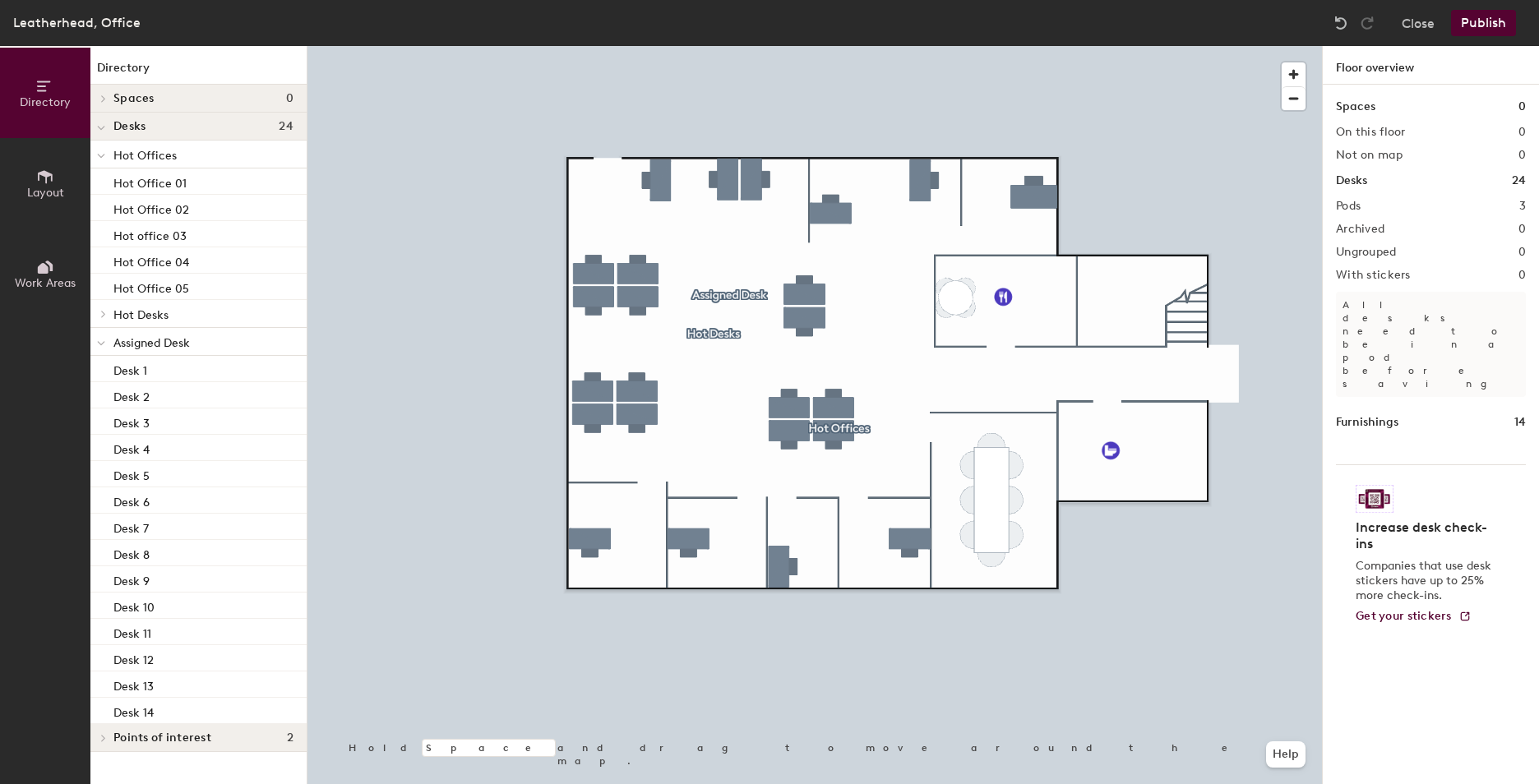
click at [99, 150] on span at bounding box center [101, 155] width 8 height 14
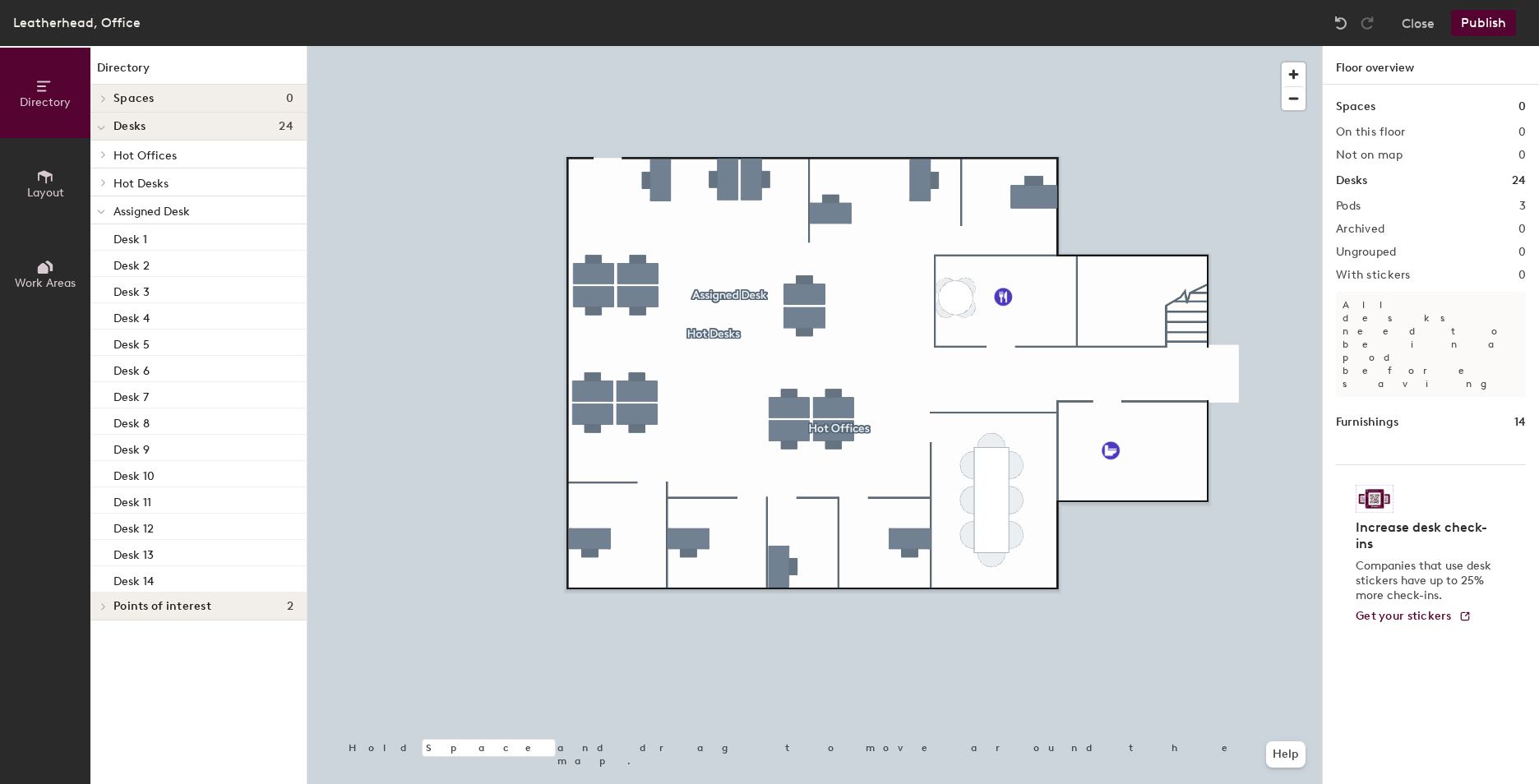
click at [104, 208] on icon at bounding box center [101, 211] width 8 height 7
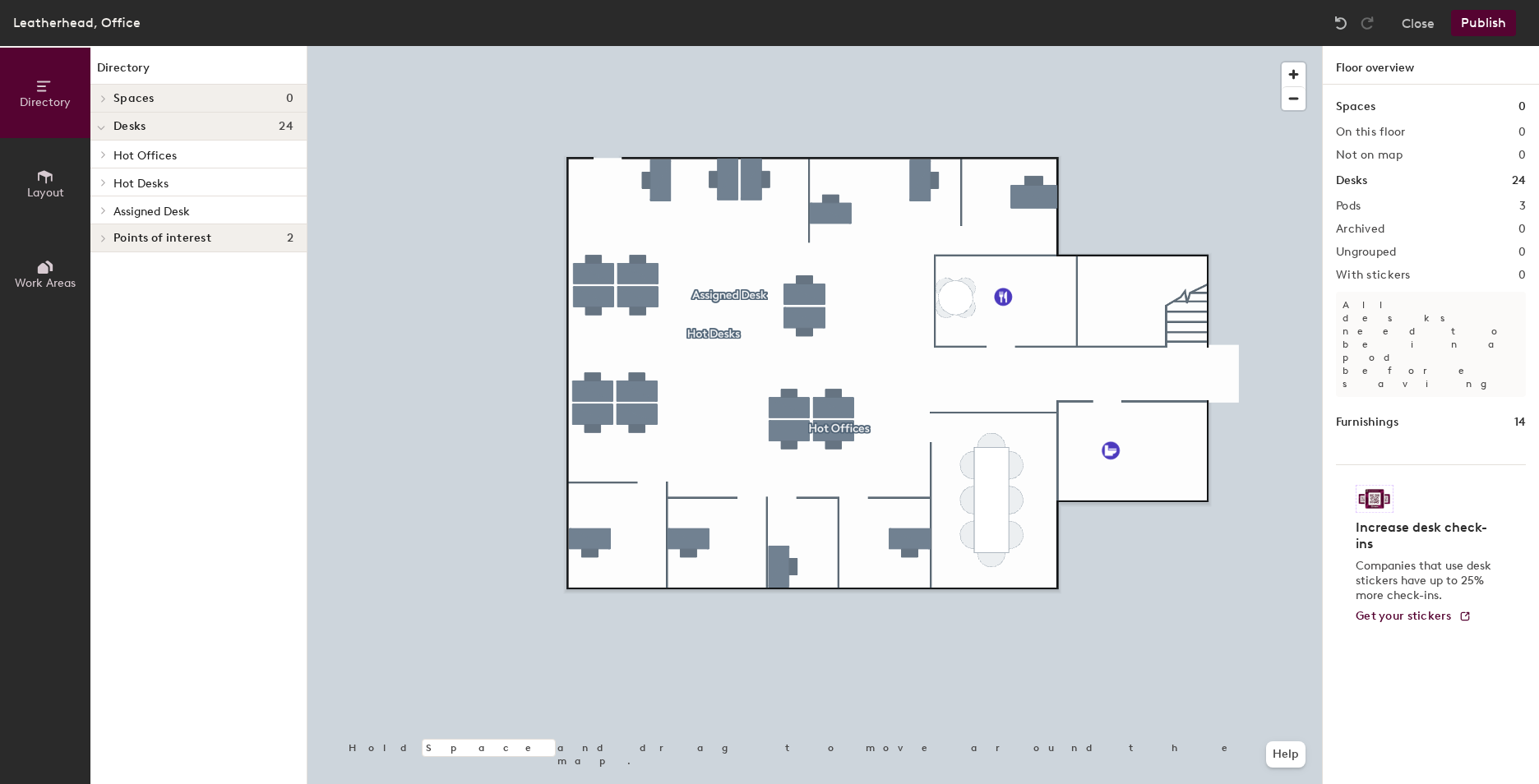
click at [1494, 24] on button "Publish" at bounding box center [1483, 23] width 65 height 26
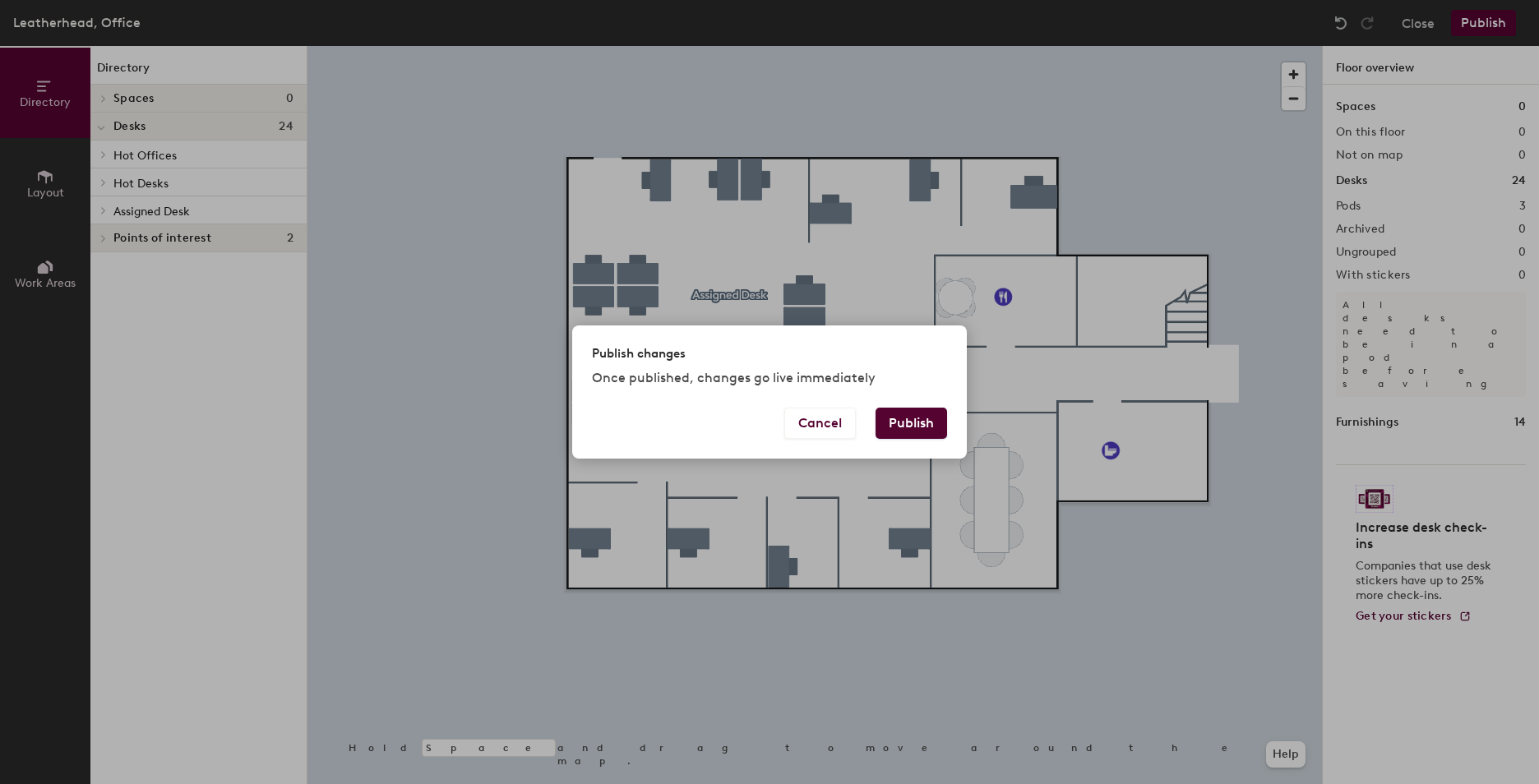
click at [896, 422] on button "Publish" at bounding box center [911, 422] width 72 height 31
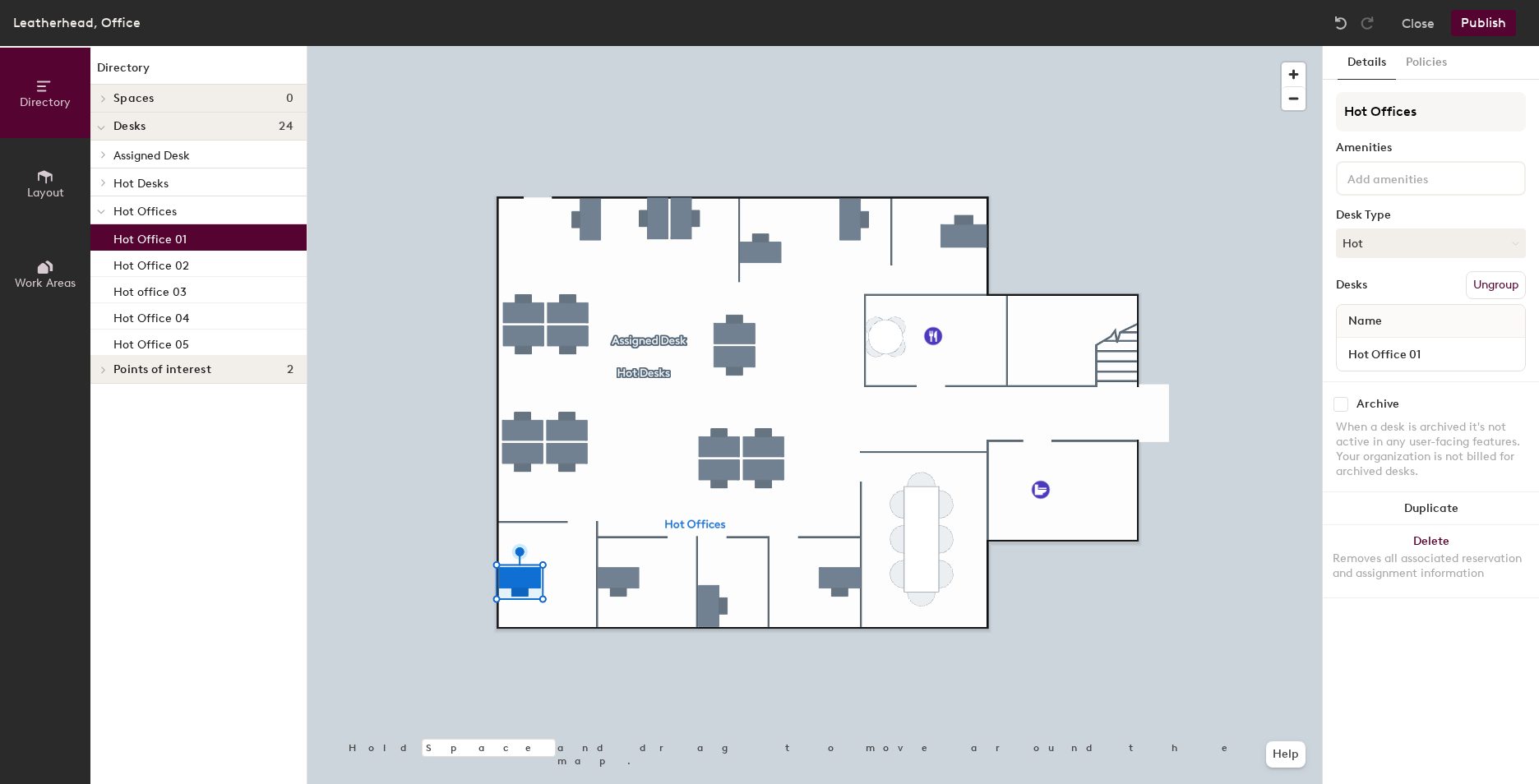
click at [31, 180] on button "Layout" at bounding box center [45, 183] width 91 height 91
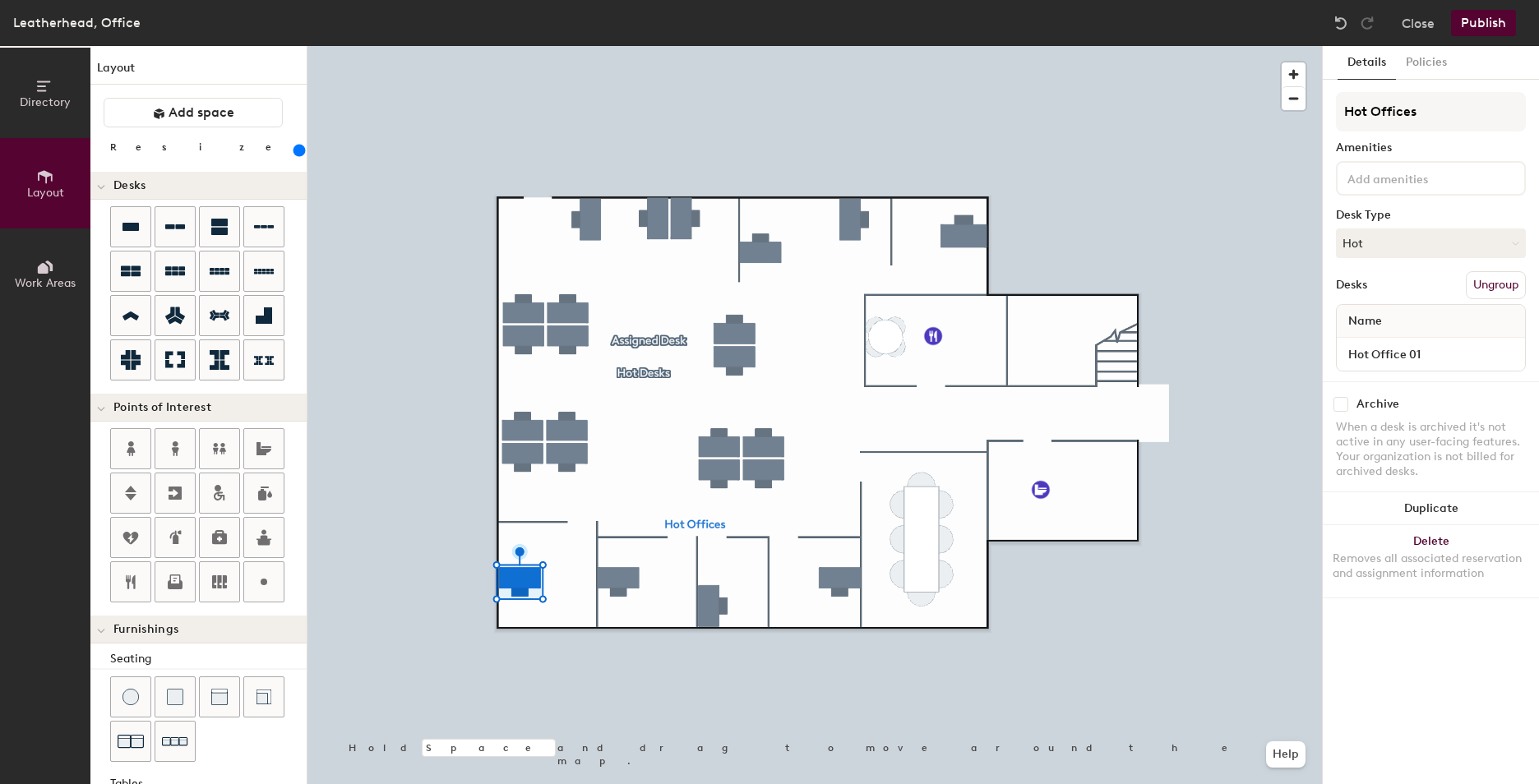
click at [20, 265] on button "Work Areas" at bounding box center [45, 273] width 91 height 91
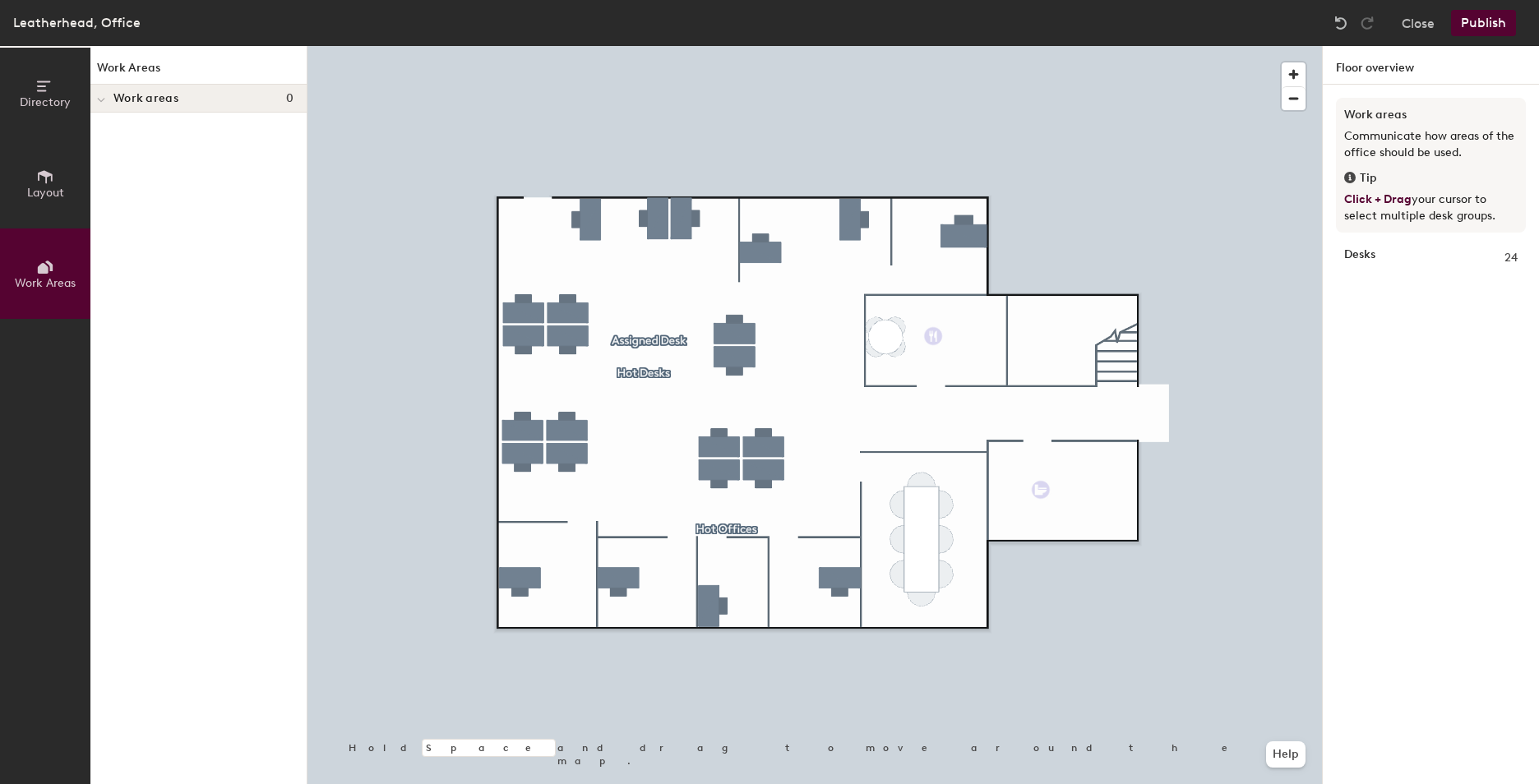
click at [23, 191] on button "Layout" at bounding box center [45, 183] width 91 height 91
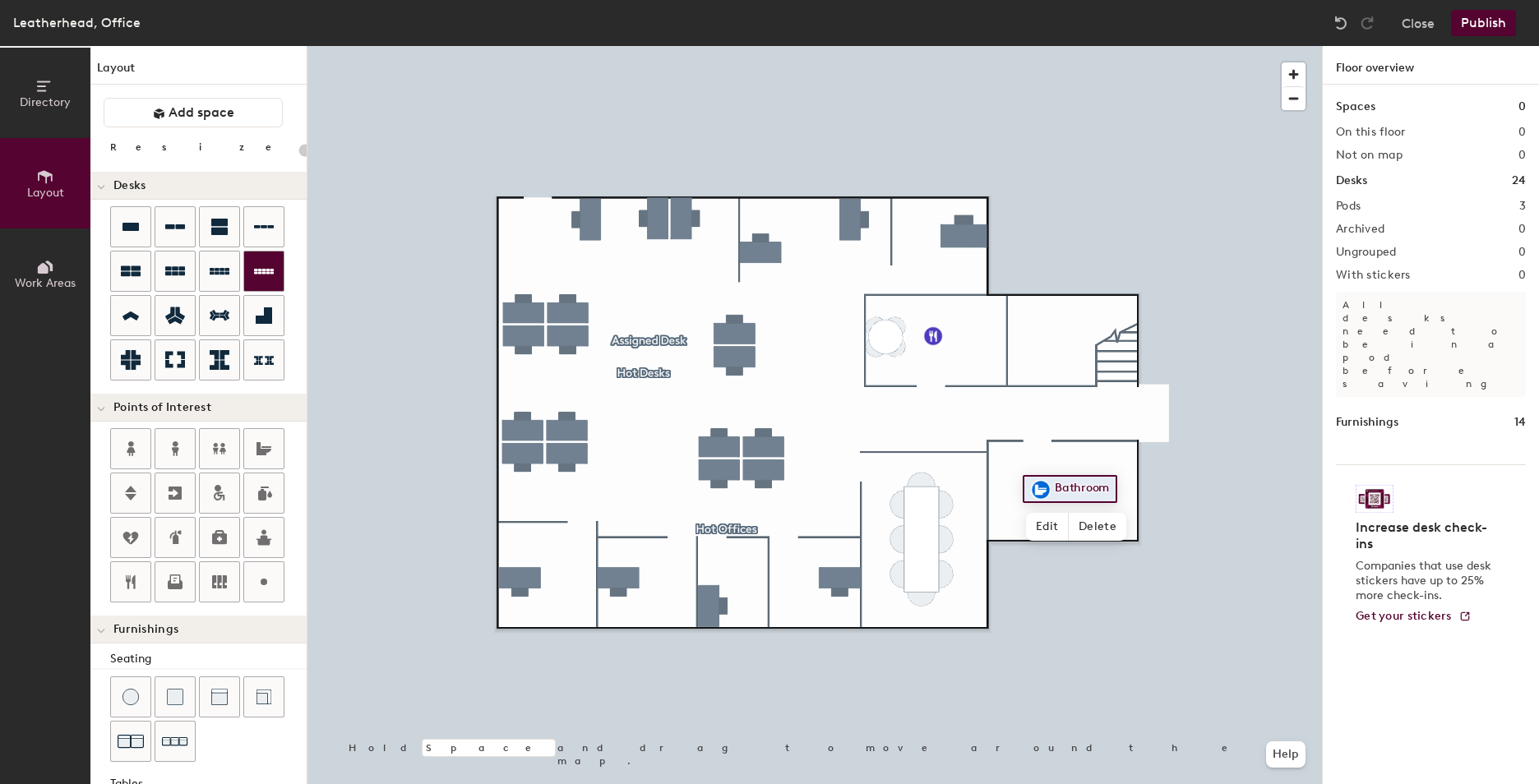
type input "20"
click at [1061, 516] on span "Edit" at bounding box center [1047, 527] width 43 height 28
type input "[DEMOGRAPHIC_DATA] WC"
click at [1509, 12] on button "Publish" at bounding box center [1483, 23] width 65 height 26
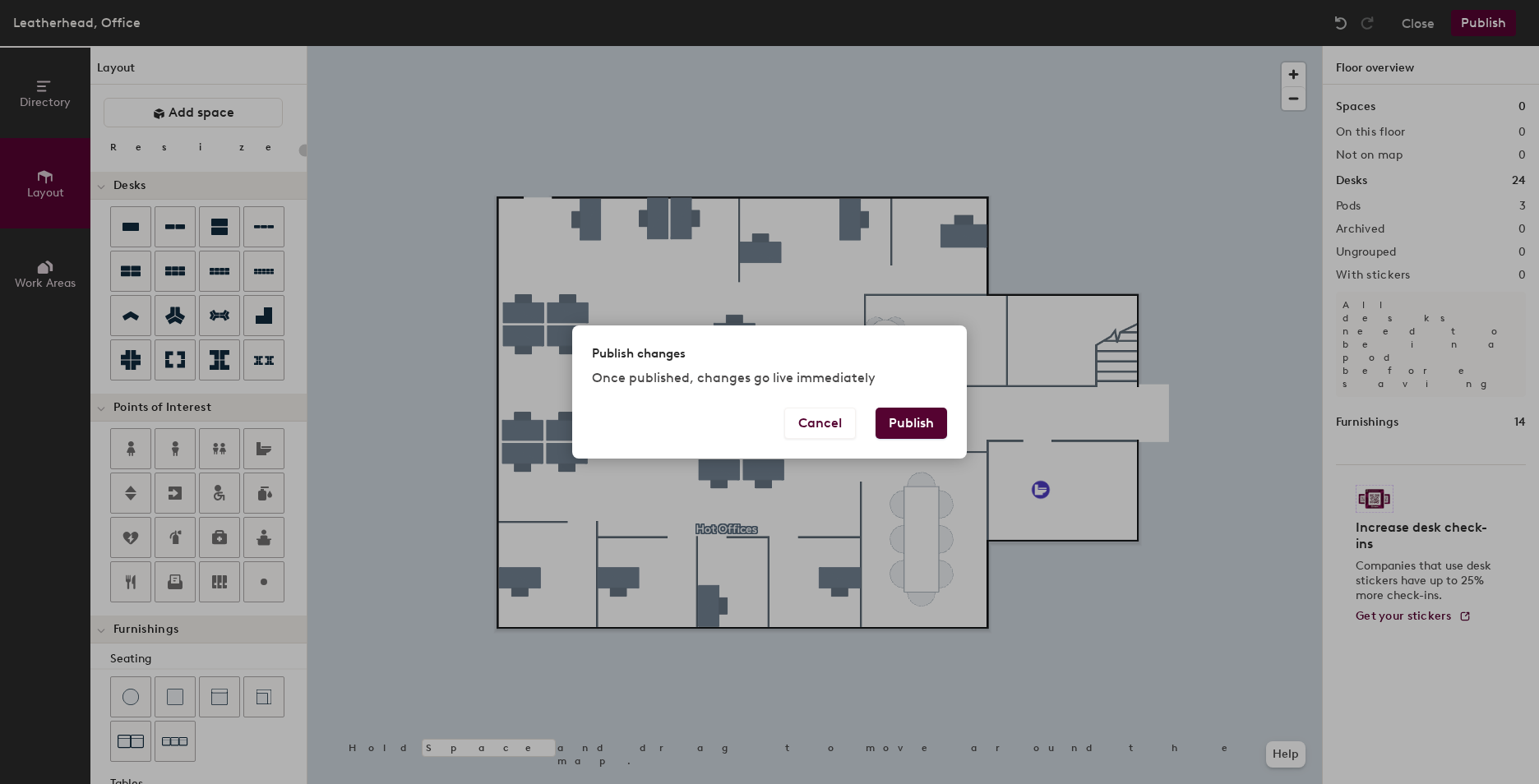
click at [930, 429] on button "Publish" at bounding box center [911, 422] width 72 height 31
type input "20"
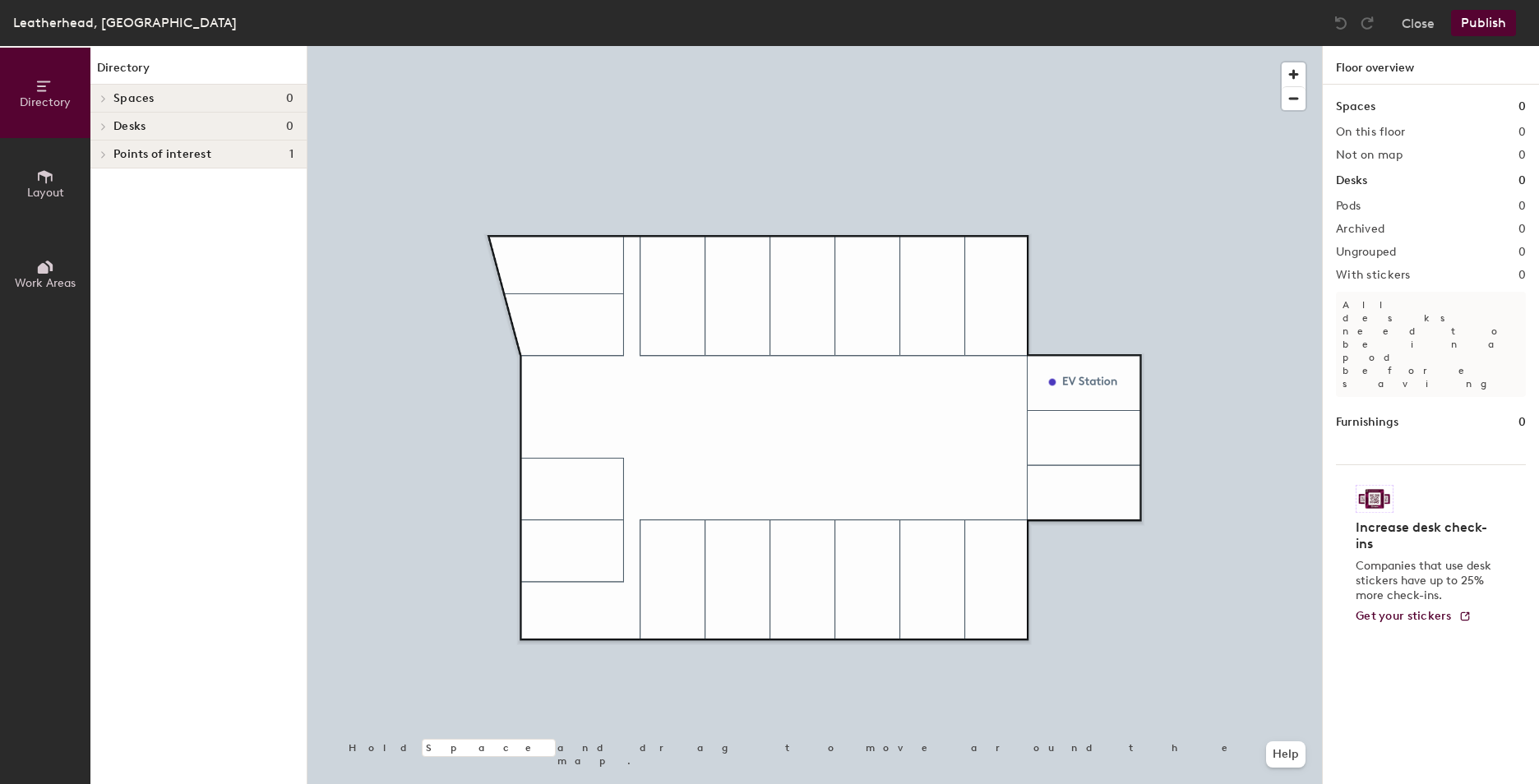
click at [29, 174] on button "Layout" at bounding box center [45, 183] width 91 height 91
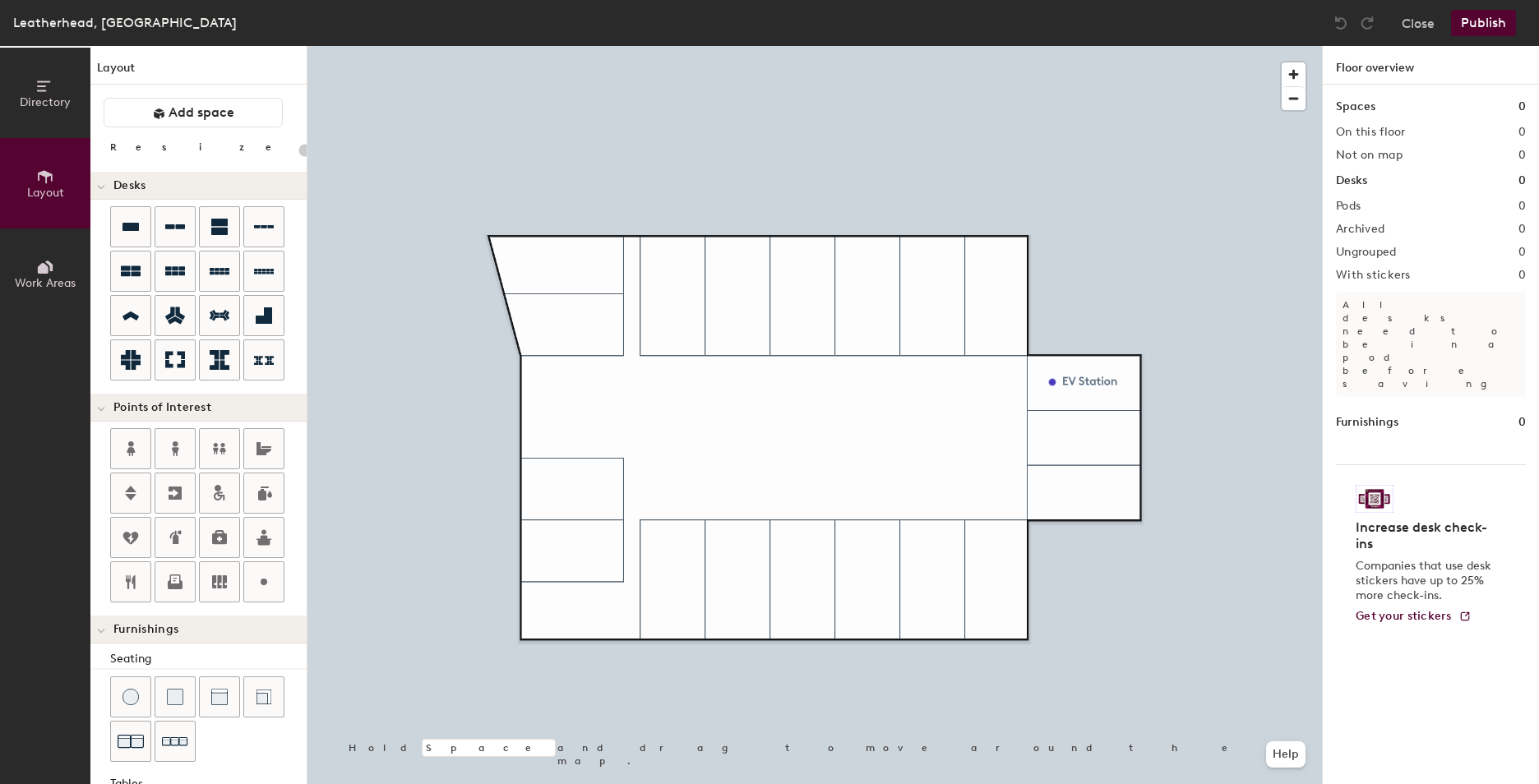
click at [102, 192] on span at bounding box center [101, 187] width 8 height 14
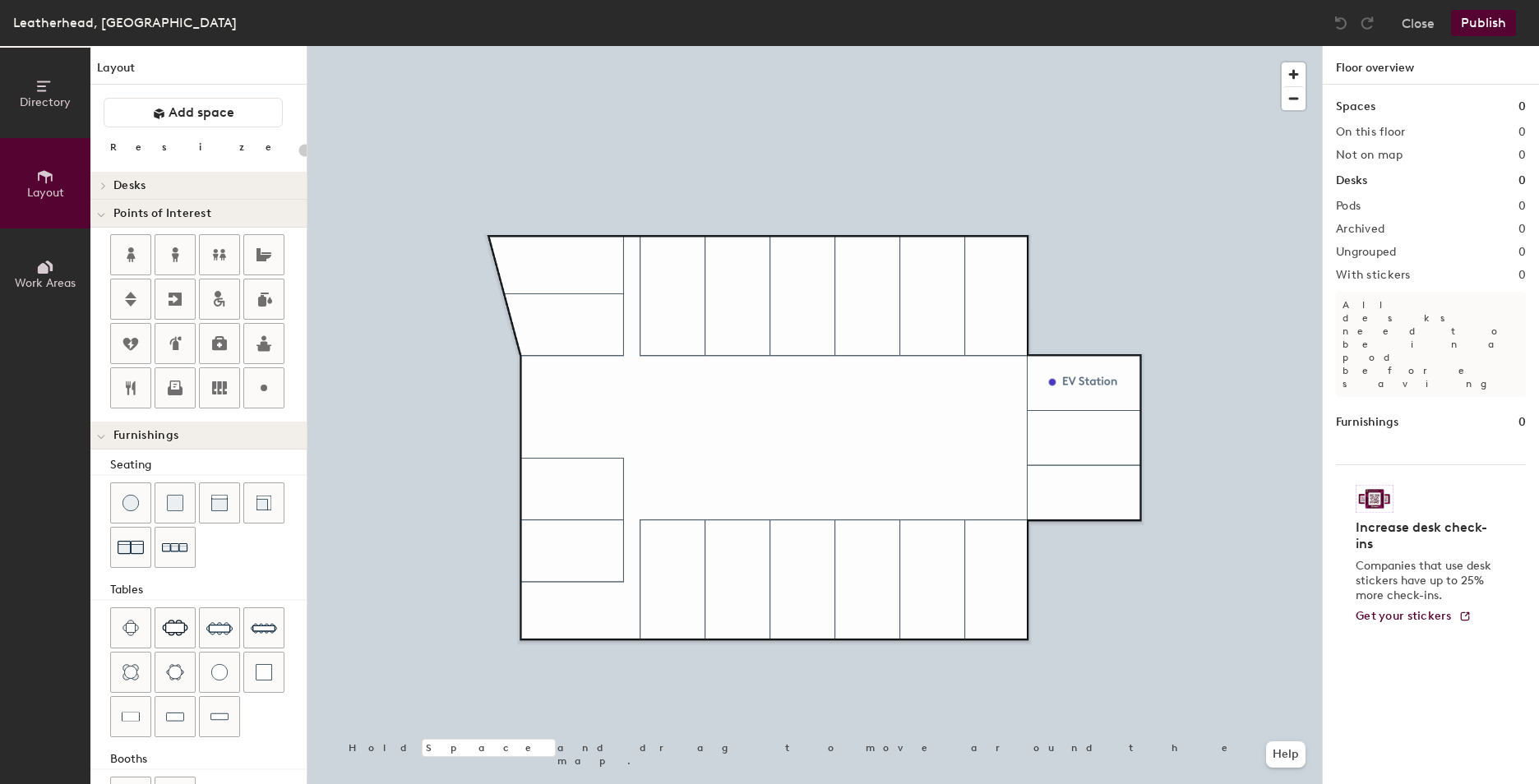
click at [102, 192] on div at bounding box center [101, 185] width 22 height 27
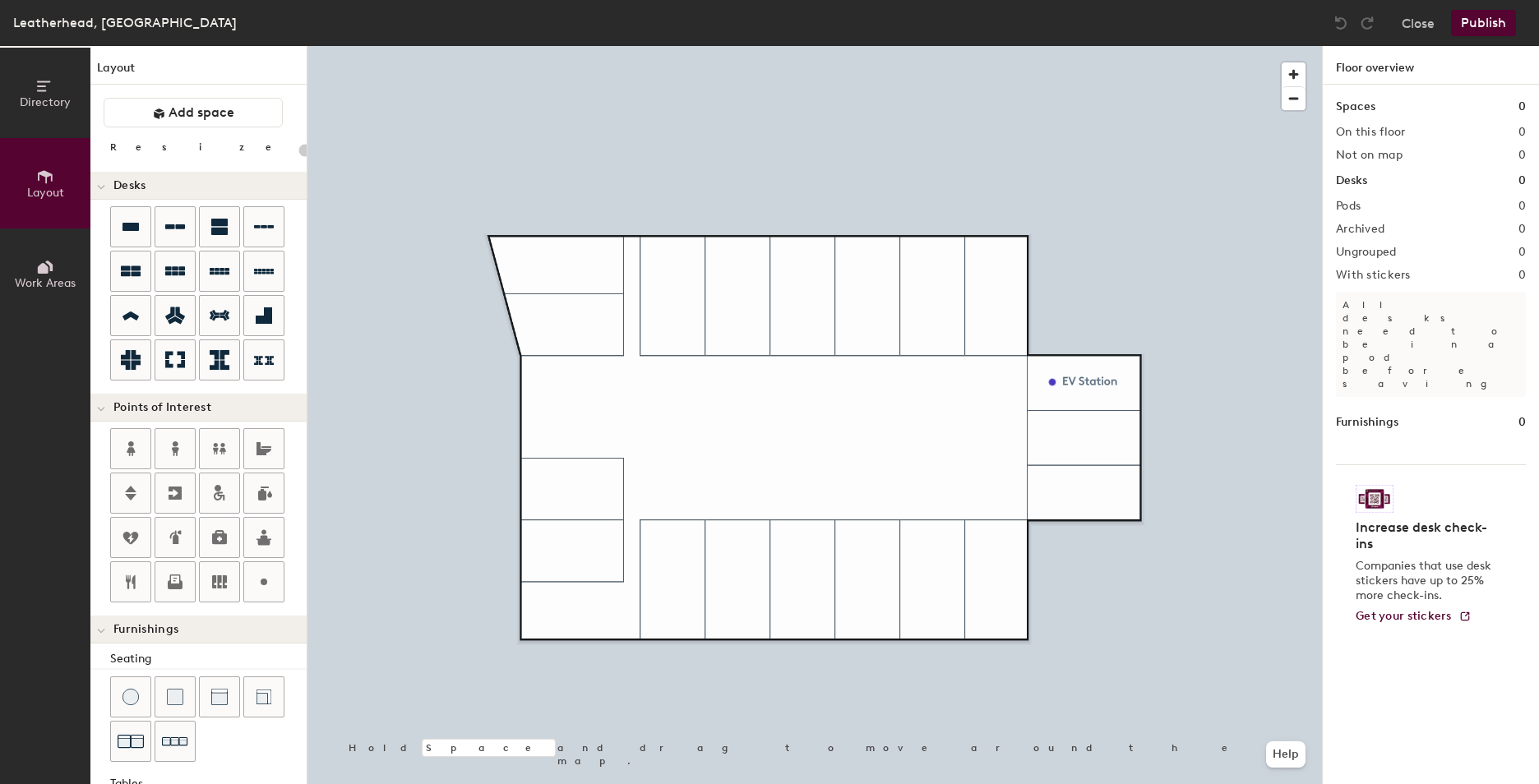
click at [122, 187] on span "Desks" at bounding box center [129, 186] width 32 height 13
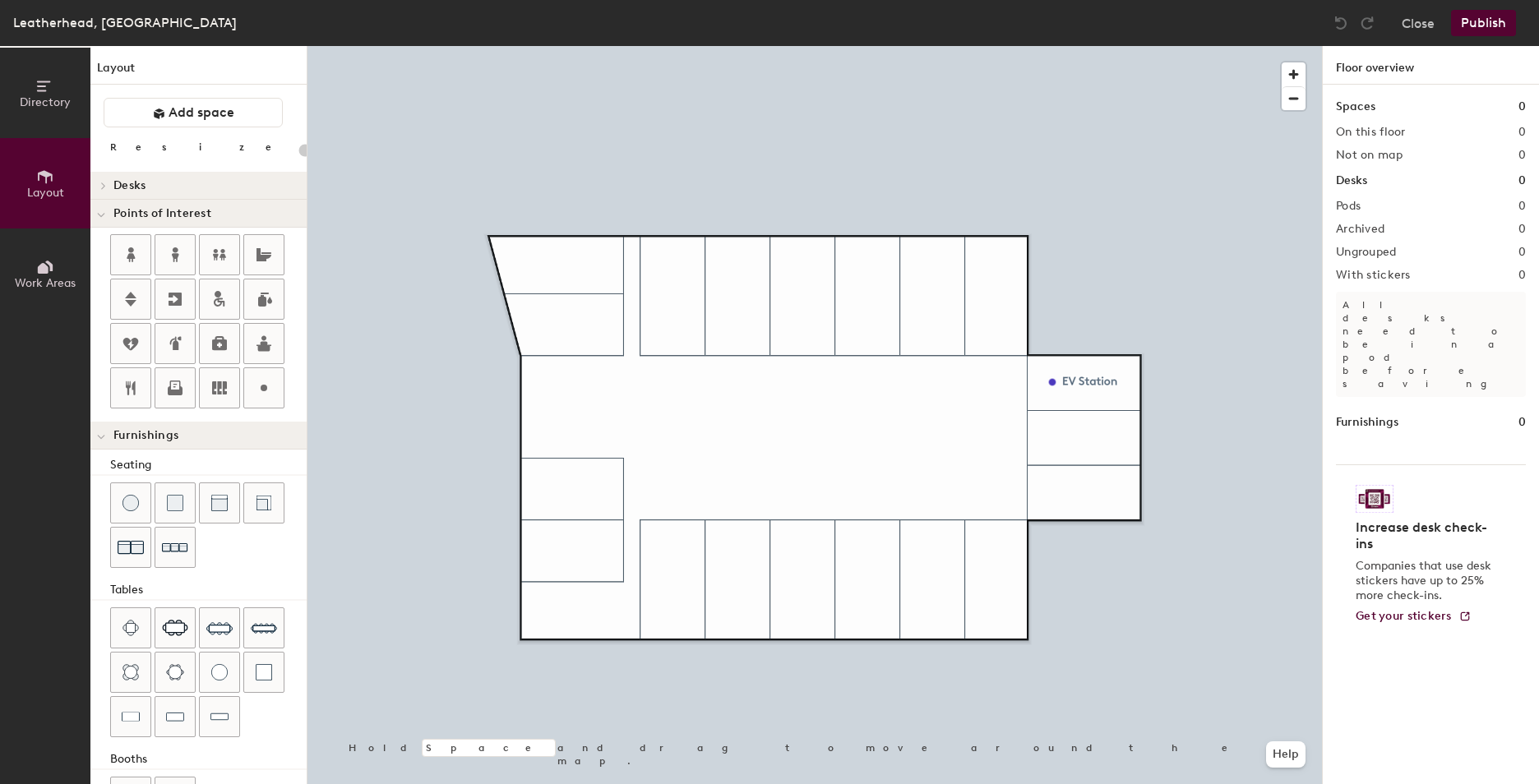
click at [122, 187] on span "Desks" at bounding box center [129, 186] width 32 height 13
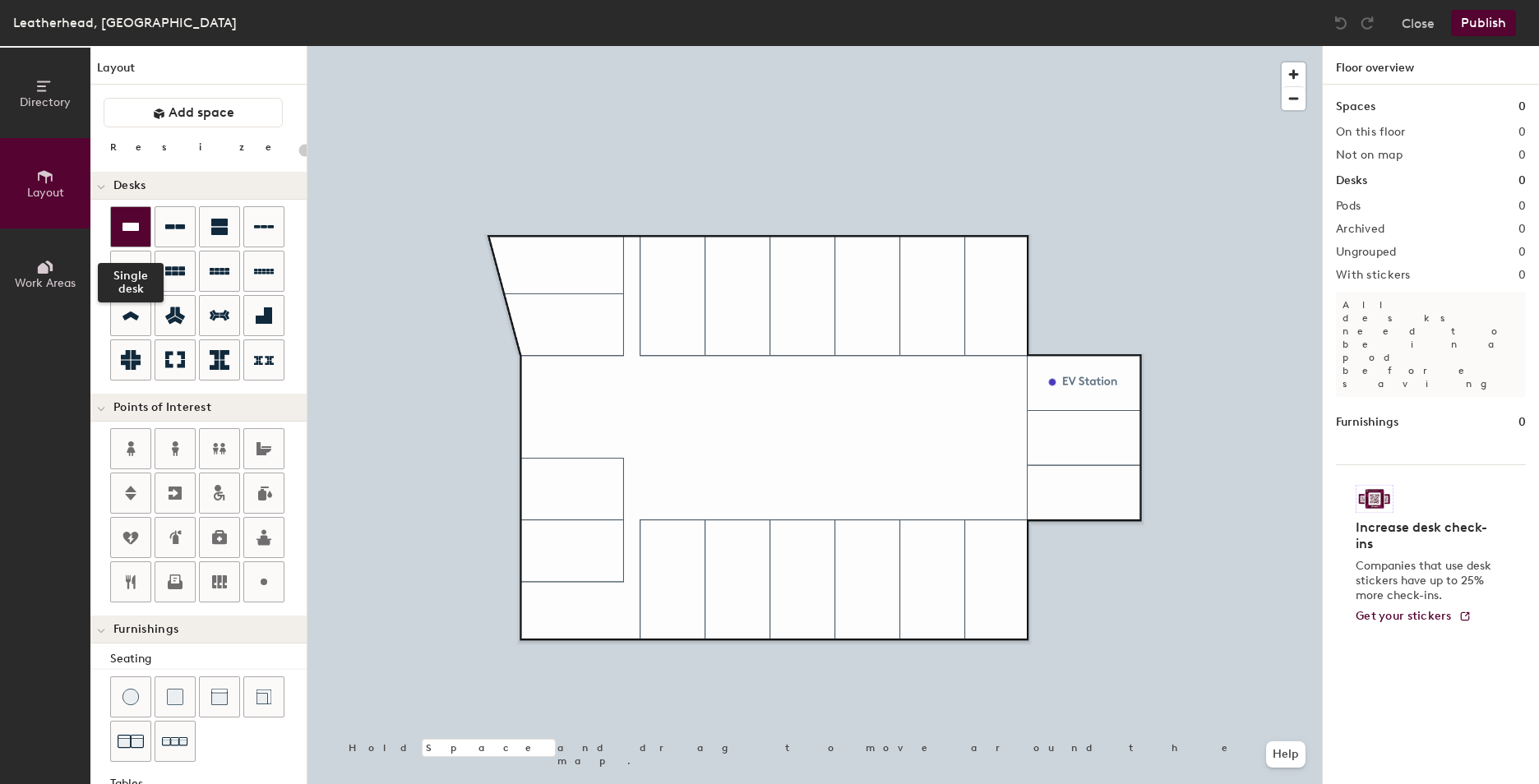
click at [143, 233] on div at bounding box center [131, 227] width 39 height 39
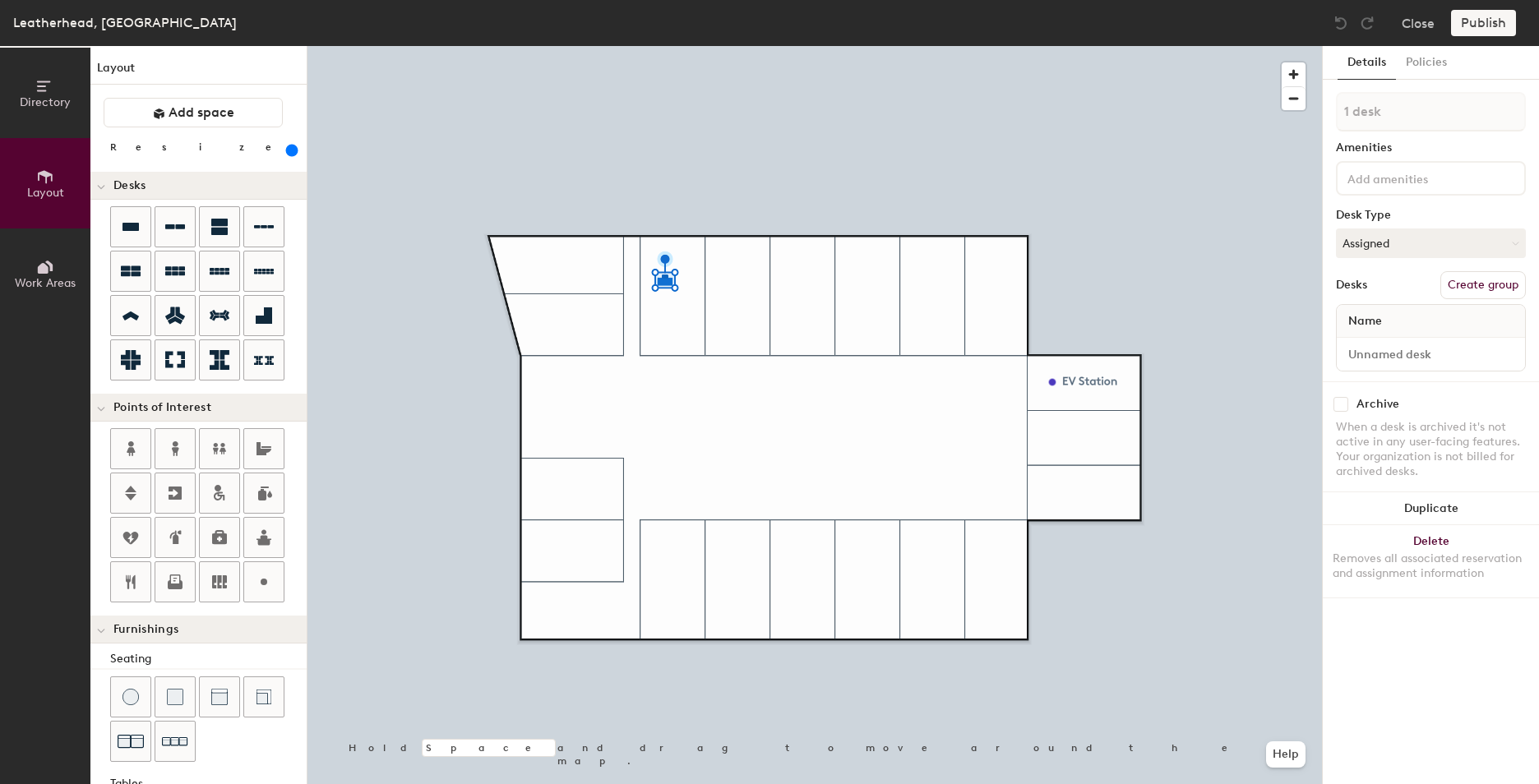
click at [1414, 447] on div "Directory Layout Work Areas Layout Add space Resize Desks Points of Interest Fu…" at bounding box center [770, 415] width 1539 height 738
click at [1291, 746] on button "Help" at bounding box center [1286, 754] width 39 height 26
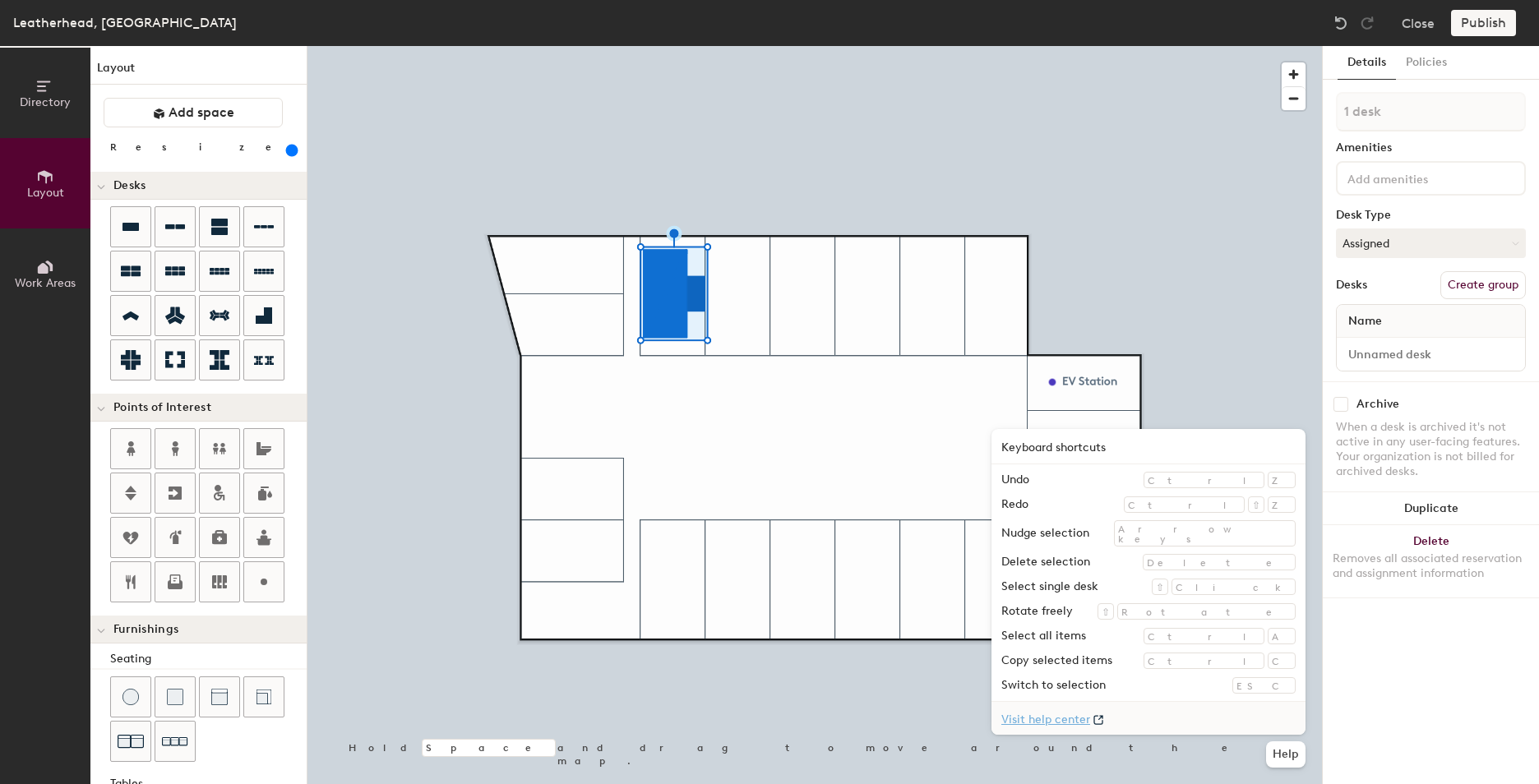
click at [1226, 725] on link "Visit help center" at bounding box center [1148, 718] width 314 height 33
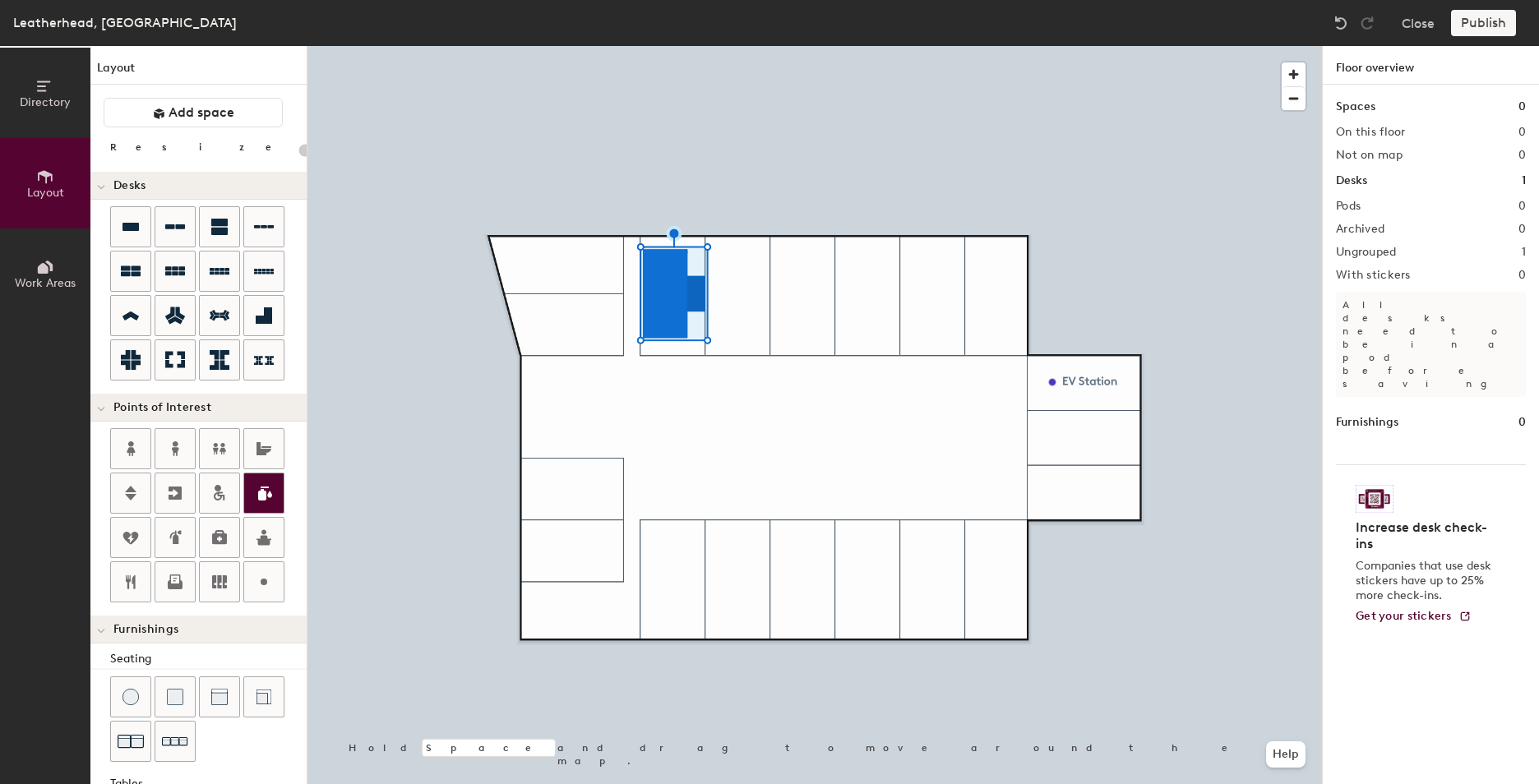
type input "600"
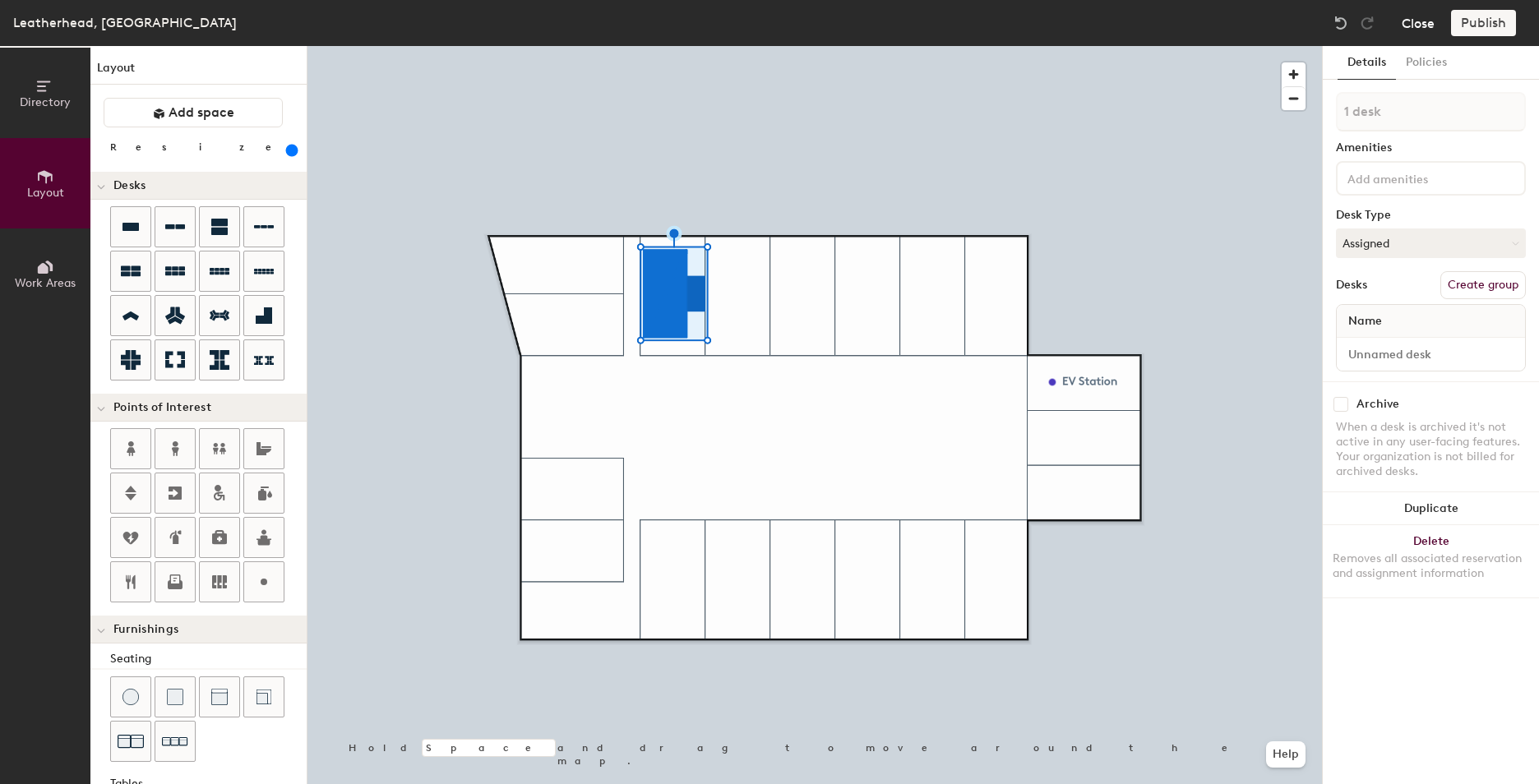
click at [1410, 21] on button "Close" at bounding box center [1417, 23] width 33 height 26
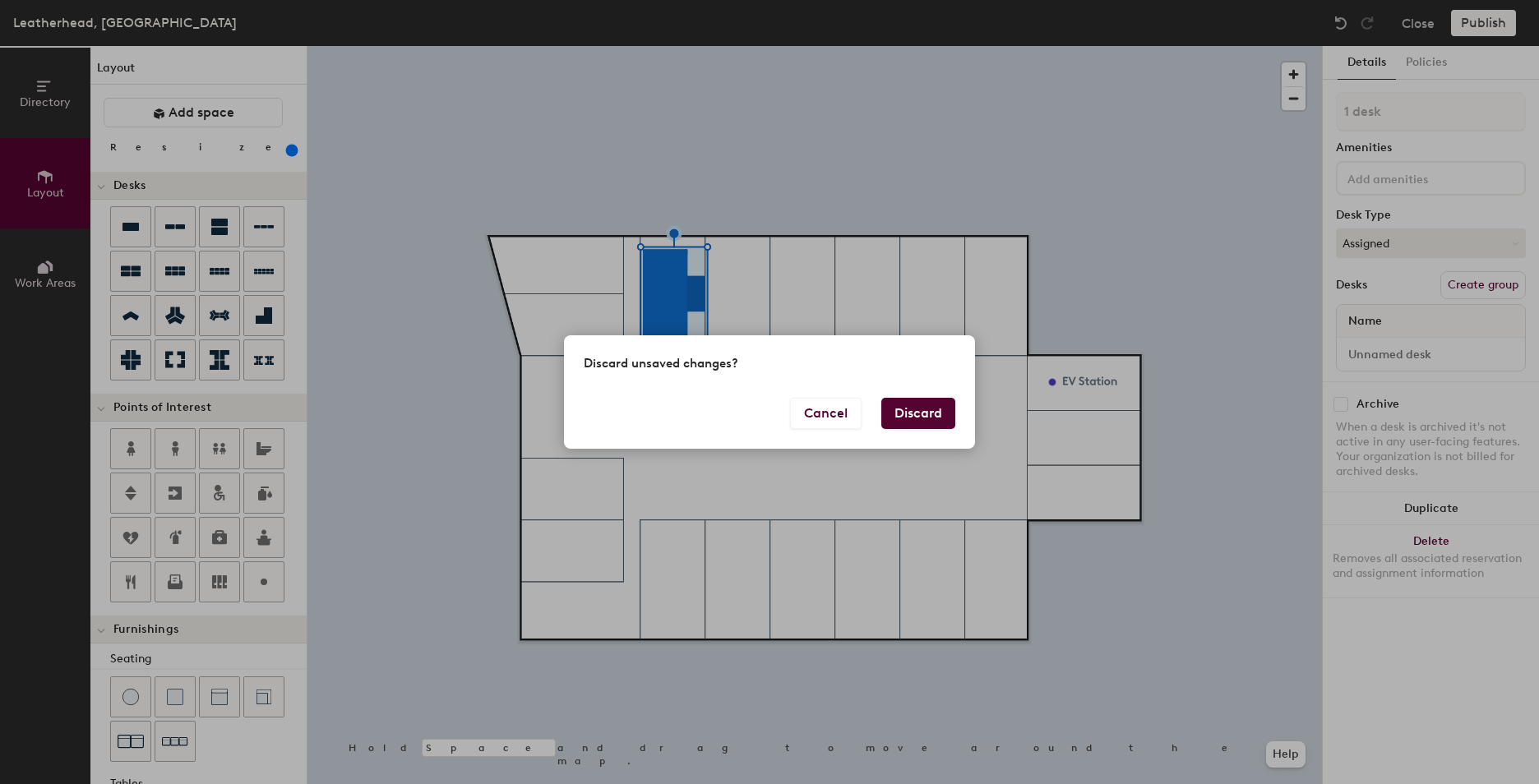
click at [906, 419] on button "Discard" at bounding box center [918, 413] width 74 height 31
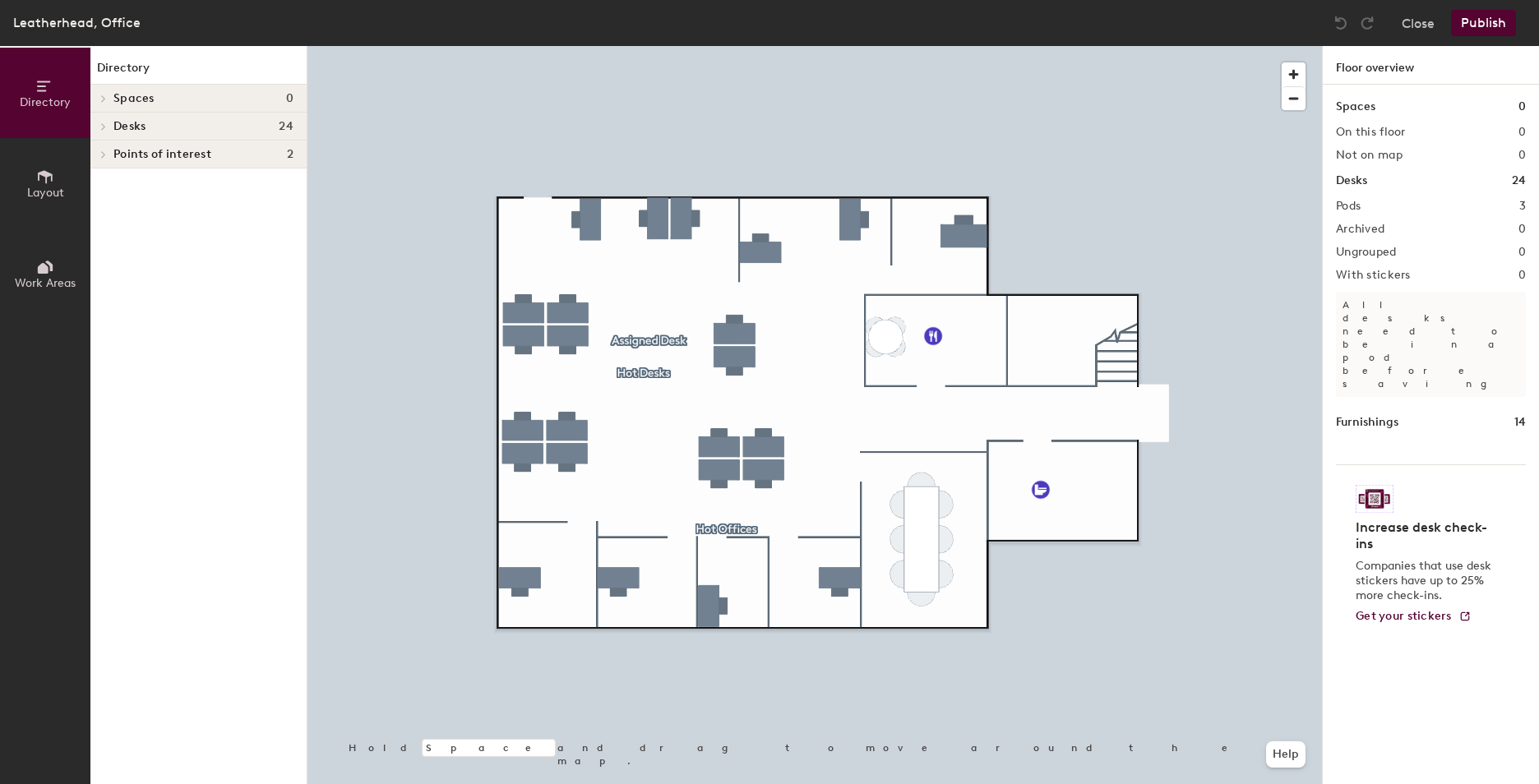
click at [61, 188] on span "Layout" at bounding box center [46, 192] width 37 height 14
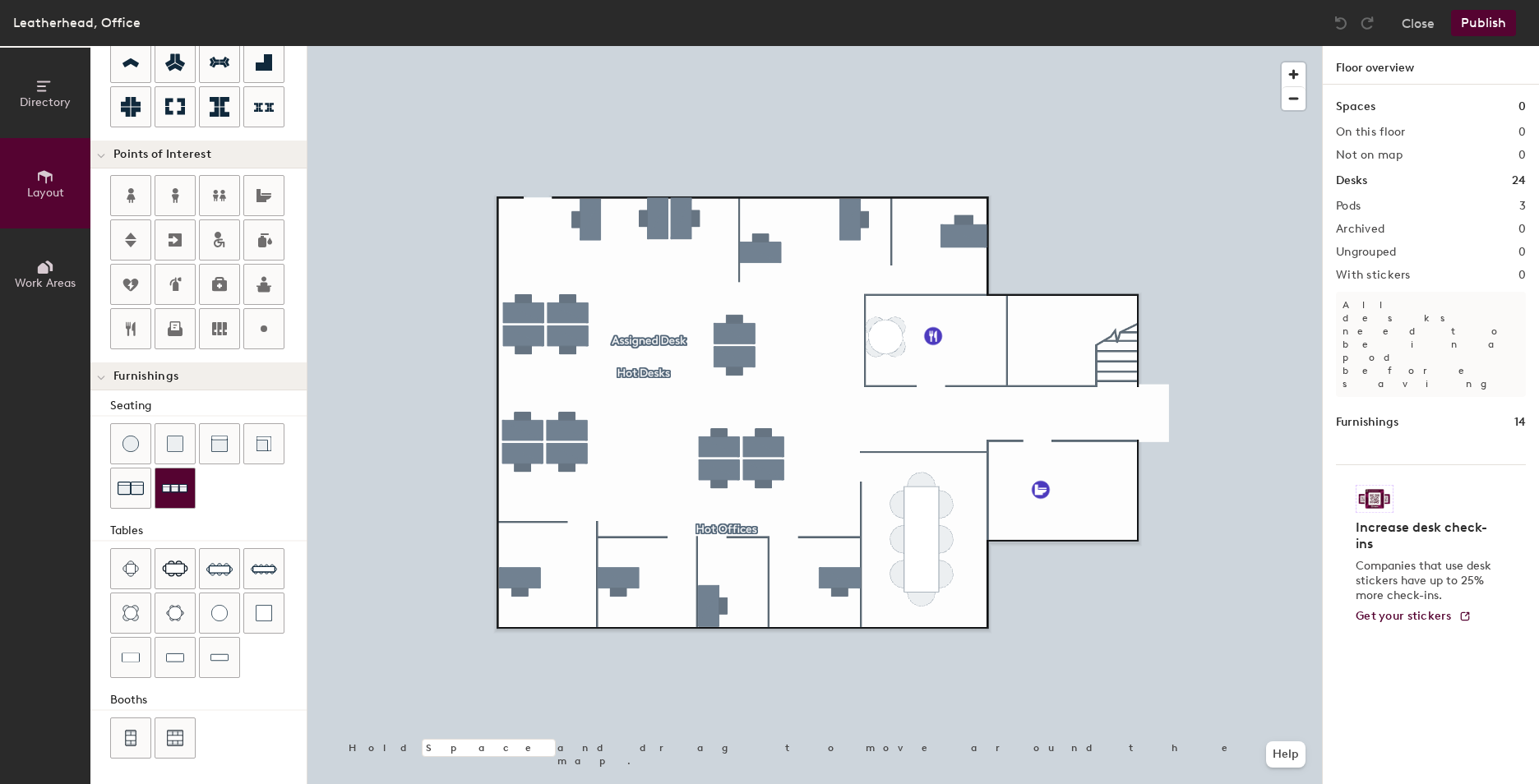
scroll to position [254, 0]
click at [918, 46] on div at bounding box center [814, 46] width 1014 height 0
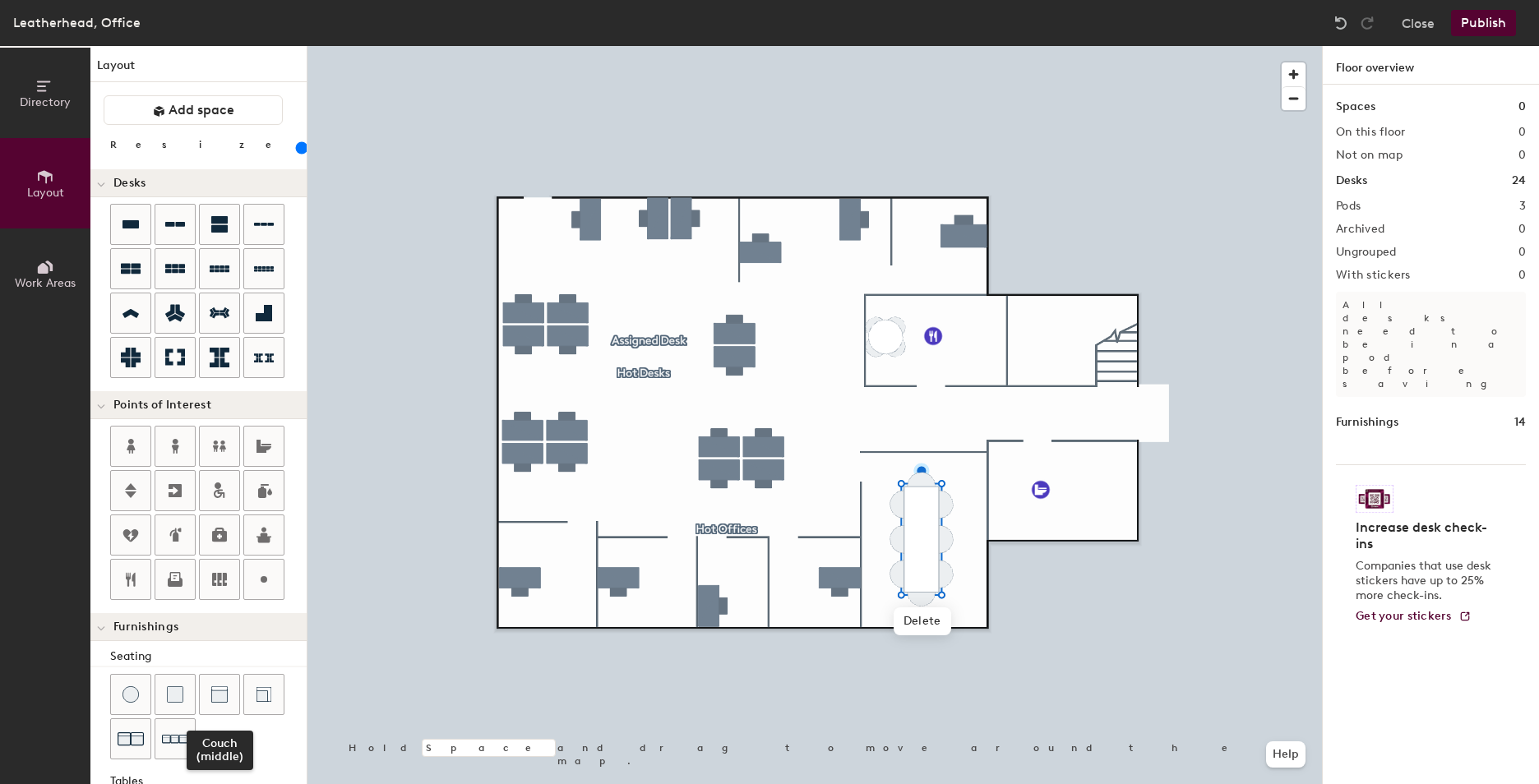
scroll to position [0, 0]
click at [1275, 747] on button "Help" at bounding box center [1286, 754] width 39 height 26
click at [116, 189] on span "Desks" at bounding box center [129, 186] width 32 height 13
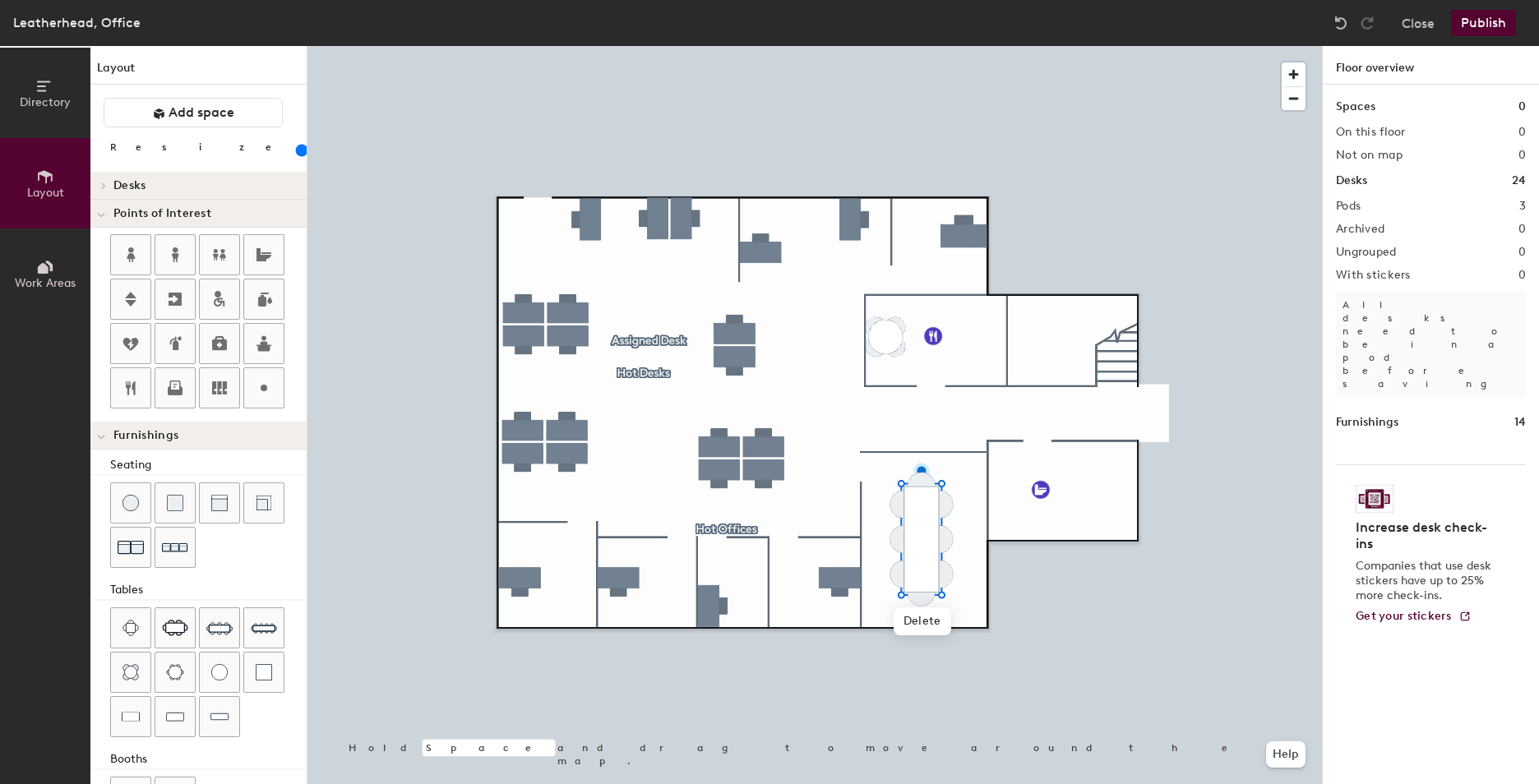
click at [106, 216] on div at bounding box center [101, 213] width 22 height 27
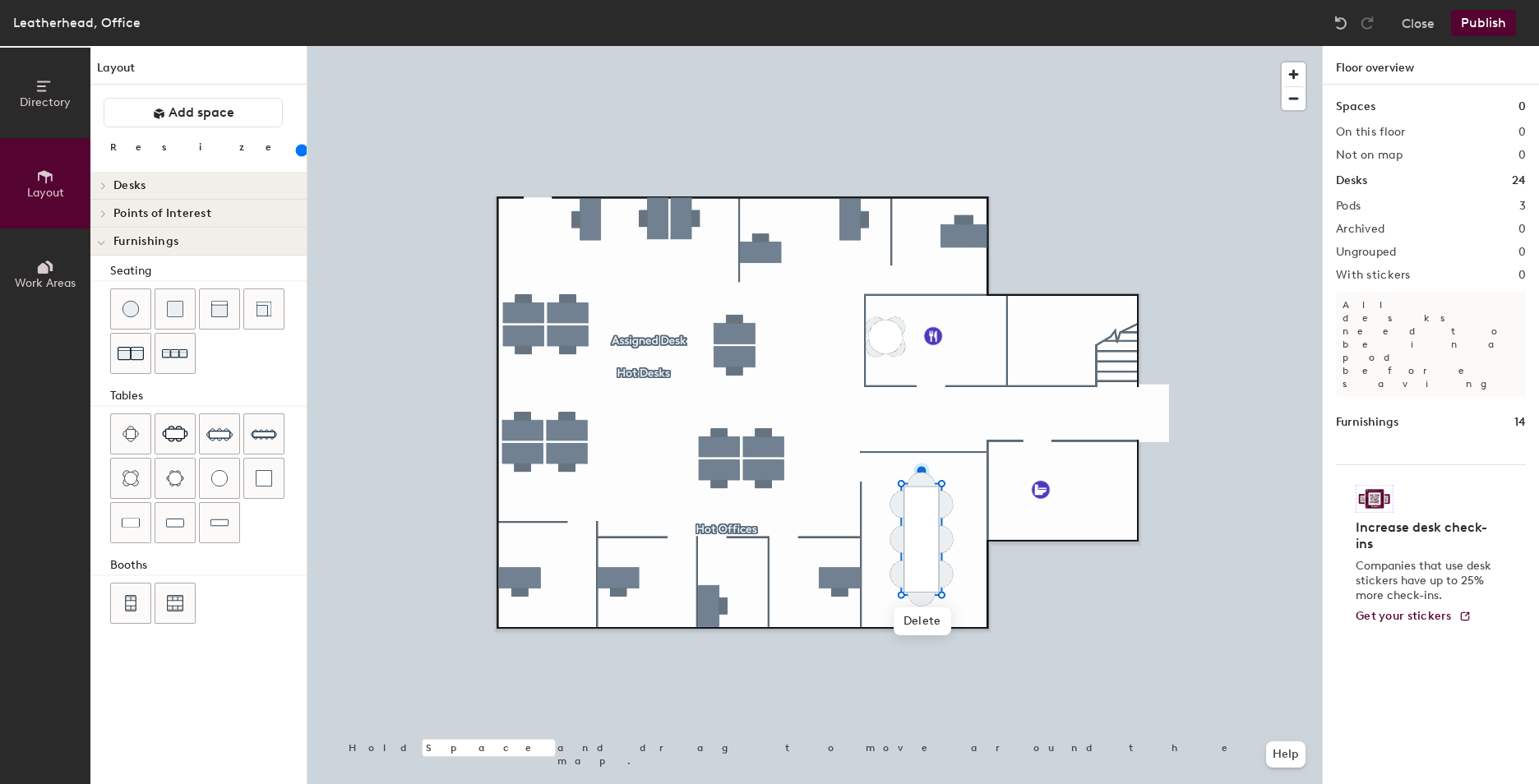
click at [102, 233] on div at bounding box center [101, 241] width 22 height 27
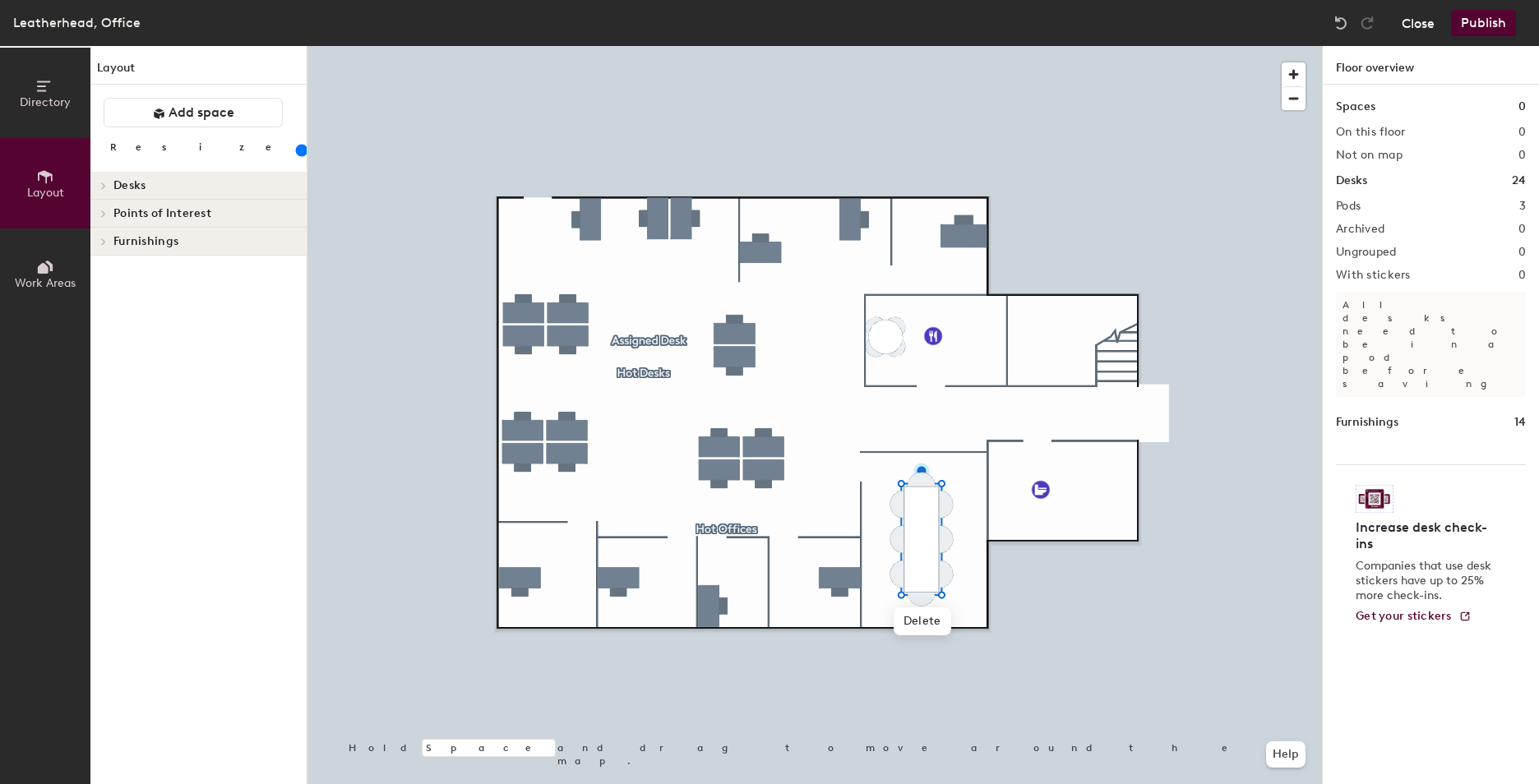
click at [1434, 24] on button "Close" at bounding box center [1417, 23] width 33 height 26
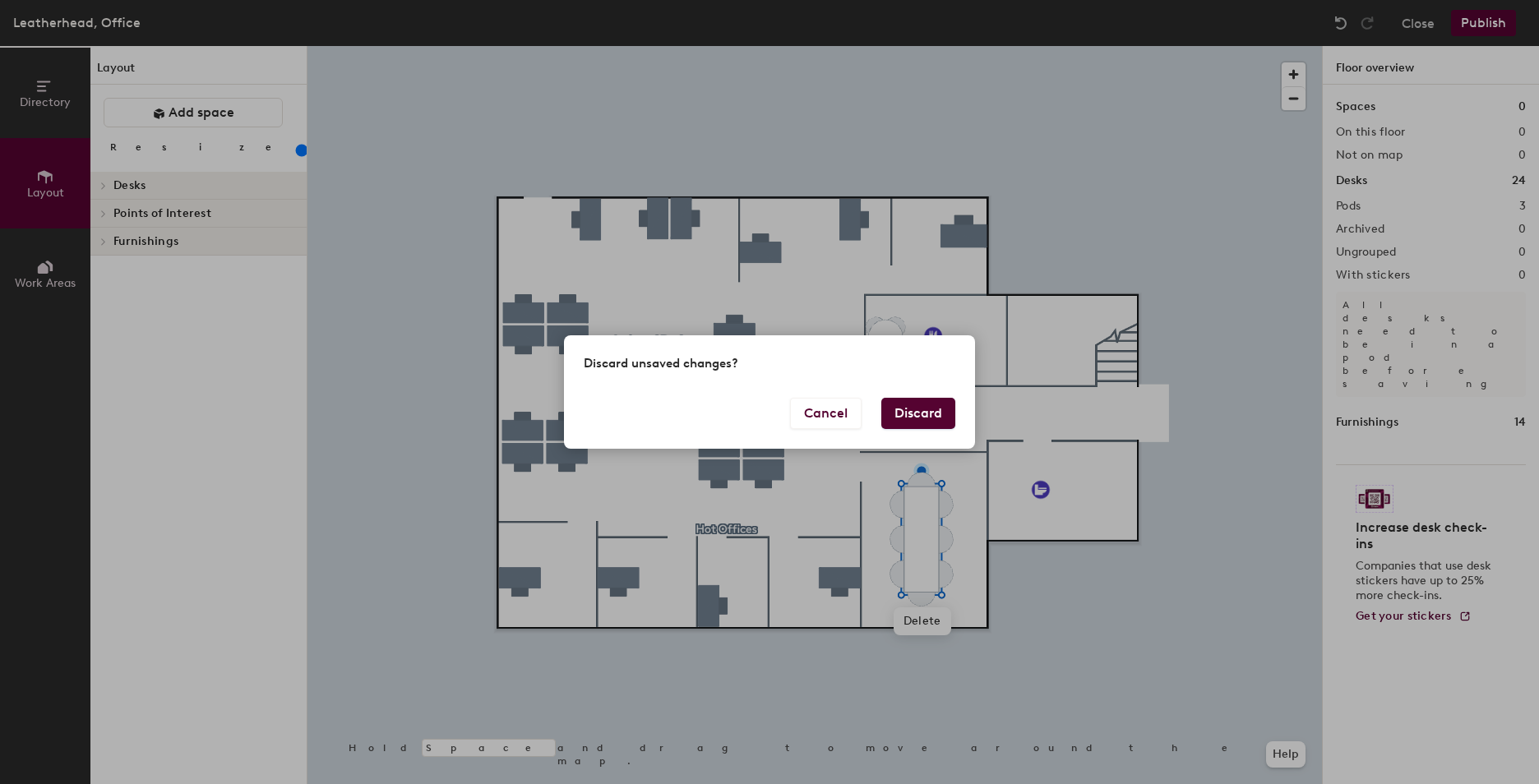
drag, startPoint x: 919, startPoint y: 407, endPoint x: 921, endPoint y: 399, distance: 8.2
click at [921, 402] on button "Discard" at bounding box center [918, 413] width 74 height 31
type input "180"
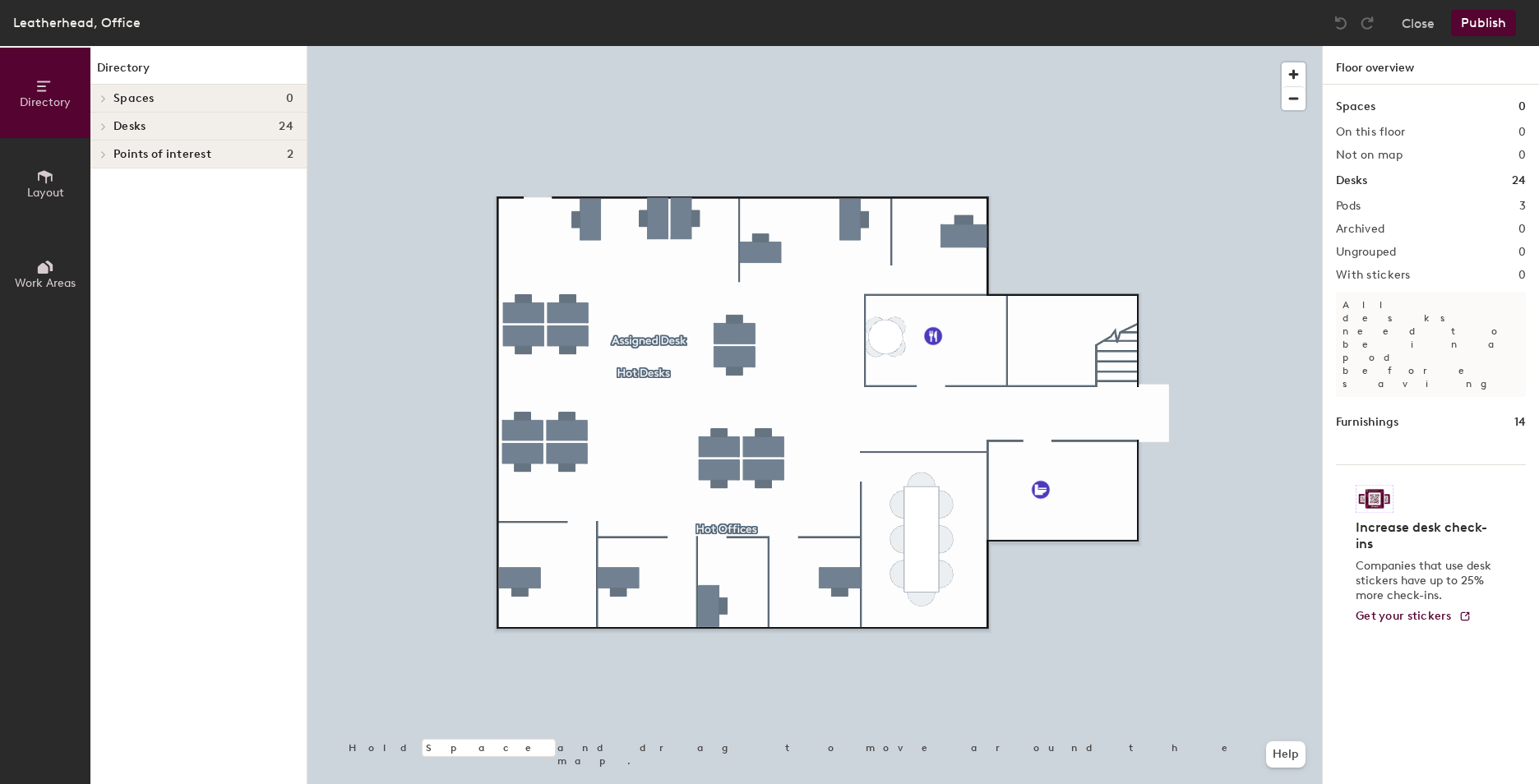
click at [37, 186] on span "Layout" at bounding box center [46, 192] width 37 height 14
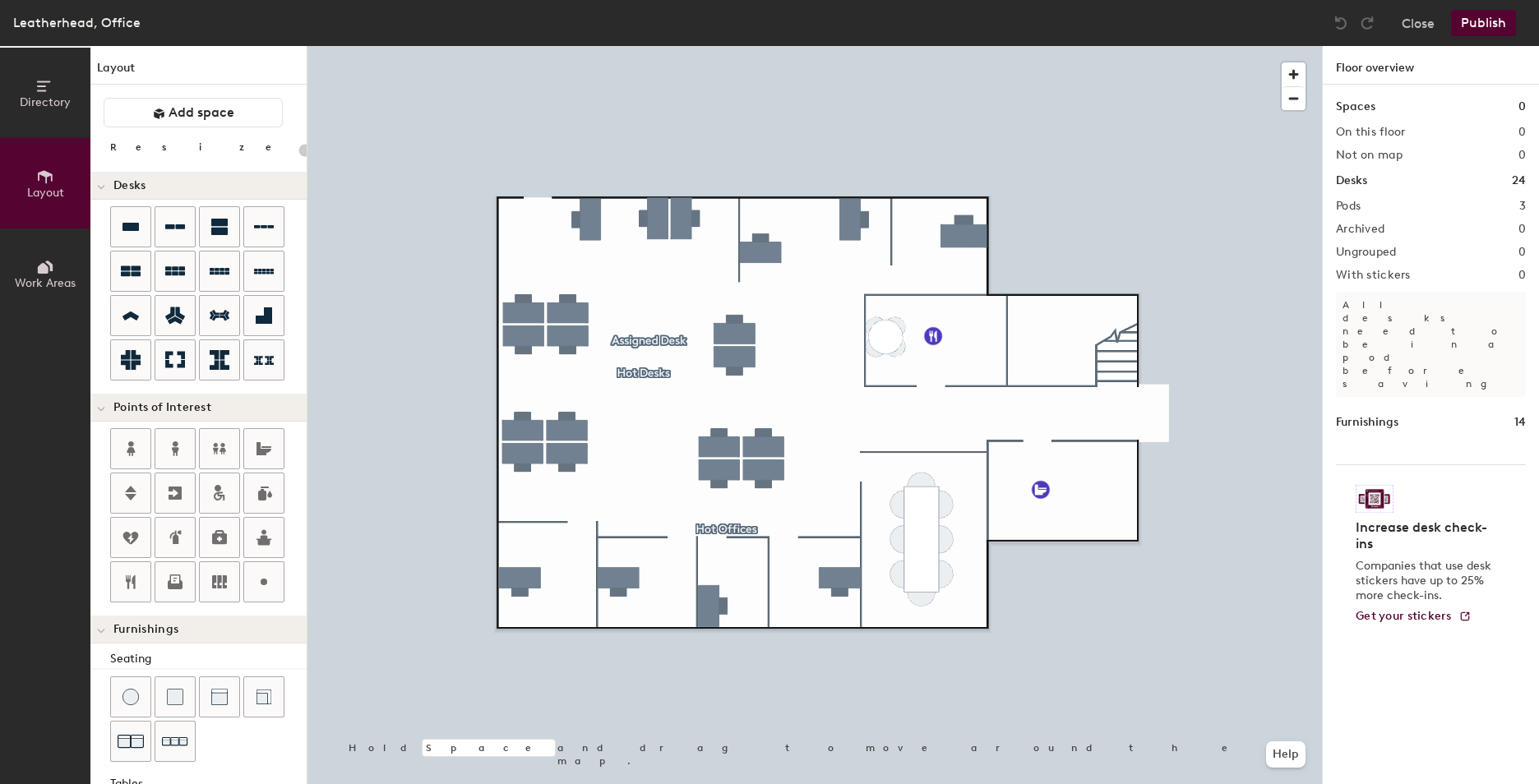
click at [46, 72] on button "Directory" at bounding box center [45, 93] width 91 height 91
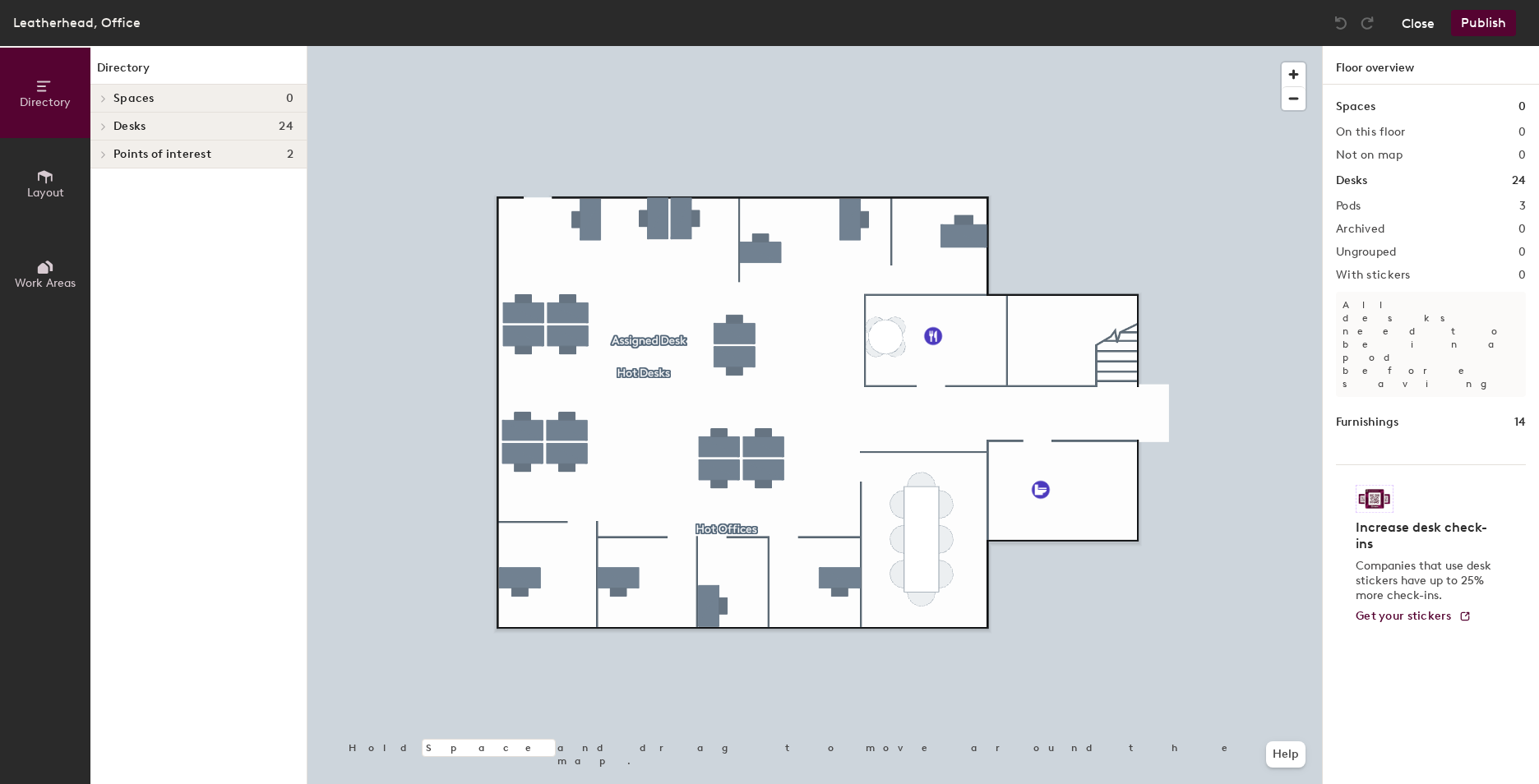
click at [1417, 26] on button "Close" at bounding box center [1417, 23] width 33 height 26
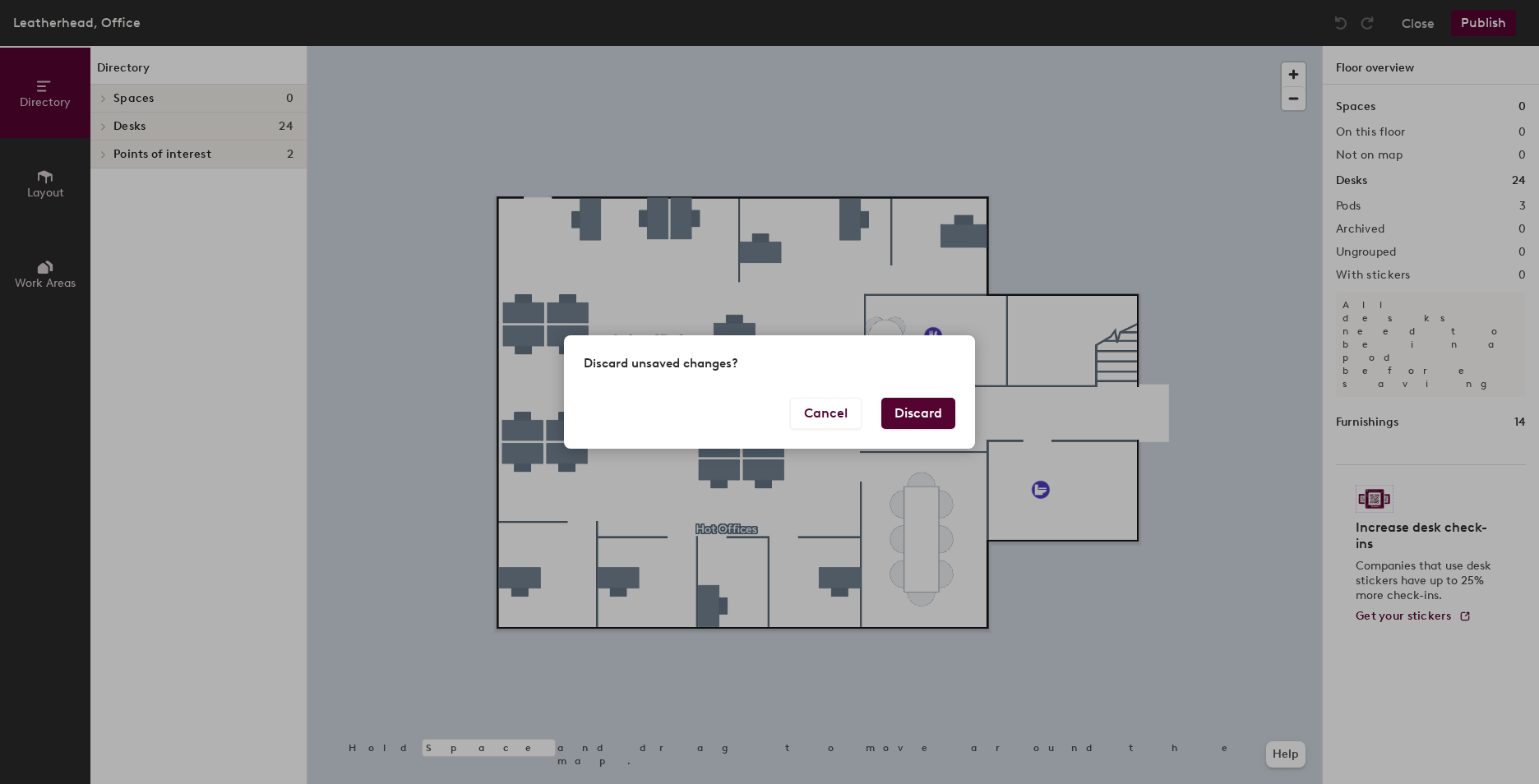
click at [913, 430] on div "Cancel Discard" at bounding box center [770, 423] width 411 height 51
click at [908, 418] on button "Discard" at bounding box center [918, 413] width 74 height 31
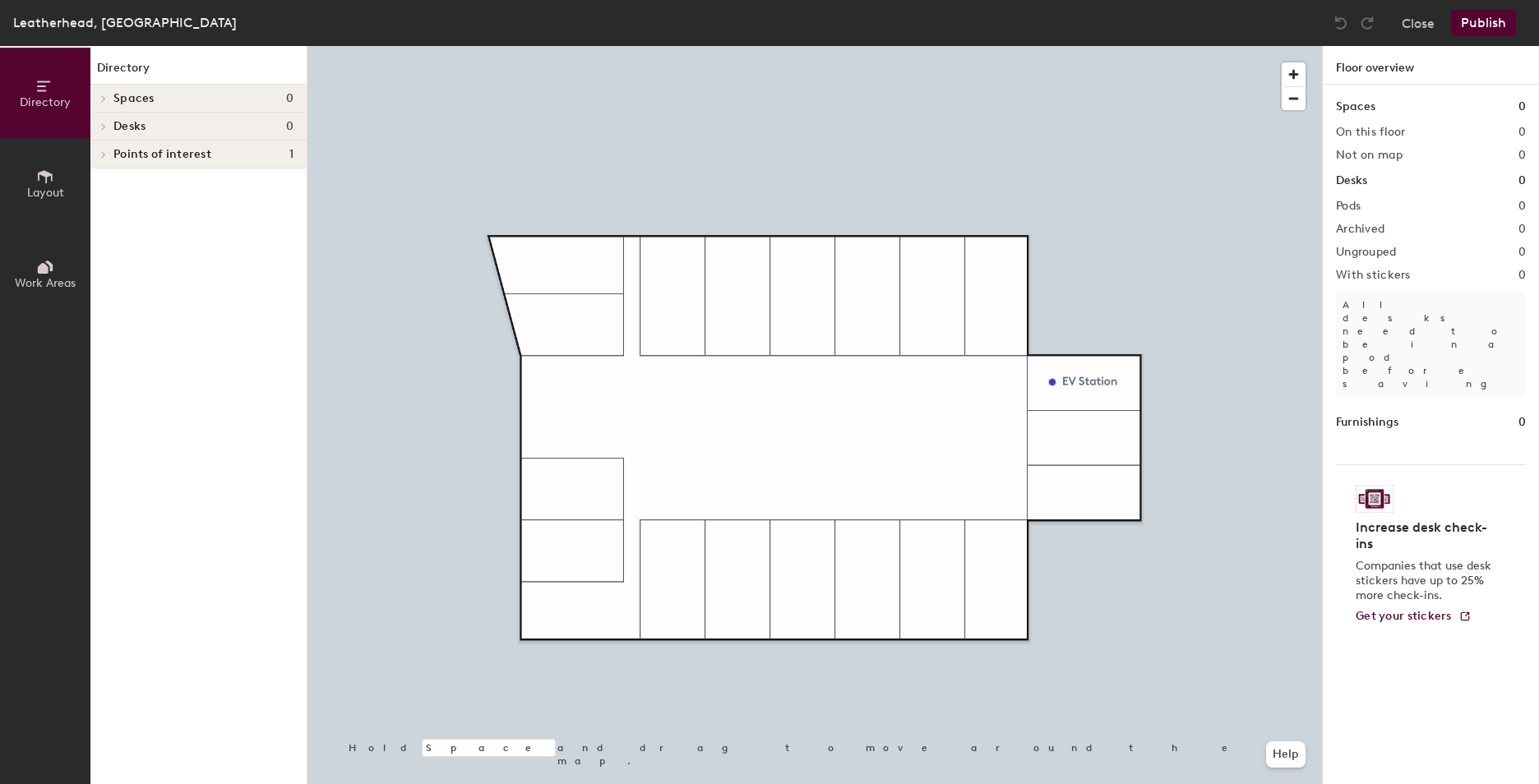
click at [58, 194] on span "Layout" at bounding box center [46, 192] width 37 height 14
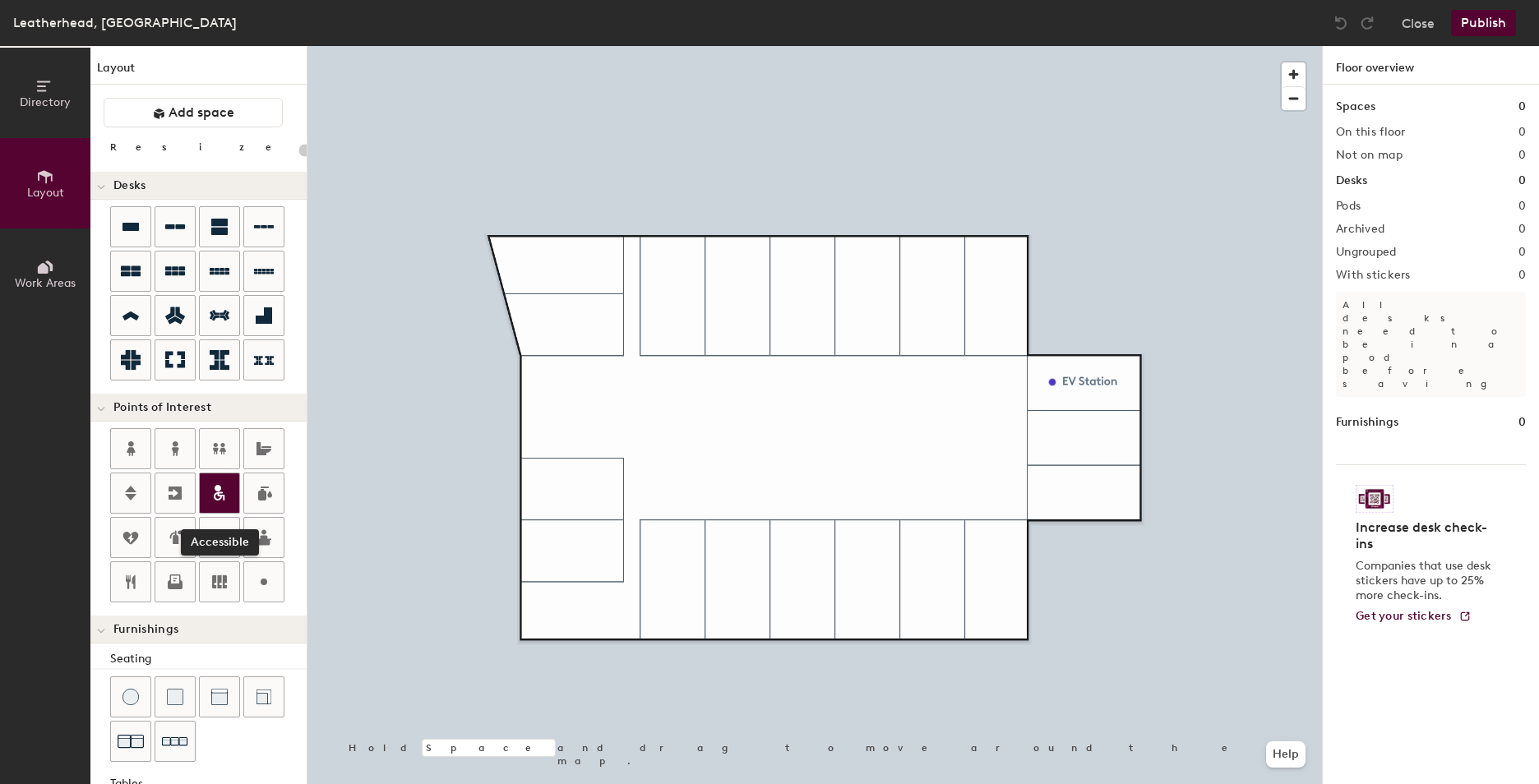
click at [222, 488] on icon at bounding box center [218, 488] width 7 height 7
type input "20"
paste input "Disabled parking"
click at [634, 321] on input "Disabled parking" at bounding box center [635, 321] width 119 height 23
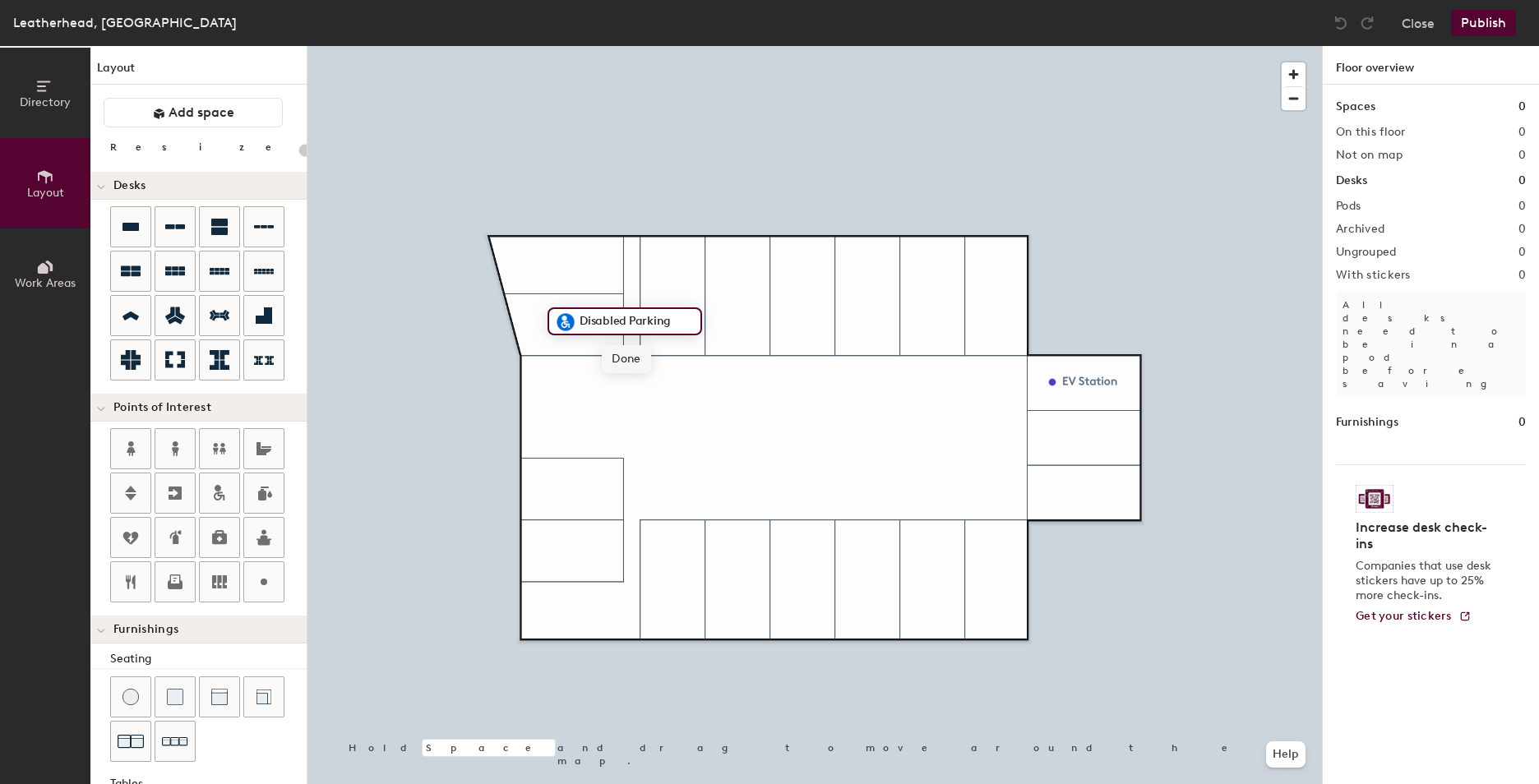
type input "Disabled Parking"
click at [543, 46] on div at bounding box center [814, 46] width 1014 height 0
click at [519, 364] on span "Edit" at bounding box center [529, 361] width 43 height 28
click at [1503, 23] on button "Publish" at bounding box center [1483, 23] width 65 height 26
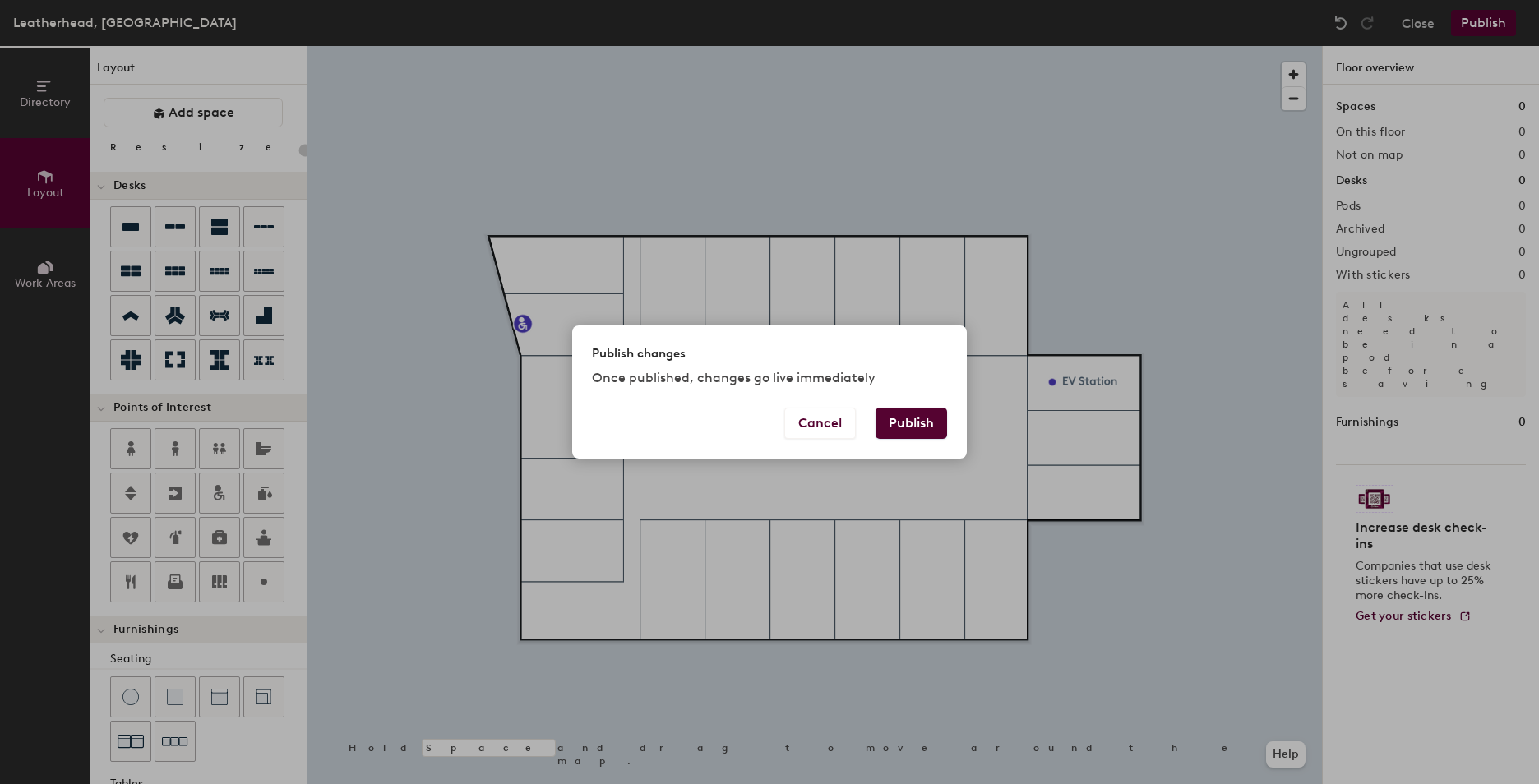
click at [896, 429] on button "Publish" at bounding box center [911, 422] width 72 height 31
type input "20"
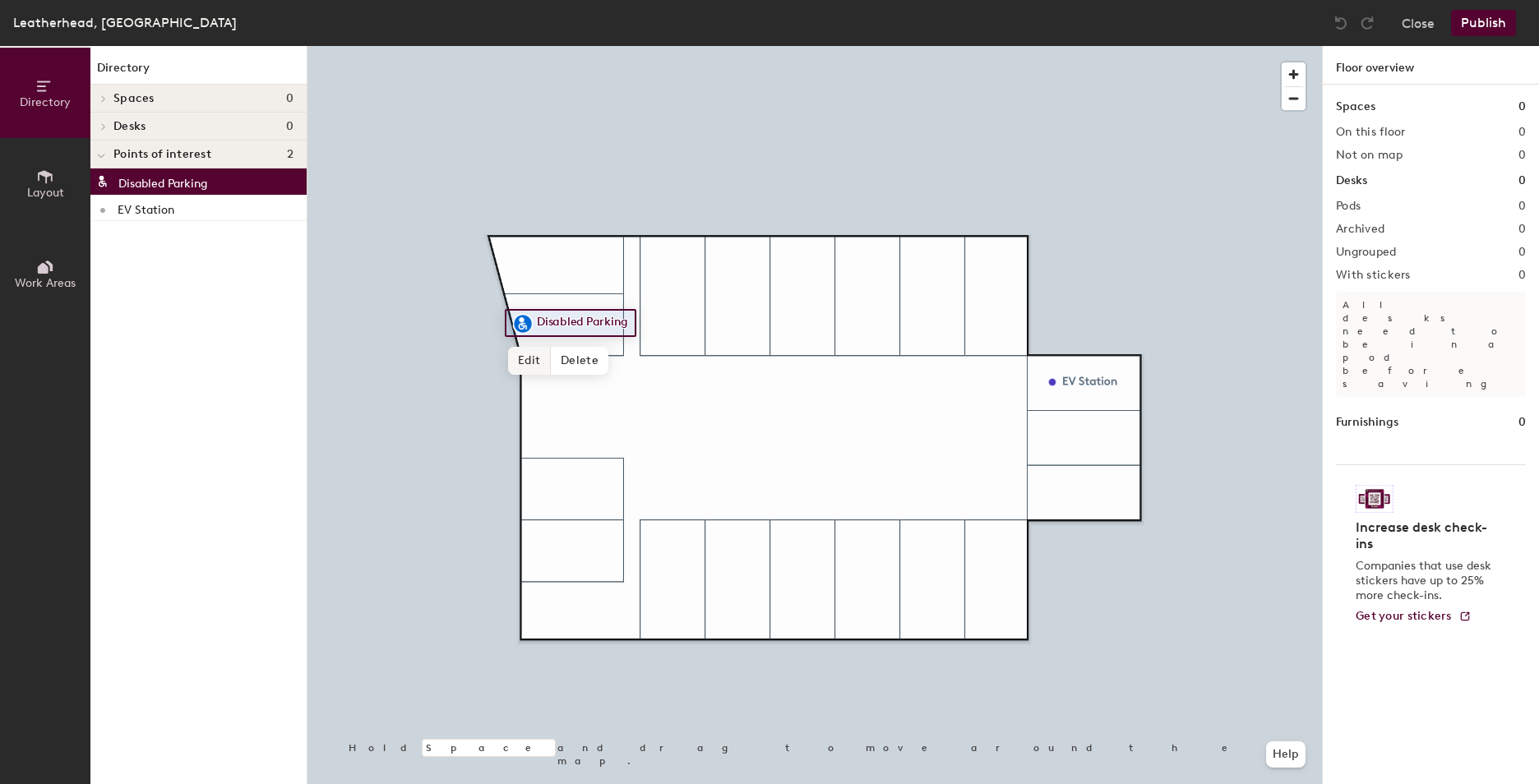
click at [521, 365] on span "Edit" at bounding box center [529, 361] width 43 height 28
click at [622, 323] on input "Disabled Parking" at bounding box center [592, 322] width 119 height 23
drag, startPoint x: 625, startPoint y: 326, endPoint x: 568, endPoint y: 327, distance: 57.0
click at [568, 327] on input "Disabled Parking" at bounding box center [592, 322] width 119 height 23
click at [656, 46] on div at bounding box center [814, 46] width 1014 height 0
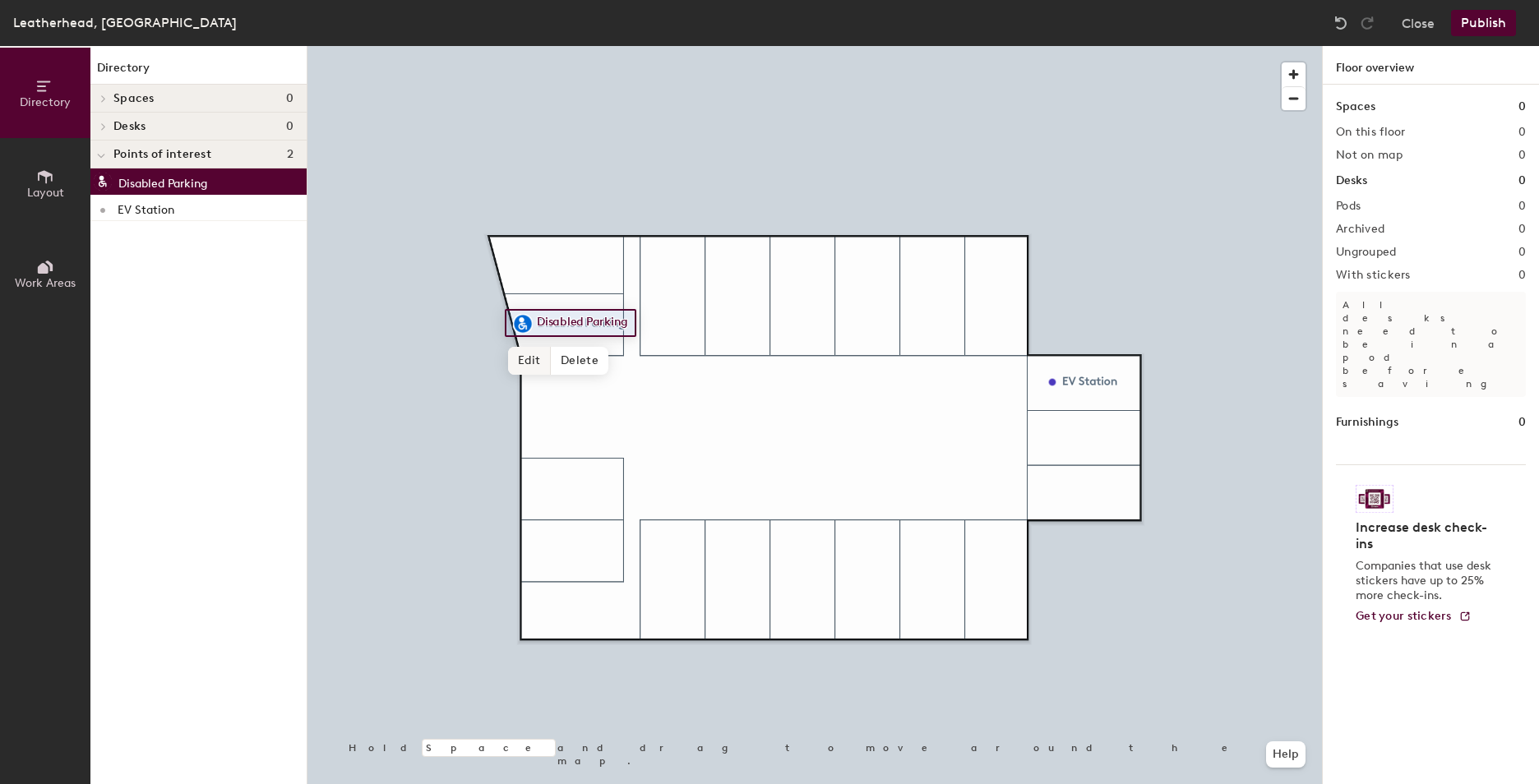
click at [539, 357] on span "Edit" at bounding box center [529, 361] width 43 height 28
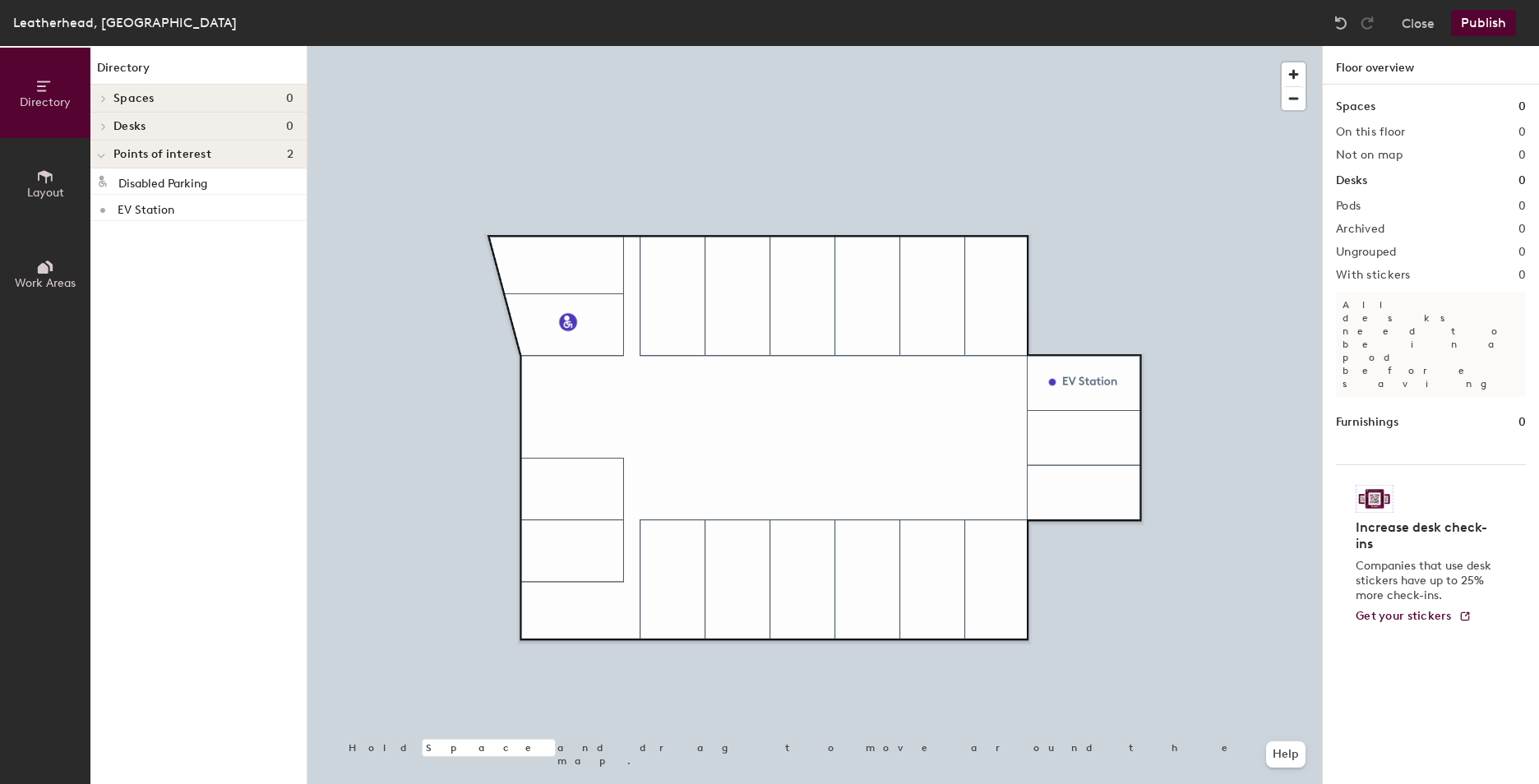
click at [1492, 23] on button "Publish" at bounding box center [1483, 23] width 65 height 26
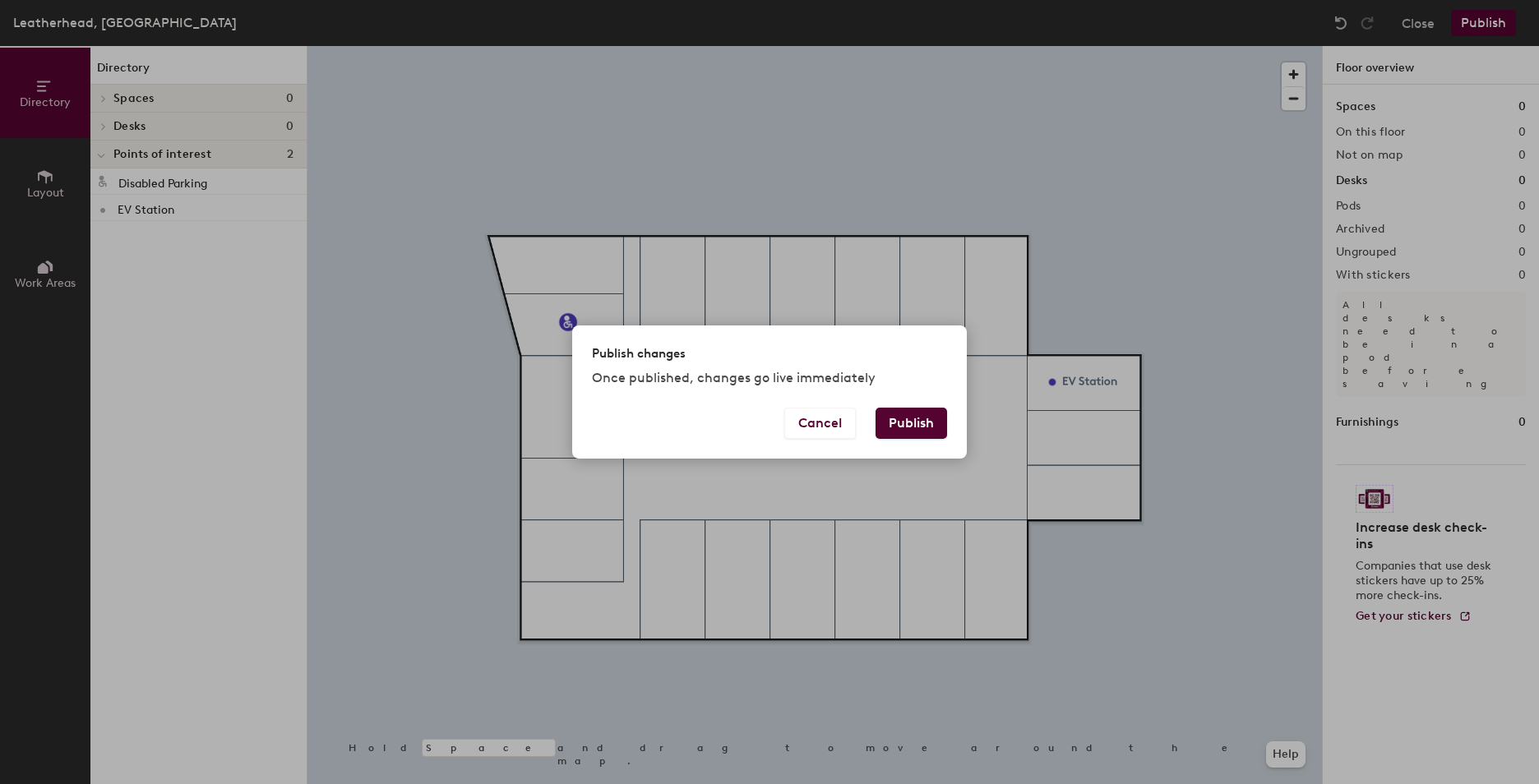
click at [925, 431] on button "Publish" at bounding box center [911, 422] width 72 height 31
